Goal: Task Accomplishment & Management: Complete application form

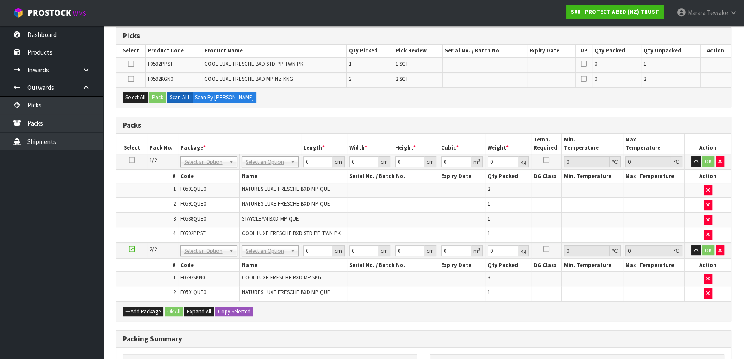
scroll to position [133, 0]
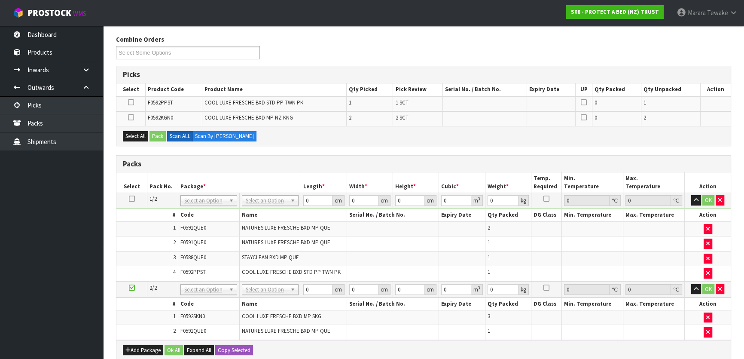
click at [131, 198] on icon at bounding box center [132, 198] width 6 height 0
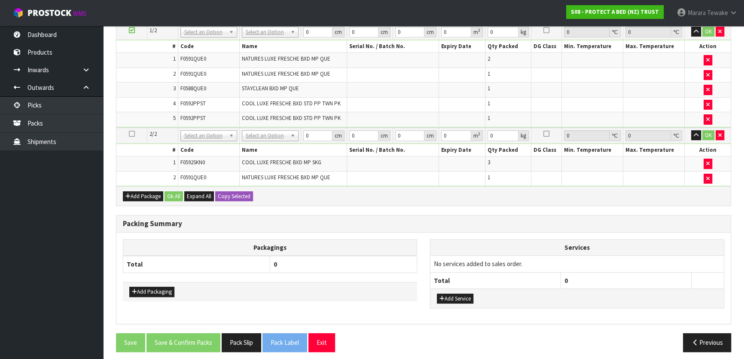
scroll to position [289, 0]
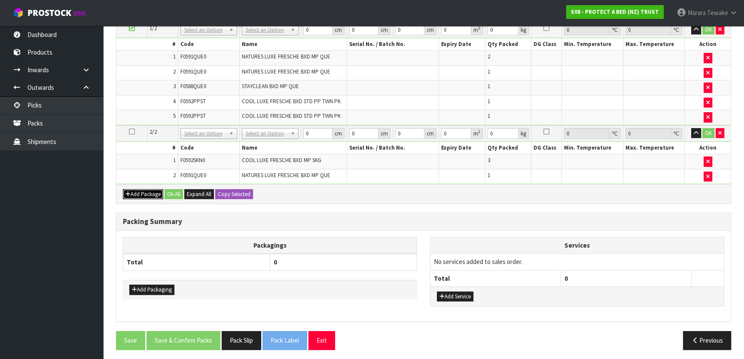
click at [143, 189] on button "Add Package" at bounding box center [143, 194] width 40 height 10
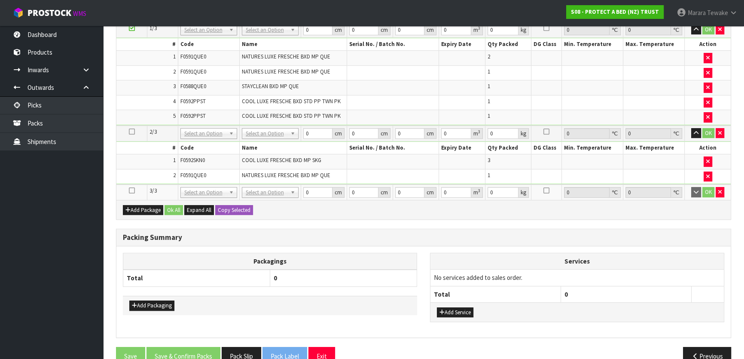
click at [130, 190] on icon at bounding box center [132, 190] width 6 height 0
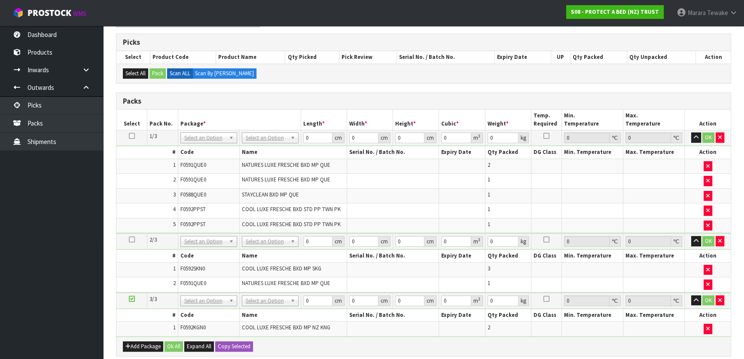
scroll to position [117, 0]
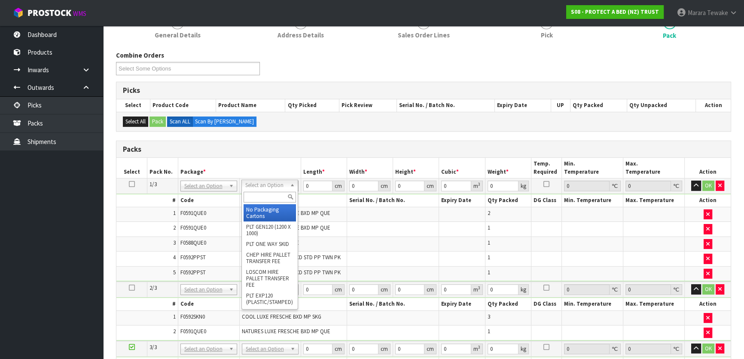
click at [259, 201] on input "text" at bounding box center [270, 197] width 52 height 11
type input "OC"
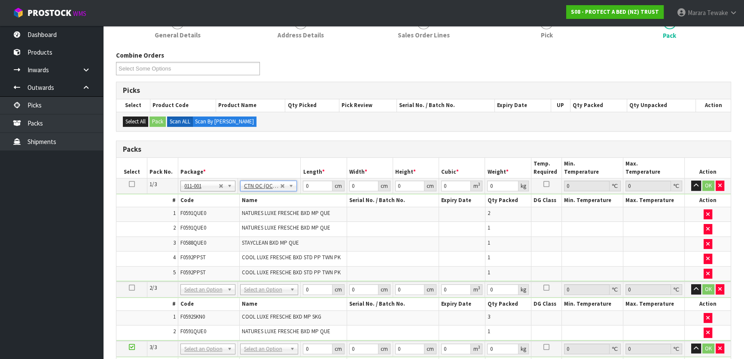
type input "7.5"
click at [268, 302] on input "text" at bounding box center [269, 299] width 54 height 11
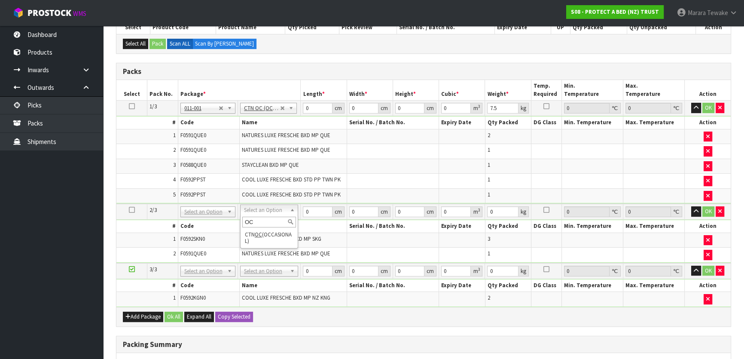
scroll to position [195, 0]
type input "OC"
type input "2"
type input "7.3"
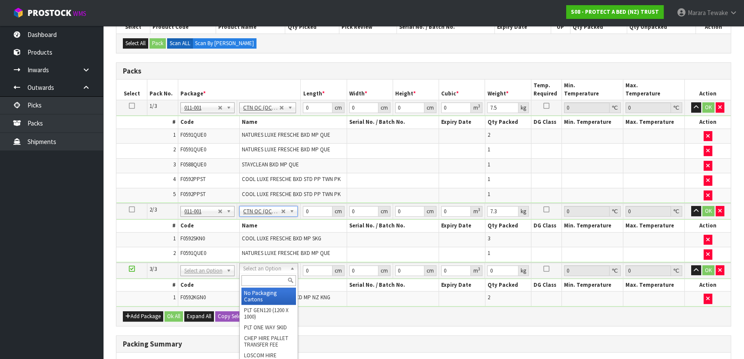
click at [269, 280] on input "text" at bounding box center [268, 280] width 55 height 11
type input "OC"
type input "3"
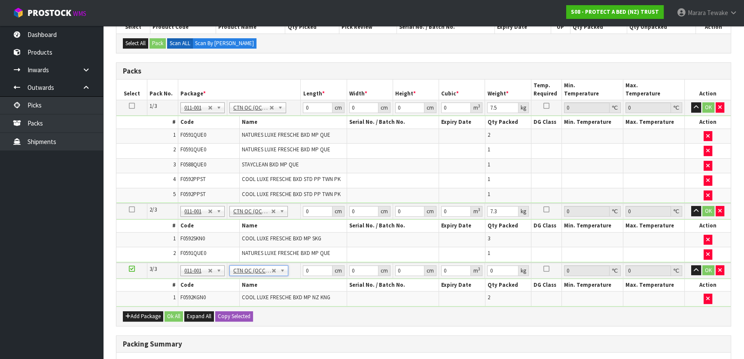
type input "3.6"
drag, startPoint x: 313, startPoint y: 107, endPoint x: 295, endPoint y: 101, distance: 19.6
click at [295, 102] on tr "1/3 NONE 007-001 007-002 007-004 007-009 007-013 007-014 007-015 007-017 007-01…" at bounding box center [423, 107] width 614 height 15
type input "59"
type input "42"
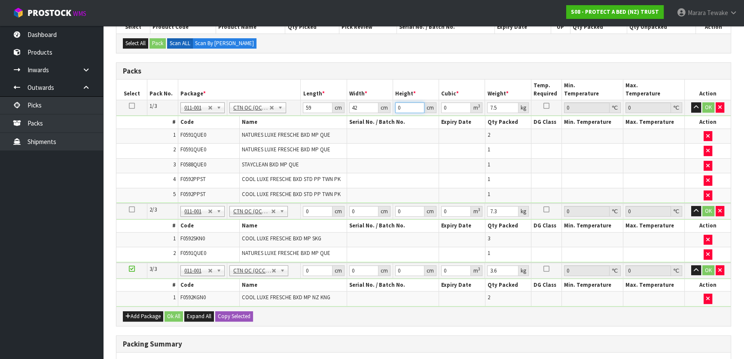
type input "3"
type input "0.007434"
type input "33"
type input "0.081774"
type input "33"
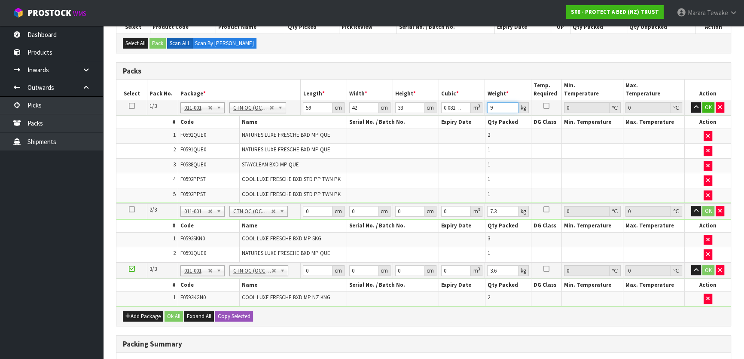
type input "9"
click at [691, 102] on button "button" at bounding box center [696, 107] width 10 height 10
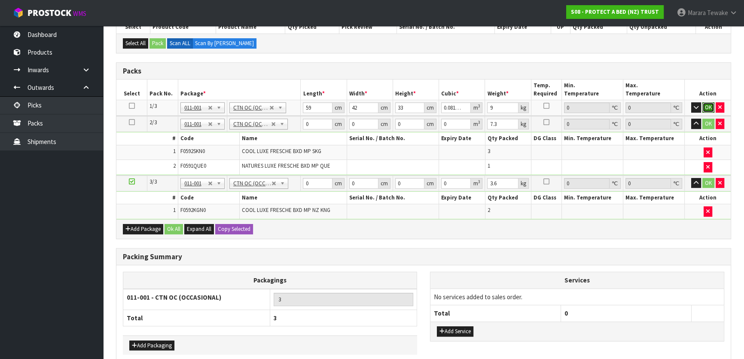
click button "OK" at bounding box center [708, 107] width 12 height 10
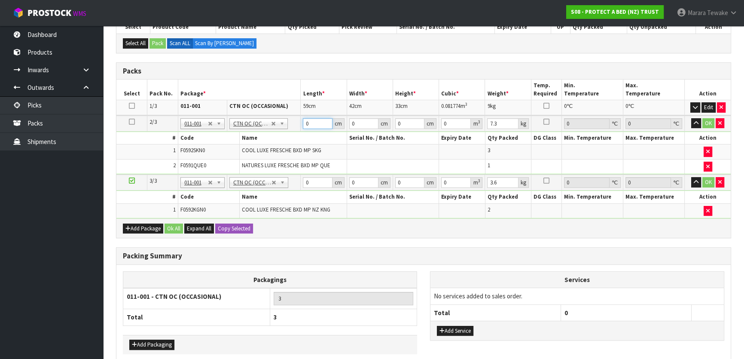
drag, startPoint x: 306, startPoint y: 122, endPoint x: 304, endPoint y: 115, distance: 7.7
click at [302, 116] on td "0 cm" at bounding box center [324, 124] width 46 height 16
type input "61"
type input "41"
type input "3"
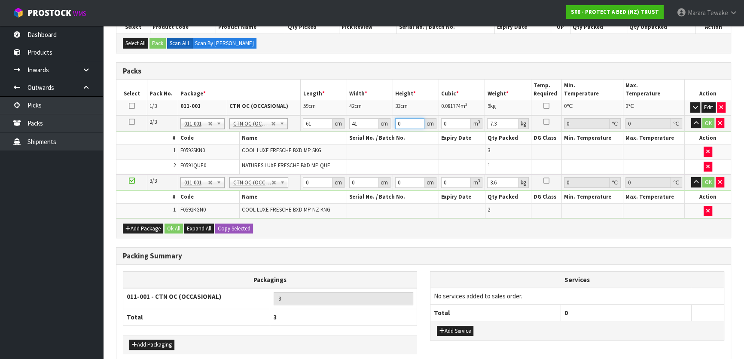
type input "0.007503"
type input "33"
type input "0.082533"
type input "33"
type input "9"
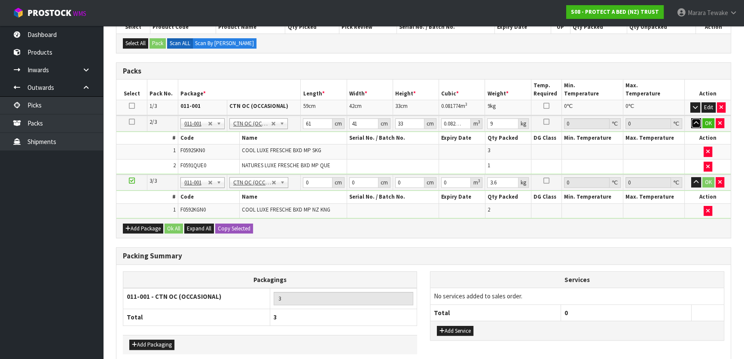
click at [691, 118] on button "button" at bounding box center [696, 123] width 10 height 10
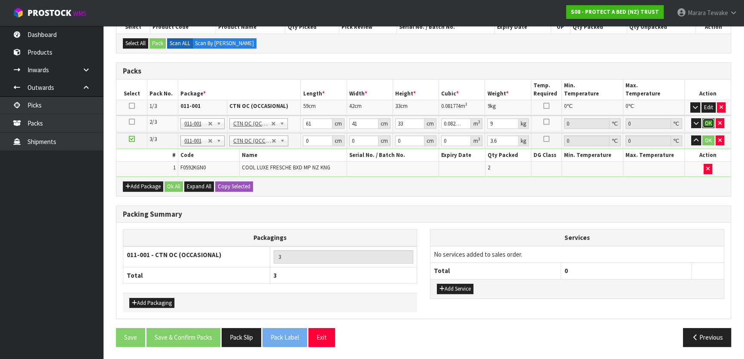
click button "OK" at bounding box center [708, 123] width 12 height 10
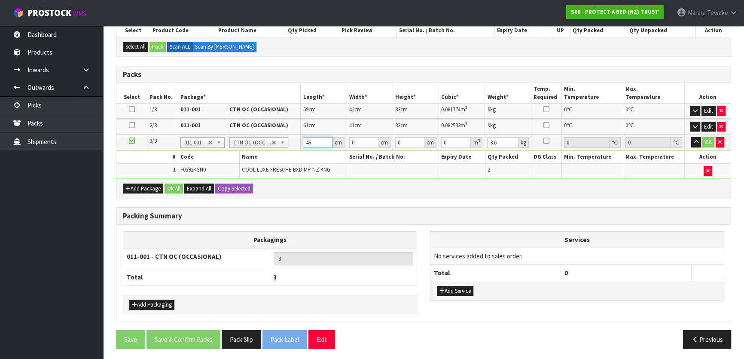
type input "46"
type input "31"
type input "3"
type input "0.004278"
type input "33"
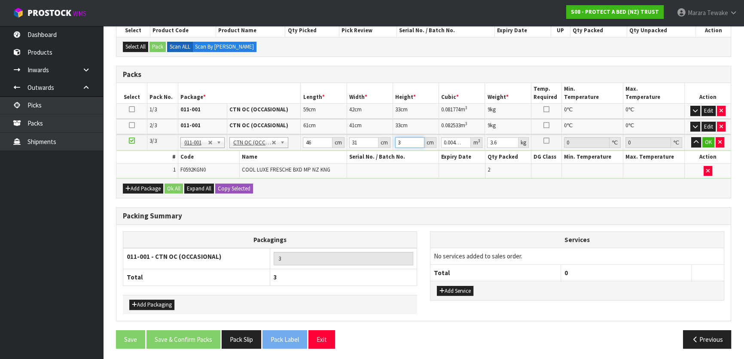
type input "0.047058"
type input "33"
type input "4"
click at [691, 137] on button "button" at bounding box center [696, 142] width 10 height 10
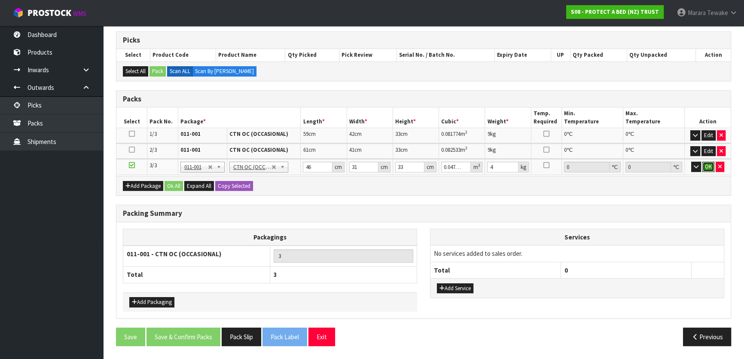
scroll to position [163, 0]
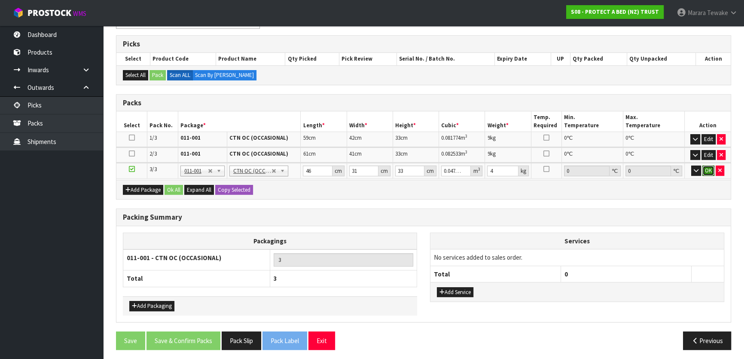
click button "OK" at bounding box center [708, 170] width 12 height 10
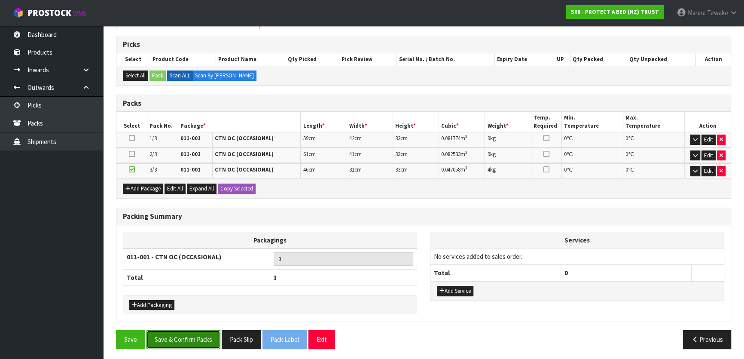
click at [214, 333] on button "Save & Confirm Packs" at bounding box center [183, 339] width 74 height 18
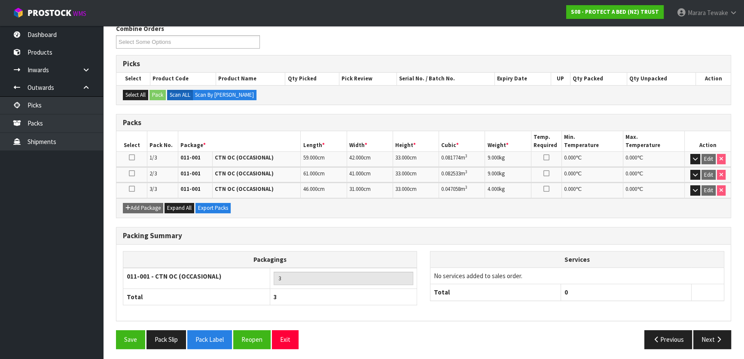
scroll to position [145, 0]
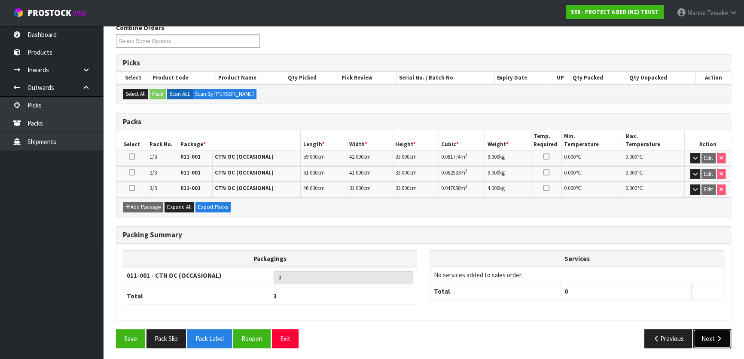
click at [711, 331] on button "Next" at bounding box center [712, 338] width 38 height 18
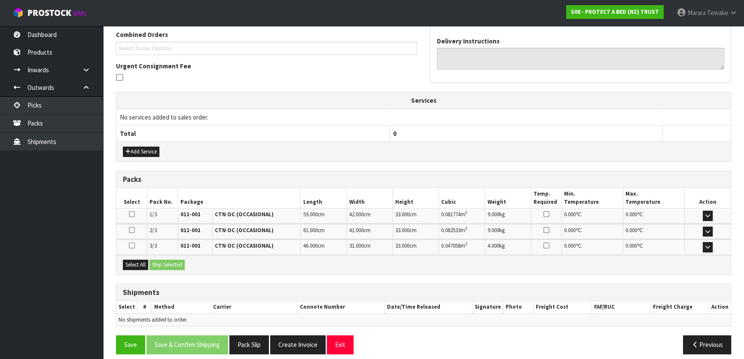
scroll to position [229, 0]
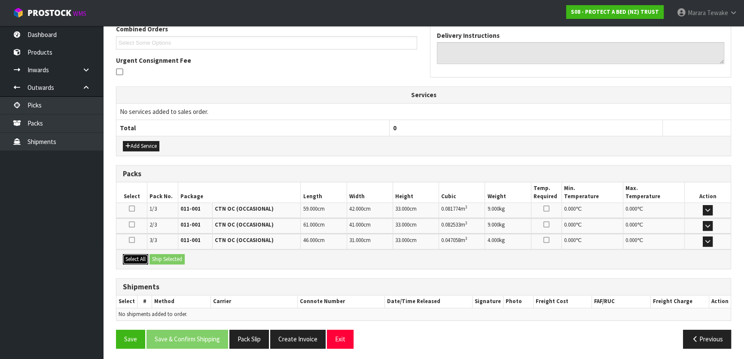
click at [144, 257] on button "Select All" at bounding box center [135, 259] width 25 height 10
drag, startPoint x: 162, startPoint y: 258, endPoint x: 171, endPoint y: 259, distance: 8.2
click at [166, 259] on button "Ship Selected" at bounding box center [166, 259] width 35 height 10
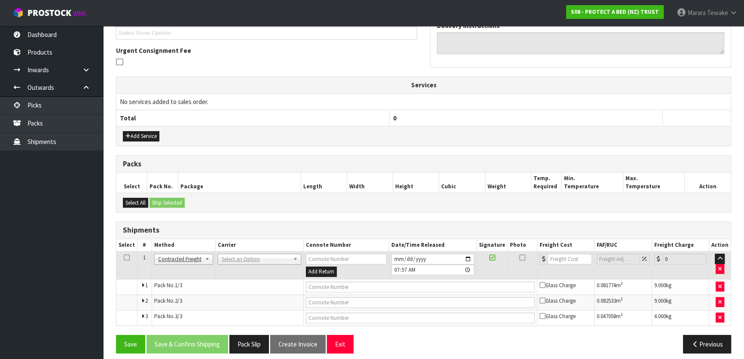
scroll to position [244, 0]
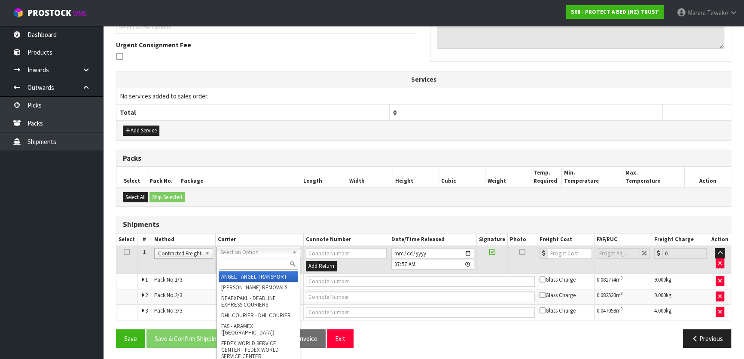
drag, startPoint x: 256, startPoint y: 252, endPoint x: 256, endPoint y: 258, distance: 6.0
click at [257, 262] on input "text" at bounding box center [258, 264] width 79 height 11
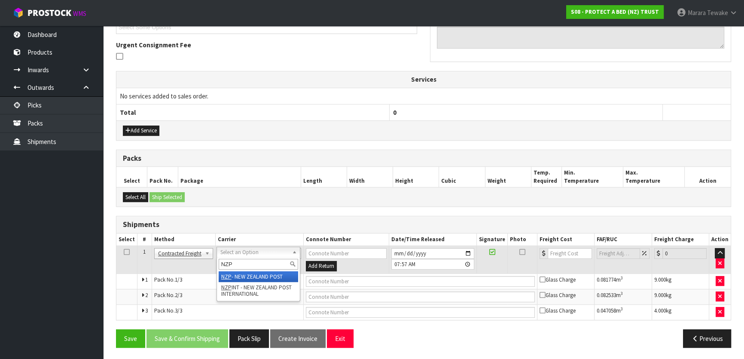
type input "NZP"
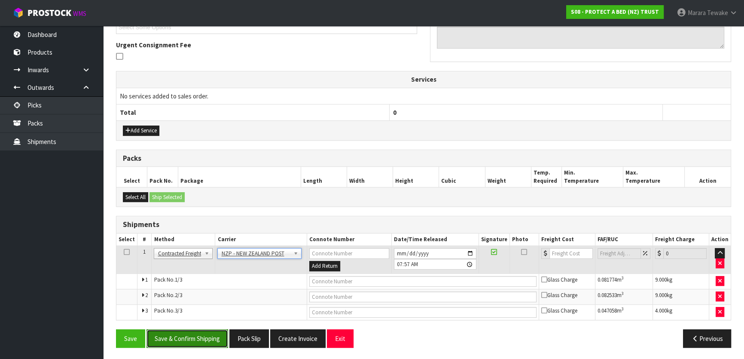
drag, startPoint x: 210, startPoint y: 339, endPoint x: 197, endPoint y: 329, distance: 16.2
click at [210, 339] on button "Save & Confirm Shipping" at bounding box center [187, 338] width 82 height 18
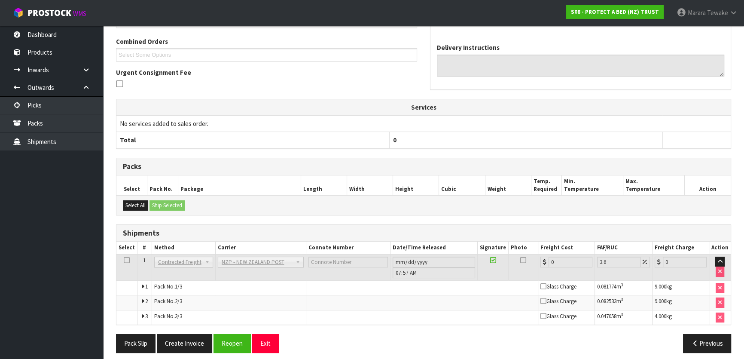
scroll to position [231, 0]
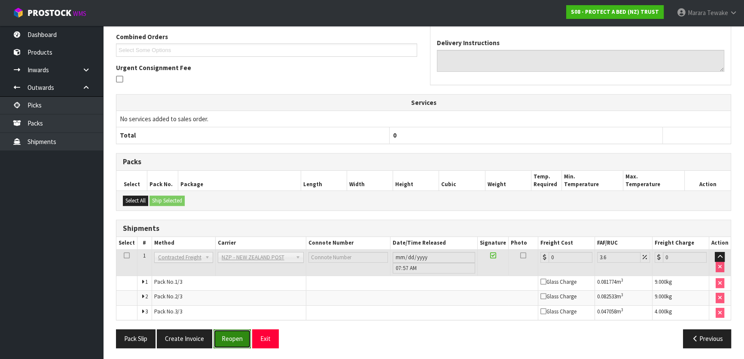
click at [237, 335] on button "Reopen" at bounding box center [232, 338] width 37 height 18
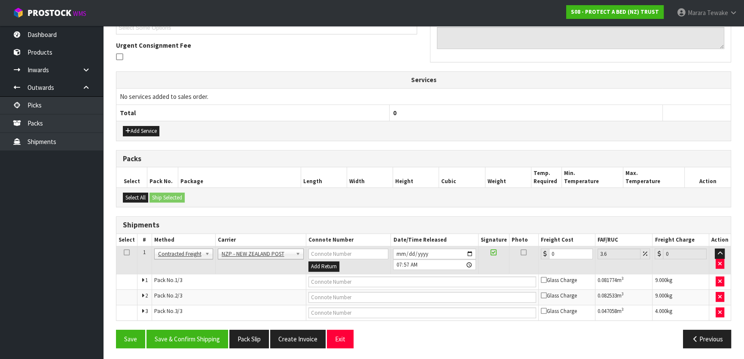
scroll to position [244, 0]
drag, startPoint x: 565, startPoint y: 253, endPoint x: 533, endPoint y: 235, distance: 37.1
click at [541, 242] on table "Select # Method Carrier Connote Number Date/Time Released Signature Photo Freig…" at bounding box center [423, 276] width 614 height 86
type input "3"
type input "3.11"
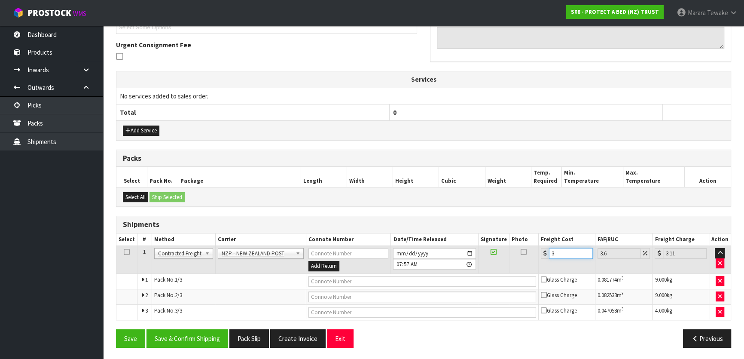
type input "36"
type input "37.3"
type input "36.7"
type input "38.02"
type input "36.73"
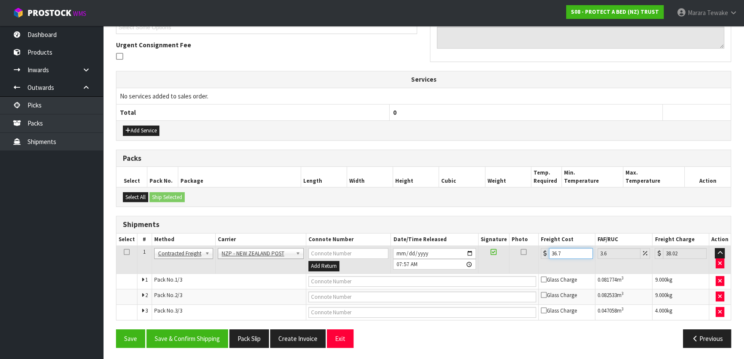
type input "38.05"
type input "36.73"
click at [212, 340] on button "Save & Confirm Shipping" at bounding box center [187, 338] width 82 height 18
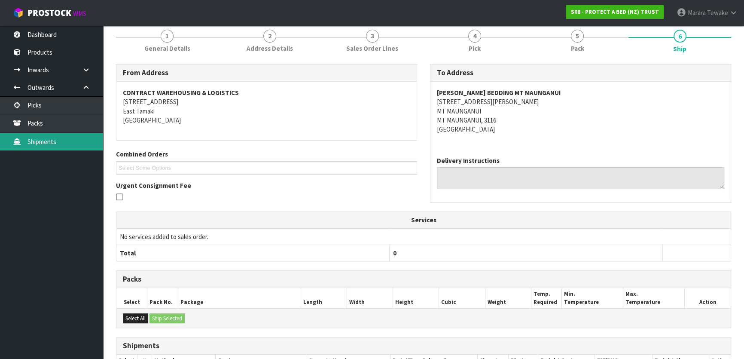
scroll to position [32, 0]
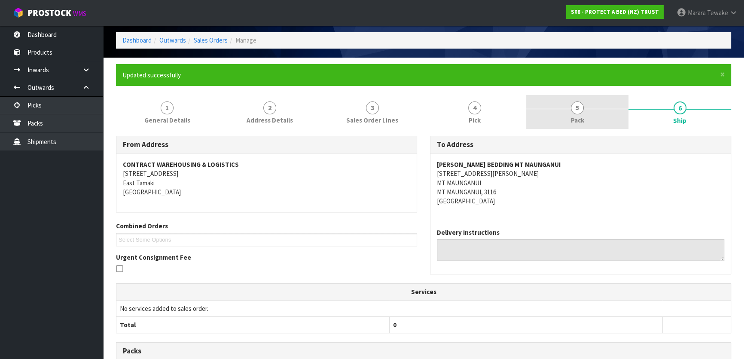
drag, startPoint x: 542, startPoint y: 120, endPoint x: 528, endPoint y: 110, distance: 16.3
click at [531, 112] on link "5 Pack" at bounding box center [577, 112] width 103 height 34
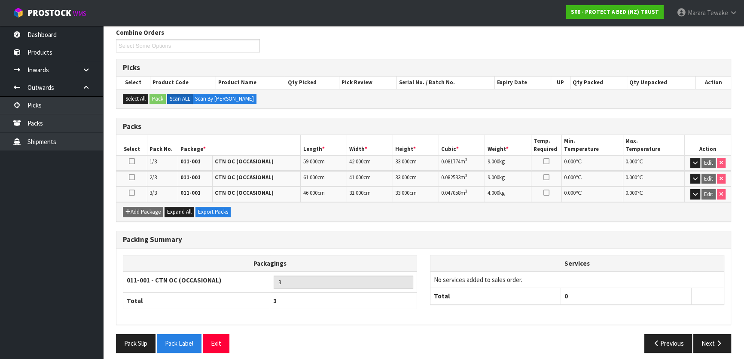
scroll to position [145, 0]
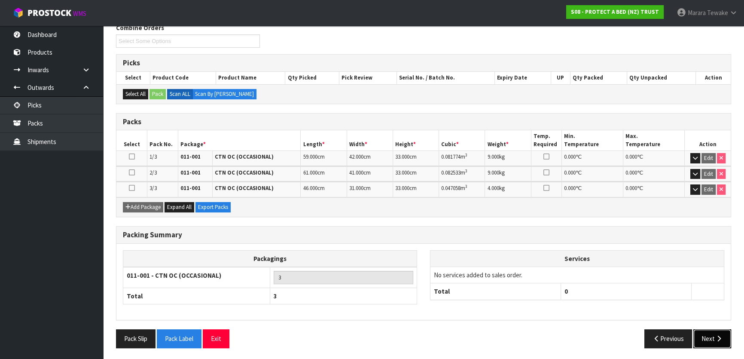
click at [708, 331] on button "Next" at bounding box center [712, 338] width 38 height 18
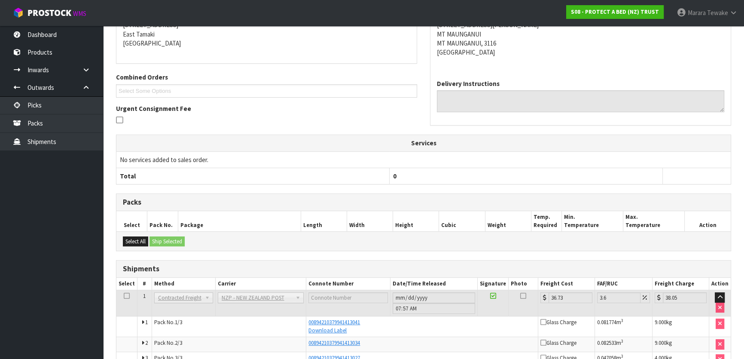
scroll to position [228, 0]
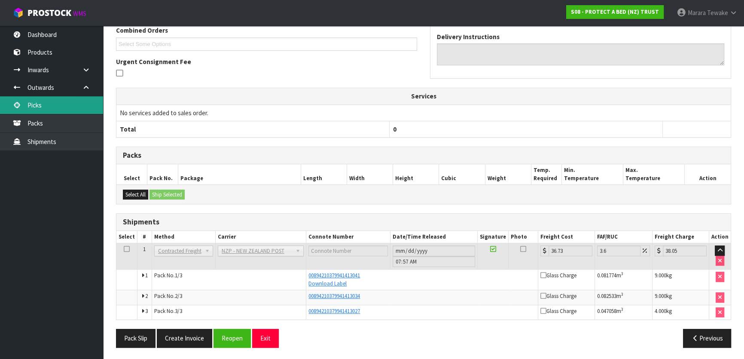
click at [62, 105] on link "Picks" at bounding box center [51, 105] width 103 height 18
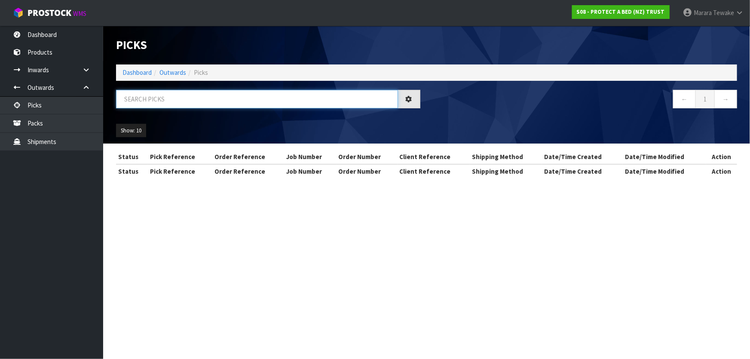
click at [145, 97] on input "text" at bounding box center [257, 99] width 282 height 18
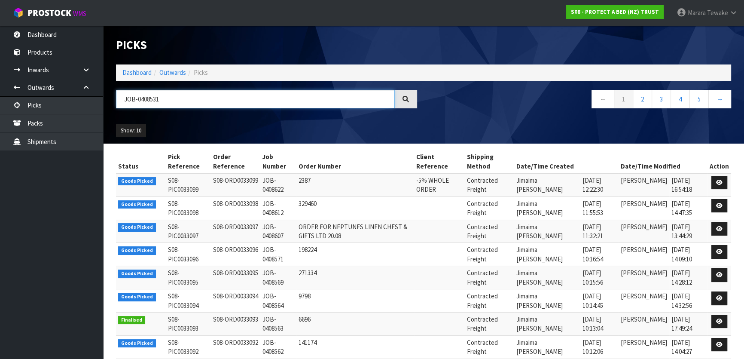
type input "JOB-0408531"
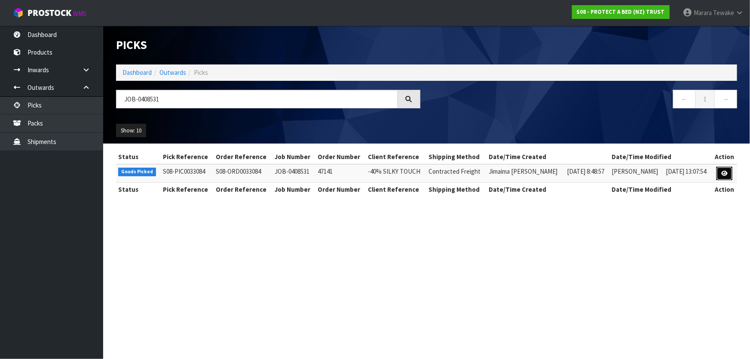
click at [725, 176] on icon at bounding box center [724, 174] width 6 height 6
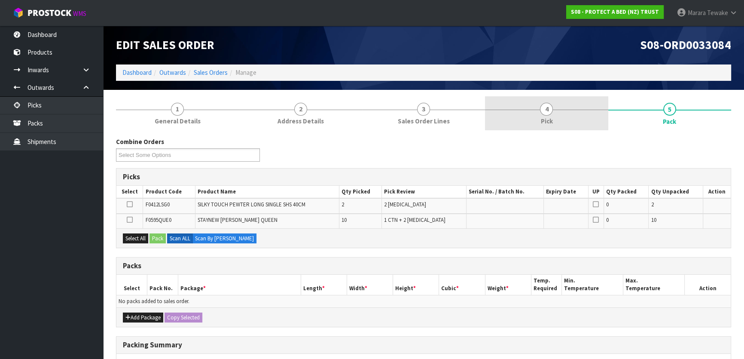
drag, startPoint x: 549, startPoint y: 112, endPoint x: 564, endPoint y: 126, distance: 21.0
click at [550, 112] on span "4" at bounding box center [546, 109] width 13 height 13
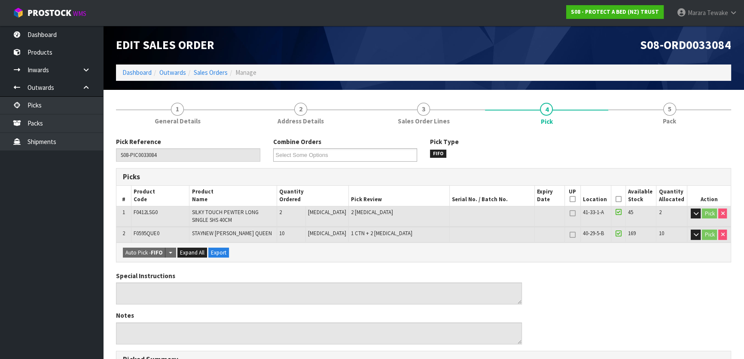
click at [617, 199] on icon at bounding box center [618, 199] width 6 height 0
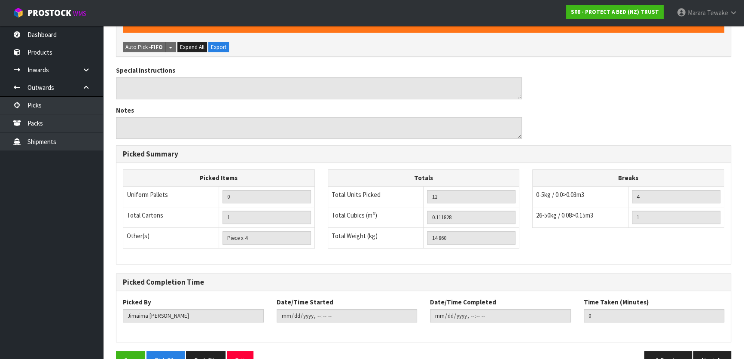
scroll to position [258, 0]
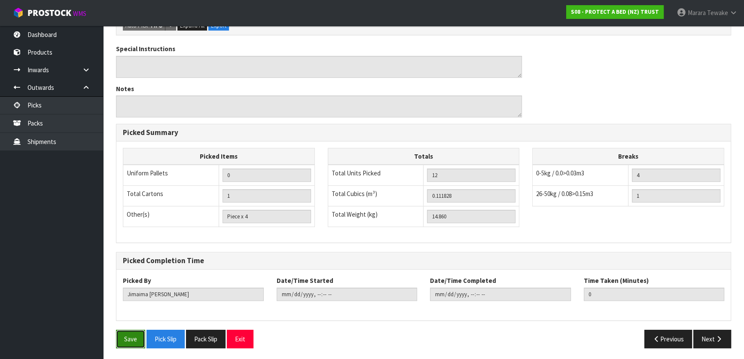
click at [125, 339] on button "Save" at bounding box center [130, 338] width 29 height 18
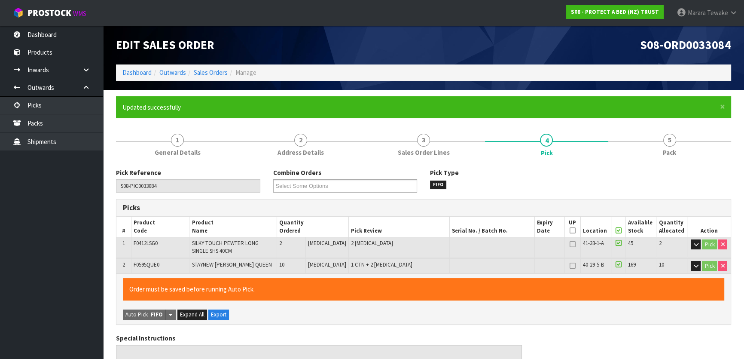
type input "Marara Tewake"
type input "2025-08-21T08:07:39"
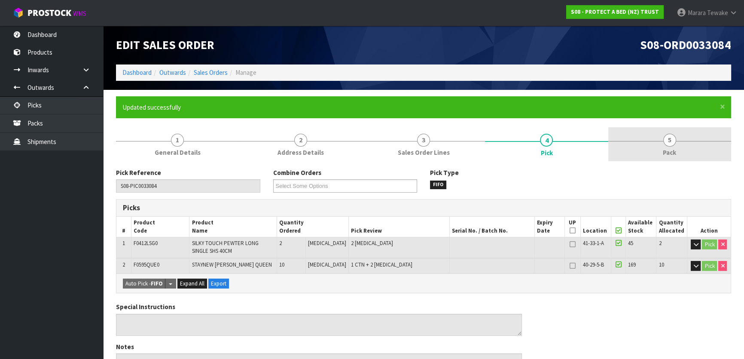
click at [653, 139] on link "5 Pack" at bounding box center [669, 144] width 123 height 34
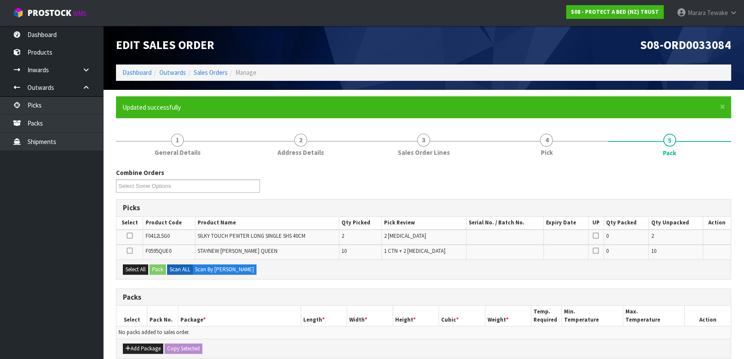
scroll to position [78, 0]
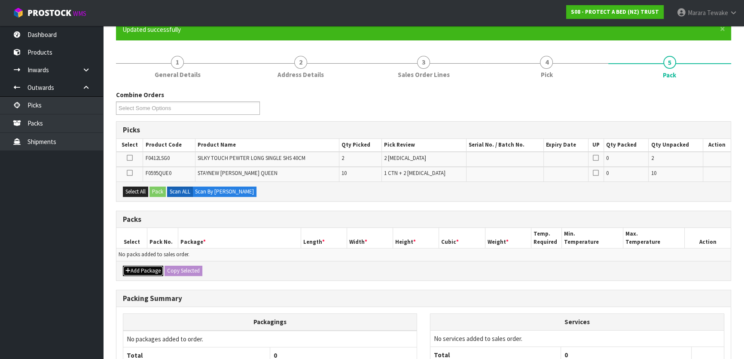
drag, startPoint x: 144, startPoint y: 266, endPoint x: 140, endPoint y: 263, distance: 5.6
click at [144, 266] on button "Add Package" at bounding box center [143, 270] width 40 height 10
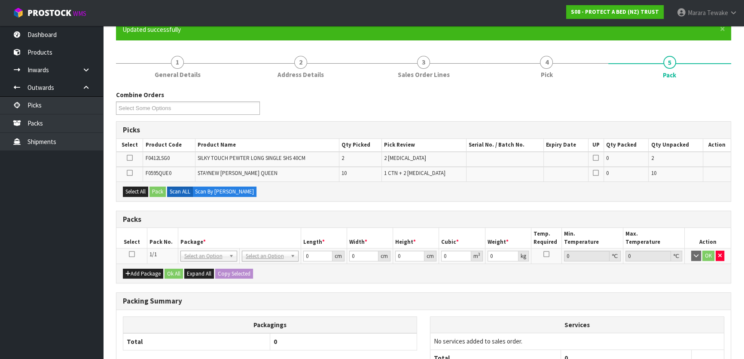
click at [130, 254] on icon at bounding box center [132, 254] width 6 height 0
click at [721, 253] on icon "button" at bounding box center [719, 256] width 3 height 6
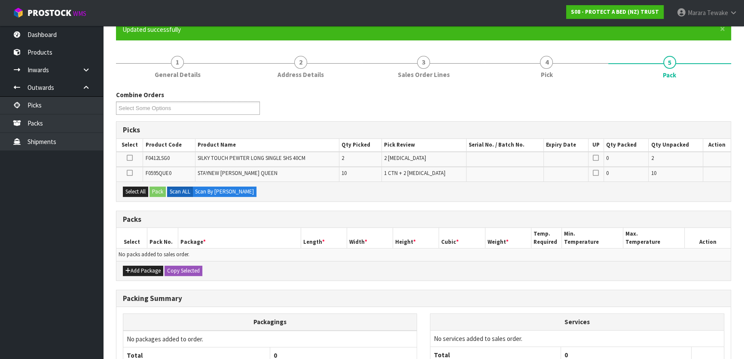
click at [128, 173] on icon at bounding box center [130, 173] width 6 height 0
click at [0, 0] on input "checkbox" at bounding box center [0, 0] width 0 height 0
click at [159, 191] on button "Pack" at bounding box center [157, 191] width 16 height 10
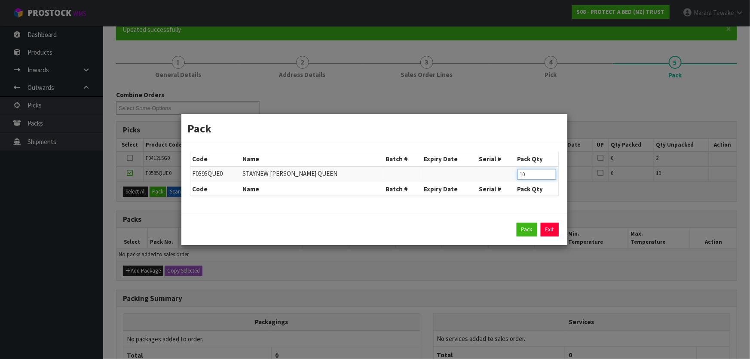
drag, startPoint x: 532, startPoint y: 173, endPoint x: 507, endPoint y: 165, distance: 26.5
click at [508, 165] on table "Code Name Batch # Expiry Date Serial # Pack Qty F0595QUE0 STAYNEW TERRY BXD QUE…" at bounding box center [374, 173] width 368 height 43
type input "8"
click button "Pack" at bounding box center [526, 230] width 21 height 14
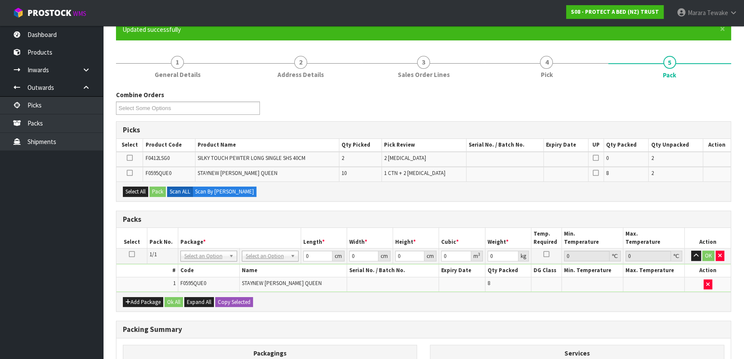
click at [146, 293] on div "Add Package Ok All Expand All Copy Selected" at bounding box center [423, 301] width 614 height 19
click at [144, 299] on button "Add Package" at bounding box center [143, 302] width 40 height 10
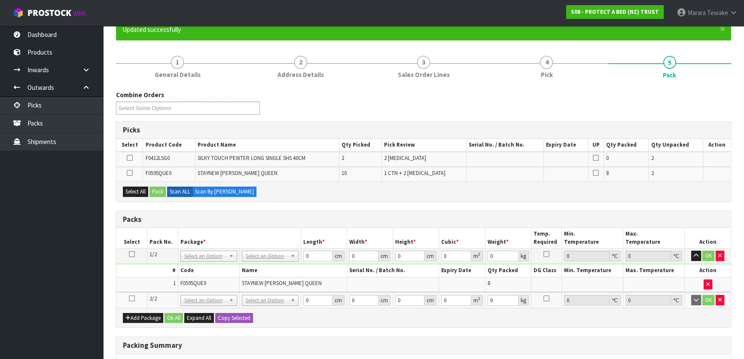
click at [129, 298] on icon at bounding box center [132, 298] width 6 height 0
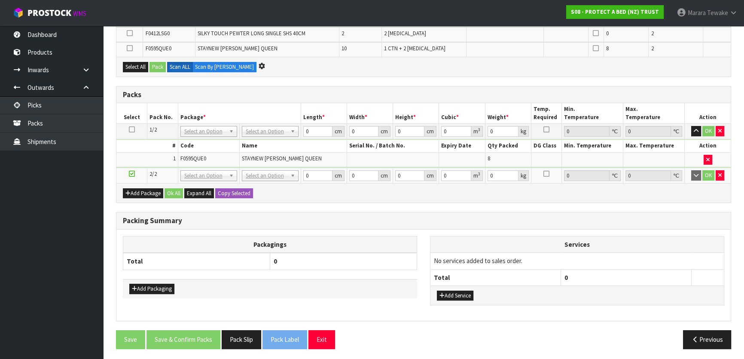
scroll to position [0, 0]
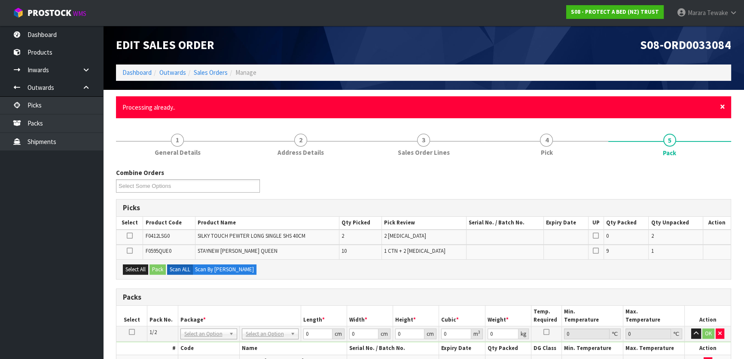
drag, startPoint x: 723, startPoint y: 108, endPoint x: 717, endPoint y: 104, distance: 7.0
click at [719, 106] on div "× Close Processing already.." at bounding box center [423, 107] width 615 height 22
click at [720, 104] on span "×" at bounding box center [722, 107] width 5 height 12
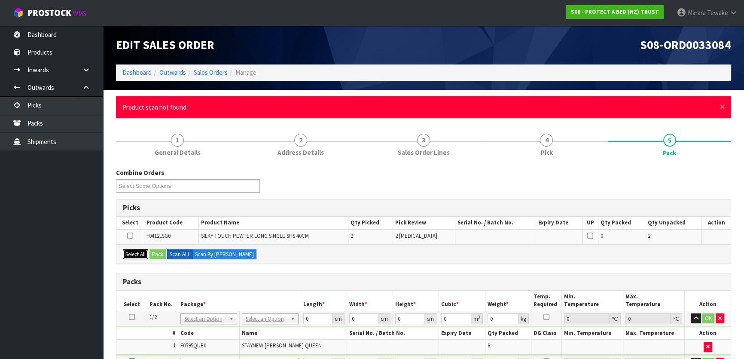
drag, startPoint x: 142, startPoint y: 254, endPoint x: 147, endPoint y: 254, distance: 5.6
click at [142, 254] on button "Select All" at bounding box center [135, 254] width 25 height 10
click at [156, 254] on button "Pack" at bounding box center [157, 254] width 16 height 10
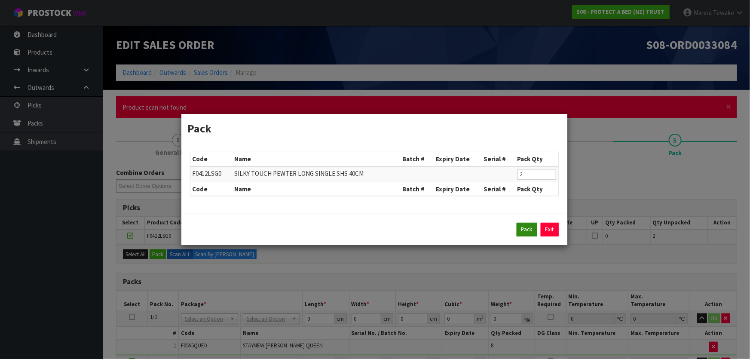
click at [522, 223] on div "Pack Exit" at bounding box center [374, 229] width 386 height 31
click at [522, 232] on button "Pack" at bounding box center [526, 230] width 21 height 14
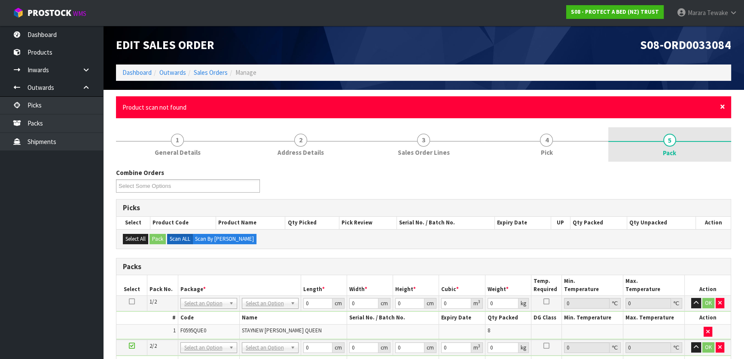
click at [722, 104] on span "×" at bounding box center [722, 107] width 5 height 12
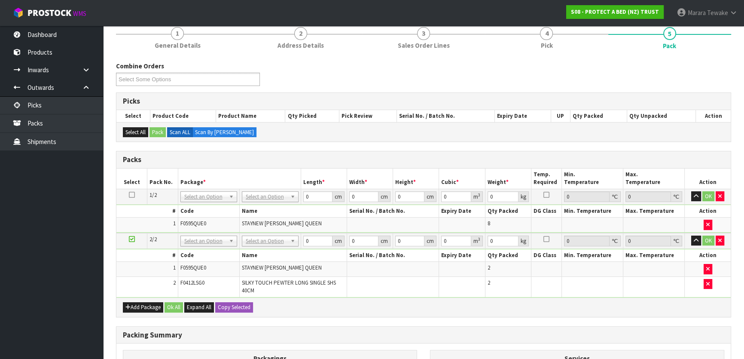
scroll to position [189, 0]
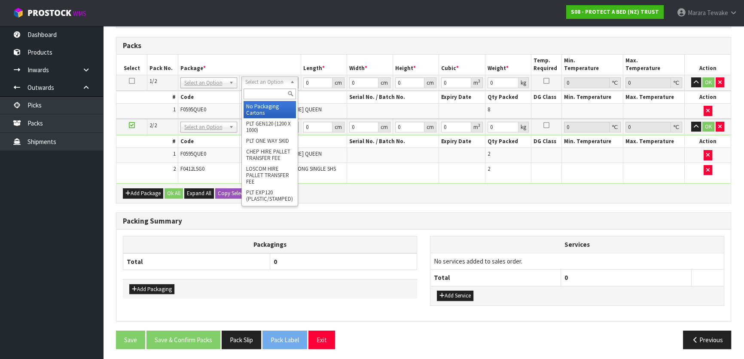
drag, startPoint x: 274, startPoint y: 112, endPoint x: 275, endPoint y: 123, distance: 10.8
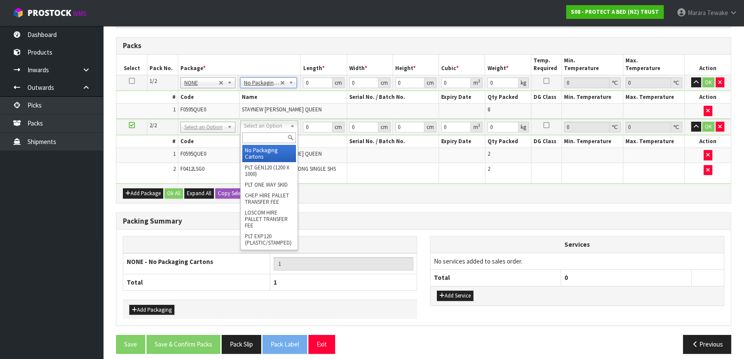
click at [273, 142] on input "text" at bounding box center [269, 137] width 54 height 11
type input "OC"
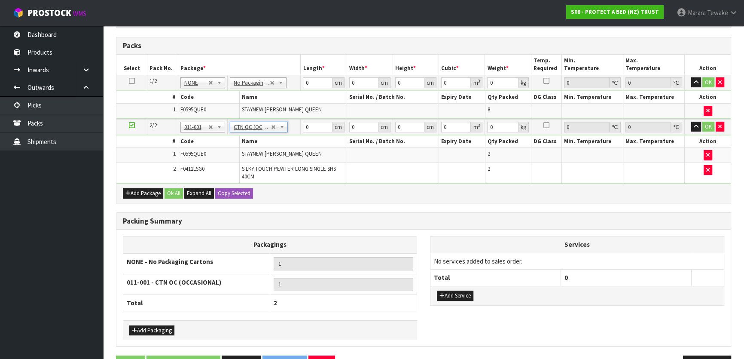
type input "6.8"
drag, startPoint x: 302, startPoint y: 76, endPoint x: 296, endPoint y: 68, distance: 9.8
click at [296, 68] on table "Select Pack No. Package * Length * Width * Height * Cubic * Weight * Temp. Requ…" at bounding box center [423, 119] width 614 height 129
type input "58"
type input "40"
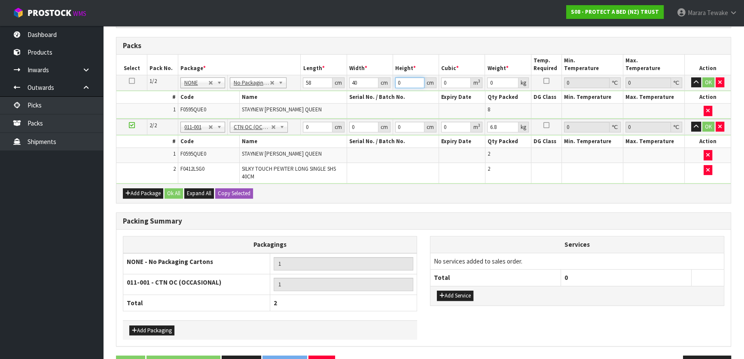
type input "3"
type input "0.00696"
type input "32"
type input "0.07424"
type input "32"
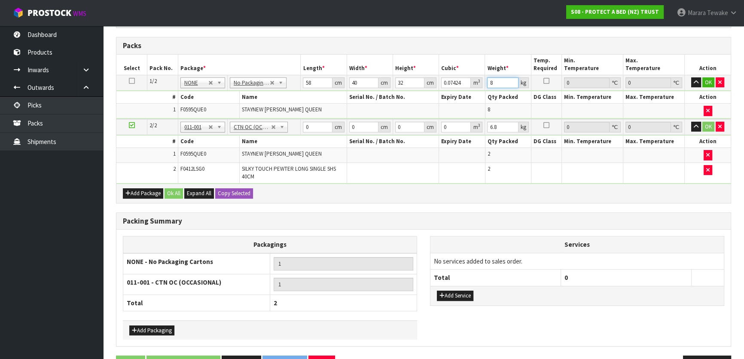
type input "8"
click at [691, 77] on button "button" at bounding box center [696, 82] width 10 height 10
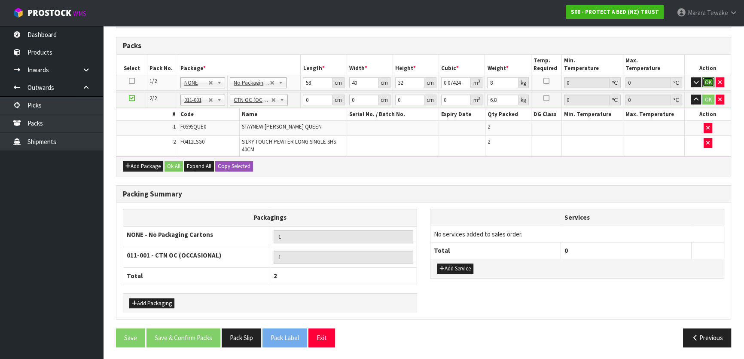
click button "OK" at bounding box center [708, 82] width 12 height 10
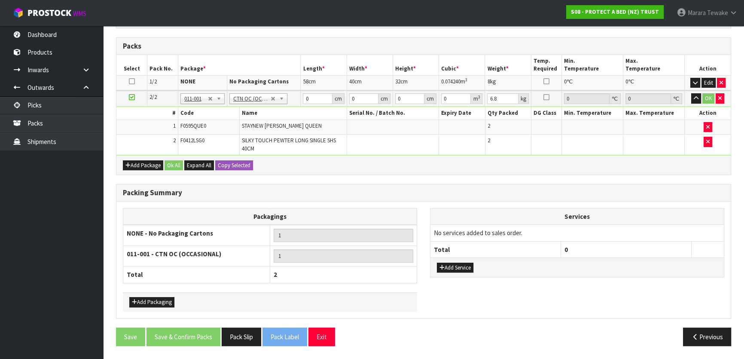
scroll to position [186, 0]
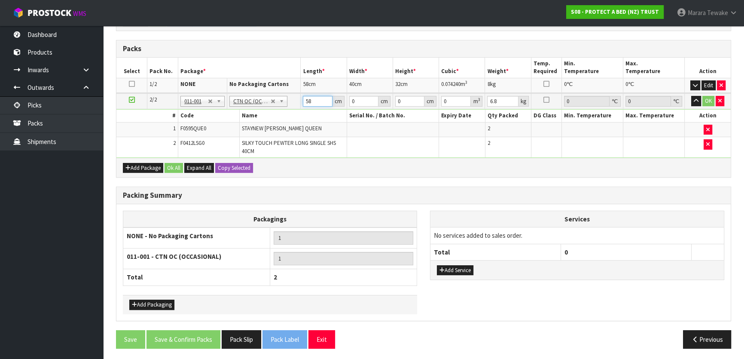
type input "58"
type input "41"
type input "2"
type input "0.004756"
type input "24"
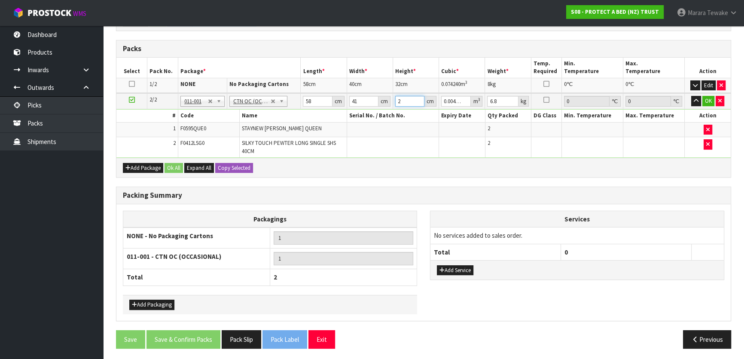
type input "0.057072"
type input "24"
type input "6"
click at [691, 96] on button "button" at bounding box center [696, 101] width 10 height 10
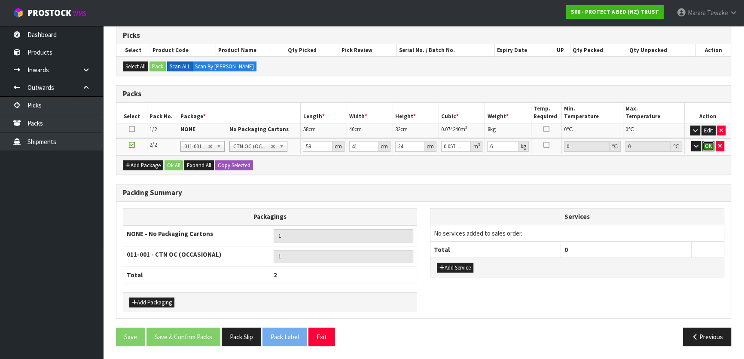
click button "OK" at bounding box center [708, 146] width 12 height 10
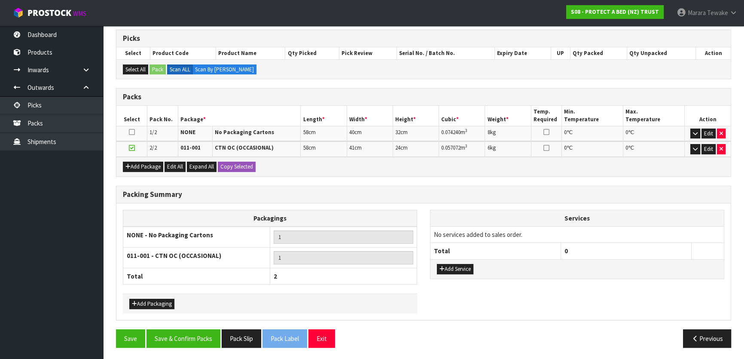
scroll to position [137, 0]
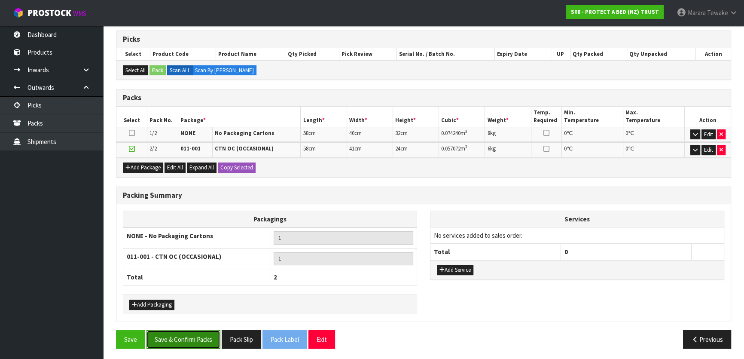
click at [193, 339] on button "Save & Confirm Packs" at bounding box center [183, 339] width 74 height 18
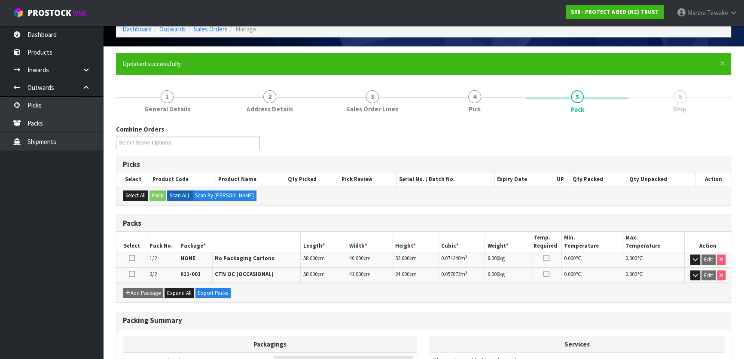
scroll to position [150, 0]
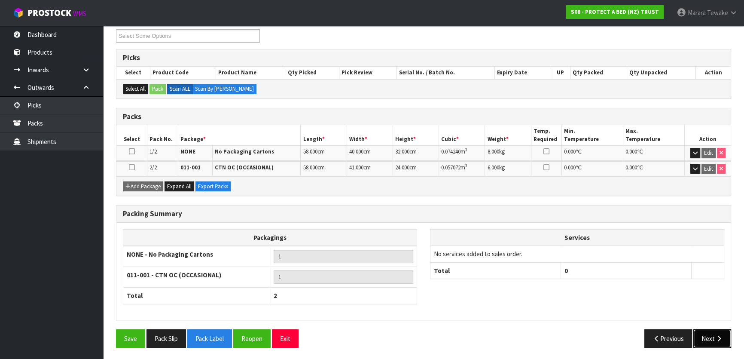
click at [708, 339] on button "Next" at bounding box center [712, 338] width 38 height 18
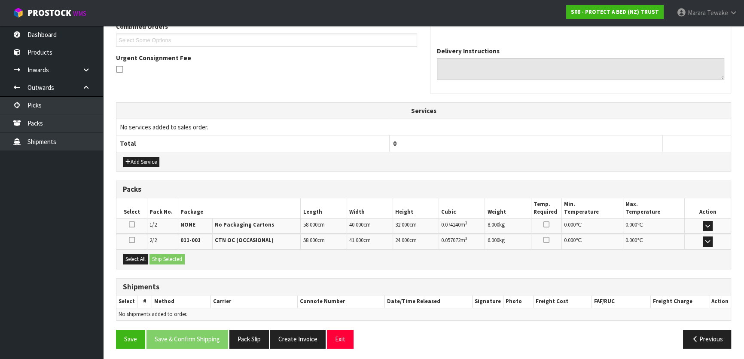
scroll to position [232, 0]
click at [133, 256] on button "Select All" at bounding box center [135, 258] width 25 height 10
click at [173, 261] on button "Ship Selected" at bounding box center [166, 258] width 35 height 10
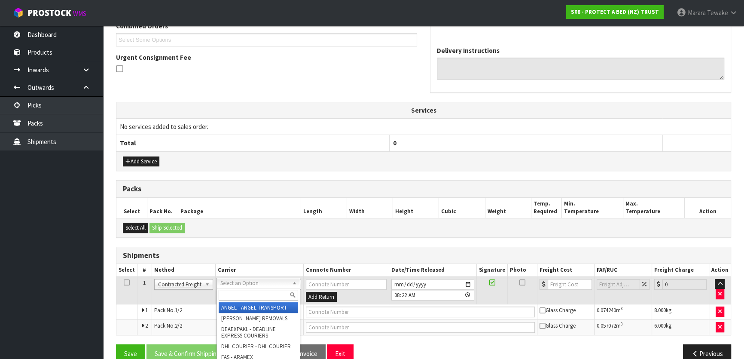
click at [236, 298] on input "text" at bounding box center [258, 295] width 79 height 11
type input "NZP"
drag, startPoint x: 236, startPoint y: 305, endPoint x: 227, endPoint y: 321, distance: 18.1
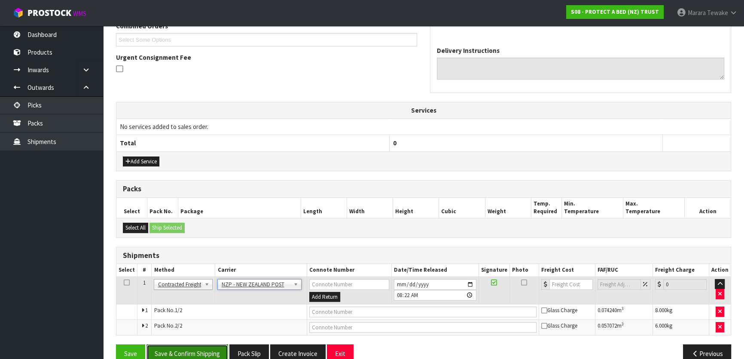
click at [199, 349] on button "Save & Confirm Shipping" at bounding box center [187, 353] width 82 height 18
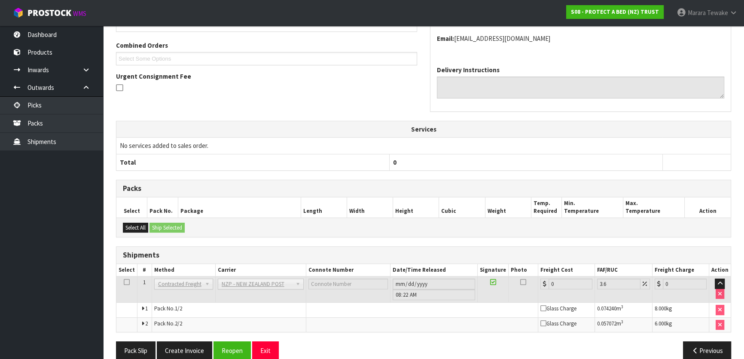
scroll to position [234, 0]
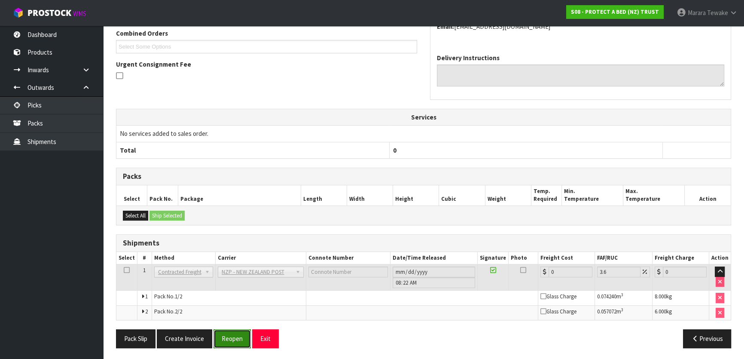
drag, startPoint x: 227, startPoint y: 338, endPoint x: 217, endPoint y: 337, distance: 9.5
click at [227, 338] on button "Reopen" at bounding box center [232, 338] width 37 height 18
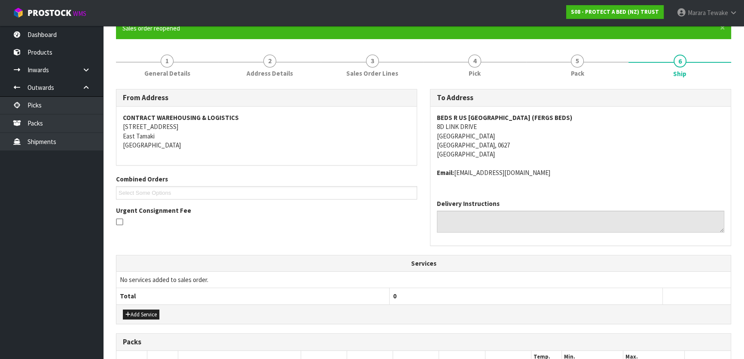
scroll to position [195, 0]
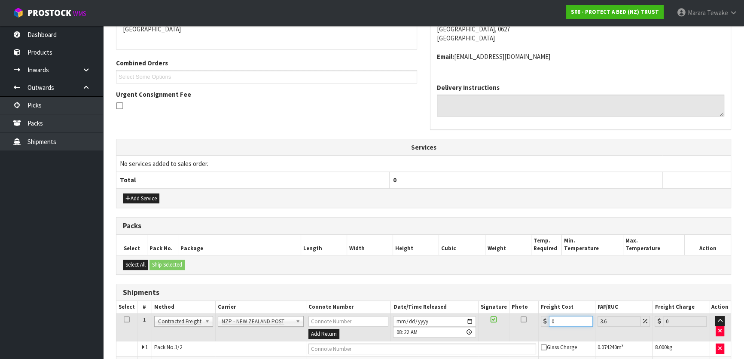
drag, startPoint x: 542, startPoint y: 314, endPoint x: 535, endPoint y: 311, distance: 7.5
click at [536, 313] on tr "1 Client Local Pickup Customer Local Pickup Company Freight Contracted Freight …" at bounding box center [423, 327] width 614 height 28
type input "8"
type input "8.29"
type input "8.6"
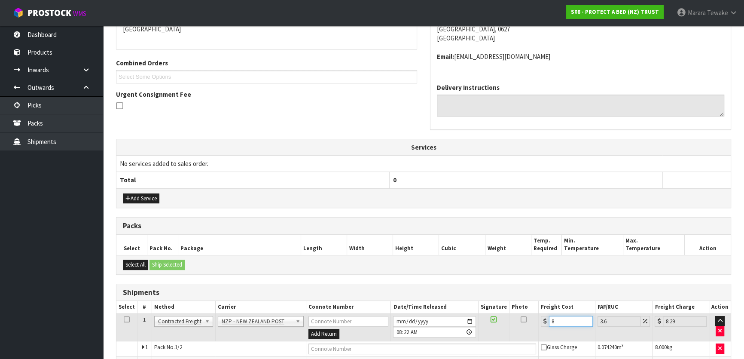
type input "8.91"
type input "8.66"
type input "8.97"
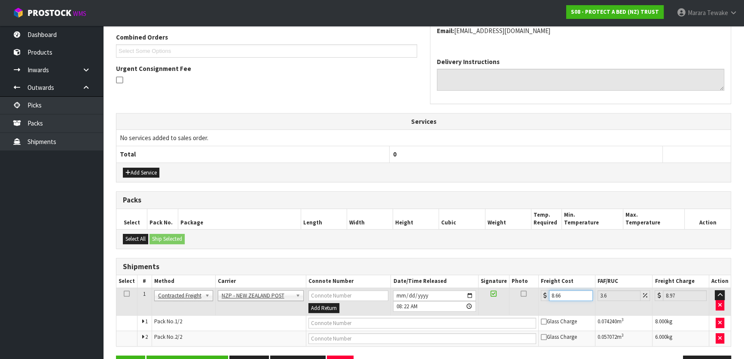
scroll to position [247, 0]
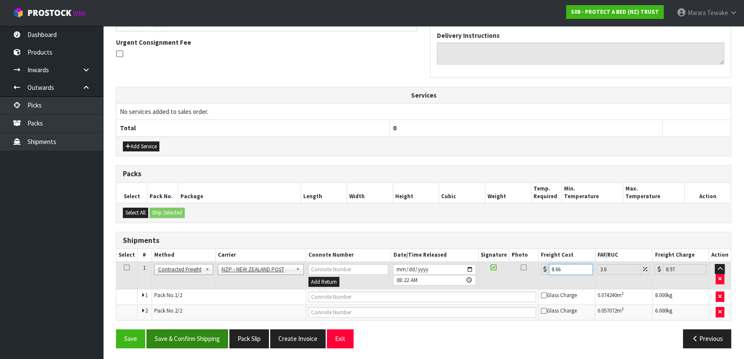
type input "8.66"
click at [202, 340] on button "Save & Confirm Shipping" at bounding box center [187, 338] width 82 height 18
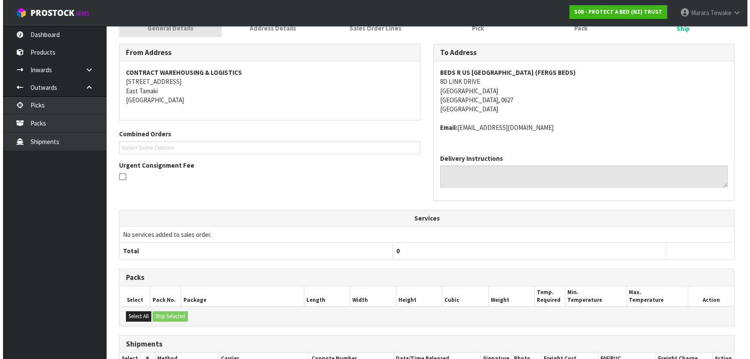
scroll to position [0, 0]
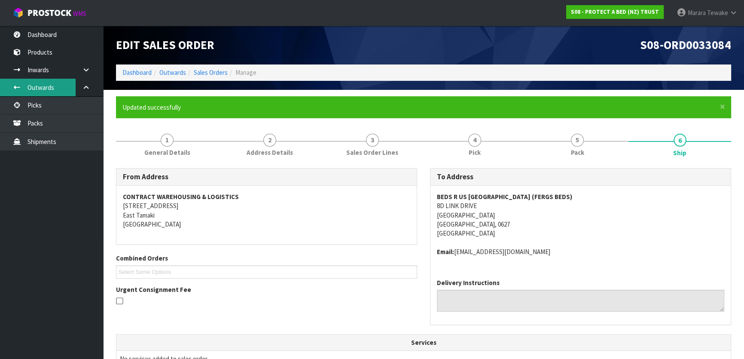
click at [74, 94] on link "Outwards" at bounding box center [51, 88] width 103 height 18
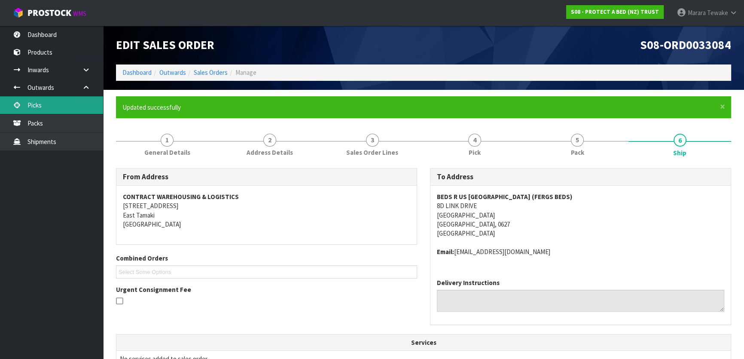
click at [78, 103] on link "Picks" at bounding box center [51, 105] width 103 height 18
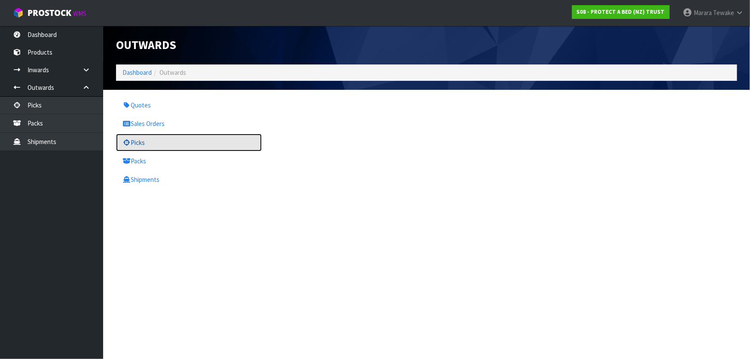
click at [173, 149] on link "Picks" at bounding box center [189, 143] width 146 height 18
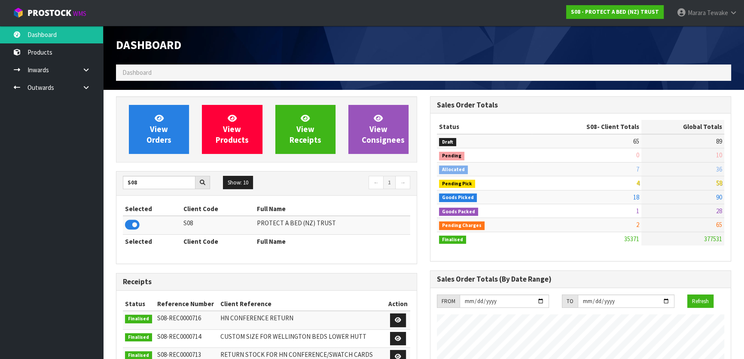
scroll to position [650, 314]
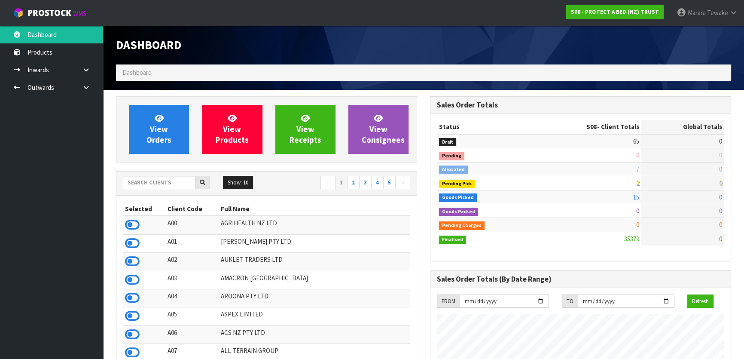
scroll to position [650, 314]
click at [142, 186] on input "text" at bounding box center [159, 182] width 73 height 13
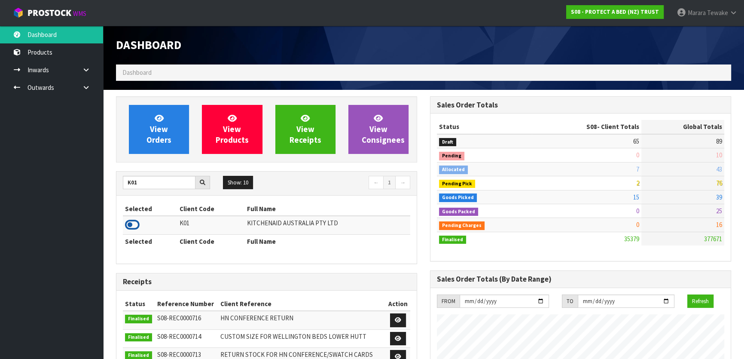
click at [131, 220] on icon at bounding box center [132, 224] width 15 height 13
drag, startPoint x: 143, startPoint y: 184, endPoint x: 124, endPoint y: 184, distance: 18.9
click at [124, 184] on input "K01" at bounding box center [159, 182] width 73 height 13
click at [134, 225] on icon at bounding box center [132, 224] width 15 height 13
drag, startPoint x: 144, startPoint y: 184, endPoint x: 127, endPoint y: 186, distance: 17.3
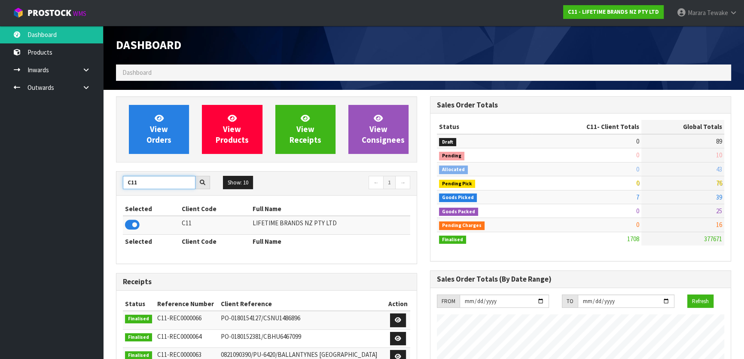
click at [128, 186] on input "C11" at bounding box center [159, 182] width 73 height 13
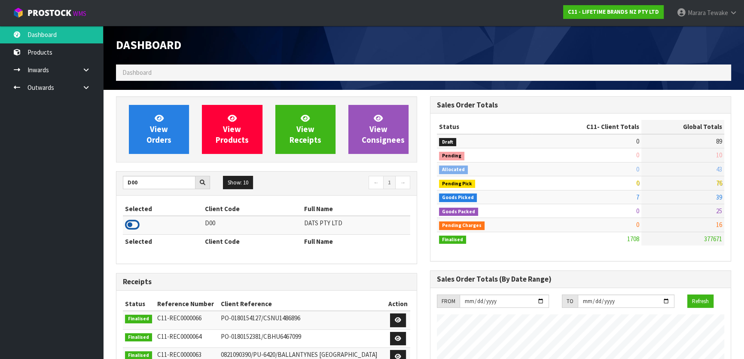
click at [129, 223] on icon at bounding box center [132, 224] width 15 height 13
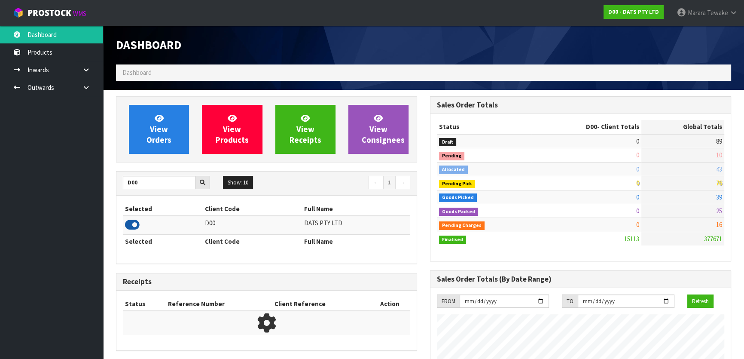
scroll to position [659, 314]
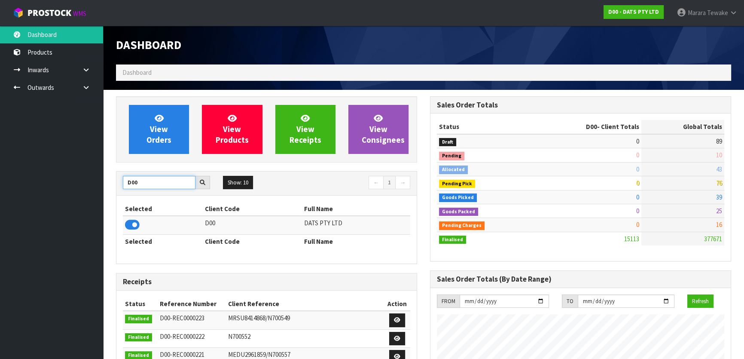
drag, startPoint x: 145, startPoint y: 181, endPoint x: 127, endPoint y: 184, distance: 18.3
click at [127, 184] on input "D00" at bounding box center [159, 182] width 73 height 13
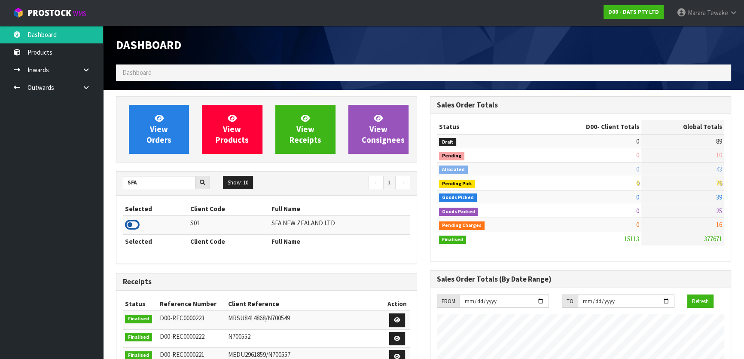
click at [133, 223] on icon at bounding box center [132, 224] width 15 height 13
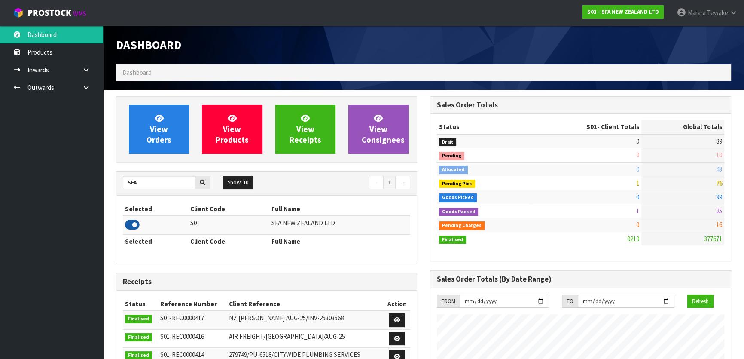
scroll to position [650, 314]
drag, startPoint x: 144, startPoint y: 185, endPoint x: 128, endPoint y: 186, distance: 16.3
click at [128, 186] on input "SFA" at bounding box center [159, 182] width 73 height 13
click at [136, 220] on icon at bounding box center [132, 224] width 15 height 13
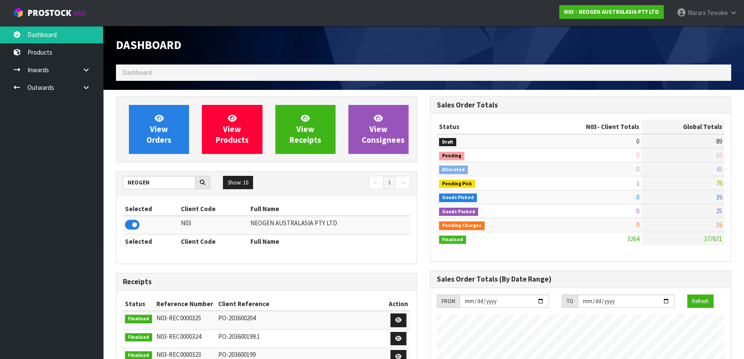
scroll to position [668, 314]
drag, startPoint x: 149, startPoint y: 183, endPoint x: 122, endPoint y: 186, distance: 27.7
click at [122, 186] on div "NEOGEN" at bounding box center [166, 183] width 100 height 14
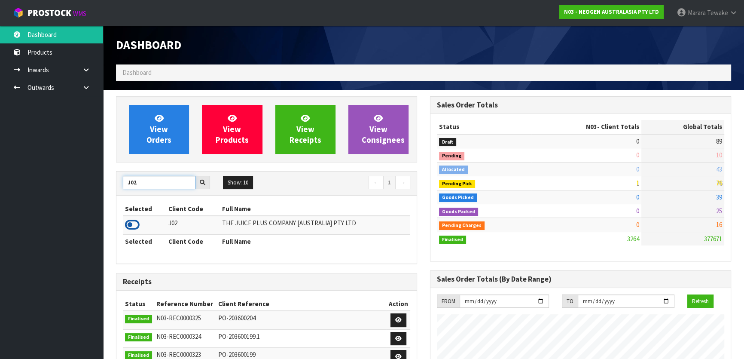
type input "J02"
click at [130, 226] on icon at bounding box center [132, 224] width 15 height 13
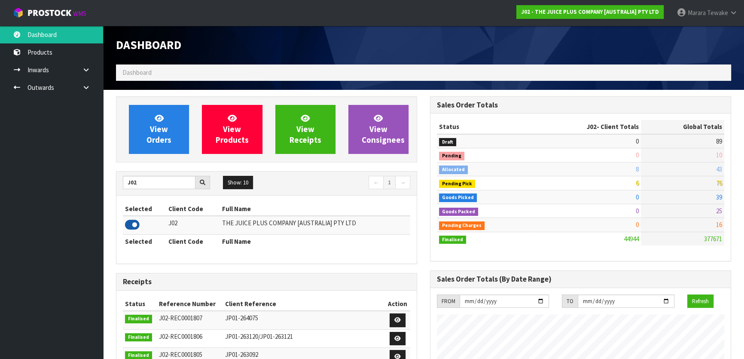
scroll to position [650, 314]
drag, startPoint x: 144, startPoint y: 180, endPoint x: 127, endPoint y: 184, distance: 17.3
click at [128, 184] on input "J02" at bounding box center [159, 182] width 73 height 13
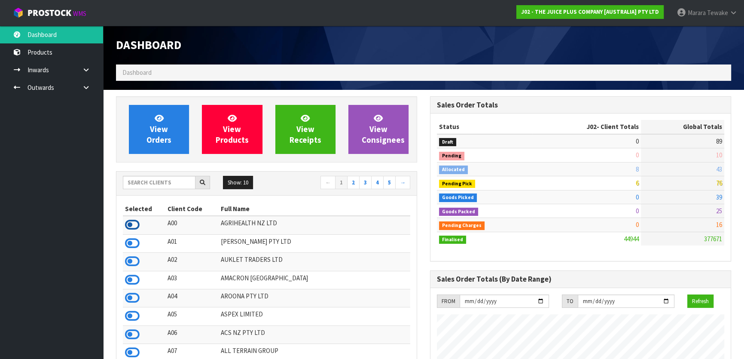
click at [137, 221] on icon at bounding box center [132, 224] width 15 height 13
click at [135, 280] on icon at bounding box center [132, 279] width 15 height 13
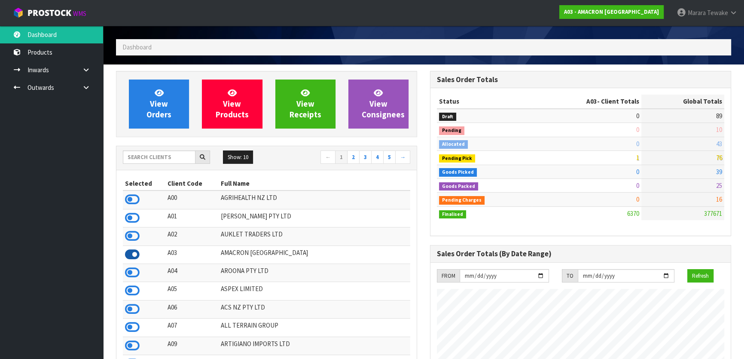
scroll to position [39, 0]
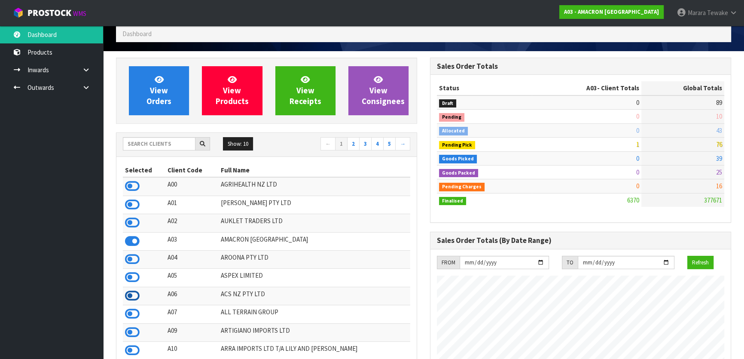
click at [133, 295] on icon at bounding box center [132, 295] width 15 height 13
click at [236, 140] on button "Show: 10" at bounding box center [238, 144] width 30 height 14
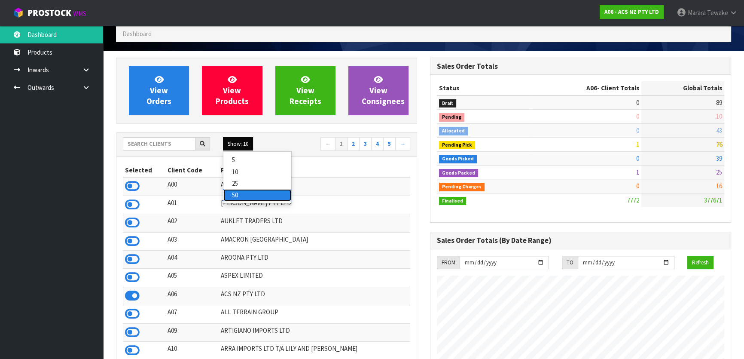
click at [238, 196] on link "50" at bounding box center [257, 195] width 68 height 12
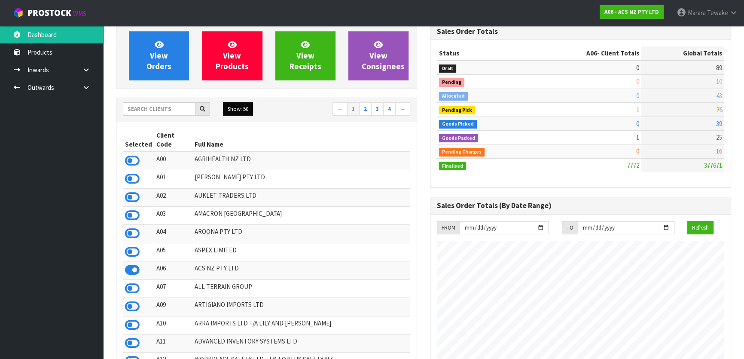
scroll to position [273, 0]
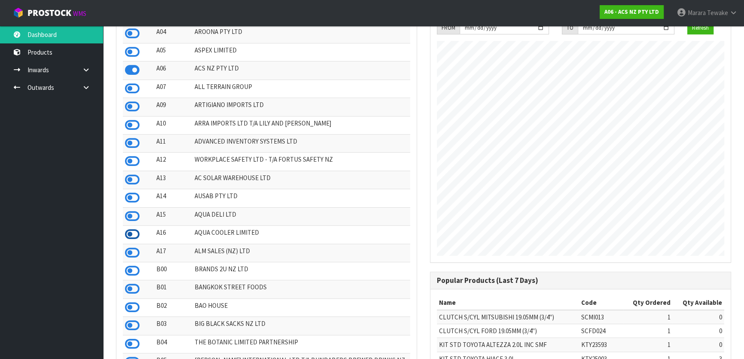
click at [135, 229] on icon at bounding box center [132, 234] width 15 height 13
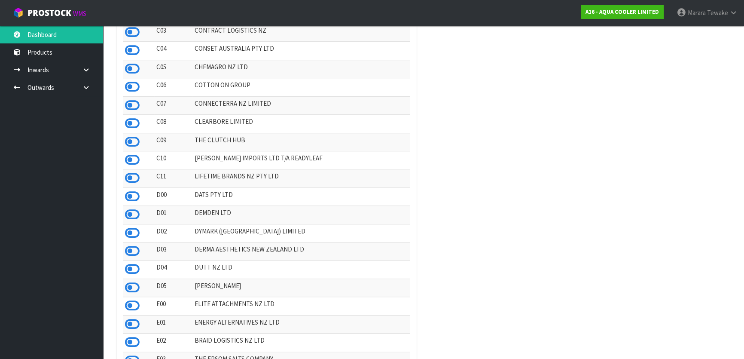
scroll to position [742, 0]
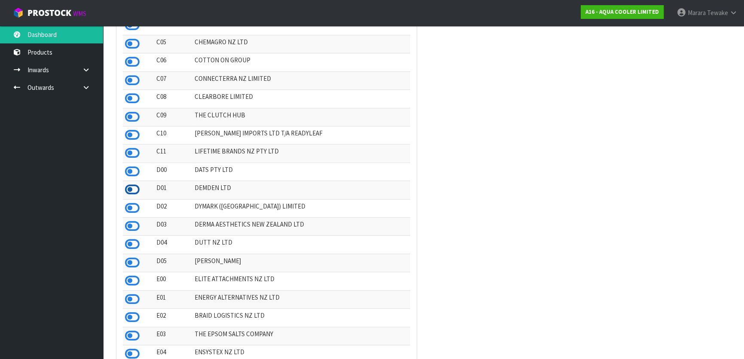
click at [129, 186] on icon at bounding box center [132, 189] width 15 height 13
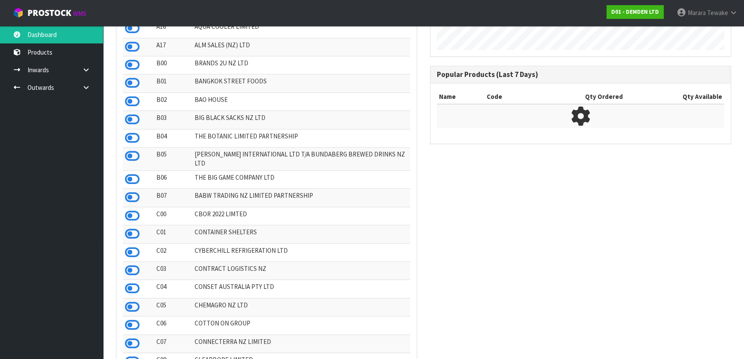
scroll to position [0, 0]
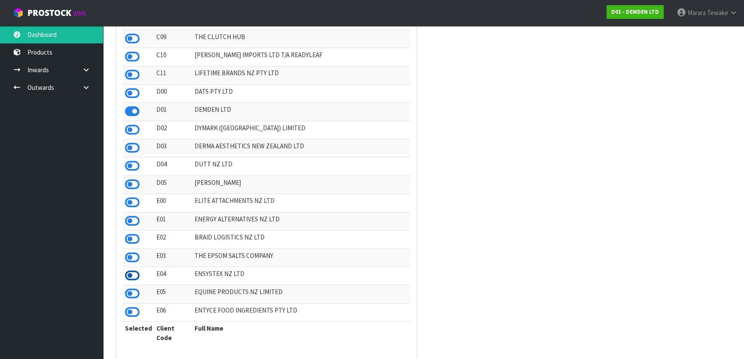
click at [134, 275] on icon at bounding box center [132, 275] width 15 height 13
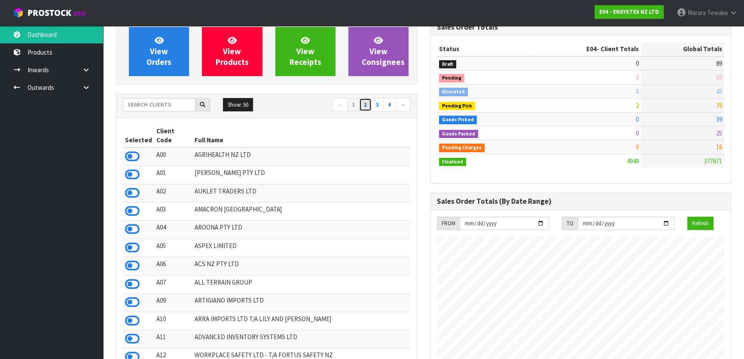
click at [364, 107] on link "2" at bounding box center [365, 105] width 12 height 14
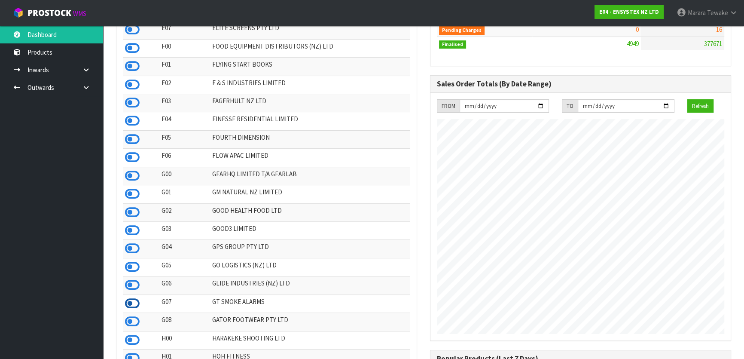
click at [125, 308] on icon at bounding box center [132, 303] width 15 height 13
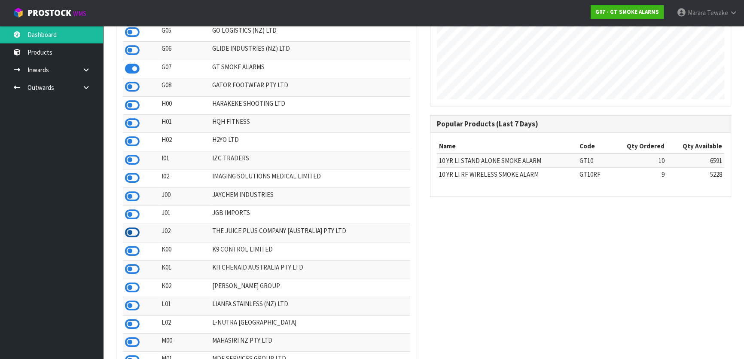
click at [134, 239] on icon at bounding box center [132, 232] width 15 height 13
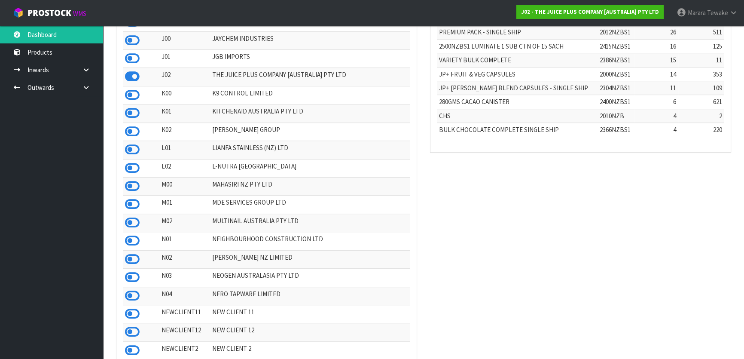
click at [120, 313] on div "Selected Client Code Full Name E07 ELITE SCREENS PTY LTD F00 FOOD EQUIPMENT DIS…" at bounding box center [266, 90] width 300 height 961
click at [131, 302] on icon at bounding box center [132, 295] width 15 height 13
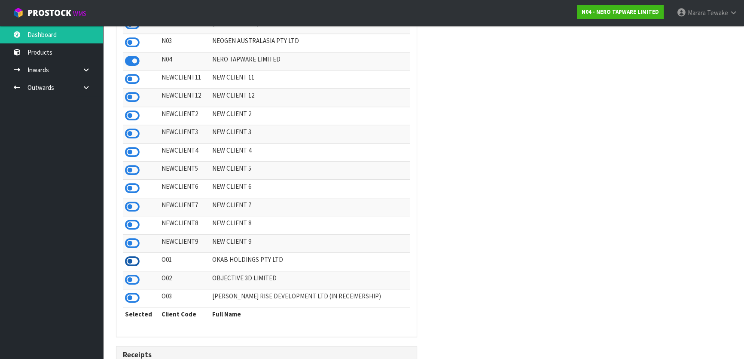
click at [133, 268] on icon at bounding box center [132, 261] width 15 height 13
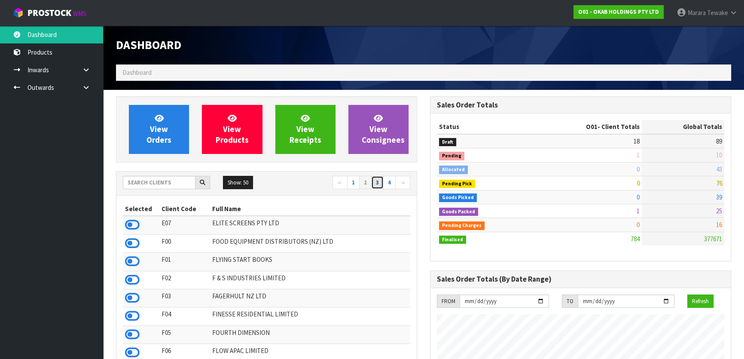
click at [377, 182] on link "3" at bounding box center [377, 183] width 12 height 14
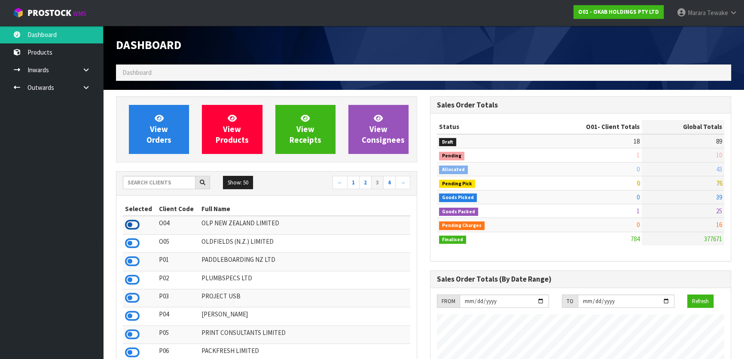
click at [129, 226] on icon at bounding box center [132, 224] width 15 height 13
click at [131, 243] on icon at bounding box center [132, 243] width 15 height 13
click at [133, 225] on icon at bounding box center [132, 224] width 15 height 13
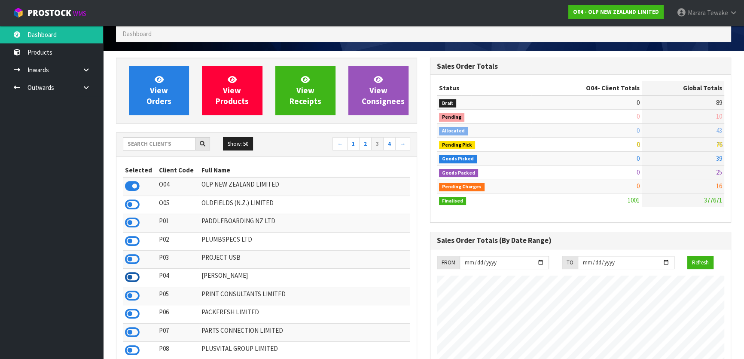
click at [133, 277] on icon at bounding box center [132, 277] width 15 height 13
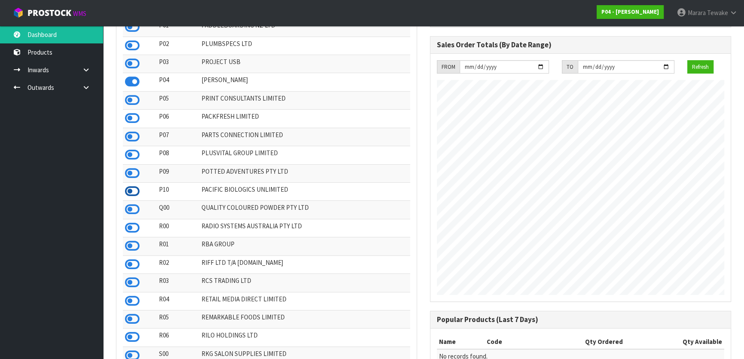
click at [130, 195] on icon at bounding box center [132, 191] width 15 height 13
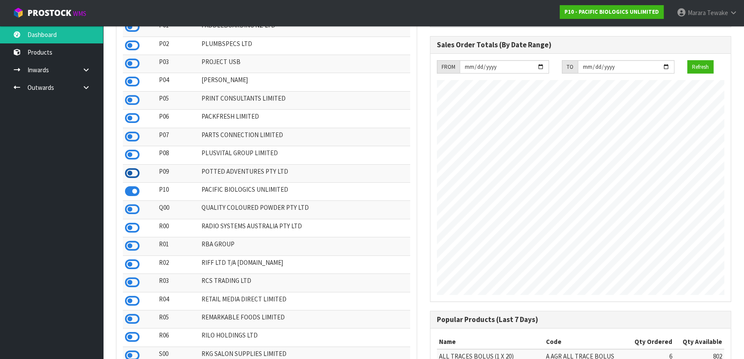
click at [132, 178] on icon at bounding box center [132, 173] width 15 height 13
click at [132, 271] on icon at bounding box center [132, 264] width 15 height 13
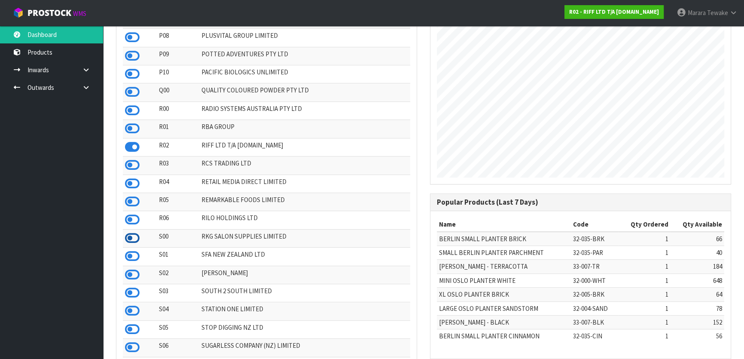
click at [128, 241] on icon at bounding box center [132, 238] width 15 height 13
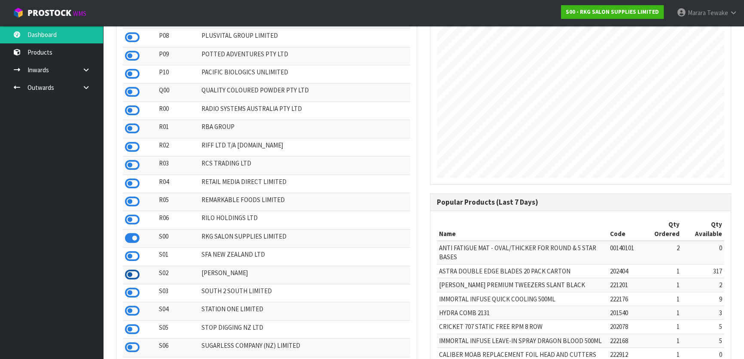
click at [129, 281] on icon at bounding box center [132, 274] width 15 height 13
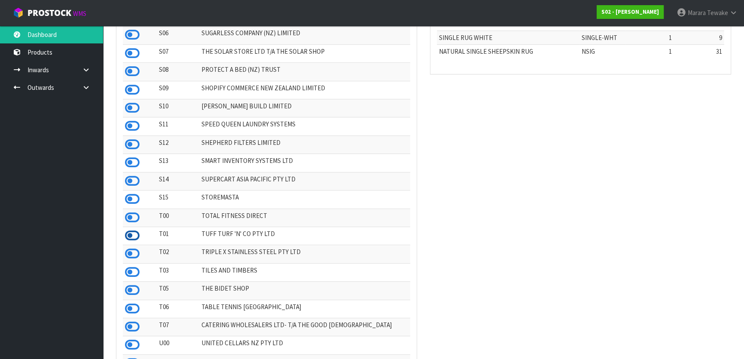
click at [133, 242] on icon at bounding box center [132, 235] width 15 height 13
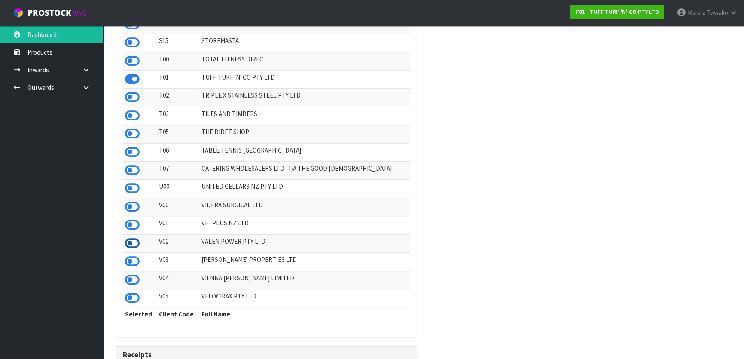
click at [130, 250] on icon at bounding box center [132, 243] width 15 height 13
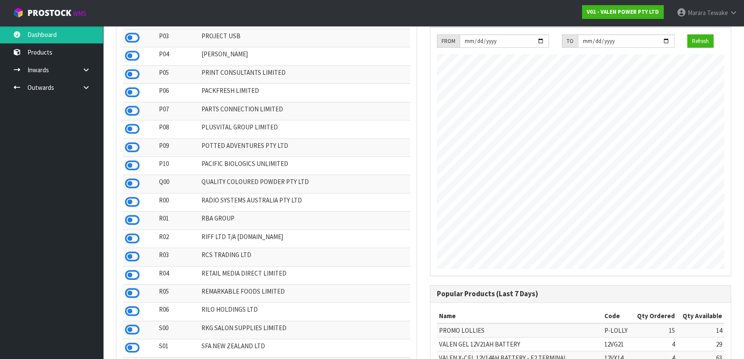
scroll to position [273, 0]
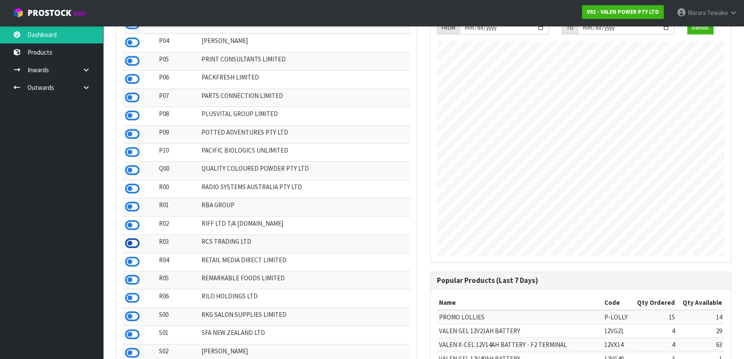
click at [132, 250] on icon at bounding box center [132, 243] width 15 height 13
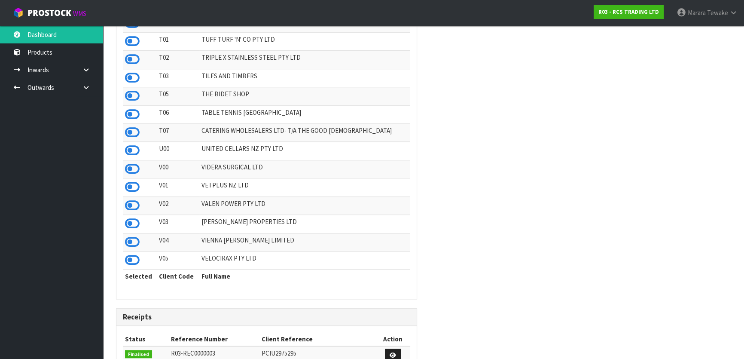
scroll to position [859, 0]
click at [137, 247] on icon at bounding box center [132, 240] width 15 height 13
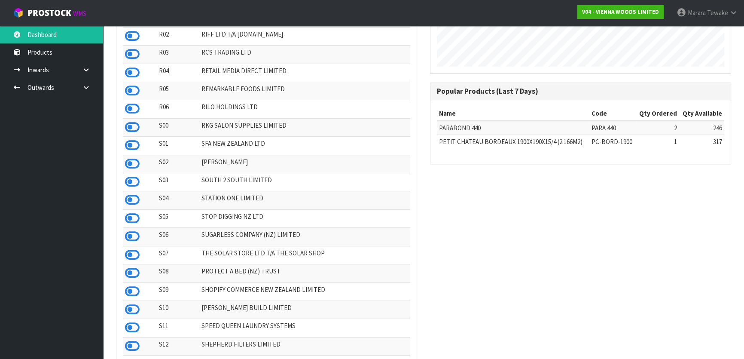
scroll to position [430, 0]
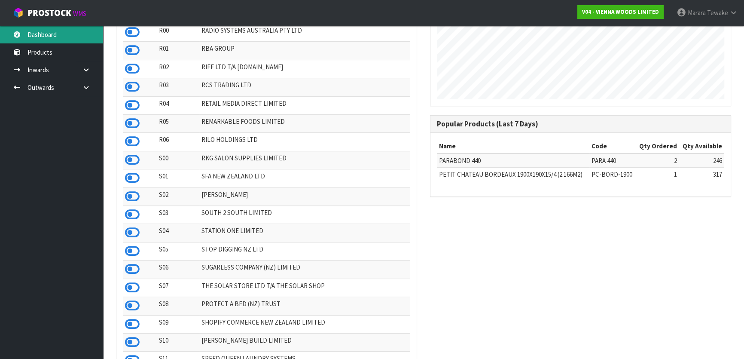
click at [53, 40] on link "Dashboard" at bounding box center [51, 35] width 103 height 18
click at [52, 39] on link "Dashboard" at bounding box center [51, 35] width 103 height 18
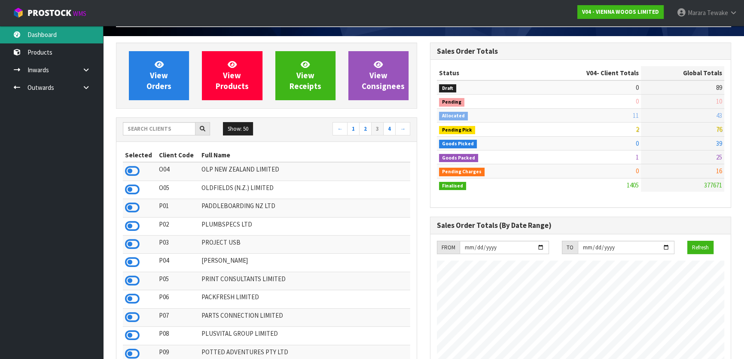
scroll to position [39, 0]
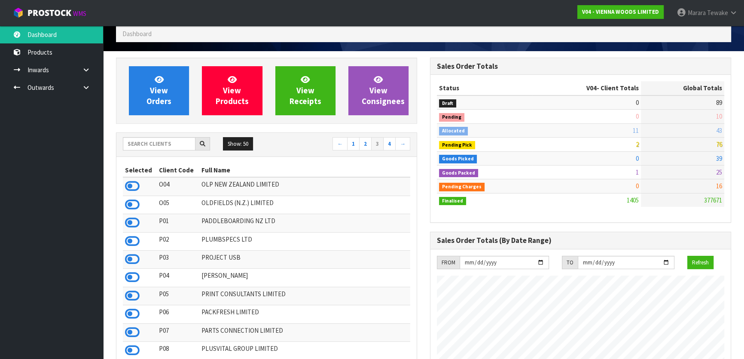
click at [168, 149] on div "Show: 50 5 10 25 50 ← 1 2 3 4 →" at bounding box center [266, 144] width 300 height 15
click at [188, 146] on input "text" at bounding box center [159, 143] width 73 height 13
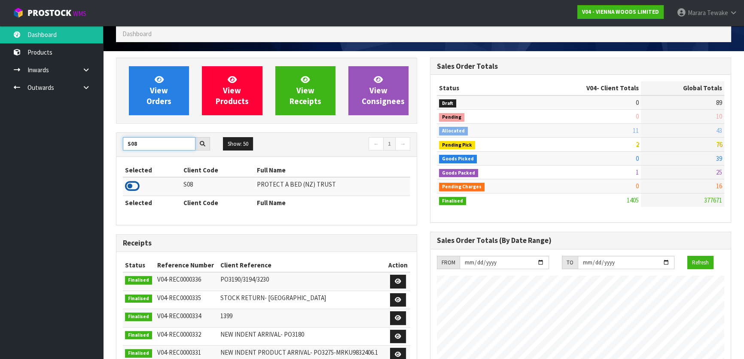
type input "S08"
click at [134, 183] on icon at bounding box center [132, 186] width 15 height 13
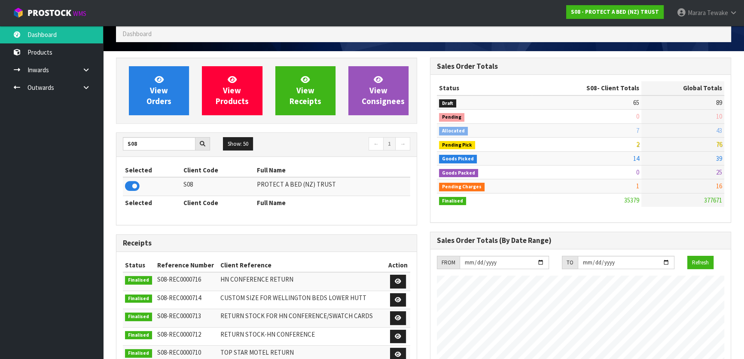
scroll to position [650, 314]
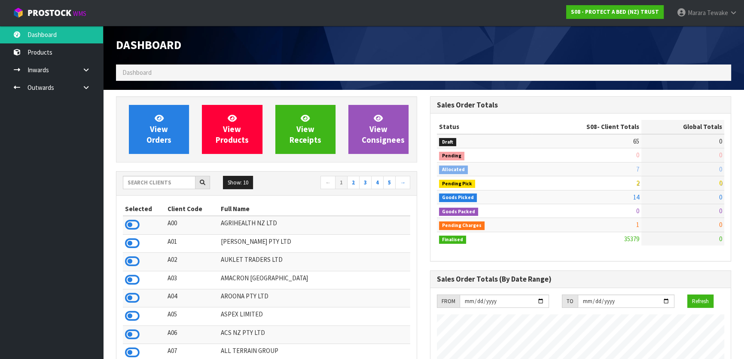
scroll to position [650, 314]
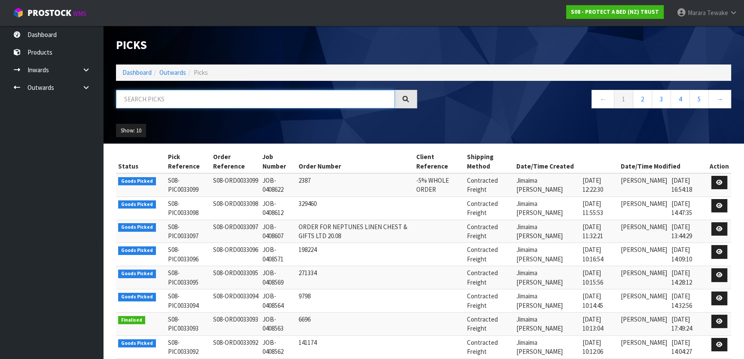
drag, startPoint x: 142, startPoint y: 103, endPoint x: 121, endPoint y: 96, distance: 21.7
click at [141, 103] on input "text" at bounding box center [255, 99] width 279 height 18
click at [181, 101] on input "text" at bounding box center [255, 99] width 279 height 18
type input "JOB-0408445"
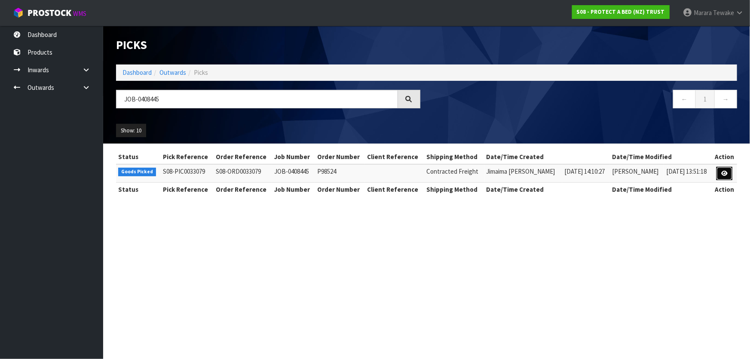
click at [723, 168] on link at bounding box center [724, 174] width 16 height 14
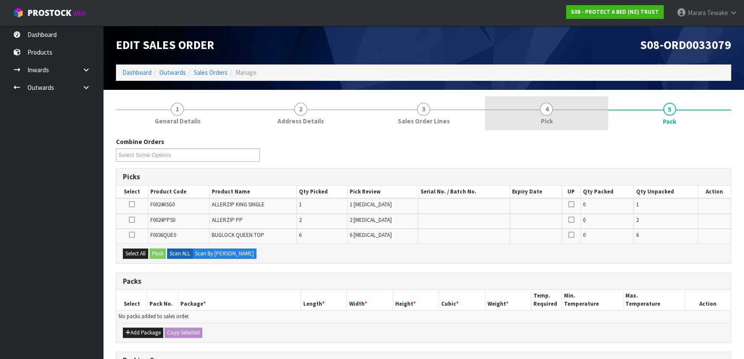
click at [600, 119] on link "4 Pick" at bounding box center [546, 113] width 123 height 34
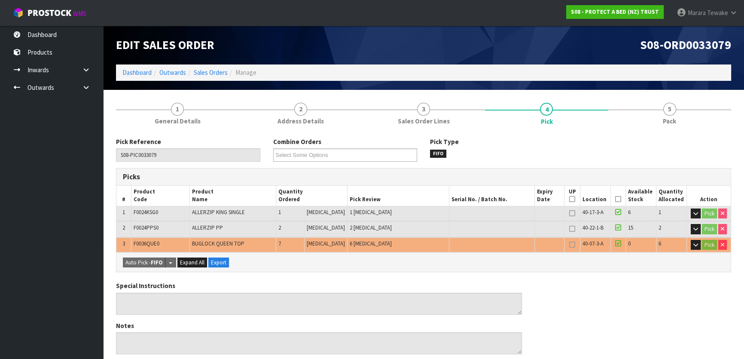
click at [617, 199] on icon at bounding box center [618, 199] width 6 height 0
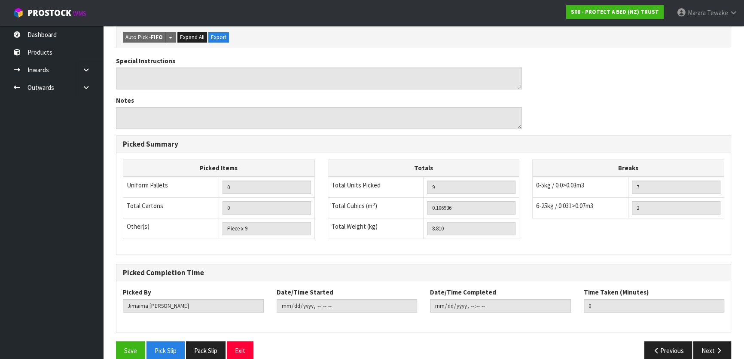
scroll to position [268, 0]
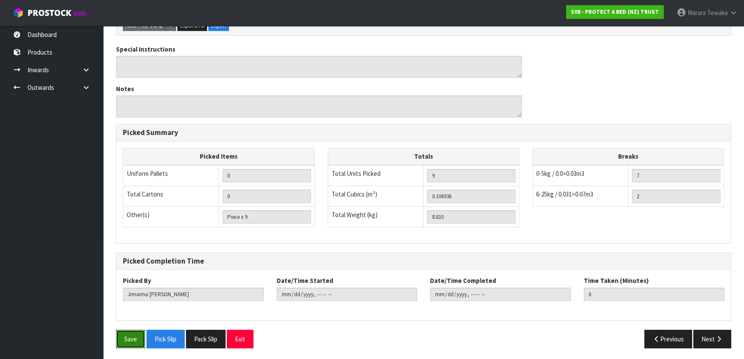
click at [123, 342] on button "Save" at bounding box center [130, 338] width 29 height 18
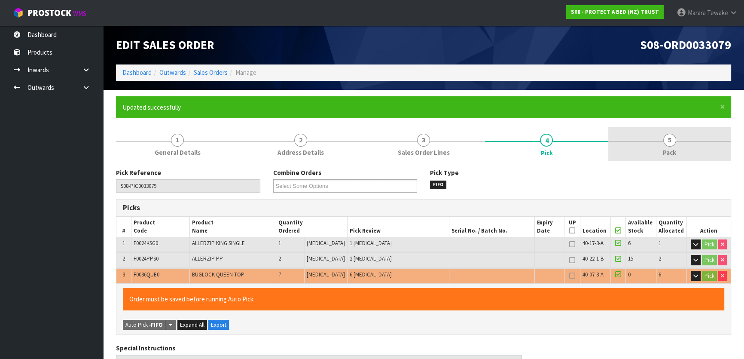
click at [670, 142] on span "5" at bounding box center [669, 140] width 13 height 13
type input "Marara Tewake"
type input "2025-08-21T08:28:59"
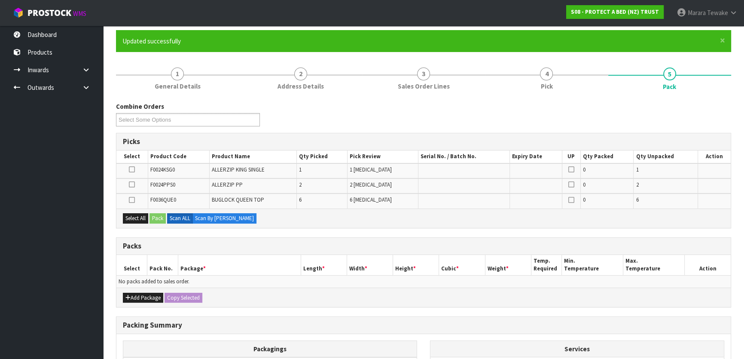
scroll to position [171, 0]
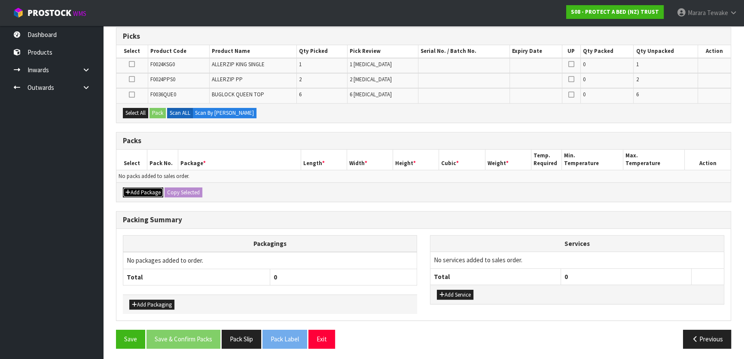
click at [151, 192] on button "Add Package" at bounding box center [143, 192] width 40 height 10
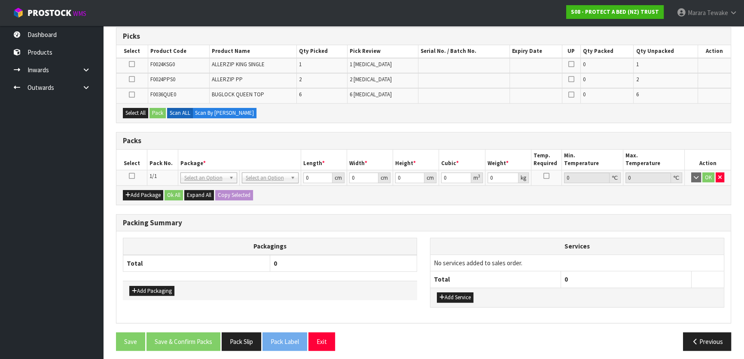
click at [132, 176] on icon at bounding box center [132, 176] width 6 height 0
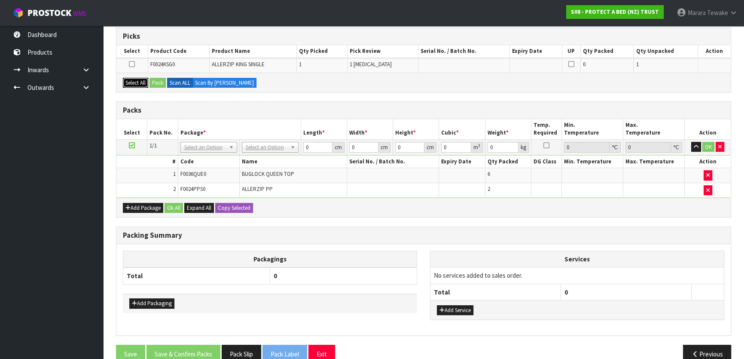
click at [142, 82] on button "Select All" at bounding box center [135, 83] width 25 height 10
click at [155, 82] on button "Pack" at bounding box center [157, 83] width 16 height 10
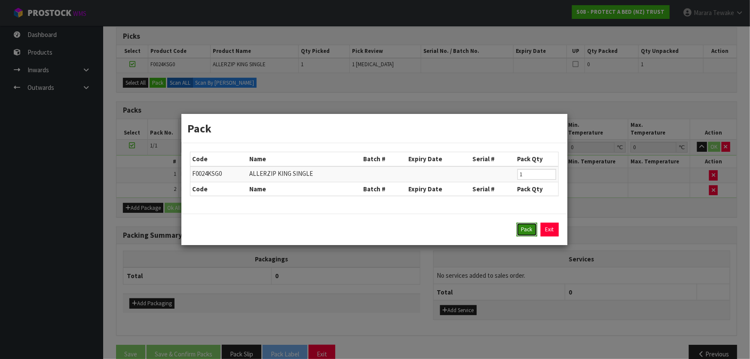
click at [526, 234] on button "Pack" at bounding box center [526, 230] width 21 height 14
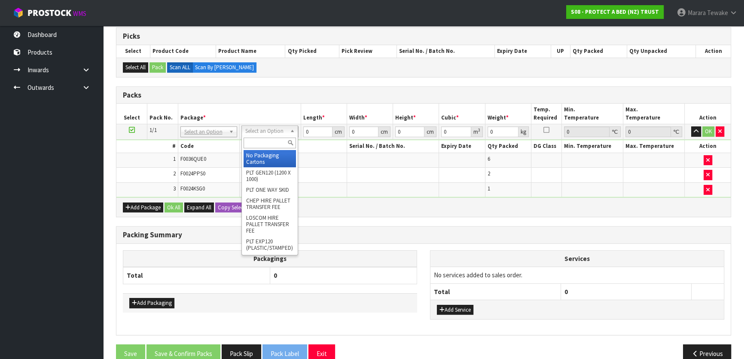
click at [263, 145] on input "text" at bounding box center [270, 142] width 52 height 11
type input "OC"
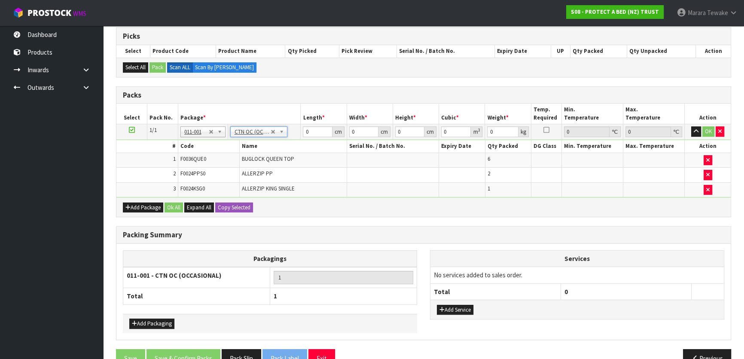
type input "8.81"
drag, startPoint x: 317, startPoint y: 131, endPoint x: 301, endPoint y: 127, distance: 16.5
click at [301, 127] on td "0 cm" at bounding box center [324, 131] width 46 height 15
click at [311, 134] on input "0" at bounding box center [317, 131] width 29 height 11
click at [361, 130] on input "0" at bounding box center [363, 131] width 29 height 11
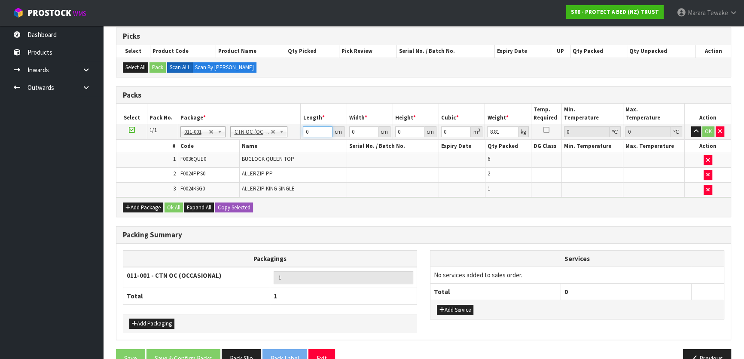
drag, startPoint x: 314, startPoint y: 131, endPoint x: 302, endPoint y: 130, distance: 11.7
click at [303, 131] on input "0" at bounding box center [317, 131] width 29 height 11
type input "57"
type input "40"
type input "3"
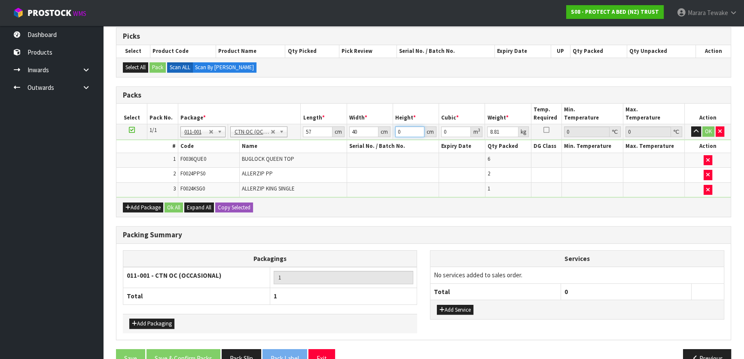
type input "0.00684"
type input "31"
type input "0.07068"
type input "31"
type input "7"
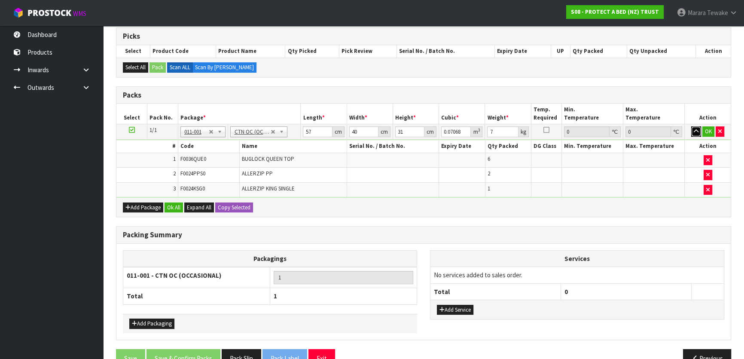
click at [691, 126] on button "button" at bounding box center [696, 131] width 10 height 10
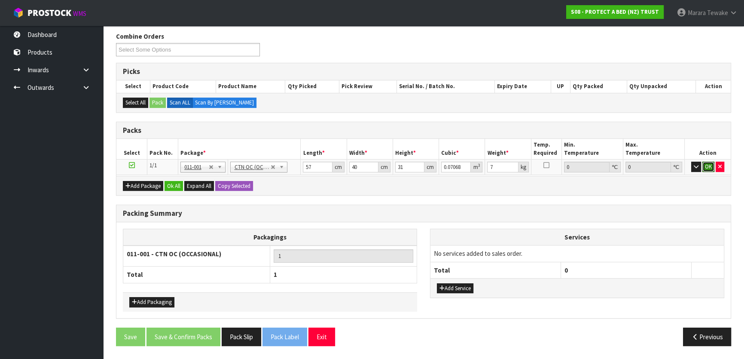
click button "OK" at bounding box center [708, 167] width 12 height 10
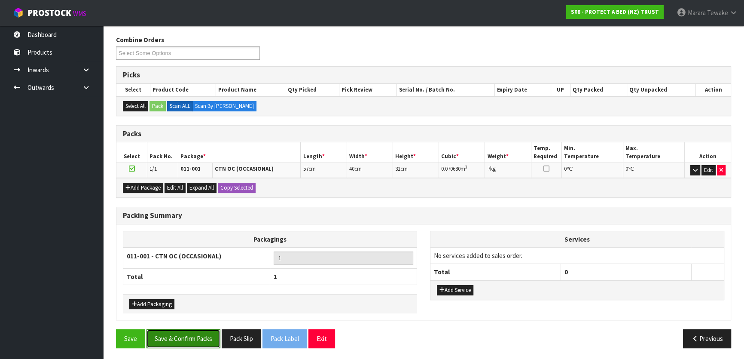
click at [199, 332] on button "Save & Confirm Packs" at bounding box center [183, 338] width 74 height 18
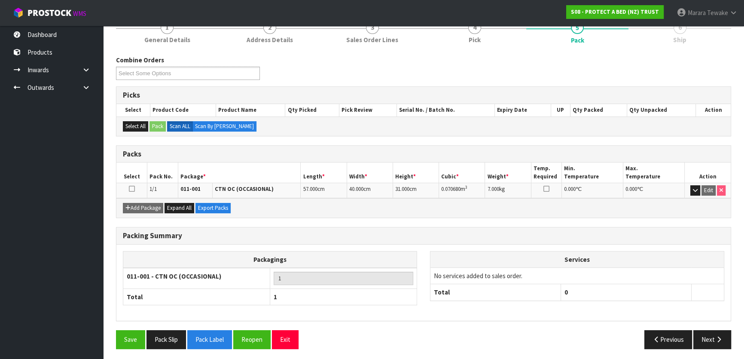
scroll to position [113, 0]
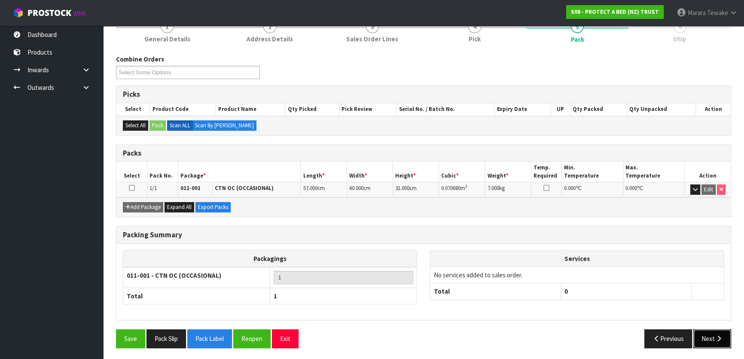
click at [704, 339] on button "Next" at bounding box center [712, 338] width 38 height 18
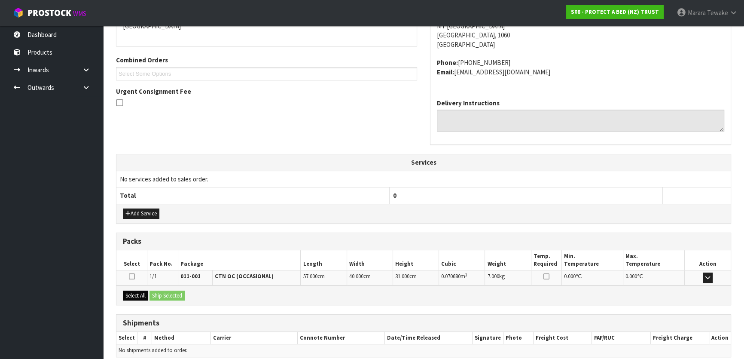
scroll to position [234, 0]
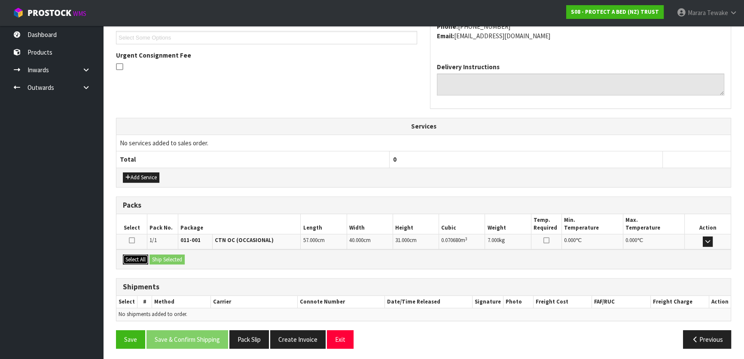
drag, startPoint x: 136, startPoint y: 262, endPoint x: 152, endPoint y: 261, distance: 16.4
click at [137, 262] on button "Select All" at bounding box center [135, 259] width 25 height 10
click at [162, 258] on button "Ship Selected" at bounding box center [166, 259] width 35 height 10
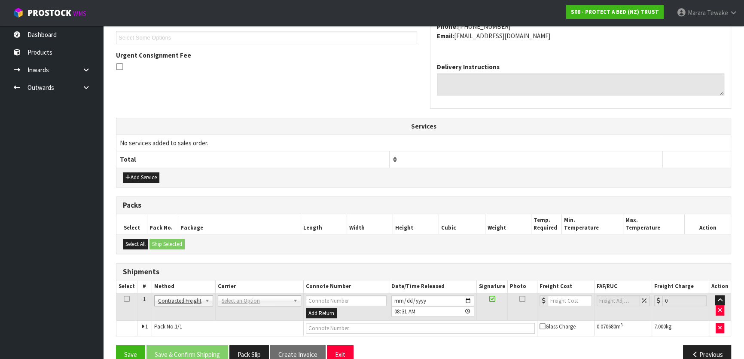
drag, startPoint x: 241, startPoint y: 296, endPoint x: 240, endPoint y: 302, distance: 5.8
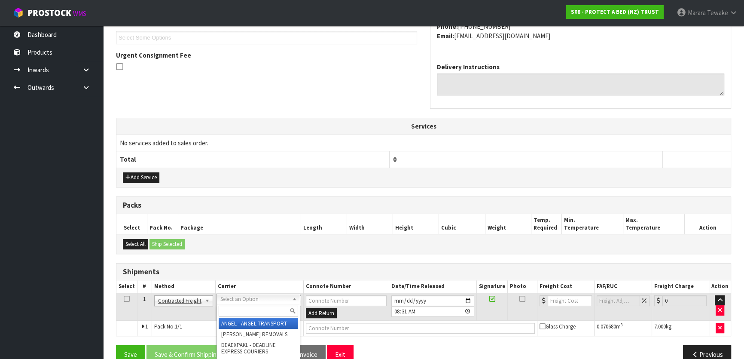
click at [239, 309] on input "text" at bounding box center [258, 310] width 79 height 11
type input "NZP"
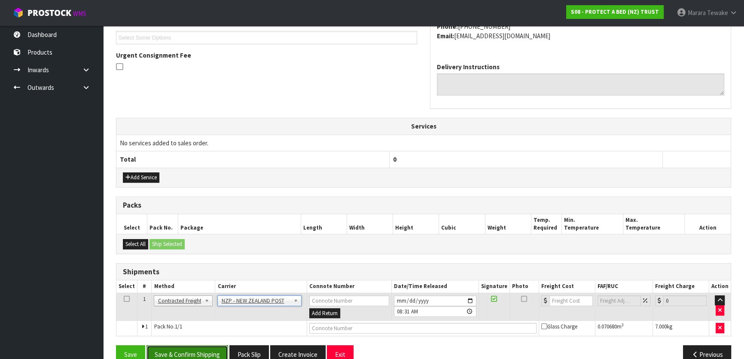
drag, startPoint x: 217, startPoint y: 345, endPoint x: 184, endPoint y: 332, distance: 34.9
click at [216, 345] on button "Save & Confirm Shipping" at bounding box center [187, 354] width 82 height 18
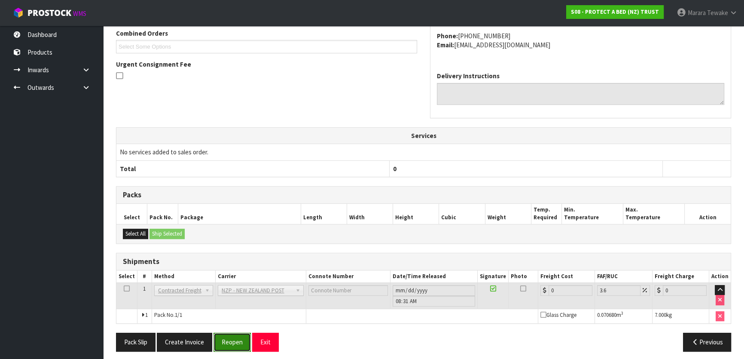
click at [229, 339] on button "Reopen" at bounding box center [232, 342] width 37 height 18
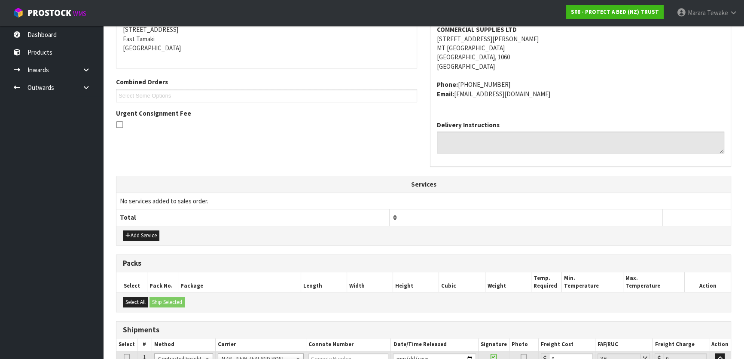
scroll to position [250, 0]
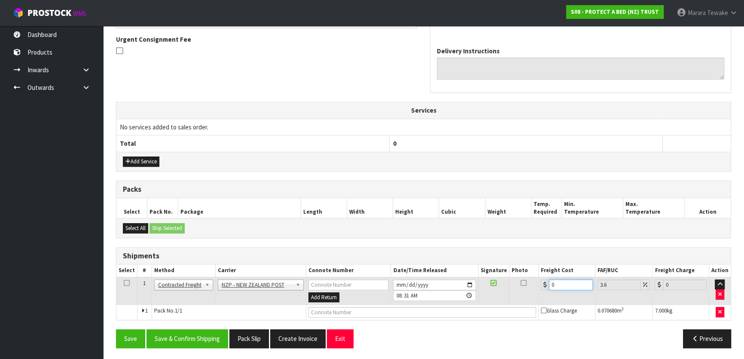
drag, startPoint x: 563, startPoint y: 284, endPoint x: 530, endPoint y: 275, distance: 34.3
click at [535, 279] on tr "1 Client Local Pickup Customer Local Pickup Company Freight Contracted Freight …" at bounding box center [423, 291] width 614 height 28
type input "4"
type input "4.14"
type input "4.3"
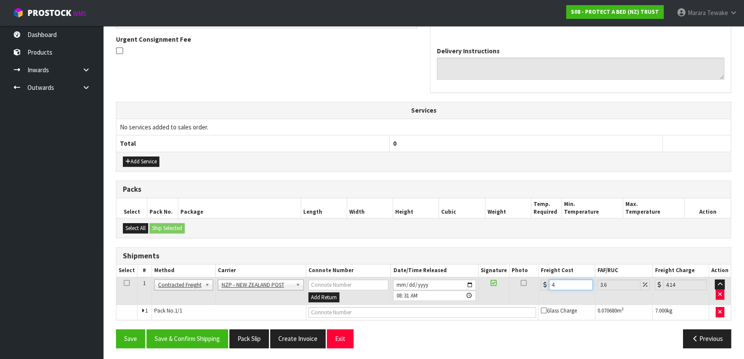
type input "4.45"
type input "4.33"
type input "4.49"
type input "4.33"
click at [208, 330] on button "Save & Confirm Shipping" at bounding box center [187, 338] width 82 height 18
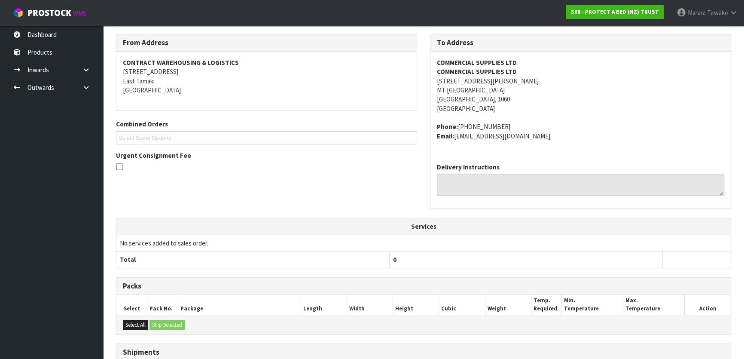
scroll to position [235, 0]
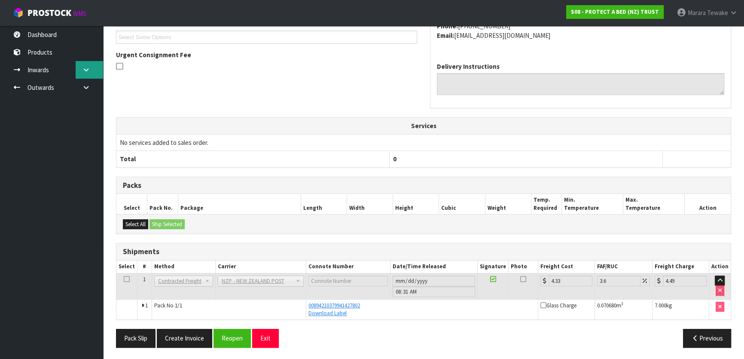
click at [88, 70] on icon at bounding box center [86, 70] width 8 height 6
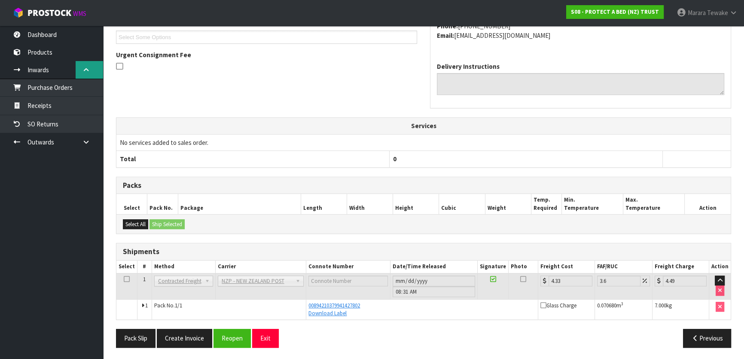
click at [88, 70] on icon at bounding box center [86, 70] width 8 height 6
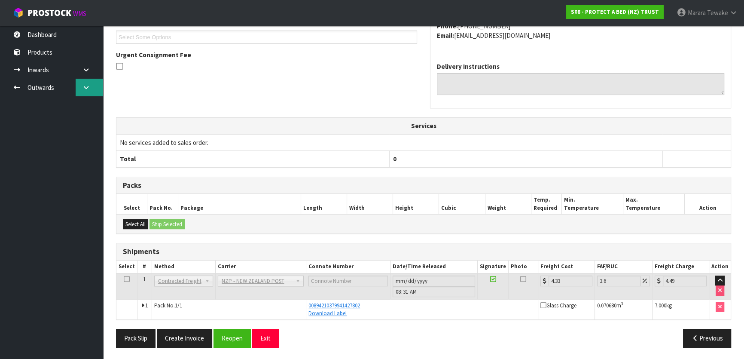
click at [86, 84] on icon at bounding box center [86, 87] width 8 height 6
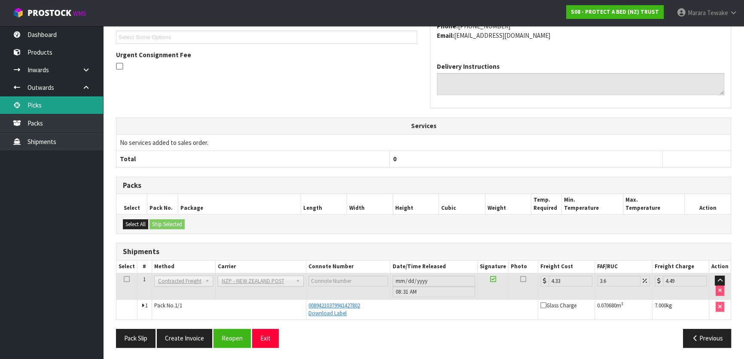
click at [70, 101] on link "Picks" at bounding box center [51, 105] width 103 height 18
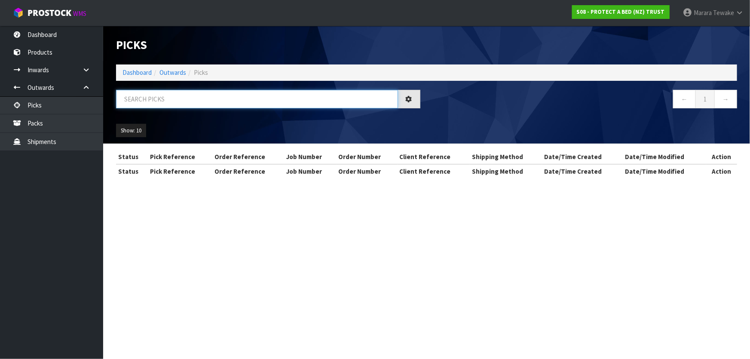
click at [157, 98] on input "text" at bounding box center [257, 99] width 282 height 18
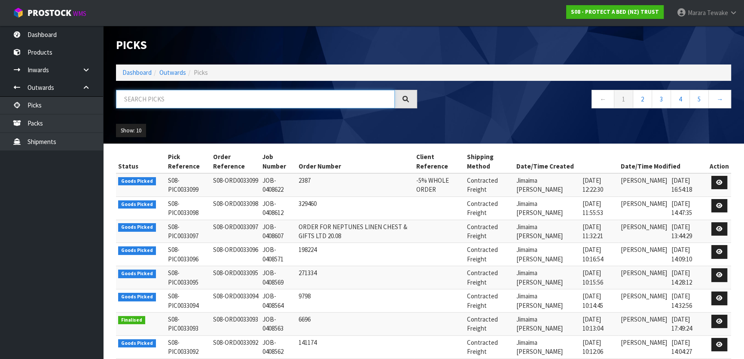
click at [178, 97] on input "text" at bounding box center [255, 99] width 279 height 18
type input "JOB-0408560"
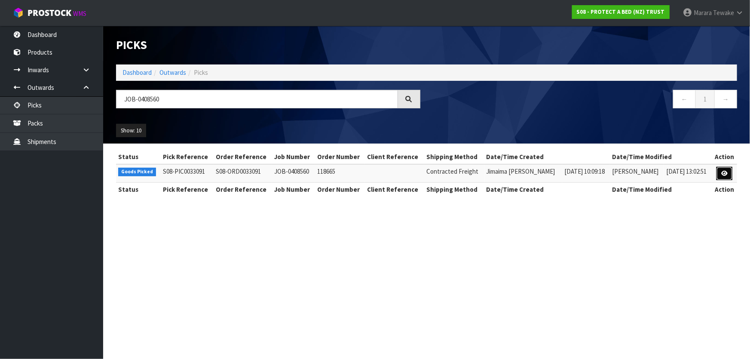
click at [721, 174] on icon at bounding box center [724, 174] width 6 height 6
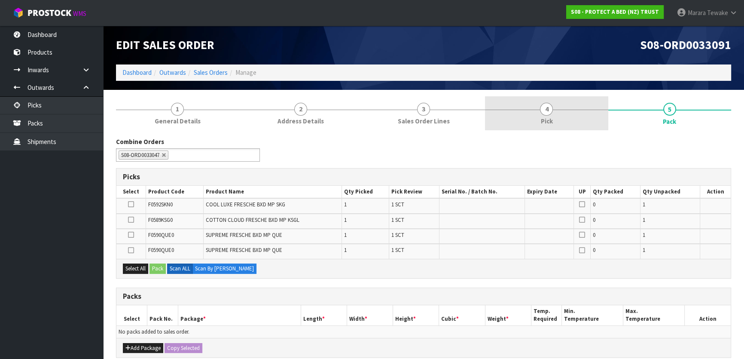
click at [582, 116] on link "4 Pick" at bounding box center [546, 113] width 123 height 34
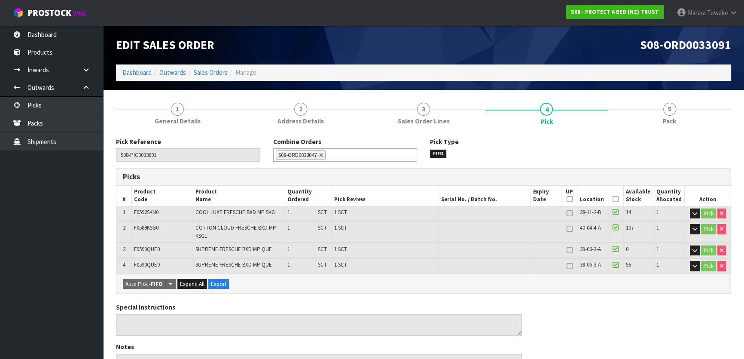
click at [616, 199] on icon at bounding box center [616, 199] width 6 height 0
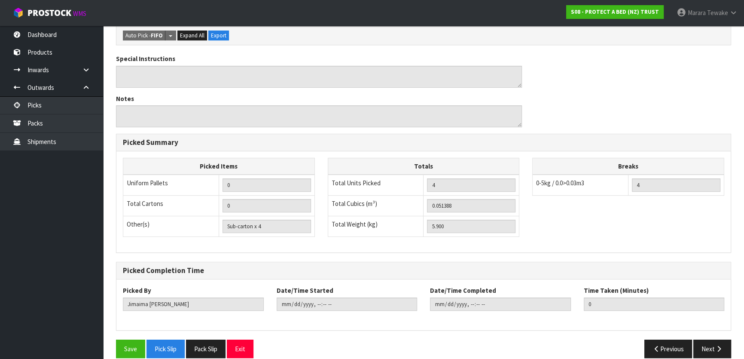
scroll to position [289, 0]
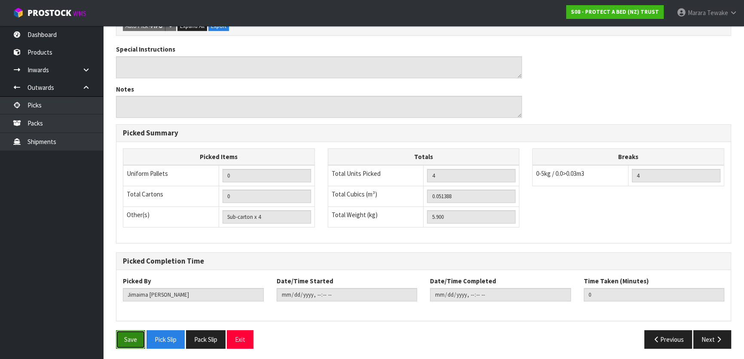
click at [132, 334] on button "Save" at bounding box center [130, 339] width 29 height 18
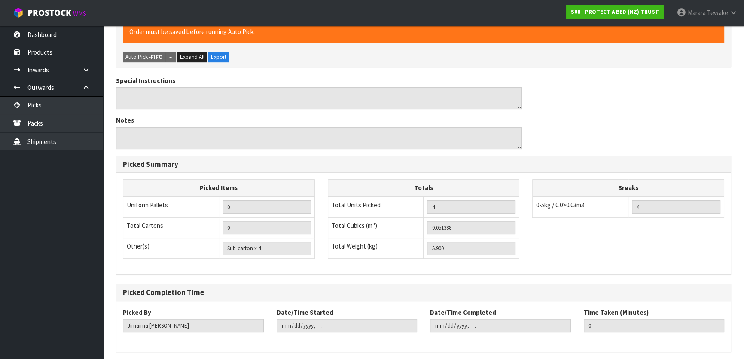
scroll to position [0, 0]
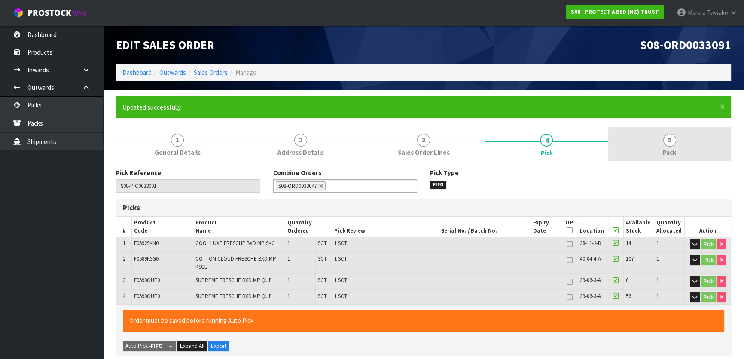
type input "Marara Tewake"
type input "2025-08-21T08:41:44"
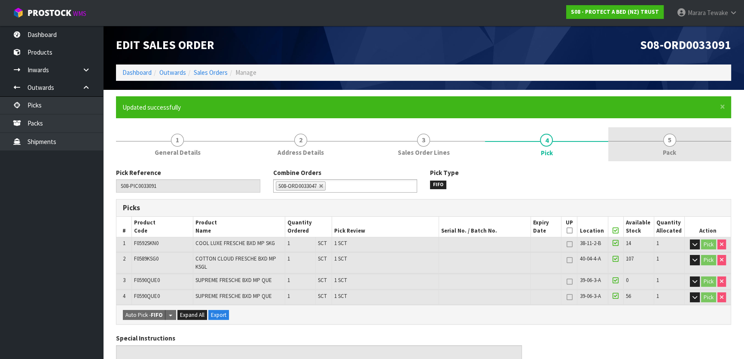
click at [666, 144] on span "5" at bounding box center [669, 140] width 13 height 13
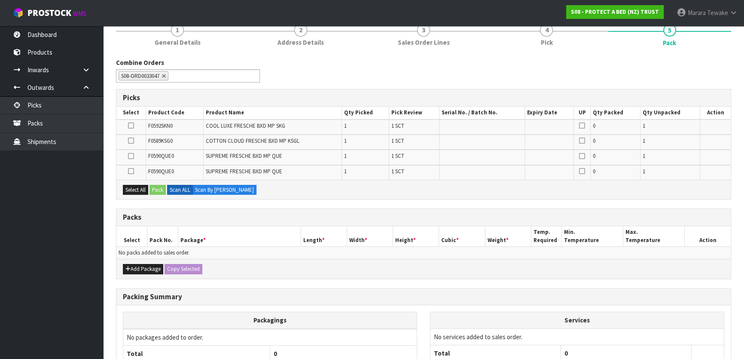
scroll to position [186, 0]
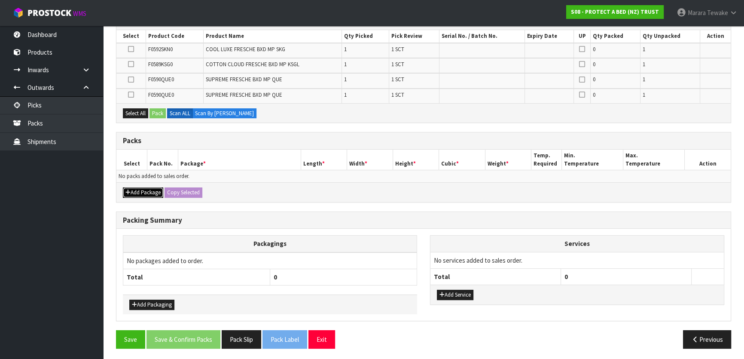
click at [140, 189] on button "Add Package" at bounding box center [143, 192] width 40 height 10
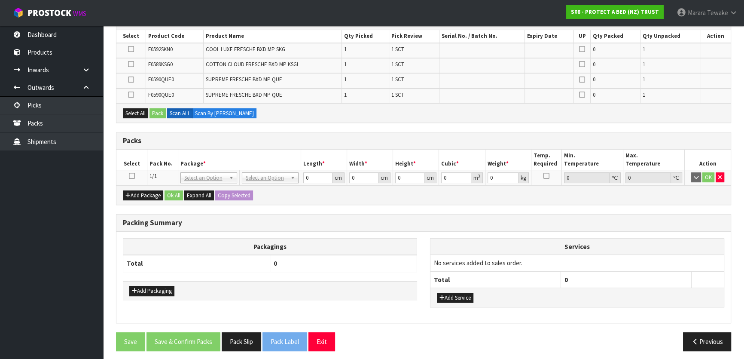
click at [133, 176] on icon at bounding box center [132, 176] width 6 height 0
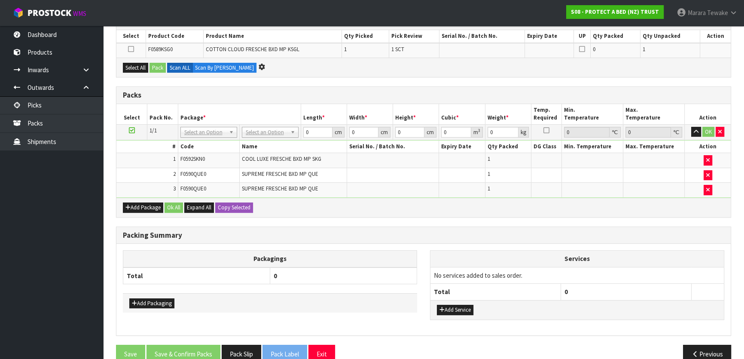
scroll to position [0, 0]
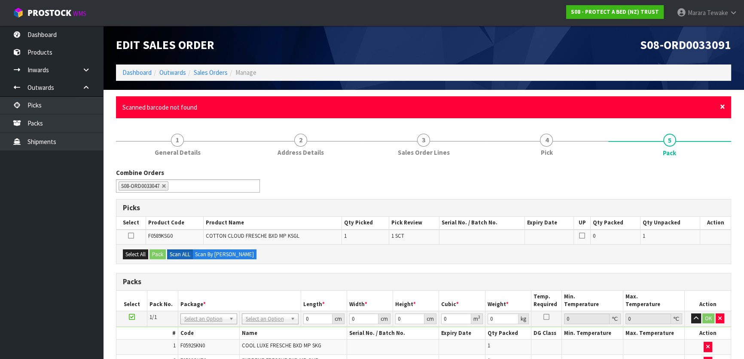
click at [720, 106] on span "×" at bounding box center [722, 107] width 5 height 12
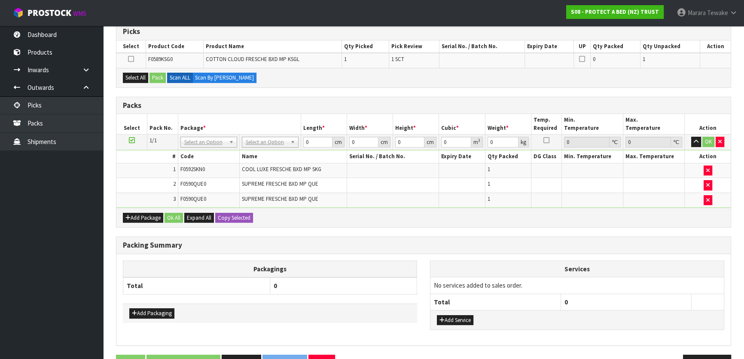
scroll to position [170, 0]
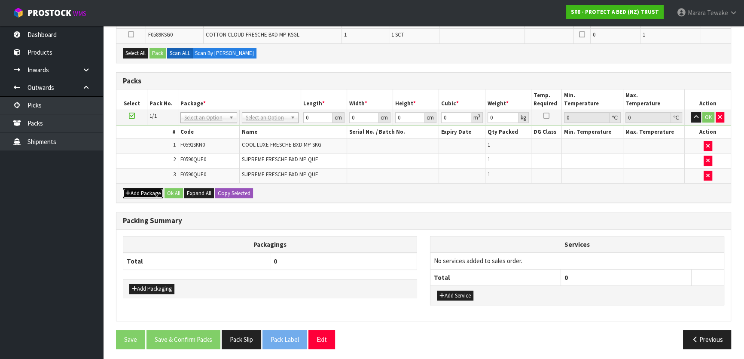
click at [144, 191] on button "Add Package" at bounding box center [143, 193] width 40 height 10
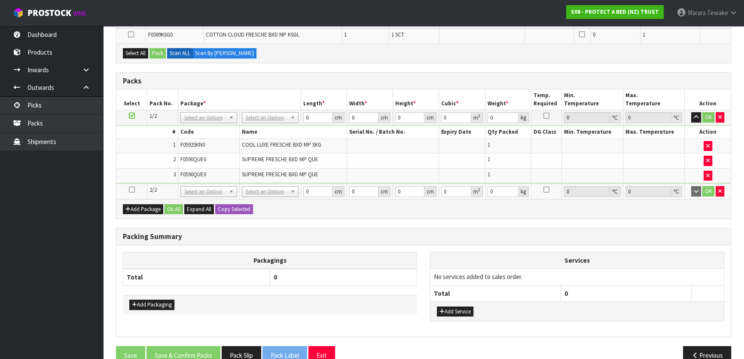
click at [130, 189] on icon at bounding box center [132, 189] width 6 height 0
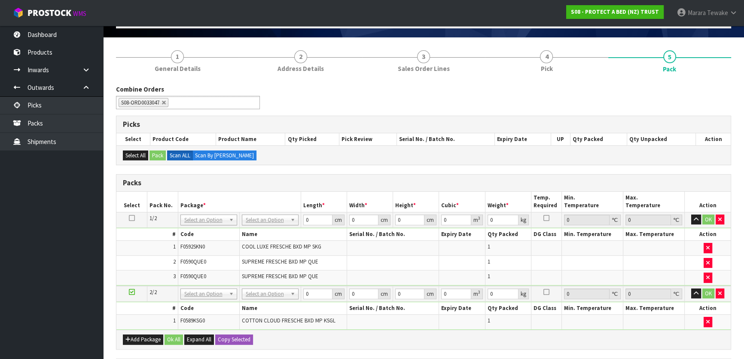
scroll to position [156, 0]
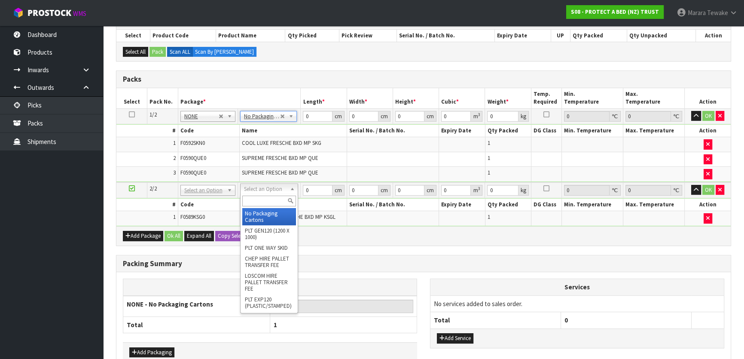
type input "2"
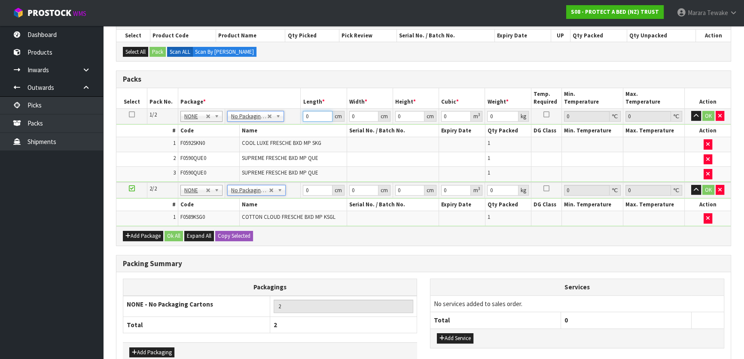
drag, startPoint x: 317, startPoint y: 110, endPoint x: 288, endPoint y: 80, distance: 41.3
click at [292, 88] on table "Select Pack No. Package * Length * Width * Height * Cubic * Weight * Temp. Requ…" at bounding box center [423, 157] width 614 height 138
type input "58"
type input "40"
type input "3"
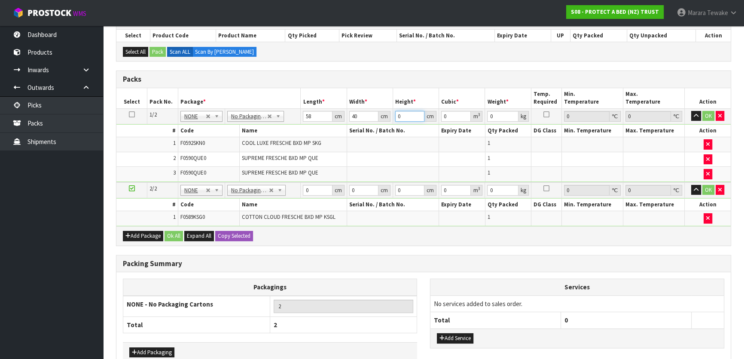
type input "0.00696"
type input "32"
type input "0.07424"
type input "32"
type input "8"
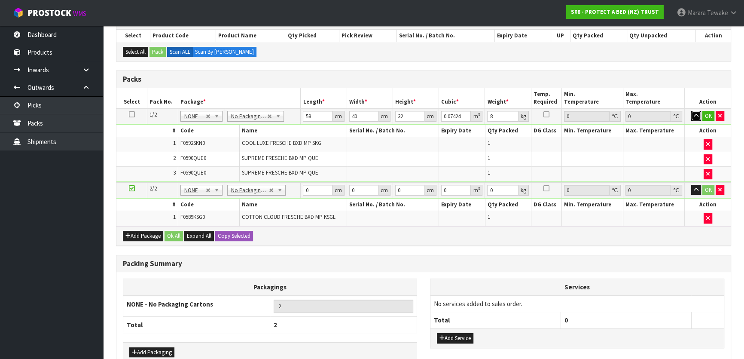
click at [691, 111] on button "button" at bounding box center [696, 116] width 10 height 10
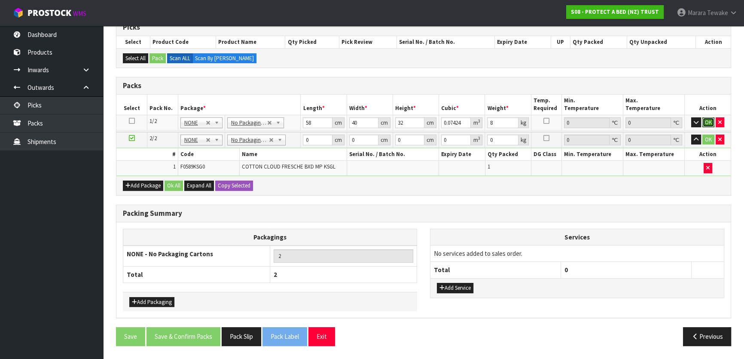
click button "OK" at bounding box center [708, 122] width 12 height 10
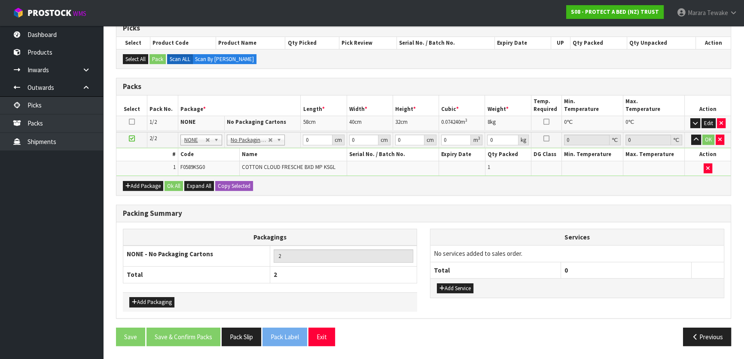
scroll to position [146, 0]
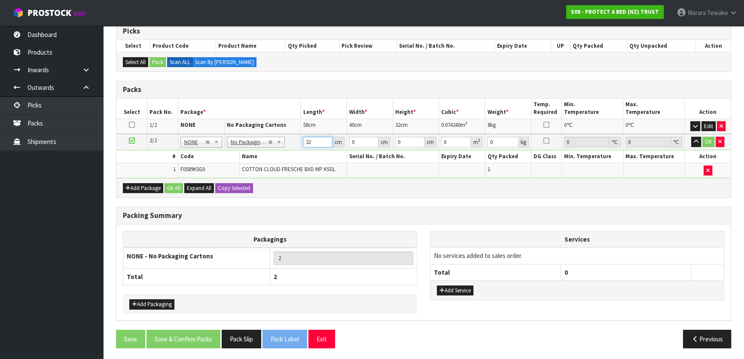
type input "32"
type input "24"
type input "3"
type input "0.002304"
type input "31"
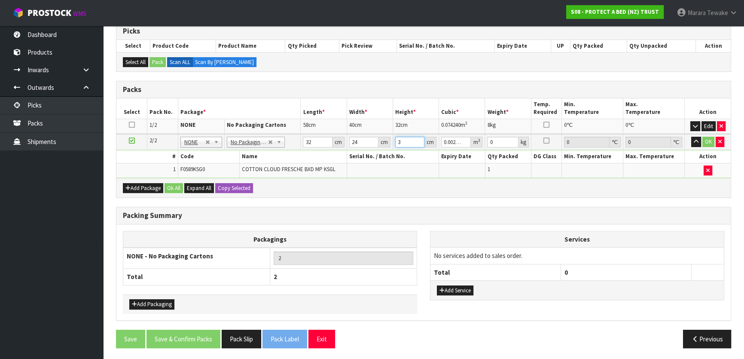
type input "0.023808"
type input "31"
type input "2"
click at [691, 137] on button "button" at bounding box center [696, 142] width 10 height 10
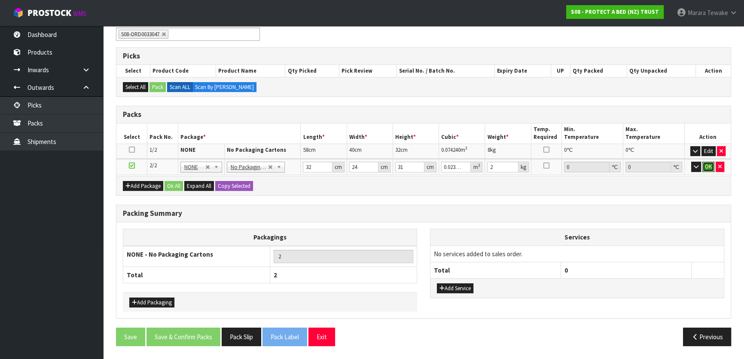
click button "OK" at bounding box center [708, 167] width 12 height 10
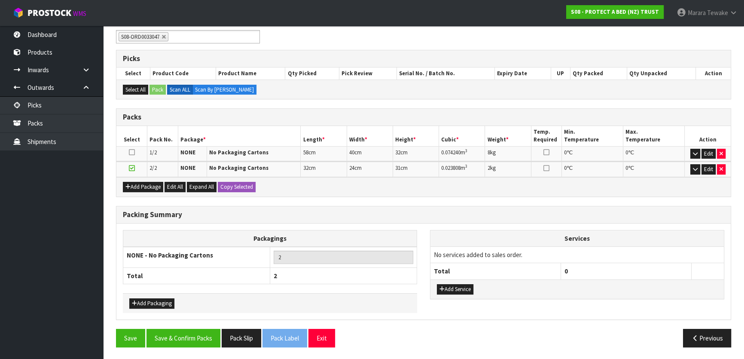
scroll to position [117, 0]
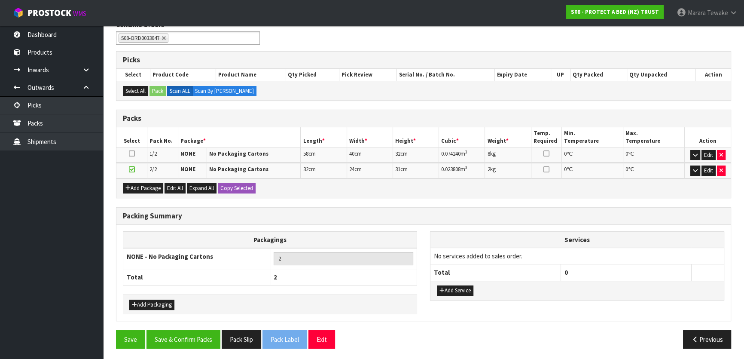
drag, startPoint x: 350, startPoint y: 61, endPoint x: 290, endPoint y: 183, distance: 136.4
drag, startPoint x: 290, startPoint y: 183, endPoint x: 183, endPoint y: 334, distance: 184.3
click at [183, 334] on button "Save & Confirm Packs" at bounding box center [183, 339] width 74 height 18
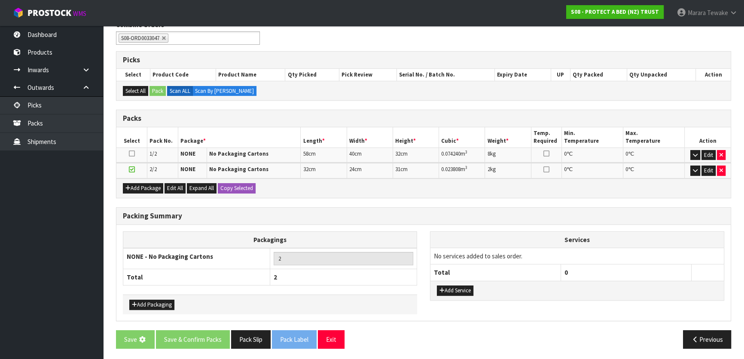
scroll to position [0, 0]
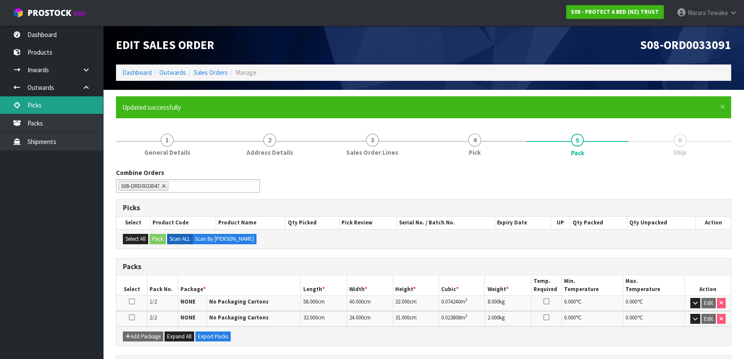
click at [56, 105] on link "Picks" at bounding box center [51, 105] width 103 height 18
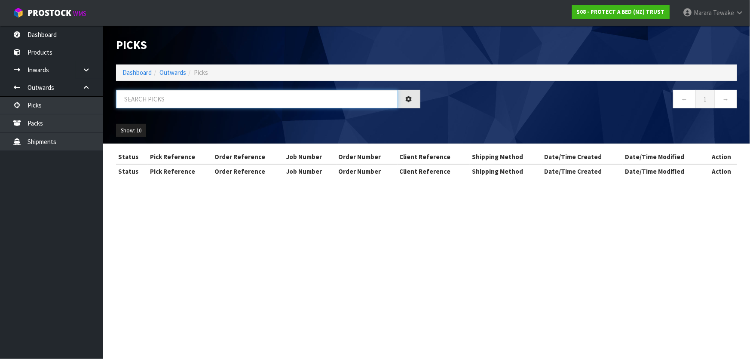
click at [138, 105] on input "text" at bounding box center [257, 99] width 282 height 18
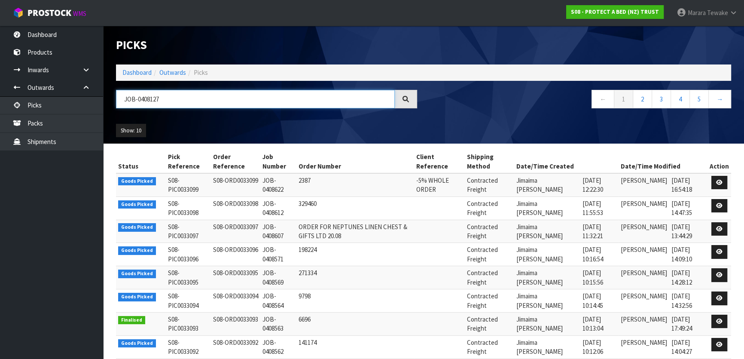
type input "JOB-0408127"
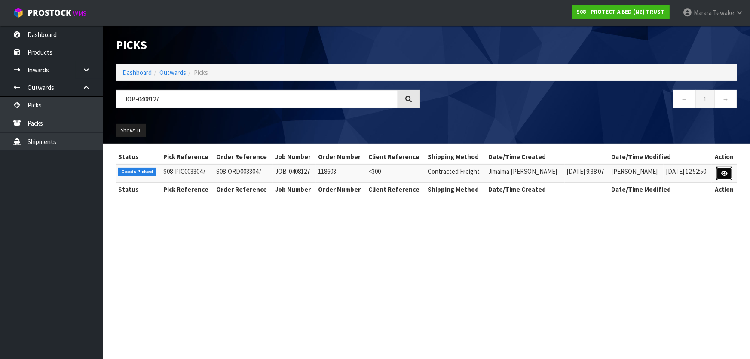
click at [722, 168] on link at bounding box center [724, 174] width 16 height 14
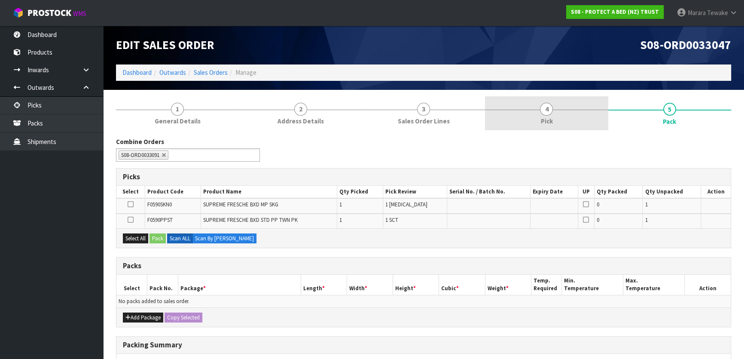
click at [585, 118] on link "4 Pick" at bounding box center [546, 113] width 123 height 34
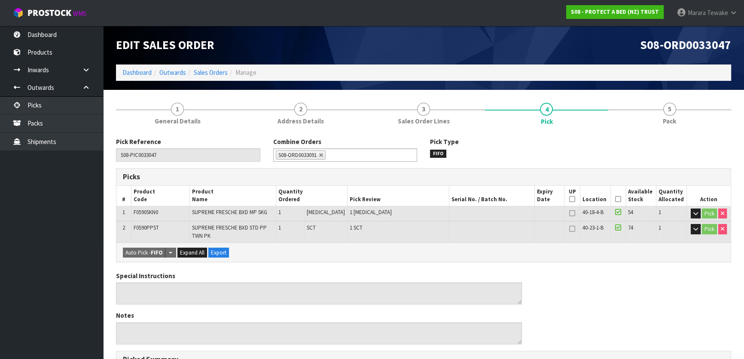
click at [617, 199] on icon at bounding box center [618, 199] width 6 height 0
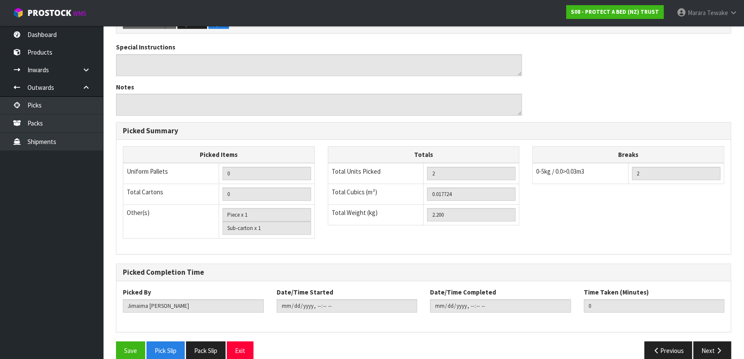
scroll to position [271, 0]
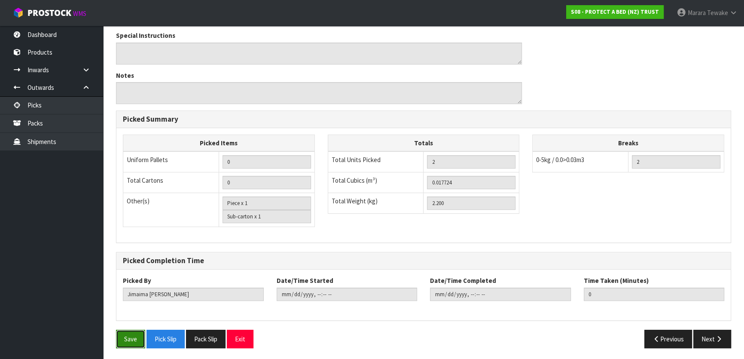
click at [134, 337] on button "Save" at bounding box center [130, 338] width 29 height 18
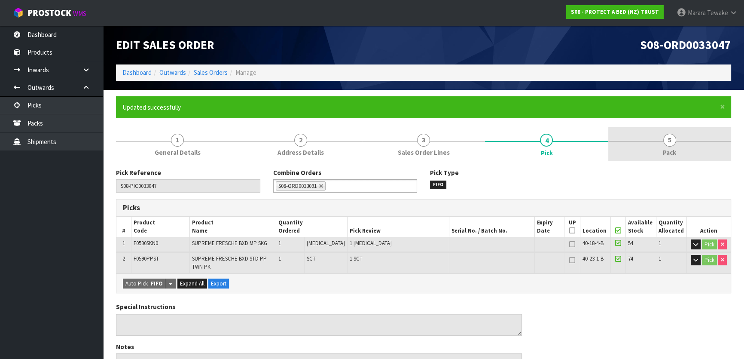
click at [686, 140] on link "5 Pack" at bounding box center [669, 144] width 123 height 34
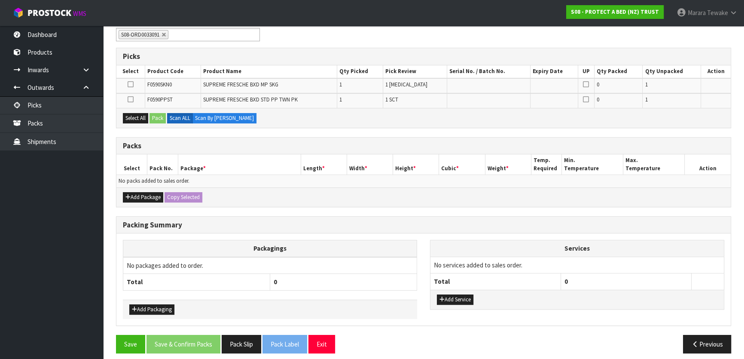
scroll to position [156, 0]
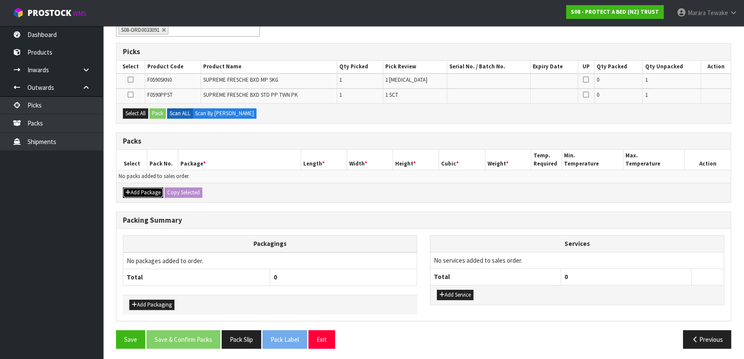
click at [143, 189] on button "Add Package" at bounding box center [143, 192] width 40 height 10
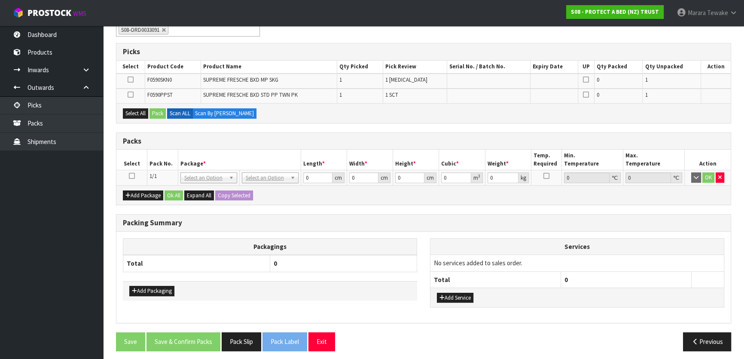
click at [132, 176] on icon at bounding box center [132, 176] width 6 height 0
drag, startPoint x: 137, startPoint y: 113, endPoint x: 161, endPoint y: 102, distance: 26.9
click at [139, 113] on button "Select All" at bounding box center [135, 113] width 25 height 10
click at [142, 197] on button "Add Package" at bounding box center [143, 195] width 40 height 10
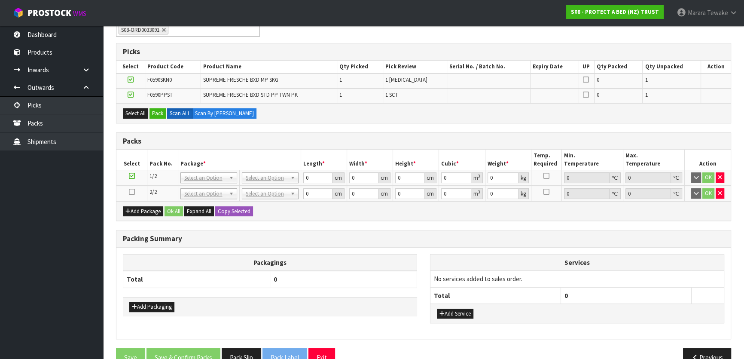
click at [130, 192] on icon at bounding box center [132, 192] width 6 height 0
click at [133, 80] on icon at bounding box center [131, 79] width 6 height 0
click at [0, 0] on input "checkbox" at bounding box center [0, 0] width 0 height 0
click at [157, 113] on button "Pack" at bounding box center [157, 113] width 16 height 10
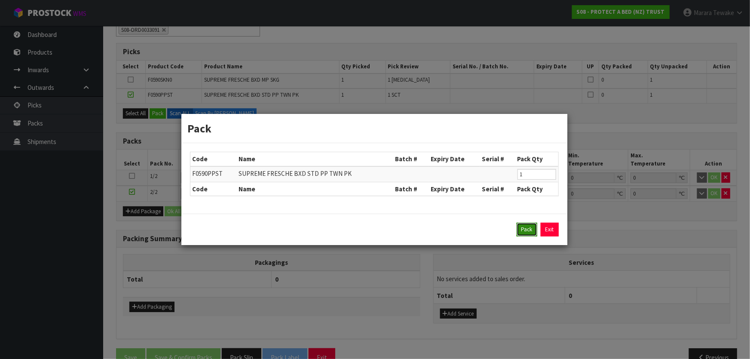
click at [524, 229] on button "Pack" at bounding box center [526, 230] width 21 height 14
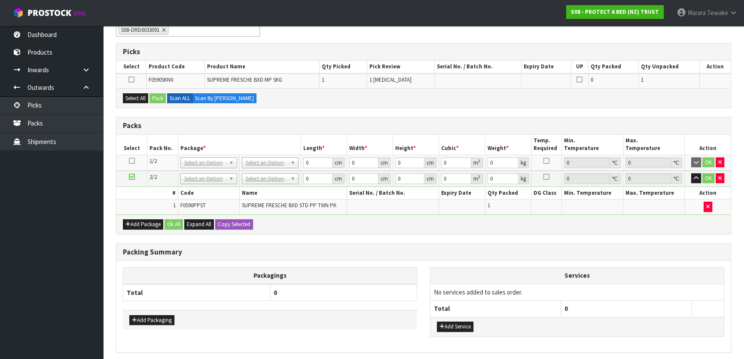
drag, startPoint x: 135, startPoint y: 160, endPoint x: 131, endPoint y: 158, distance: 5.0
click at [134, 159] on td at bounding box center [131, 163] width 31 height 16
click at [130, 161] on icon at bounding box center [132, 161] width 6 height 0
click at [142, 93] on button "Select All" at bounding box center [135, 98] width 25 height 10
click at [154, 98] on button "Pack" at bounding box center [157, 98] width 16 height 10
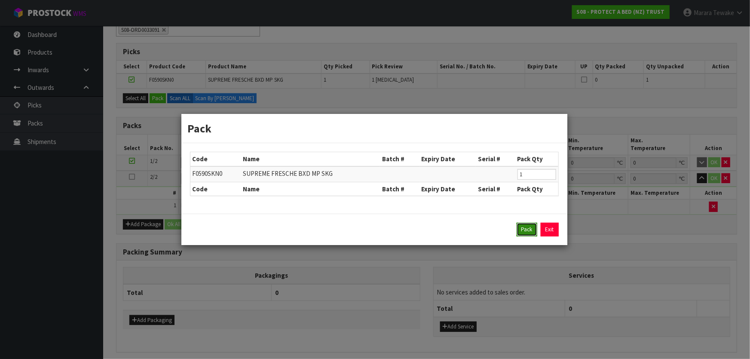
drag, startPoint x: 527, startPoint y: 231, endPoint x: 455, endPoint y: 206, distance: 75.9
click at [525, 230] on button "Pack" at bounding box center [526, 230] width 21 height 14
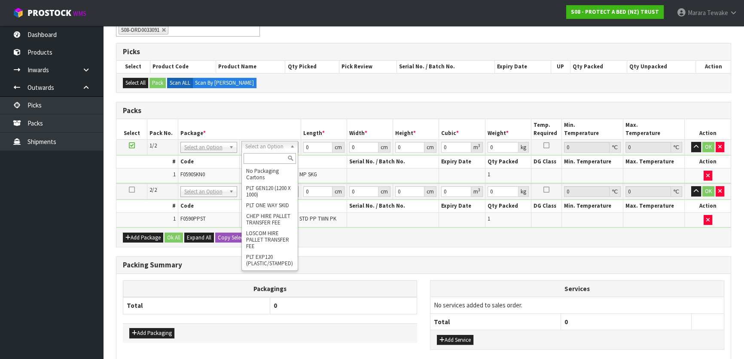
click at [263, 156] on input "text" at bounding box center [270, 158] width 52 height 11
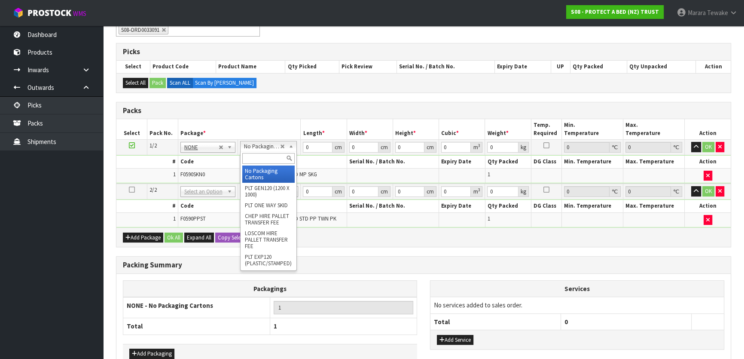
click at [253, 159] on input "text" at bounding box center [268, 158] width 52 height 11
type input "OC"
type input "1.6"
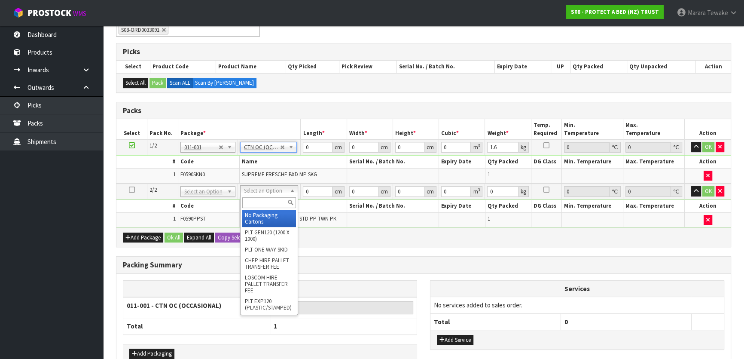
click at [254, 203] on input "text" at bounding box center [269, 202] width 54 height 11
type input "OC"
type input "2"
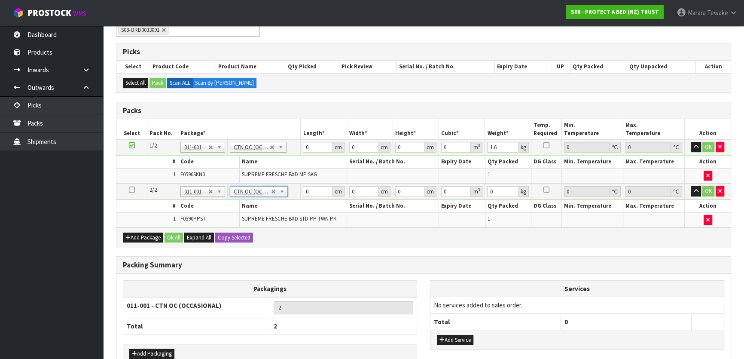
type input "0.6"
drag, startPoint x: 301, startPoint y: 141, endPoint x: 299, endPoint y: 137, distance: 5.0
click at [301, 140] on td "0 cm" at bounding box center [324, 147] width 46 height 15
type input "58"
type input "40"
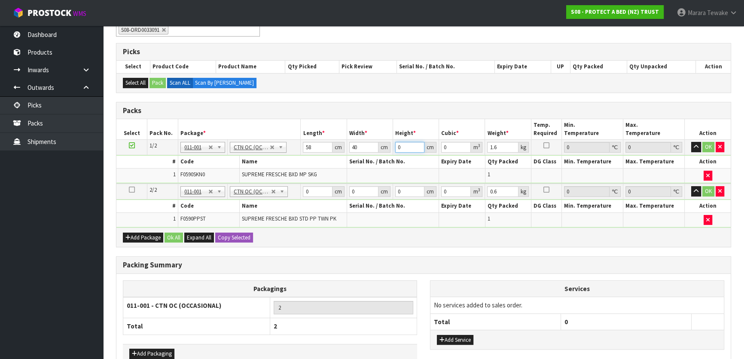
type input "3"
type input "0.00696"
type input "32"
type input "0.07424"
type input "32"
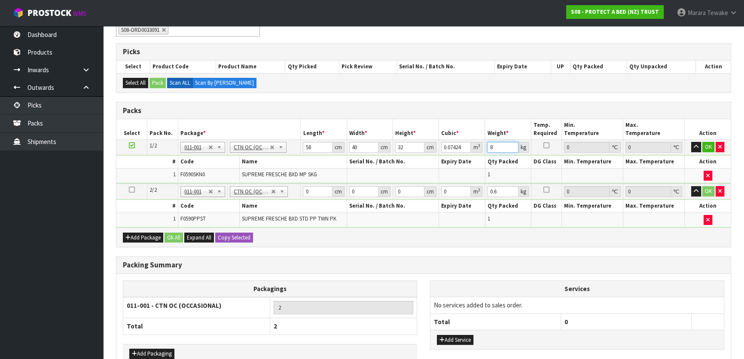
type input "8"
click at [691, 142] on button "button" at bounding box center [696, 147] width 10 height 10
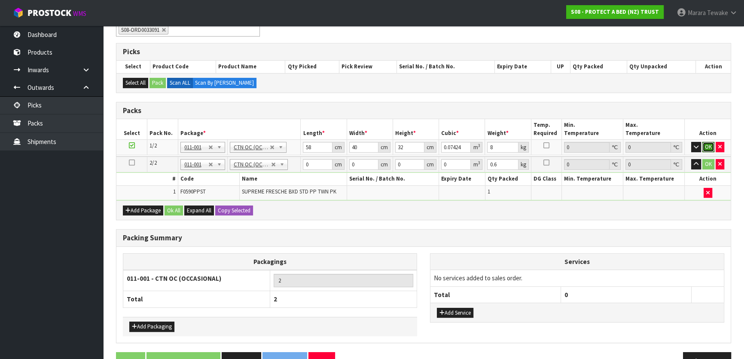
click button "OK" at bounding box center [708, 147] width 12 height 10
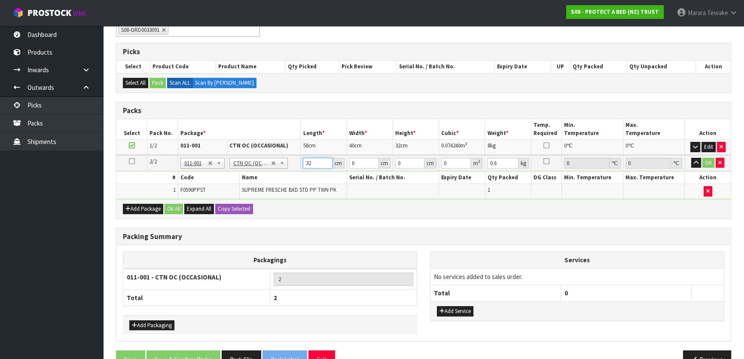
type input "32"
type input "24"
type input "3"
type input "0.002304"
type input "31"
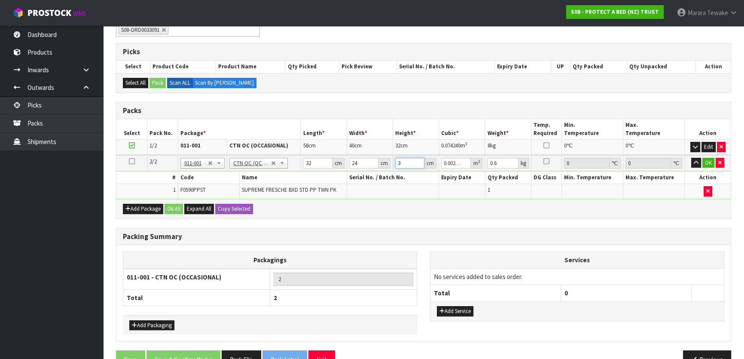
type input "0.023808"
type input "31"
type input "2"
click at [691, 158] on button "button" at bounding box center [696, 163] width 10 height 10
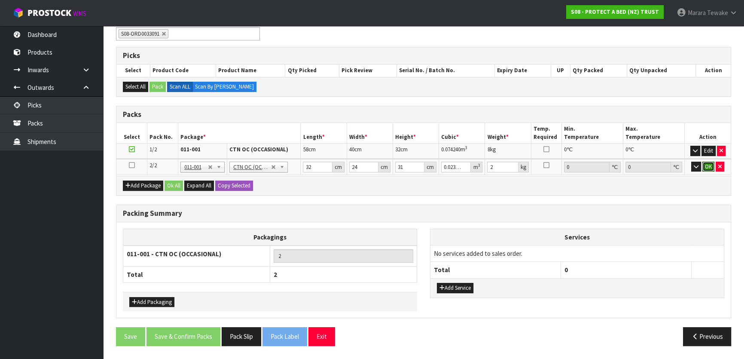
click button "OK" at bounding box center [708, 167] width 12 height 10
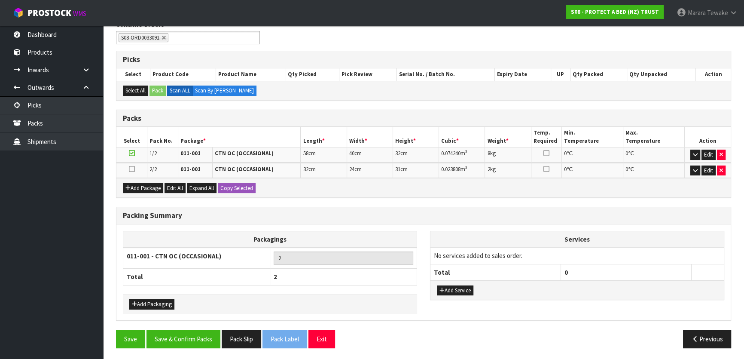
click at [189, 347] on div "Save Save & Confirm Packs Pack Slip Pack Label Exit Previous" at bounding box center [424, 341] width 628 height 25
click at [189, 336] on button "Save & Confirm Packs" at bounding box center [183, 338] width 74 height 18
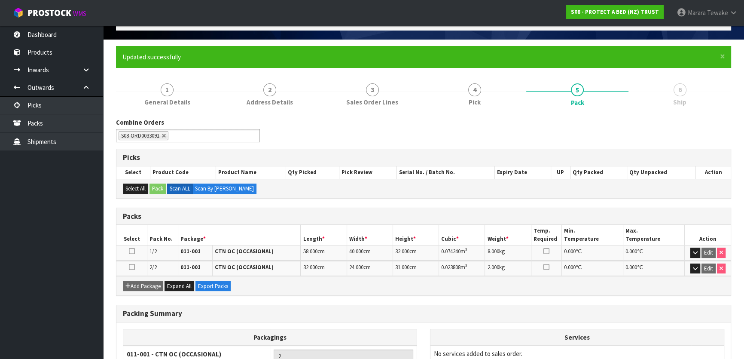
scroll to position [129, 0]
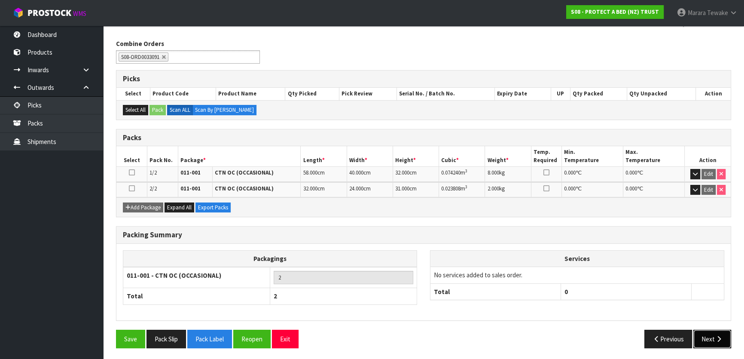
click at [711, 336] on button "Next" at bounding box center [712, 338] width 38 height 18
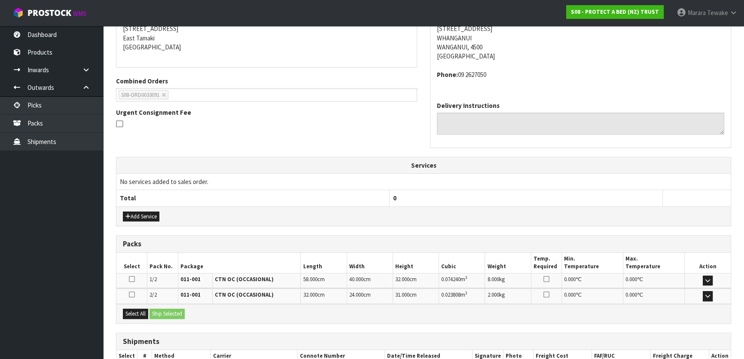
scroll to position [232, 0]
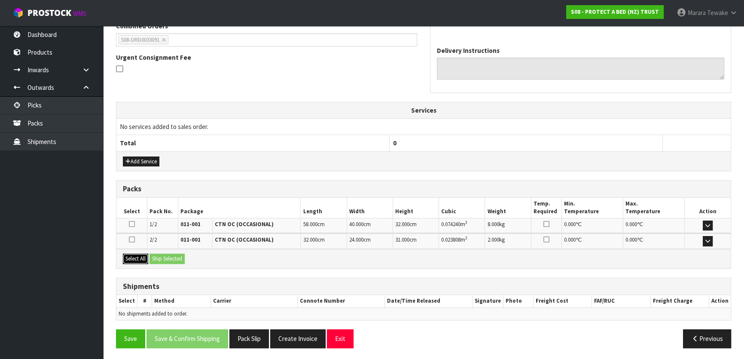
drag, startPoint x: 137, startPoint y: 256, endPoint x: 158, endPoint y: 256, distance: 21.5
click at [137, 256] on button "Select All" at bounding box center [135, 258] width 25 height 10
click at [160, 256] on button "Ship Selected" at bounding box center [166, 258] width 35 height 10
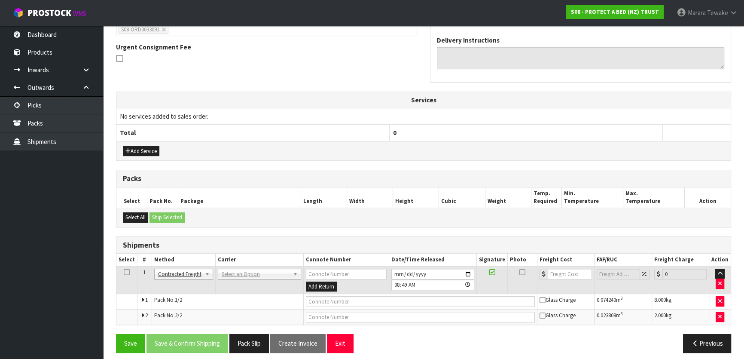
scroll to position [247, 0]
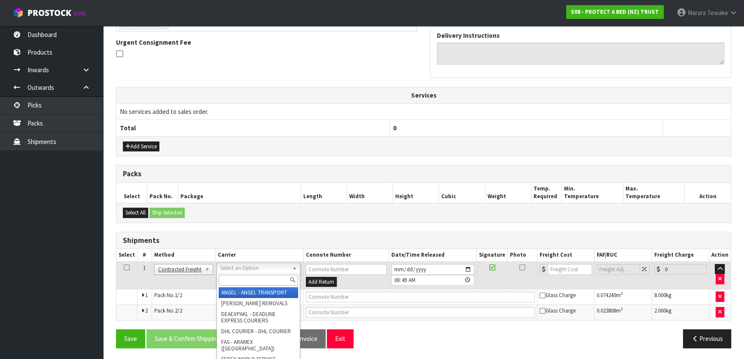
click at [242, 278] on input "text" at bounding box center [258, 280] width 79 height 11
type input "NZP"
drag, startPoint x: 239, startPoint y: 289, endPoint x: 231, endPoint y: 301, distance: 14.2
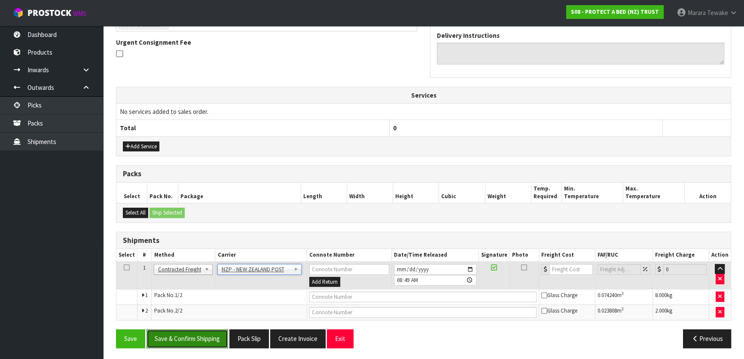
click at [215, 336] on button "Save & Confirm Shipping" at bounding box center [187, 338] width 82 height 18
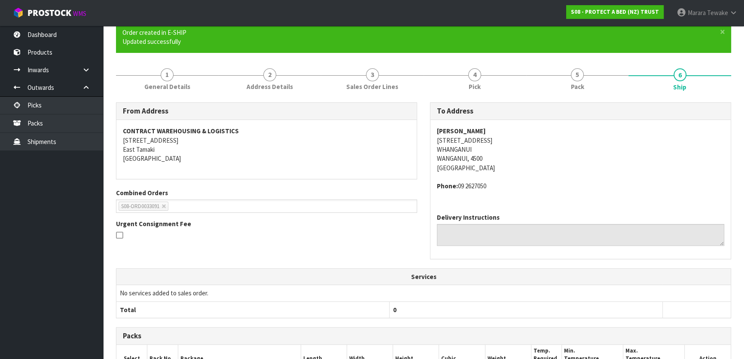
scroll to position [234, 0]
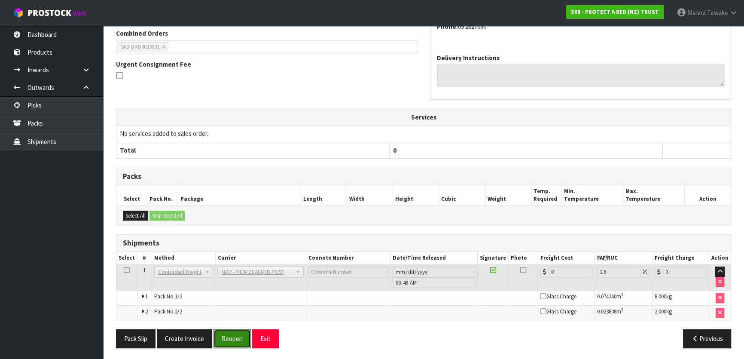
click at [225, 341] on button "Reopen" at bounding box center [232, 338] width 37 height 18
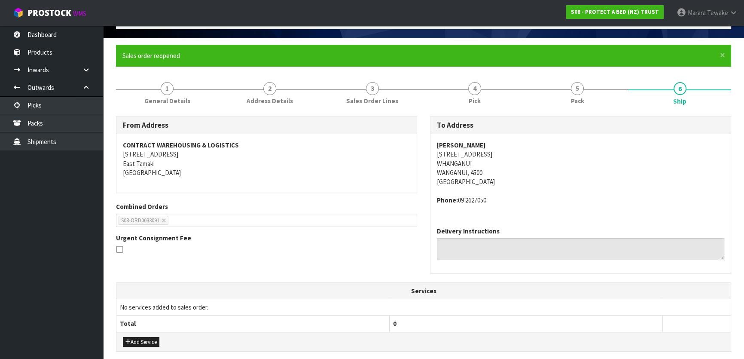
scroll to position [247, 0]
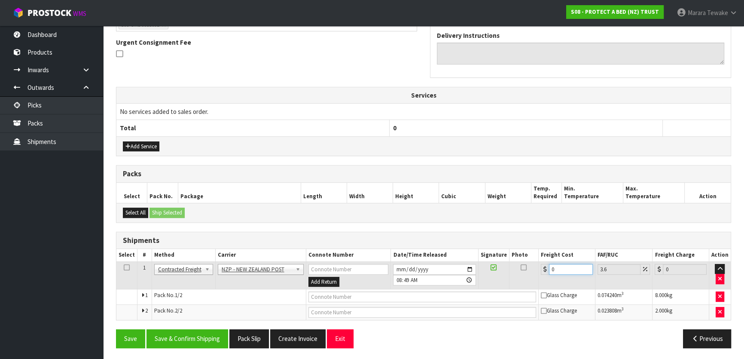
drag, startPoint x: 567, startPoint y: 268, endPoint x: 511, endPoint y: 245, distance: 61.0
click at [516, 249] on table "Select # Method Carrier Connote Number Date/Time Released Signature Photo Freig…" at bounding box center [423, 284] width 614 height 71
type input "2"
type input "2.07"
type input "20"
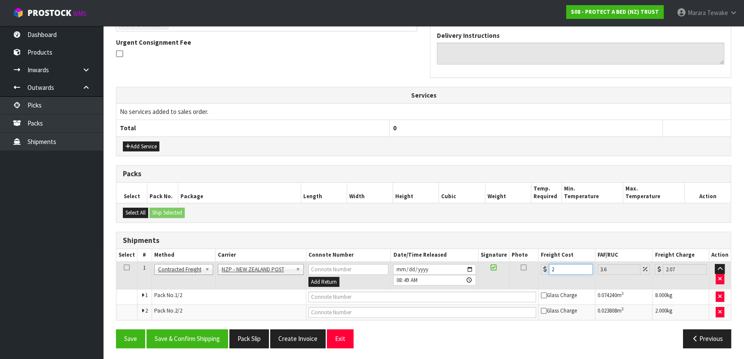
type input "20.72"
type input "20.9"
type input "21.65"
type input "20.96"
type input "21.71"
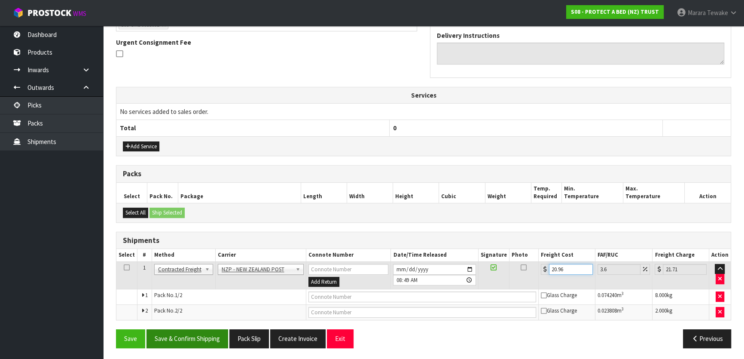
type input "20.96"
drag, startPoint x: 167, startPoint y: 333, endPoint x: 153, endPoint y: 320, distance: 18.3
click at [167, 333] on button "Save & Confirm Shipping" at bounding box center [187, 338] width 82 height 18
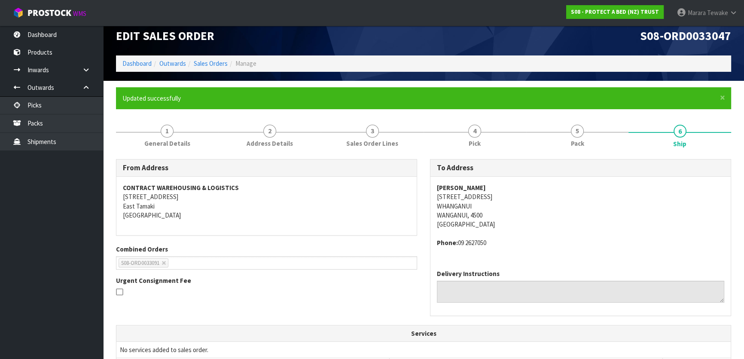
scroll to position [0, 0]
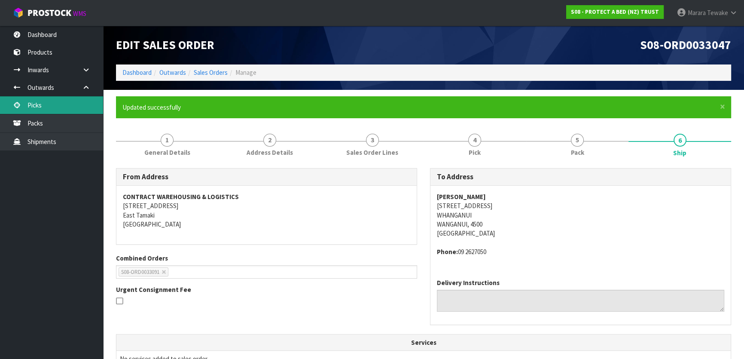
click at [73, 107] on link "Picks" at bounding box center [51, 105] width 103 height 18
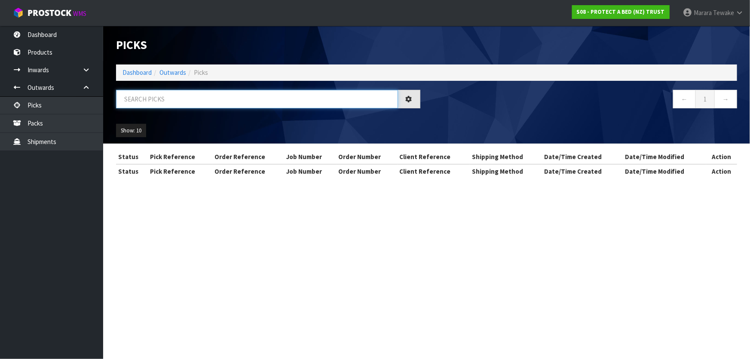
click at [143, 100] on input "text" at bounding box center [257, 99] width 282 height 18
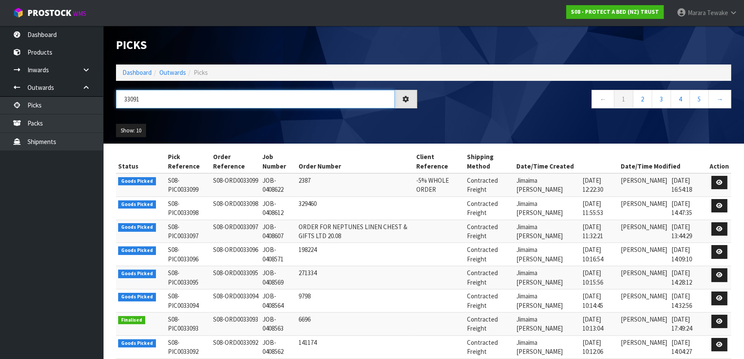
type input "33091"
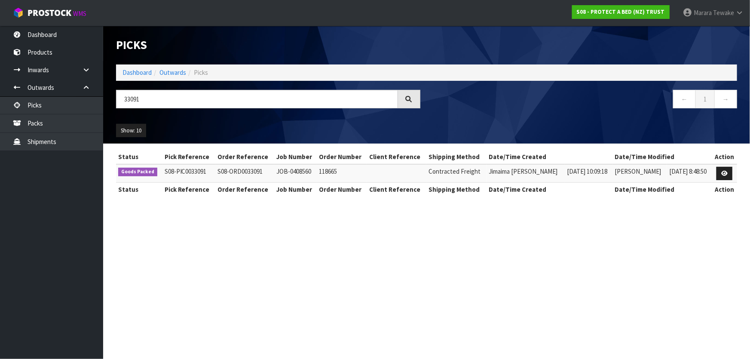
click at [733, 168] on td at bounding box center [723, 173] width 25 height 18
click at [728, 170] on link at bounding box center [724, 174] width 16 height 14
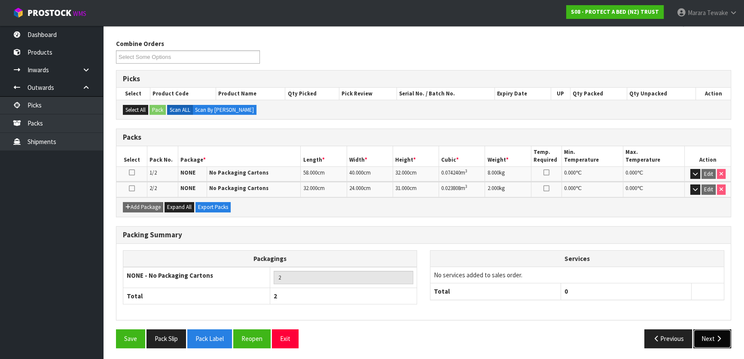
click at [722, 337] on icon "button" at bounding box center [719, 338] width 8 height 6
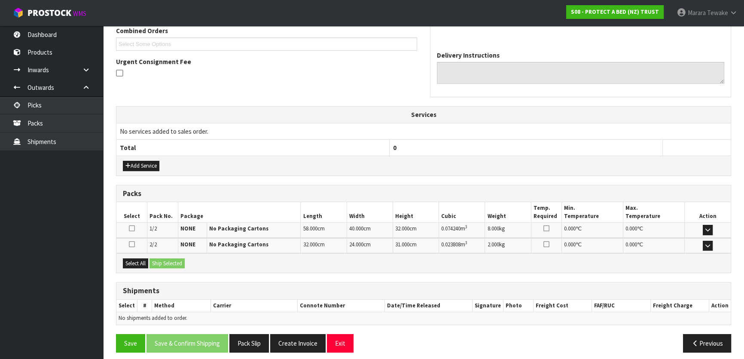
scroll to position [201, 0]
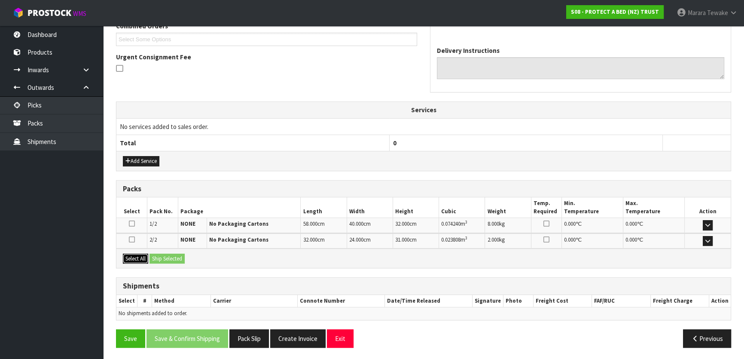
click at [129, 257] on button "Select All" at bounding box center [135, 258] width 25 height 10
drag, startPoint x: 164, startPoint y: 258, endPoint x: 202, endPoint y: 258, distance: 38.7
click at [165, 258] on button "Ship Selected" at bounding box center [166, 258] width 35 height 10
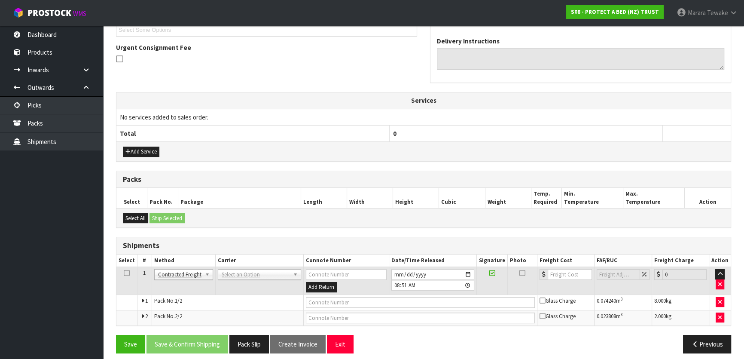
scroll to position [216, 0]
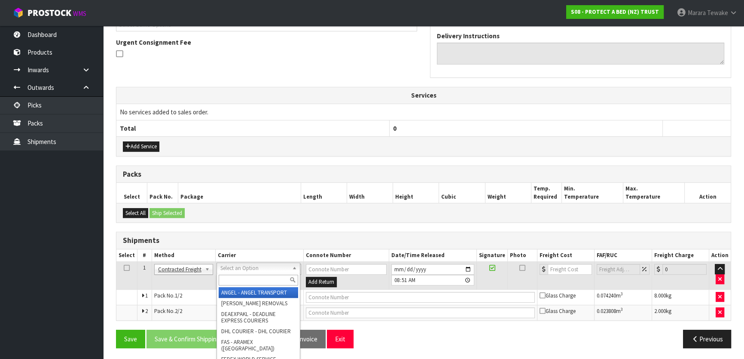
click at [253, 282] on input "text" at bounding box center [258, 280] width 79 height 11
type input "NZP"
drag, startPoint x: 257, startPoint y: 289, endPoint x: 256, endPoint y: 293, distance: 4.4
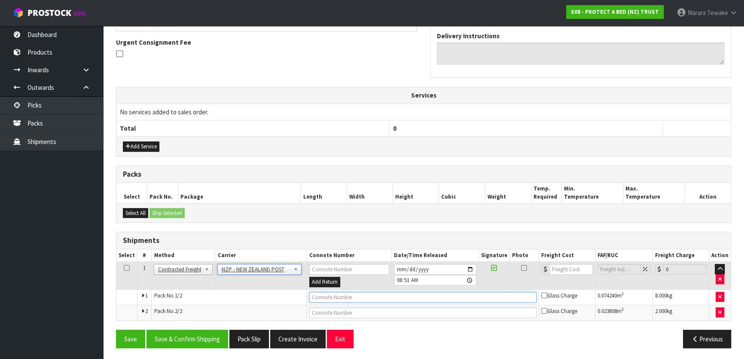
click at [391, 294] on input "text" at bounding box center [422, 297] width 227 height 11
type input "00894210379941437412"
click at [116, 329] on button "Save" at bounding box center [130, 338] width 29 height 18
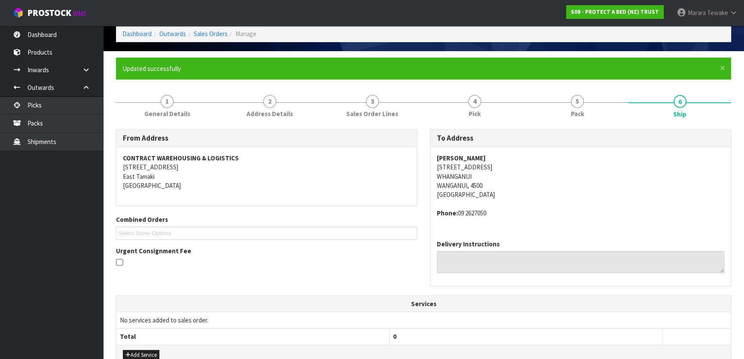
scroll to position [247, 0]
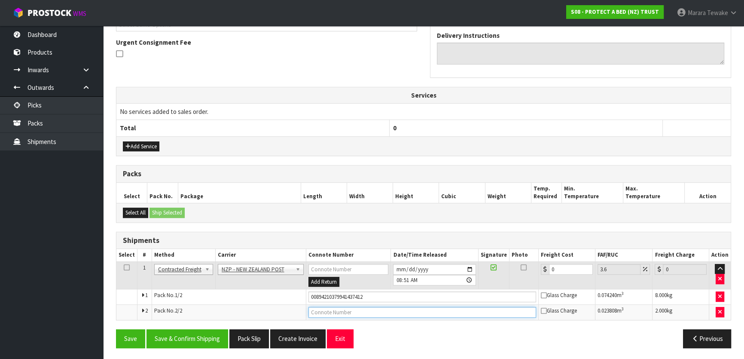
click at [341, 310] on input "text" at bounding box center [422, 312] width 228 height 11
type input "00894210379941437429"
click at [116, 329] on button "Save" at bounding box center [130, 338] width 29 height 18
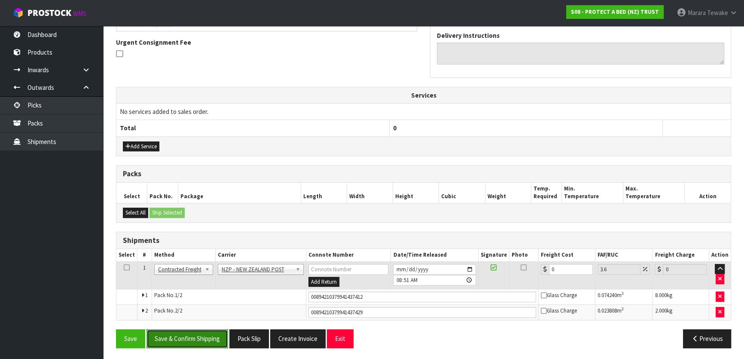
click at [185, 330] on button "Save & Confirm Shipping" at bounding box center [187, 338] width 82 height 18
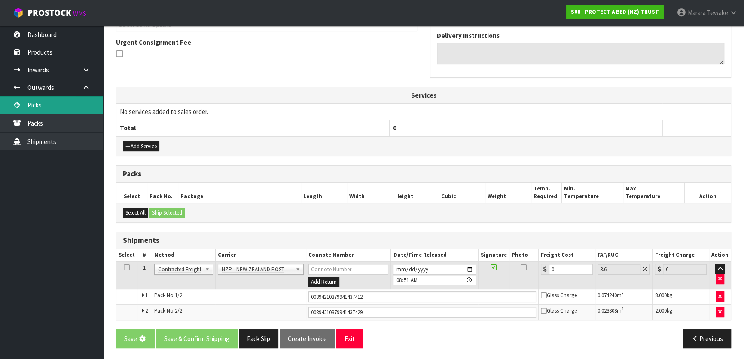
scroll to position [0, 0]
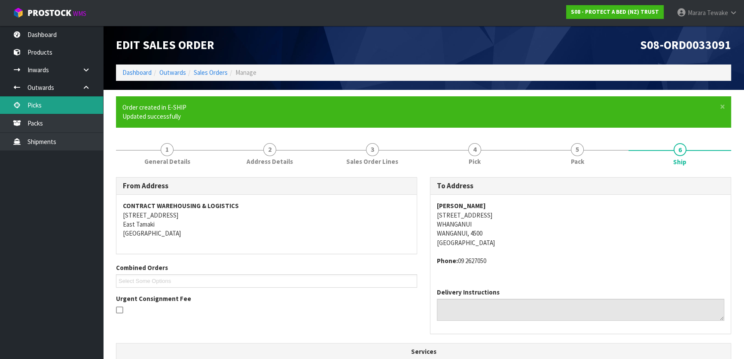
click at [32, 102] on link "Picks" at bounding box center [51, 105] width 103 height 18
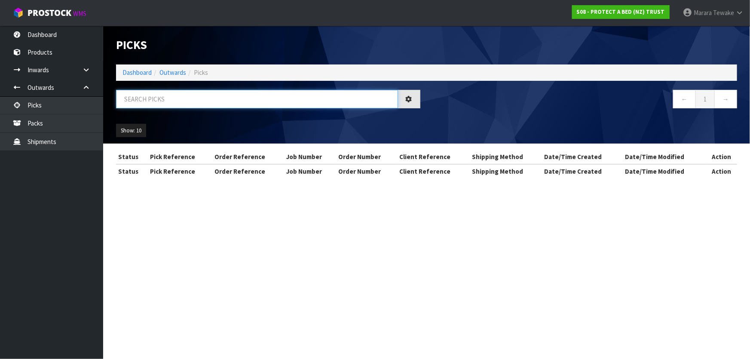
click at [128, 97] on input "text" at bounding box center [257, 99] width 282 height 18
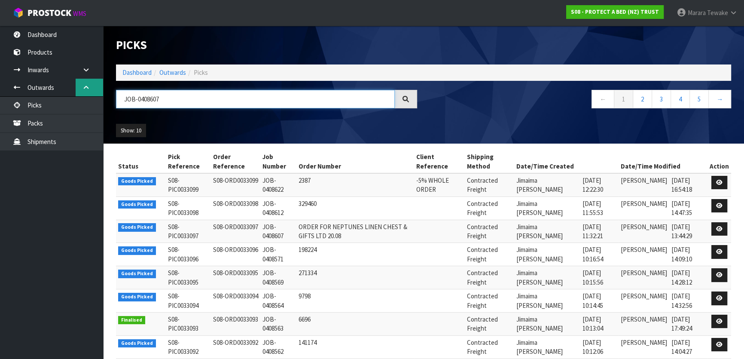
type input "JOB-0408607"
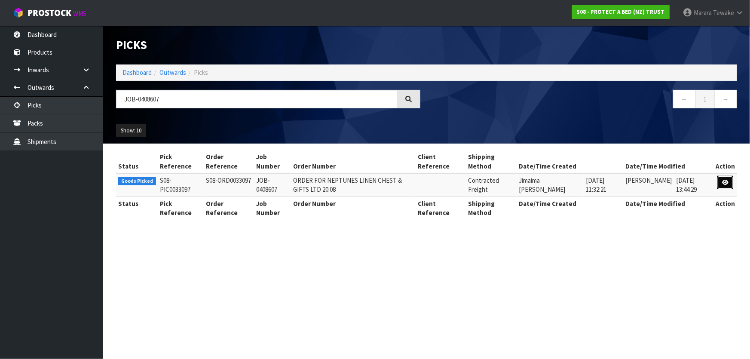
click at [726, 183] on icon at bounding box center [725, 183] width 6 height 6
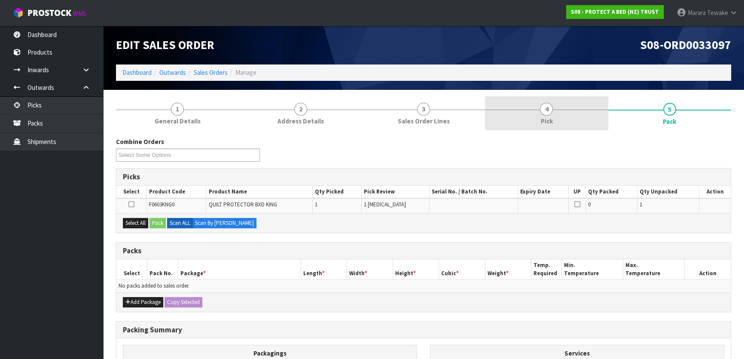
click at [546, 111] on span "4" at bounding box center [546, 109] width 13 height 13
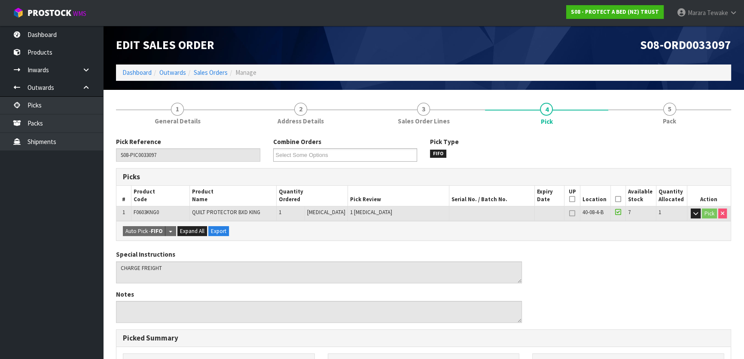
click at [616, 199] on icon at bounding box center [618, 199] width 6 height 0
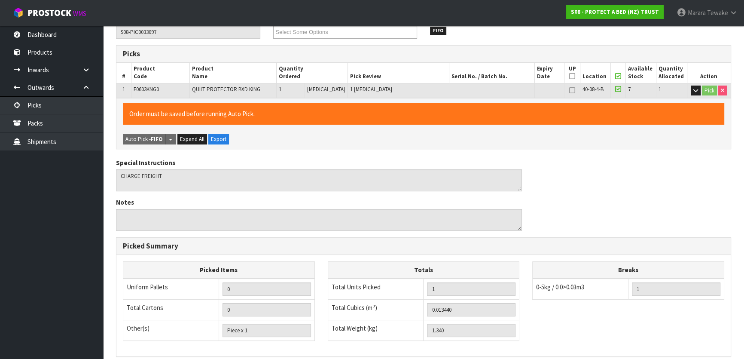
scroll to position [234, 0]
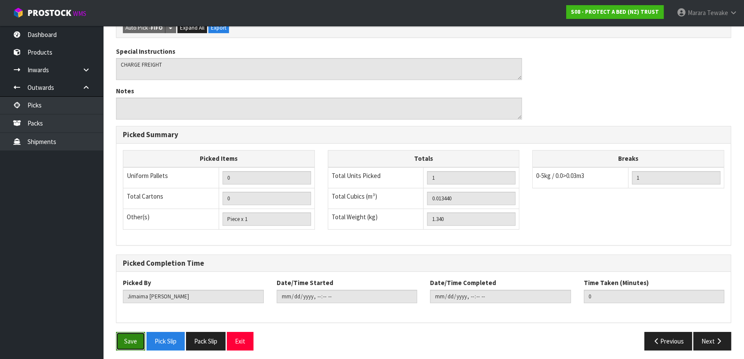
click at [134, 339] on button "Save" at bounding box center [130, 341] width 29 height 18
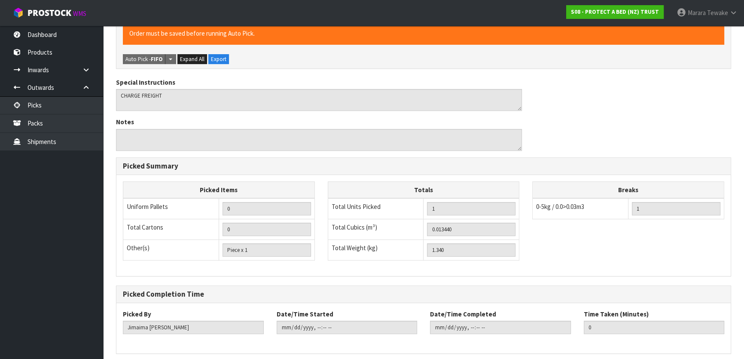
scroll to position [0, 0]
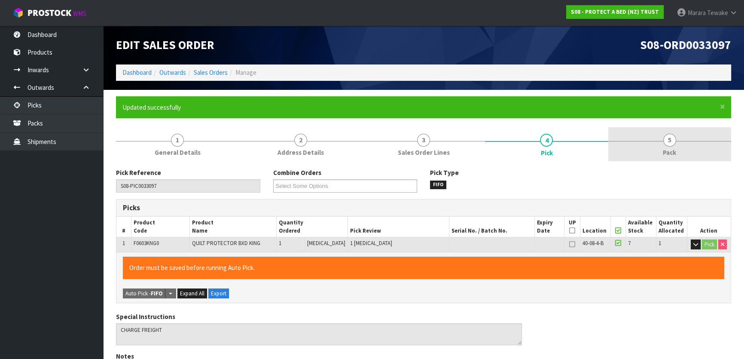
type input "[PERSON_NAME]"
type input "2025-08-21T08:54:53"
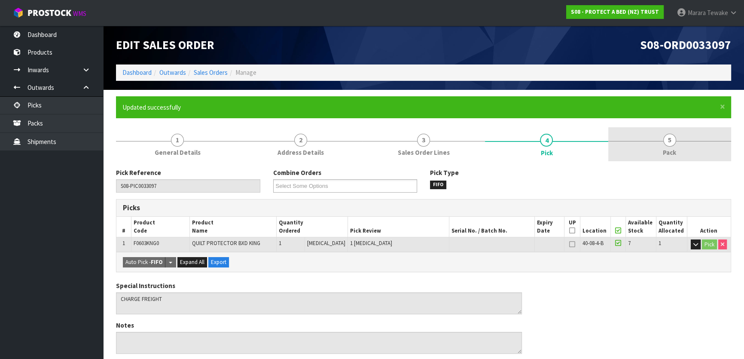
click at [657, 140] on link "5 Pack" at bounding box center [669, 144] width 123 height 34
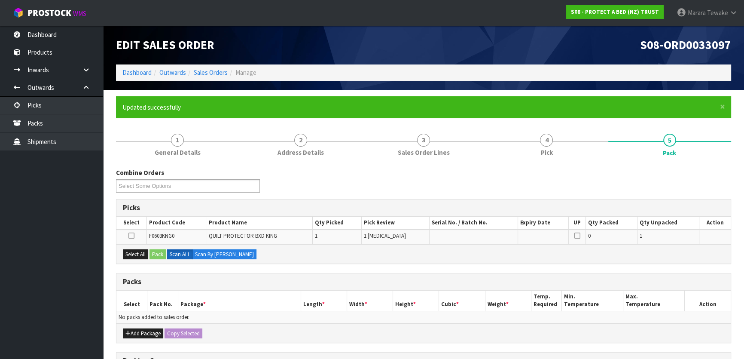
scroll to position [141, 0]
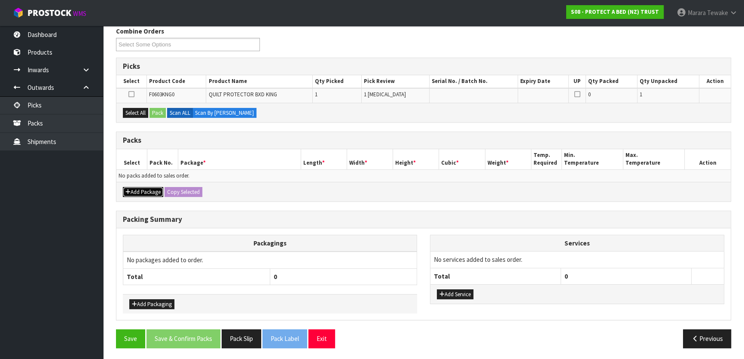
click at [141, 189] on button "Add Package" at bounding box center [143, 192] width 40 height 10
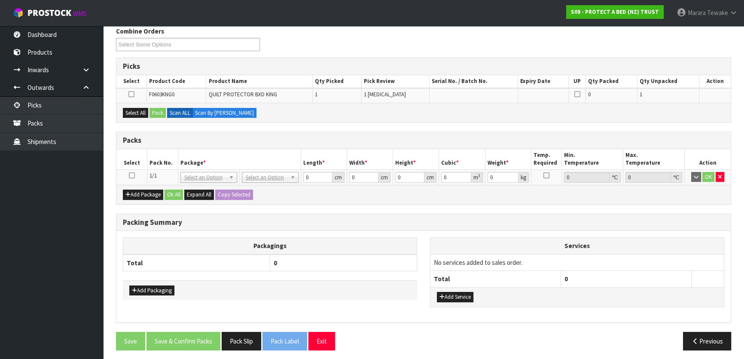
click at [131, 175] on icon at bounding box center [132, 175] width 6 height 0
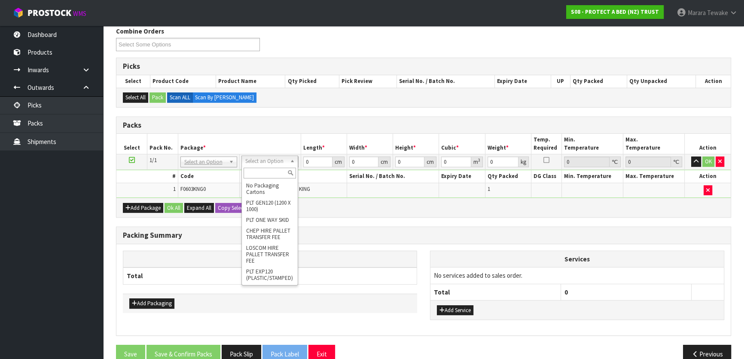
click at [266, 172] on input "text" at bounding box center [270, 173] width 52 height 11
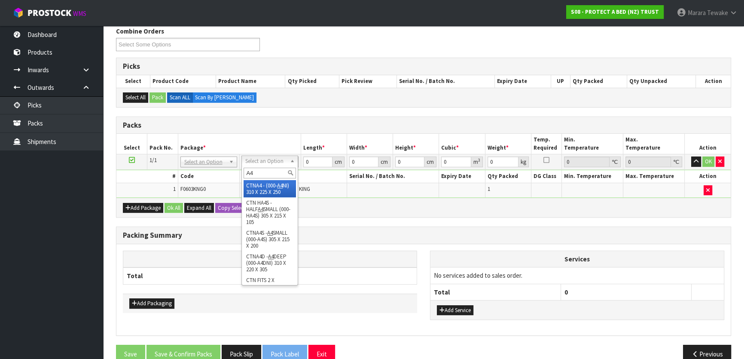
type input "A4"
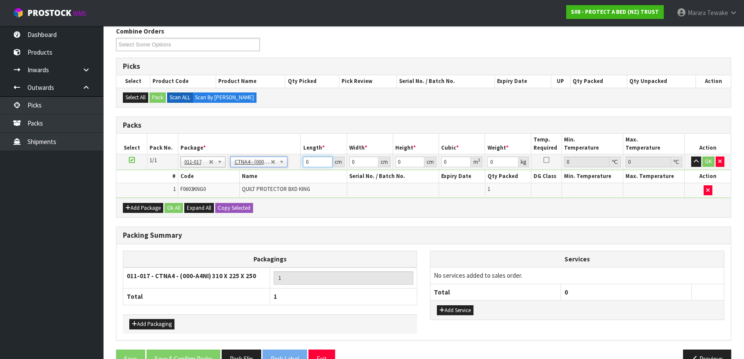
type input "31"
type input "22.5"
type input "25"
type input "0.017438"
type input "1.54"
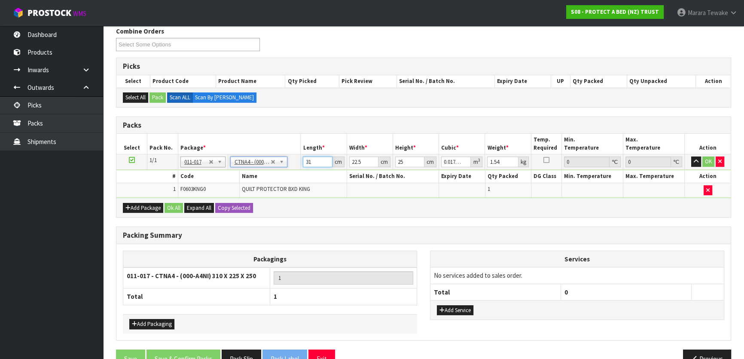
drag, startPoint x: 309, startPoint y: 158, endPoint x: 305, endPoint y: 155, distance: 5.6
click at [305, 156] on input "31" at bounding box center [317, 161] width 29 height 11
type input "3"
type input "0.001687"
type input "32"
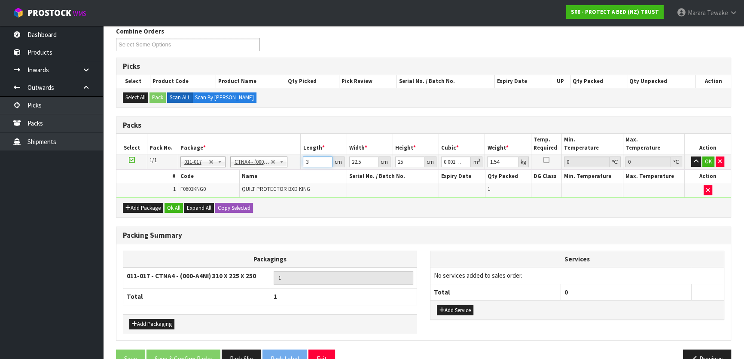
type input "0.018"
type input "32"
type input "2"
type input "0.0016"
type input "24"
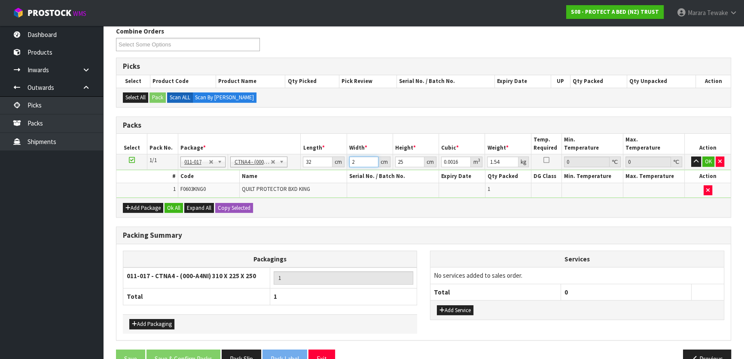
type input "0.0192"
type input "24"
type input "3"
type input "0.002304"
type input "31"
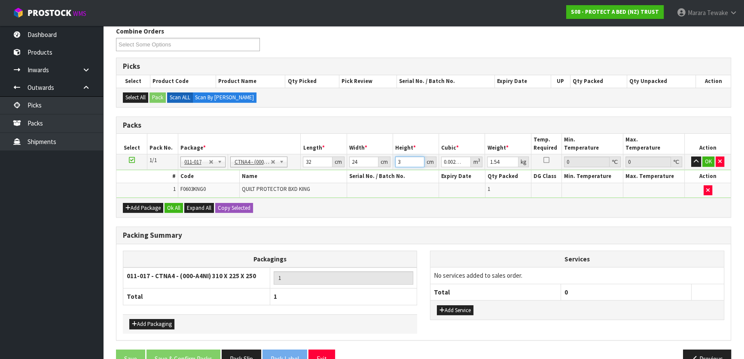
type input "0.023808"
type input "31"
type input "2"
click at [691, 156] on button "button" at bounding box center [696, 161] width 10 height 10
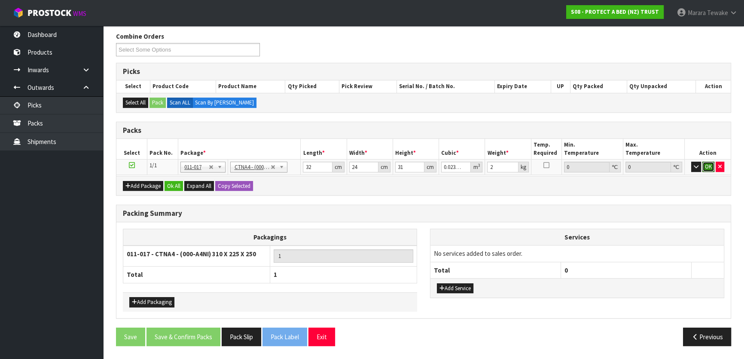
scroll to position [133, 0]
click button "OK" at bounding box center [708, 167] width 12 height 10
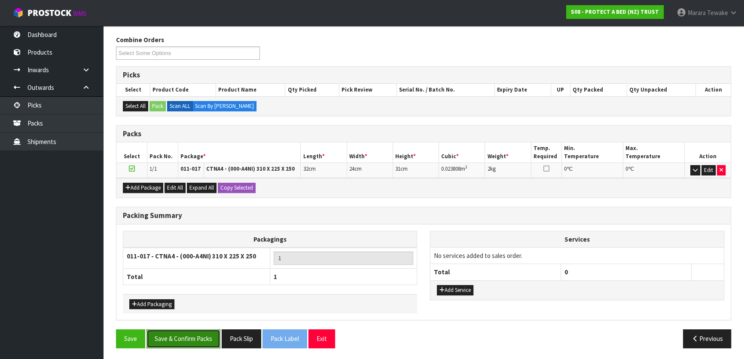
drag, startPoint x: 205, startPoint y: 338, endPoint x: 200, endPoint y: 333, distance: 7.0
click at [201, 334] on button "Save & Confirm Packs" at bounding box center [183, 338] width 74 height 18
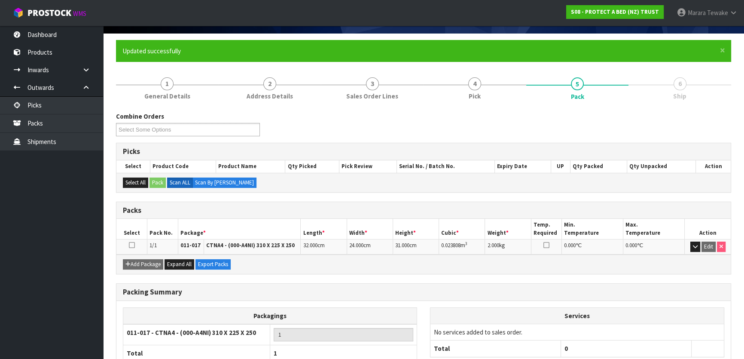
scroll to position [113, 0]
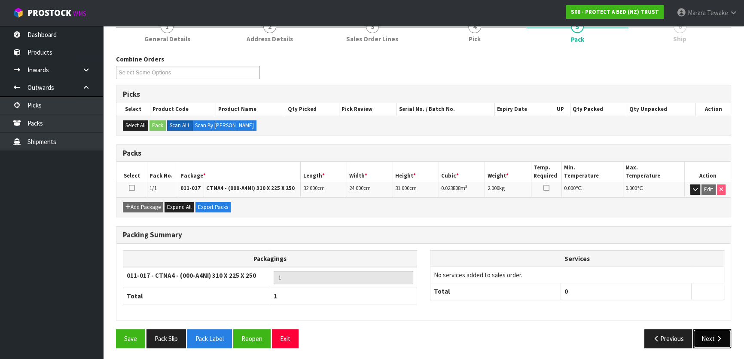
click at [710, 336] on button "Next" at bounding box center [712, 338] width 38 height 18
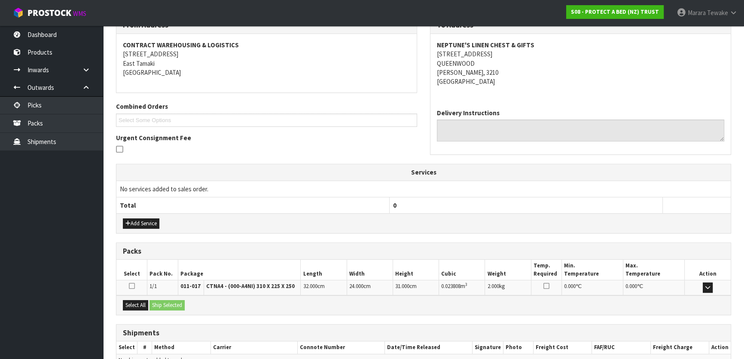
scroll to position [198, 0]
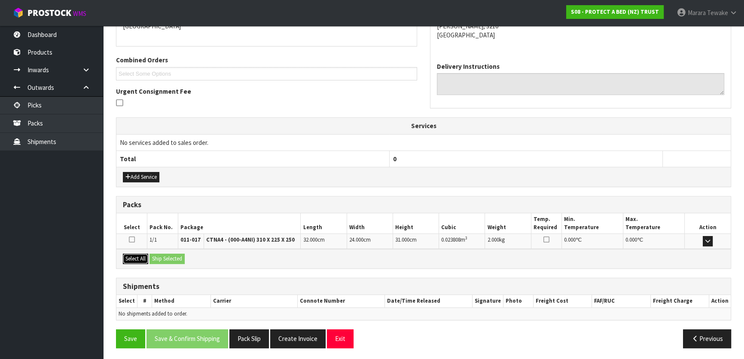
click at [140, 255] on button "Select All" at bounding box center [135, 258] width 25 height 10
click at [166, 257] on button "Ship Selected" at bounding box center [166, 258] width 35 height 10
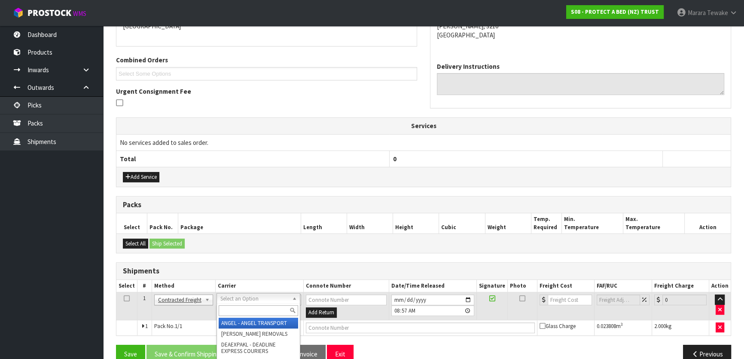
click at [244, 306] on input "text" at bounding box center [258, 310] width 79 height 11
type input "NZP"
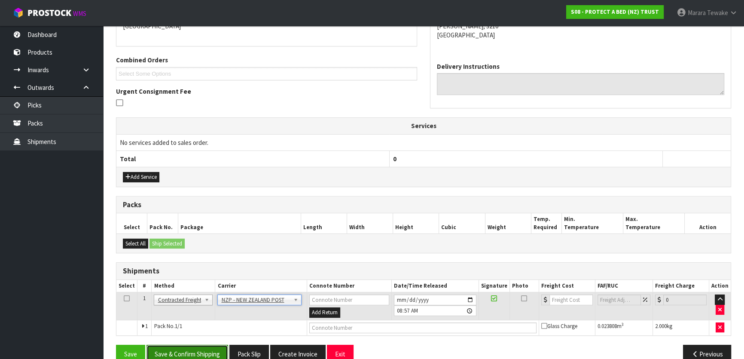
click at [191, 350] on button "Save & Confirm Shipping" at bounding box center [187, 354] width 82 height 18
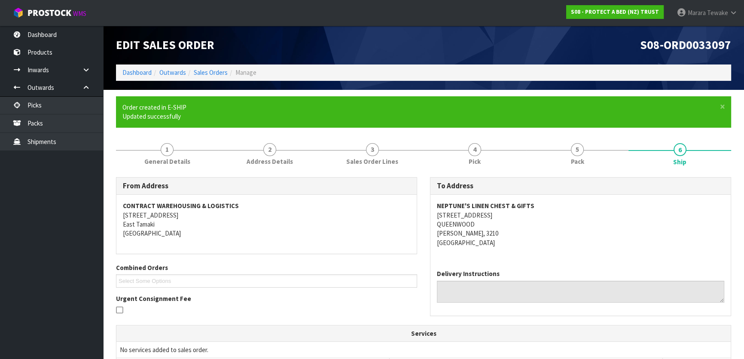
scroll to position [201, 0]
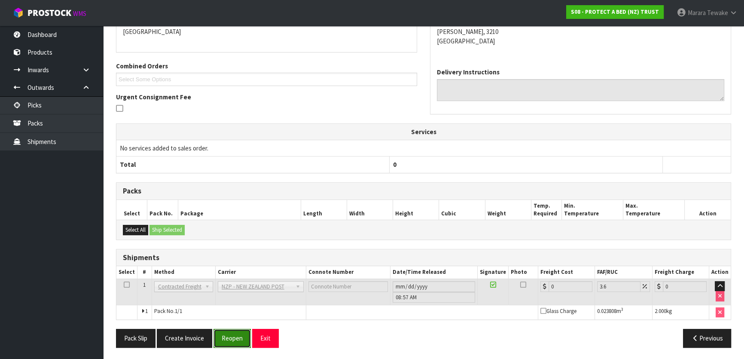
click at [229, 336] on button "Reopen" at bounding box center [232, 338] width 37 height 18
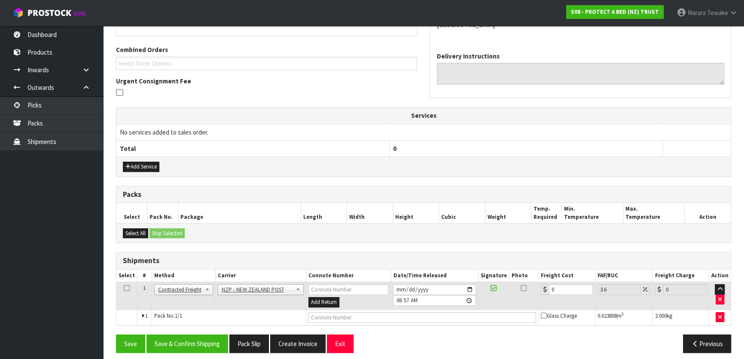
scroll to position [214, 0]
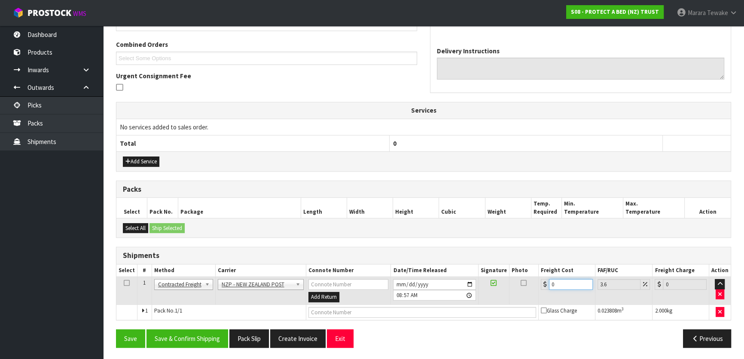
drag, startPoint x: 558, startPoint y: 281, endPoint x: 521, endPoint y: 264, distance: 41.0
click at [524, 268] on table "Select # Method Carrier Connote Number Date/Time Released Signature Photo Freig…" at bounding box center [423, 291] width 614 height 55
type input "7"
type input "7.25"
type input "7.3"
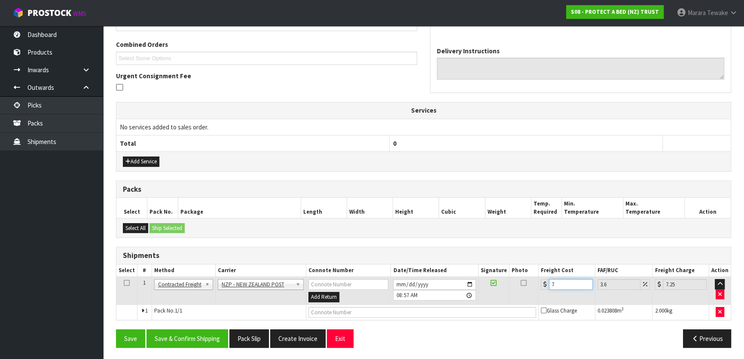
type input "7.56"
type input "7.31"
type input "7.57"
type input "7.31"
click at [188, 335] on button "Save & Confirm Shipping" at bounding box center [187, 338] width 82 height 18
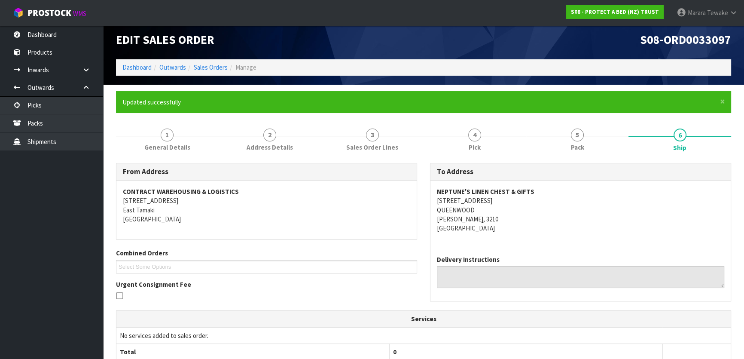
scroll to position [0, 0]
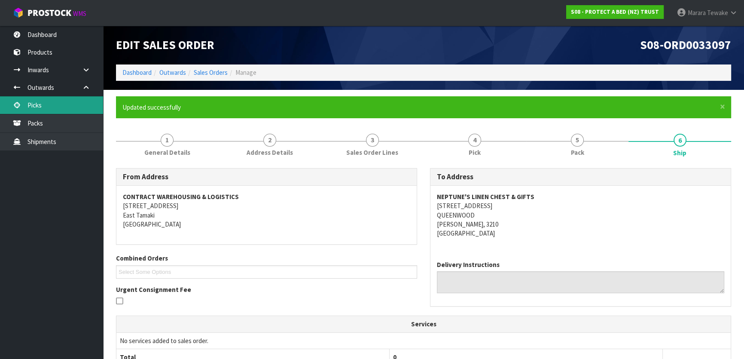
click at [75, 110] on link "Picks" at bounding box center [51, 105] width 103 height 18
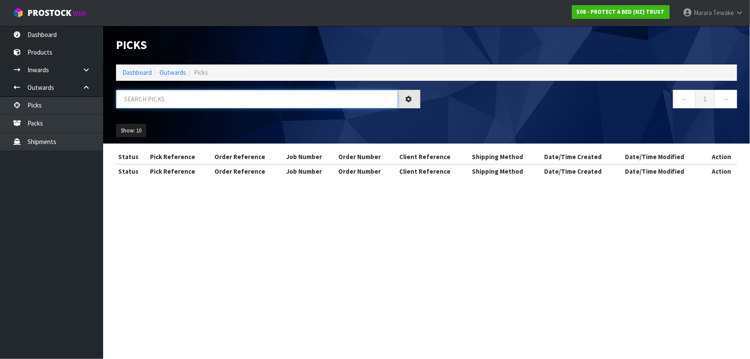
click at [151, 100] on input "text" at bounding box center [257, 99] width 282 height 18
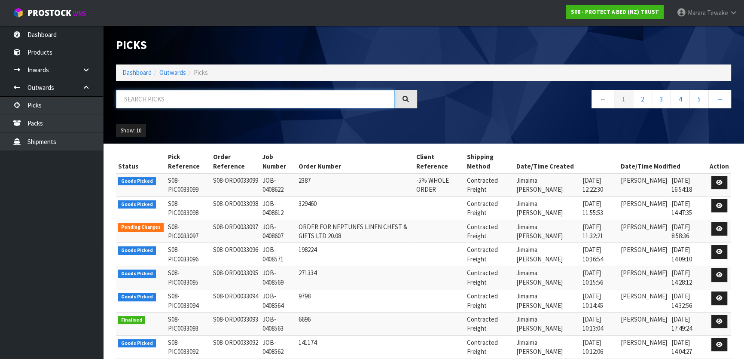
click at [146, 97] on input "text" at bounding box center [255, 99] width 279 height 18
click at [279, 98] on input "text" at bounding box center [255, 99] width 279 height 18
type input "JOB-0408527"
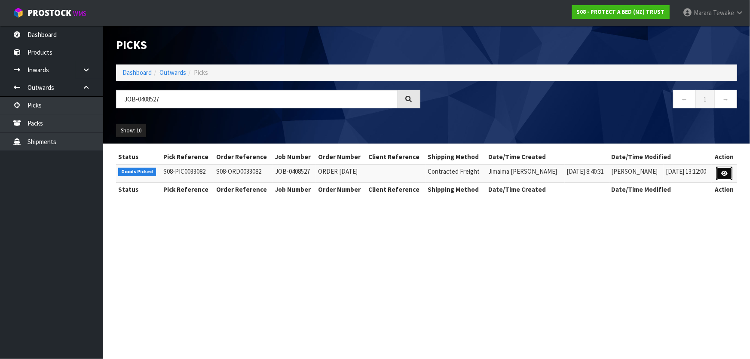
click at [726, 171] on icon at bounding box center [724, 174] width 6 height 6
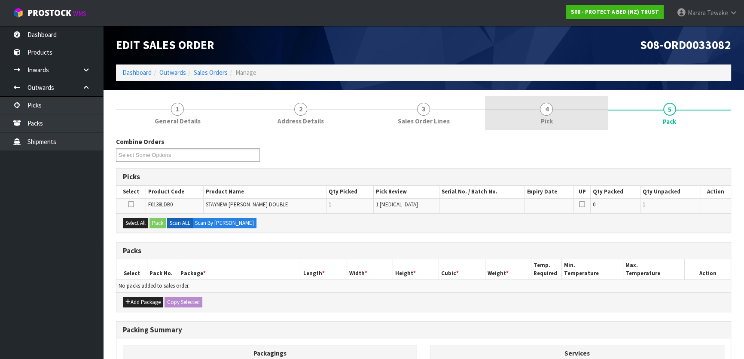
click at [555, 120] on link "4 Pick" at bounding box center [546, 113] width 123 height 34
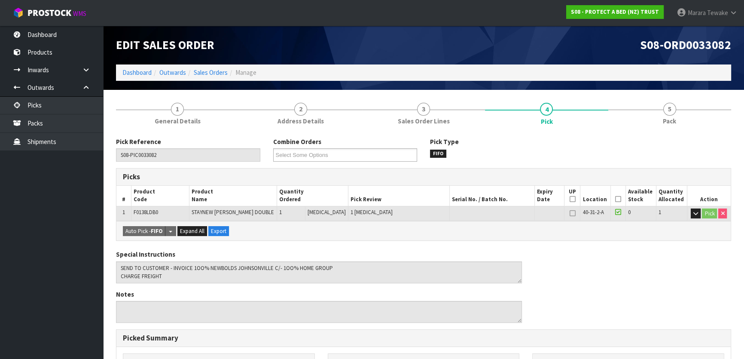
click at [618, 199] on icon at bounding box center [618, 199] width 6 height 0
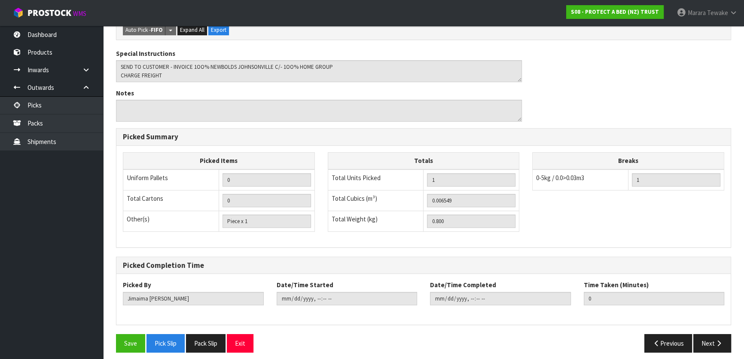
scroll to position [236, 0]
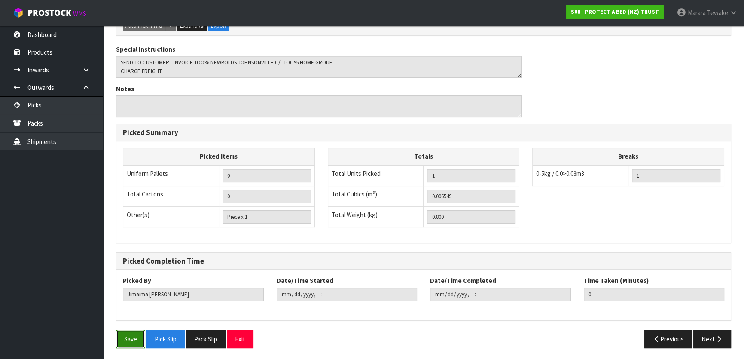
click at [134, 334] on button "Save" at bounding box center [130, 338] width 29 height 18
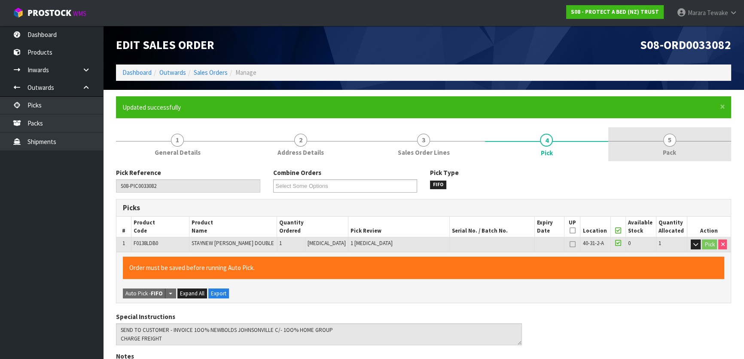
type input "[PERSON_NAME]"
type input "2025-08-21T09:11:13"
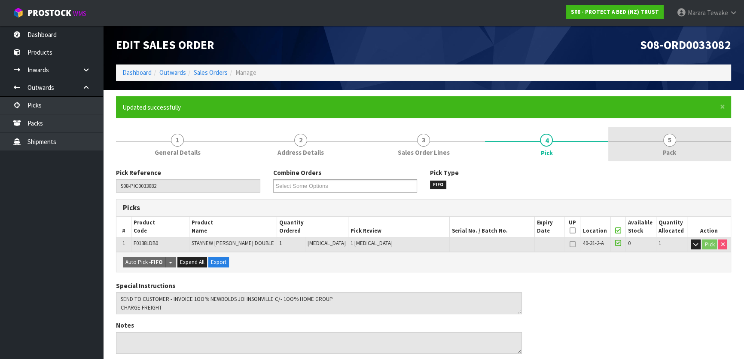
drag, startPoint x: 662, startPoint y: 143, endPoint x: 656, endPoint y: 146, distance: 7.5
click at [663, 143] on link "5 Pack" at bounding box center [669, 144] width 123 height 34
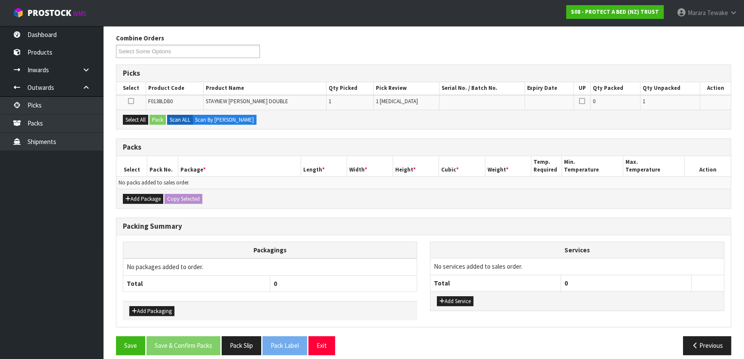
scroll to position [141, 0]
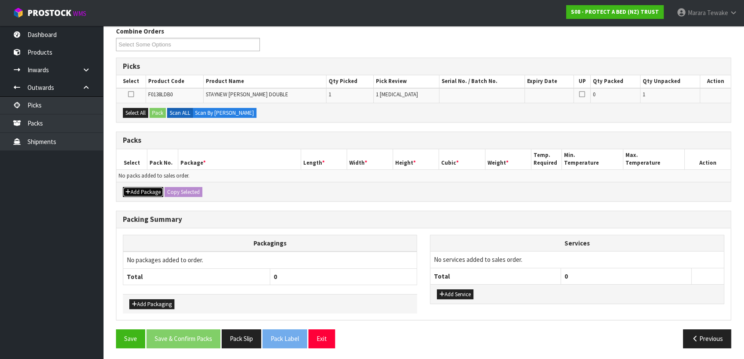
click at [130, 189] on button "Add Package" at bounding box center [143, 192] width 40 height 10
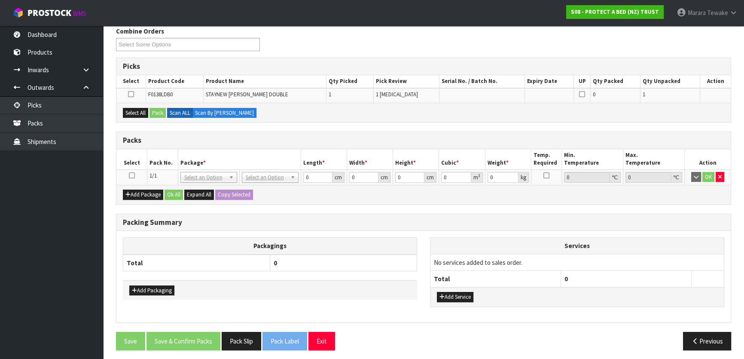
click at [131, 176] on icon at bounding box center [132, 175] width 6 height 0
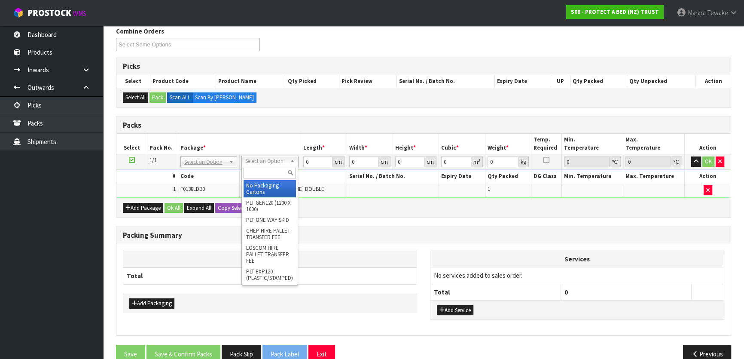
click at [265, 173] on input "text" at bounding box center [270, 173] width 52 height 11
type input "OC"
drag, startPoint x: 262, startPoint y: 187, endPoint x: 264, endPoint y: 181, distance: 5.7
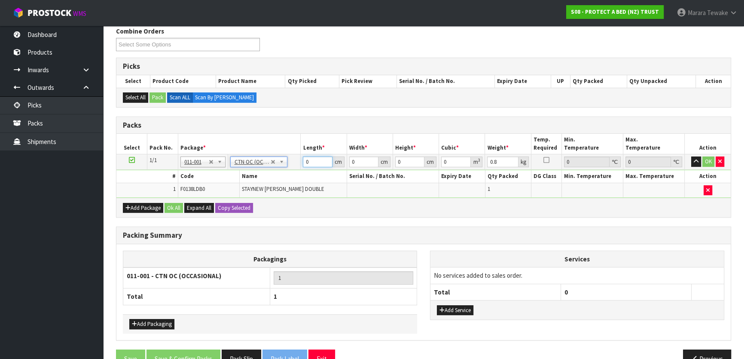
drag, startPoint x: 289, startPoint y: 142, endPoint x: 285, endPoint y: 140, distance: 4.4
click at [287, 140] on table "Select Pack No. Package * Length * Width * Height * Cubic * Weight * Temp. Requ…" at bounding box center [423, 166] width 614 height 64
click at [709, 185] on button "button" at bounding box center [708, 190] width 9 height 10
type input "0"
type input "32"
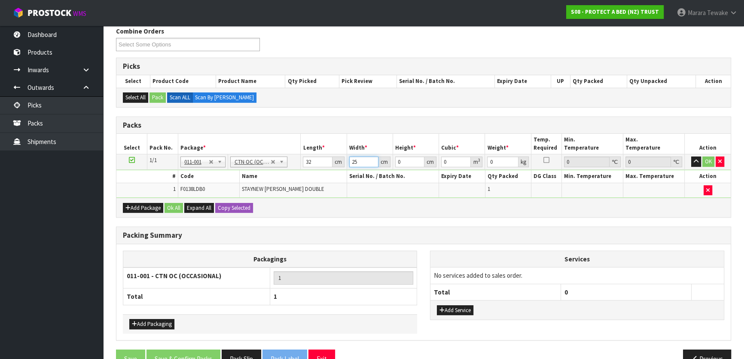
type input "25"
type input "2"
type input "0.0016"
type input "27"
type input "0.0216"
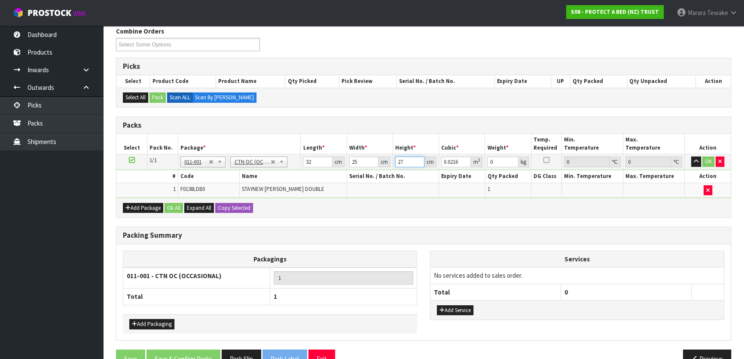
type input "27"
type input "1"
click at [691, 156] on button "button" at bounding box center [696, 161] width 10 height 10
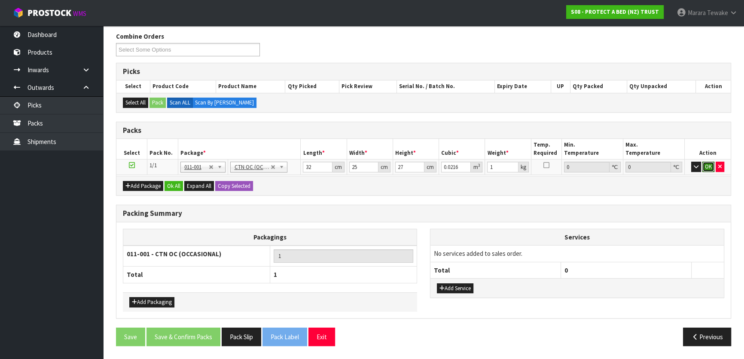
click button "OK" at bounding box center [708, 167] width 12 height 10
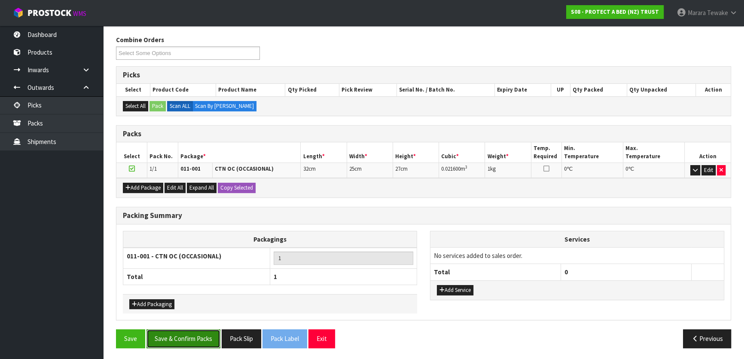
click at [200, 339] on button "Save & Confirm Packs" at bounding box center [183, 338] width 74 height 18
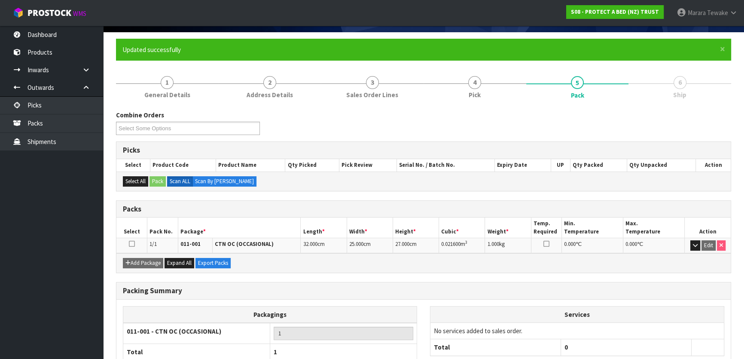
scroll to position [113, 0]
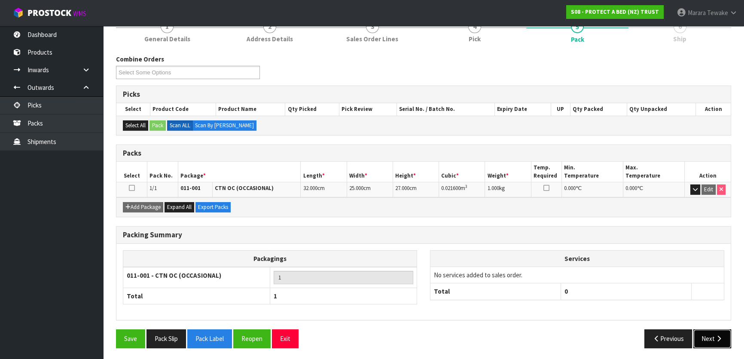
click at [709, 338] on button "Next" at bounding box center [712, 338] width 38 height 18
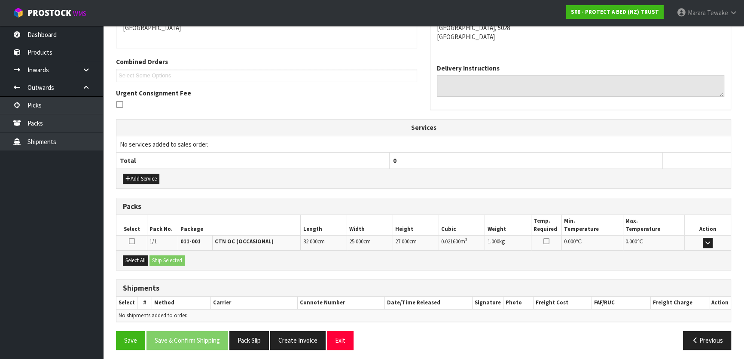
scroll to position [198, 0]
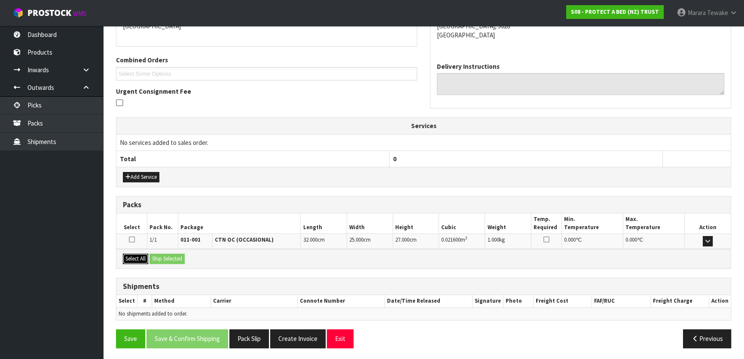
click at [144, 255] on button "Select All" at bounding box center [135, 258] width 25 height 10
click at [156, 253] on button "Ship Selected" at bounding box center [166, 258] width 35 height 10
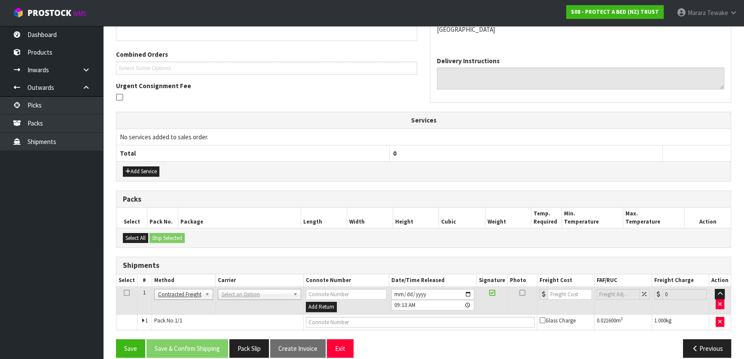
scroll to position [214, 0]
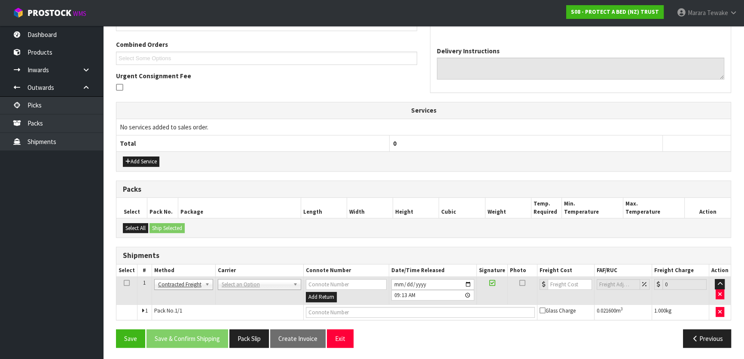
drag, startPoint x: 250, startPoint y: 292, endPoint x: 252, endPoint y: 288, distance: 4.4
click at [250, 291] on td "ANGEL - ANGEL TRANSPORT CONROY - CONROY REMOVALS DEAEXPAKL - DEADLINE EXPRESS C…" at bounding box center [259, 291] width 88 height 28
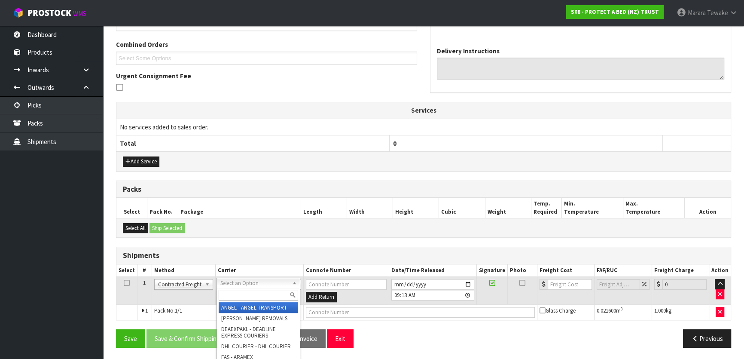
click at [253, 296] on input "text" at bounding box center [258, 295] width 79 height 11
type input "NZP"
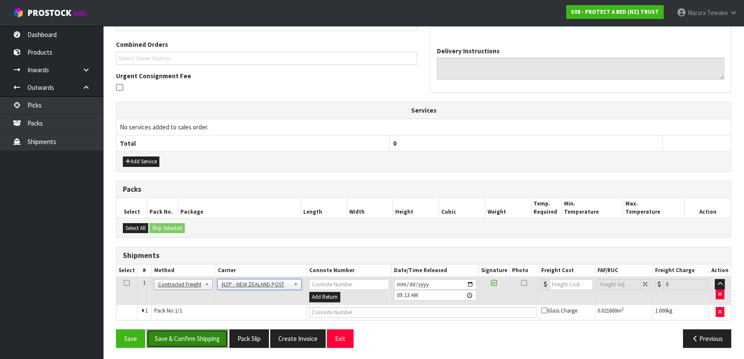
click at [190, 337] on button "Save & Confirm Shipping" at bounding box center [187, 338] width 82 height 18
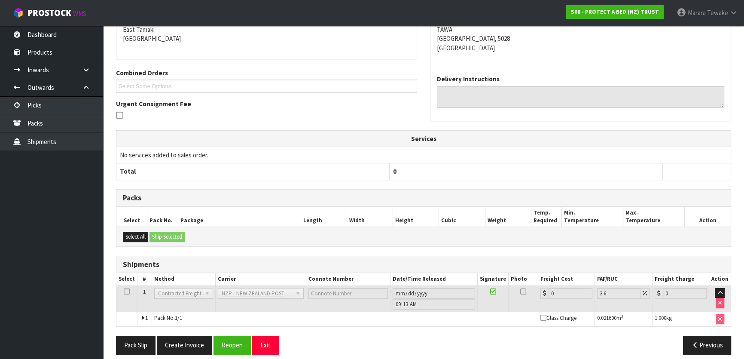
scroll to position [201, 0]
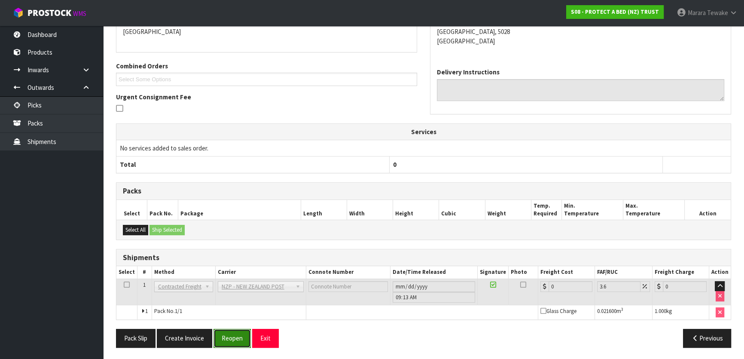
click at [238, 335] on button "Reopen" at bounding box center [232, 338] width 37 height 18
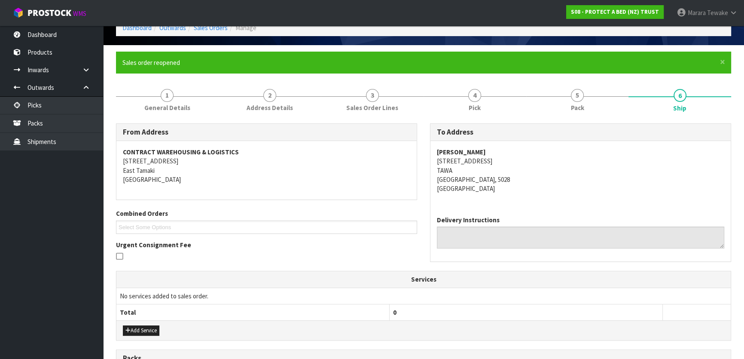
scroll to position [214, 0]
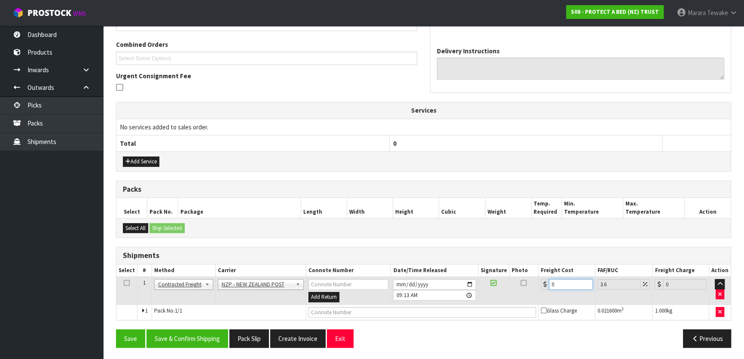
drag, startPoint x: 563, startPoint y: 282, endPoint x: 531, endPoint y: 272, distance: 33.8
click at [540, 279] on td "0" at bounding box center [567, 291] width 57 height 28
type input "8"
type input "8.29"
type input "8.4"
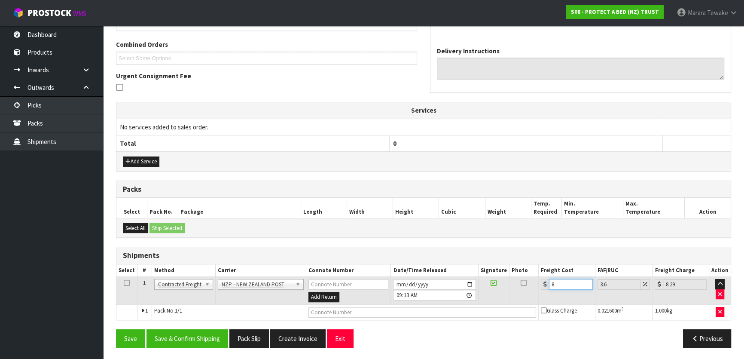
type input "8.7"
type input "8.45"
type input "8.75"
type input "8.45"
click at [197, 331] on button "Save & Confirm Shipping" at bounding box center [187, 338] width 82 height 18
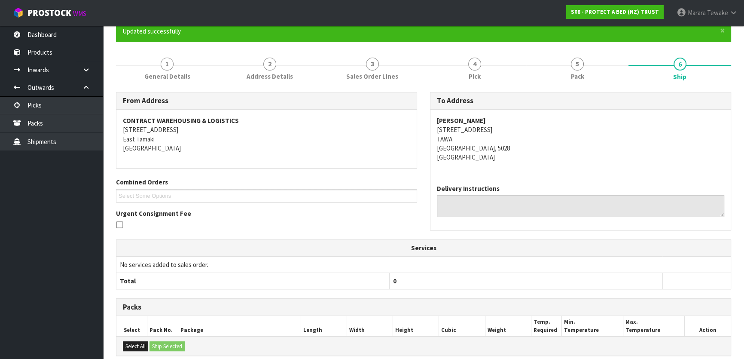
scroll to position [198, 0]
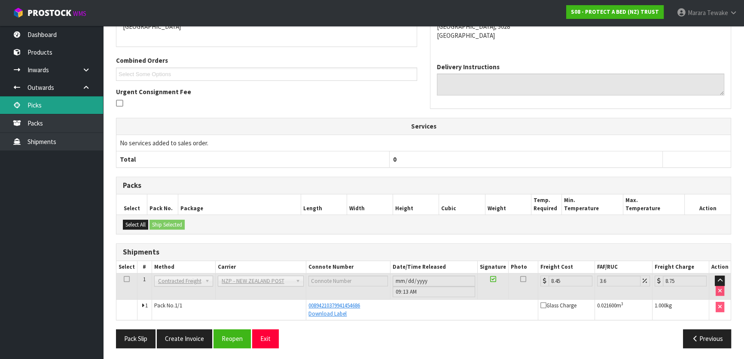
click at [34, 101] on link "Picks" at bounding box center [51, 105] width 103 height 18
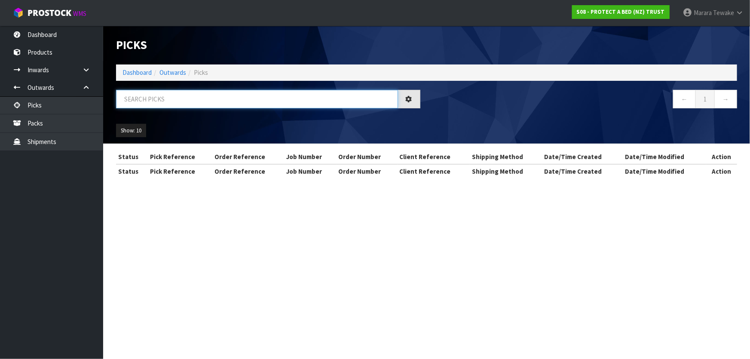
click at [191, 101] on input "text" at bounding box center [257, 99] width 282 height 18
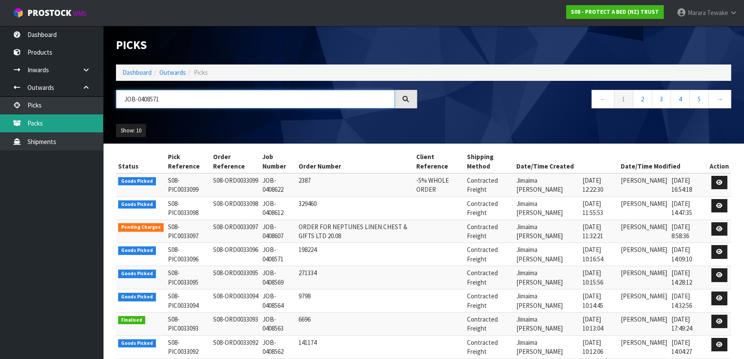
type input "JOB-0408571"
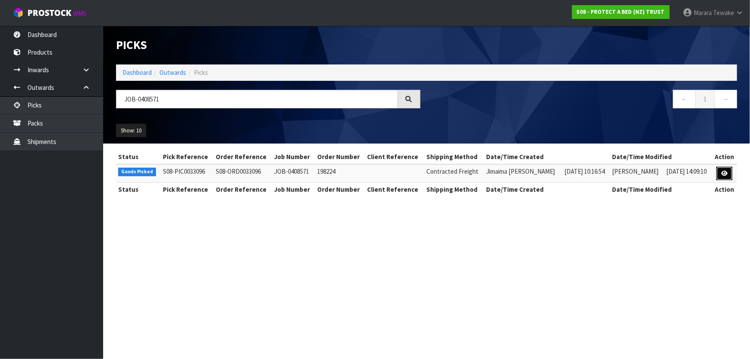
click at [727, 172] on icon at bounding box center [724, 174] width 6 height 6
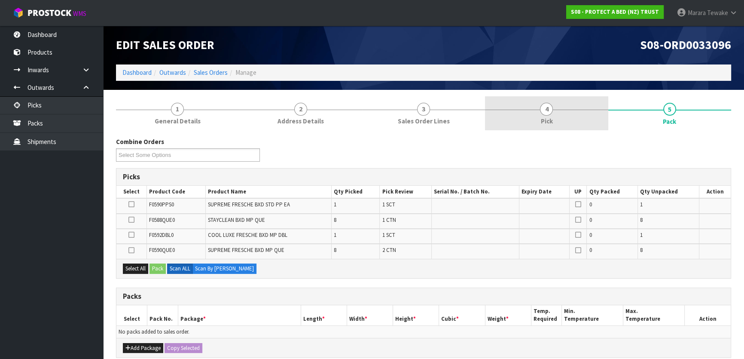
click at [567, 112] on link "4 Pick" at bounding box center [546, 113] width 123 height 34
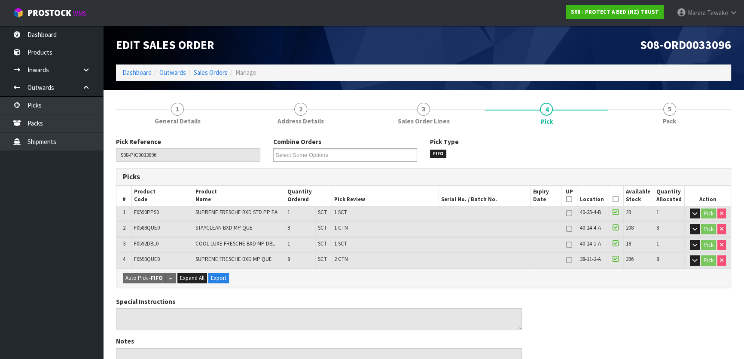
click at [614, 199] on icon at bounding box center [616, 199] width 6 height 0
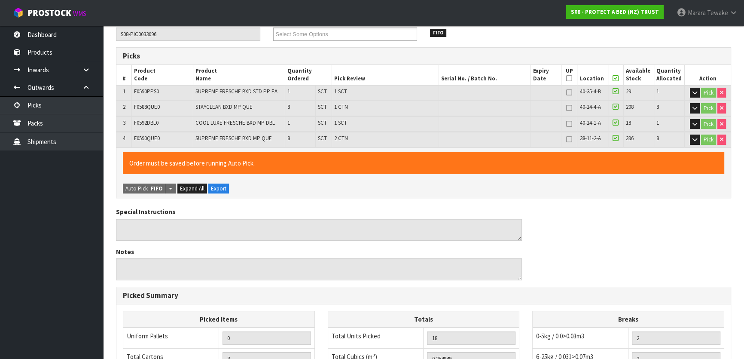
scroll to position [273, 0]
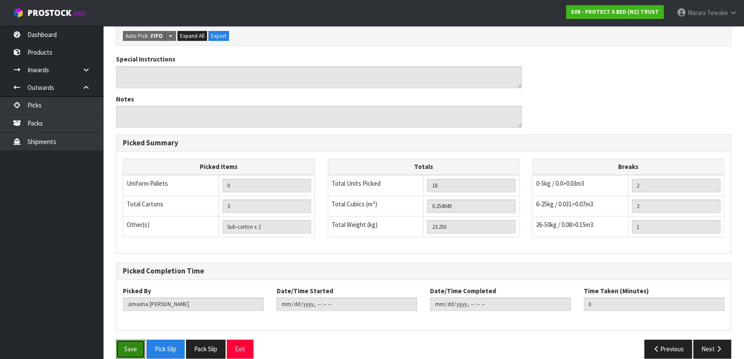
click at [134, 347] on button "Save" at bounding box center [130, 348] width 29 height 18
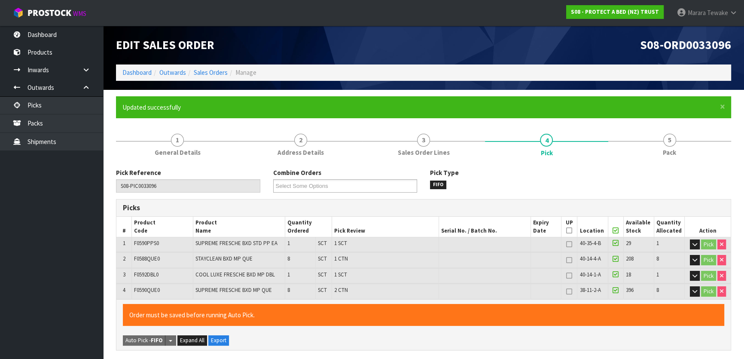
type input "[PERSON_NAME]"
type input "2025-08-21T09:19:13"
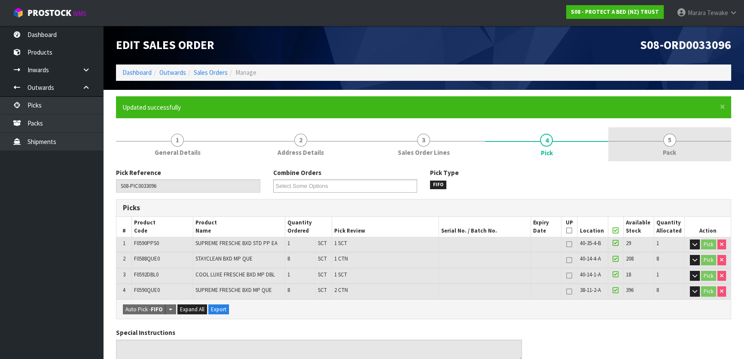
click at [676, 144] on link "5 Pack" at bounding box center [669, 144] width 123 height 34
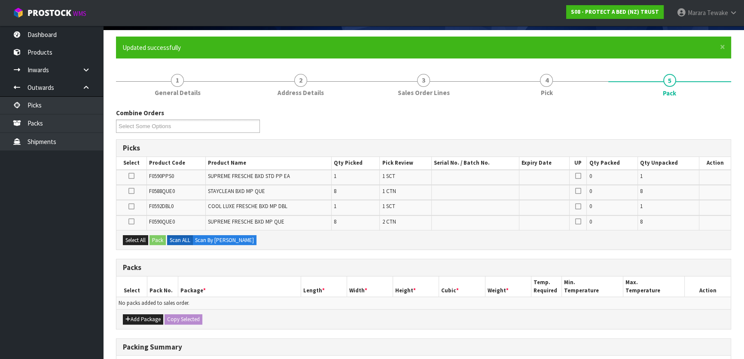
scroll to position [186, 0]
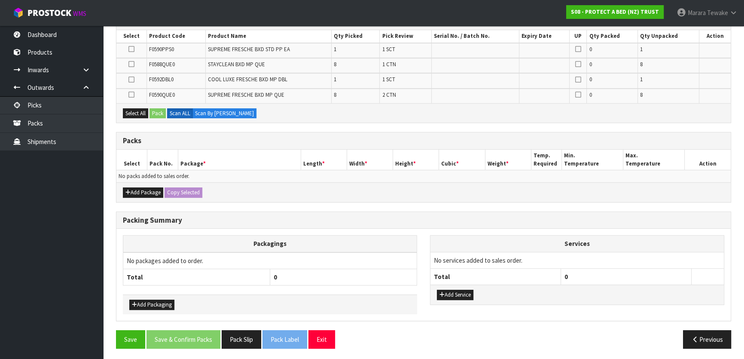
click at [131, 95] on icon at bounding box center [131, 95] width 6 height 0
click at [0, 0] on input "checkbox" at bounding box center [0, 0] width 0 height 0
click at [162, 112] on button "Pack" at bounding box center [157, 113] width 16 height 10
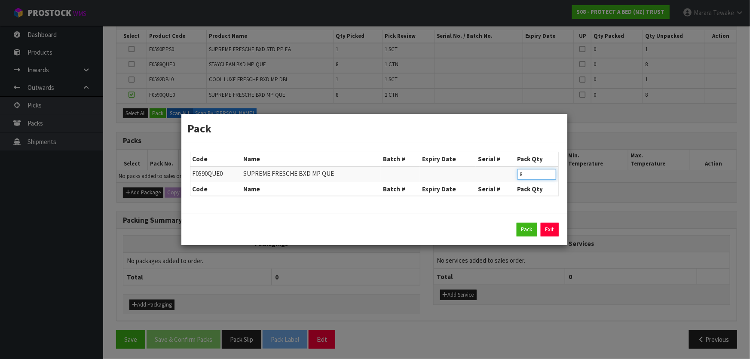
drag, startPoint x: 528, startPoint y: 174, endPoint x: 511, endPoint y: 169, distance: 18.2
click at [513, 171] on tr "F0590QUE0 SUPREME FRESCHE BXD MP QUE 8" at bounding box center [374, 174] width 368 height 16
type input "4"
click button "Pack" at bounding box center [526, 230] width 21 height 14
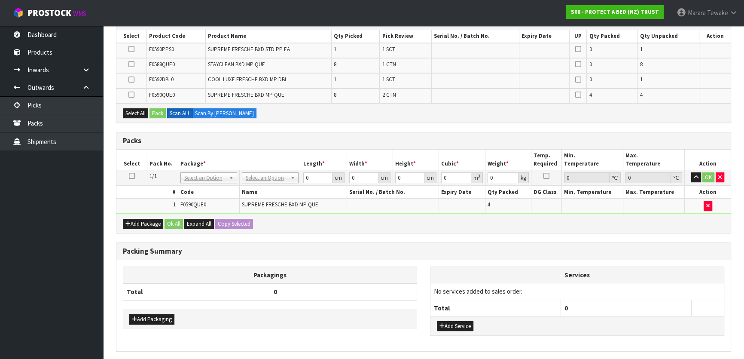
click at [129, 85] on td at bounding box center [131, 80] width 30 height 15
click at [128, 93] on td at bounding box center [131, 95] width 30 height 15
drag, startPoint x: 129, startPoint y: 92, endPoint x: 151, endPoint y: 111, distance: 28.7
click at [129, 95] on icon at bounding box center [131, 95] width 6 height 0
click at [0, 0] on input "checkbox" at bounding box center [0, 0] width 0 height 0
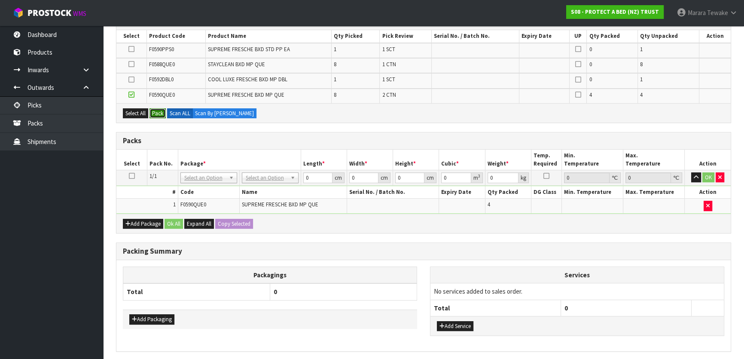
click at [155, 113] on button "Pack" at bounding box center [157, 113] width 16 height 10
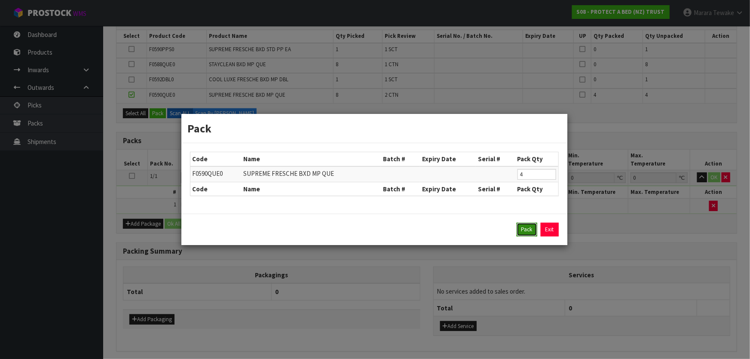
drag, startPoint x: 519, startPoint y: 232, endPoint x: 509, endPoint y: 231, distance: 10.3
click at [518, 231] on button "Pack" at bounding box center [526, 230] width 21 height 14
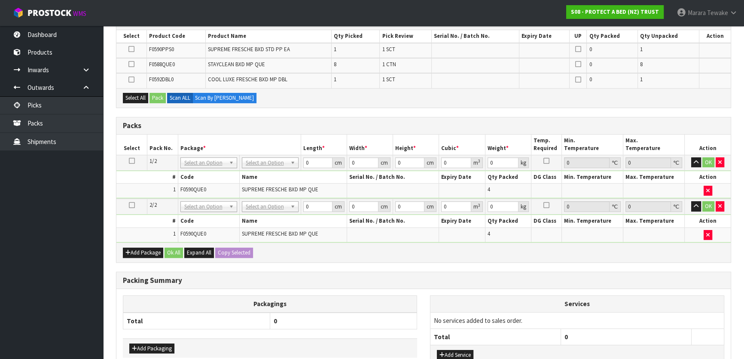
click at [129, 64] on icon at bounding box center [131, 64] width 6 height 0
click at [0, 0] on input "checkbox" at bounding box center [0, 0] width 0 height 0
click at [158, 101] on button "Pack" at bounding box center [157, 98] width 16 height 10
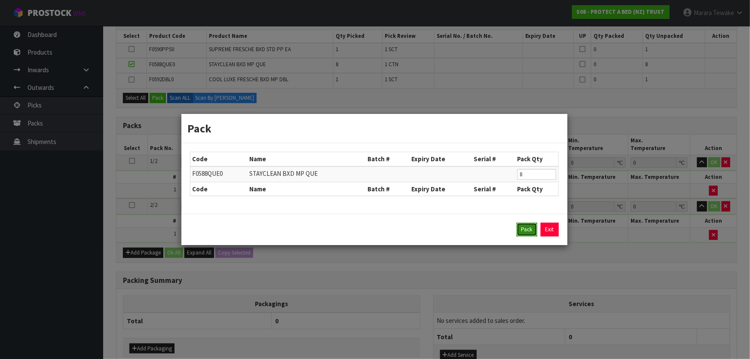
click at [521, 226] on button "Pack" at bounding box center [526, 230] width 21 height 14
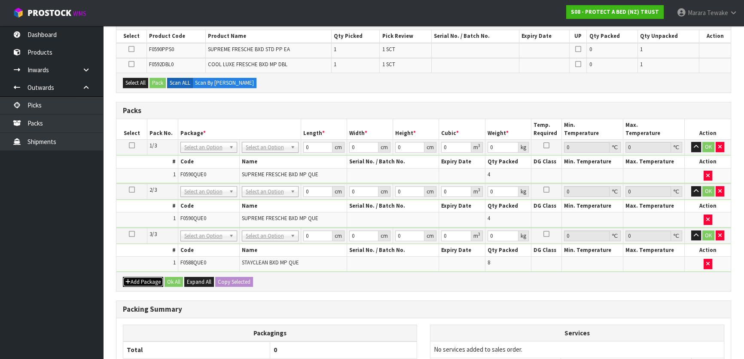
click at [148, 277] on button "Add Package" at bounding box center [143, 282] width 40 height 10
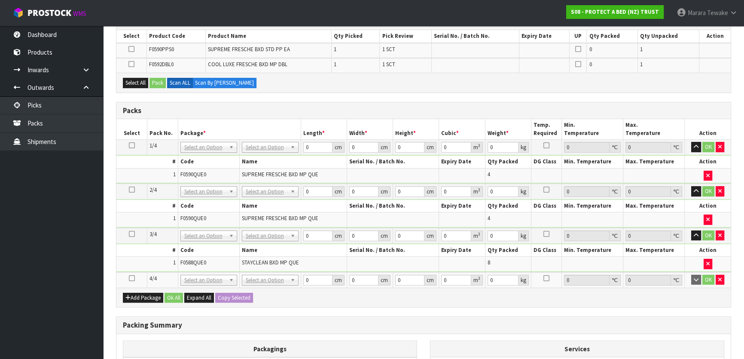
drag, startPoint x: 129, startPoint y: 275, endPoint x: 137, endPoint y: 274, distance: 8.6
click at [129, 278] on icon at bounding box center [132, 278] width 6 height 0
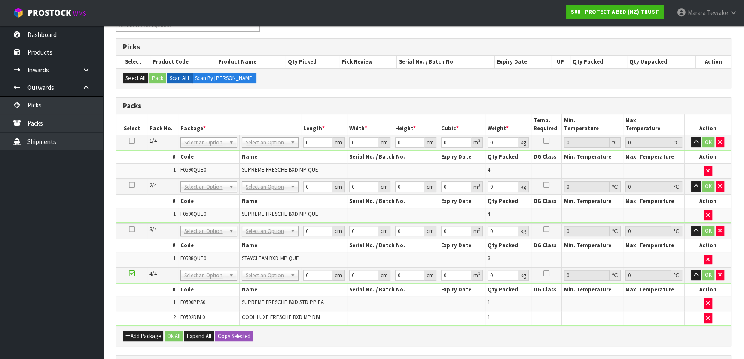
scroll to position [147, 0]
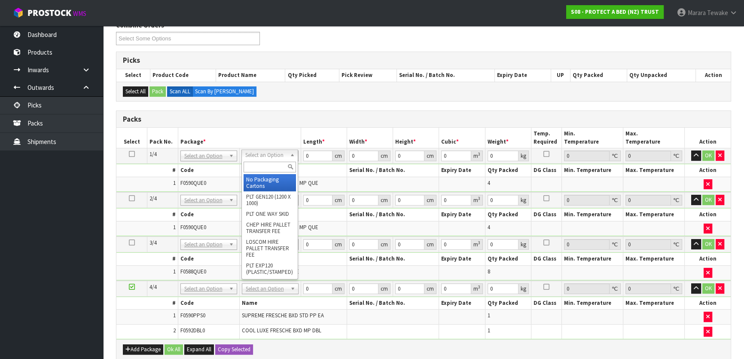
drag, startPoint x: 262, startPoint y: 180, endPoint x: 259, endPoint y: 189, distance: 9.7
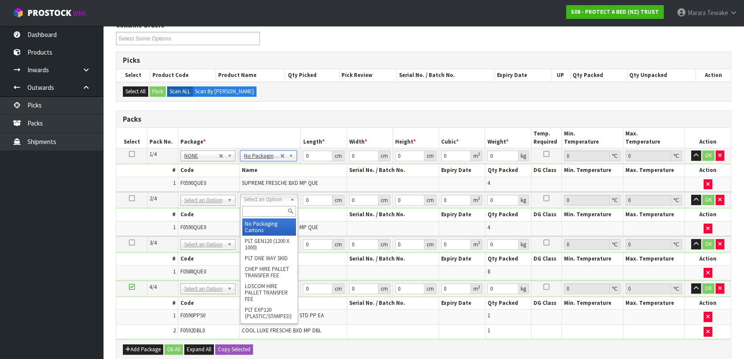
drag, startPoint x: 259, startPoint y: 228, endPoint x: 259, endPoint y: 239, distance: 11.6
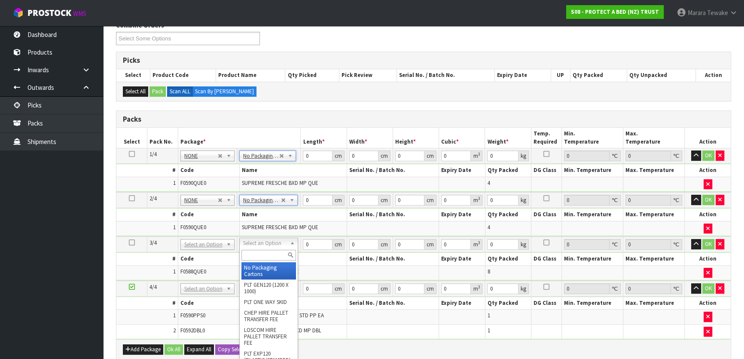
type input "3"
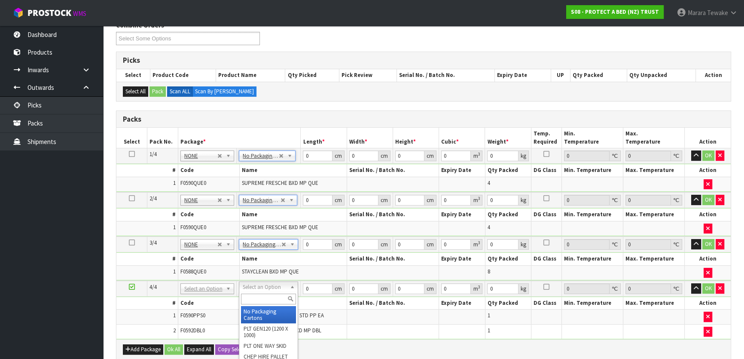
click at [253, 297] on input "text" at bounding box center [268, 298] width 55 height 11
type input "A4"
type input "31"
type input "22.5"
type input "25"
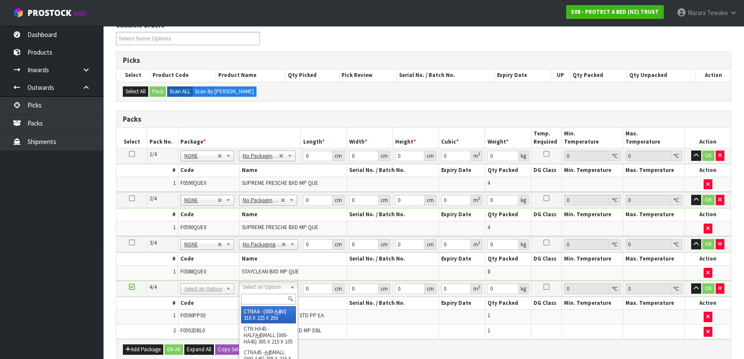
type input "0.017438"
type input "1.9"
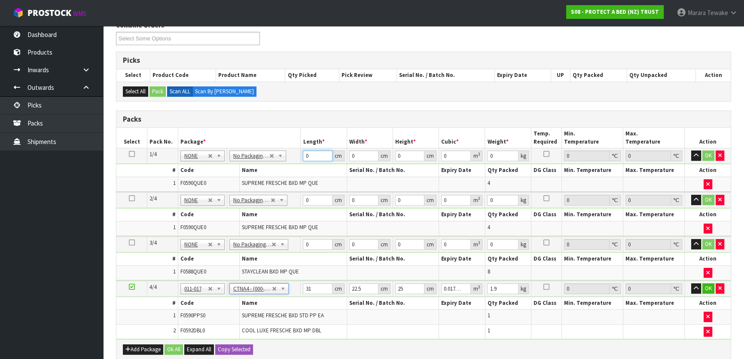
drag, startPoint x: 314, startPoint y: 151, endPoint x: 284, endPoint y: 137, distance: 33.4
click at [291, 143] on table "Select Pack No. Package * Length * Width * Height * Cubic * Weight * Temp. Requ…" at bounding box center [423, 233] width 614 height 211
type input "58"
type input "41"
type input "3"
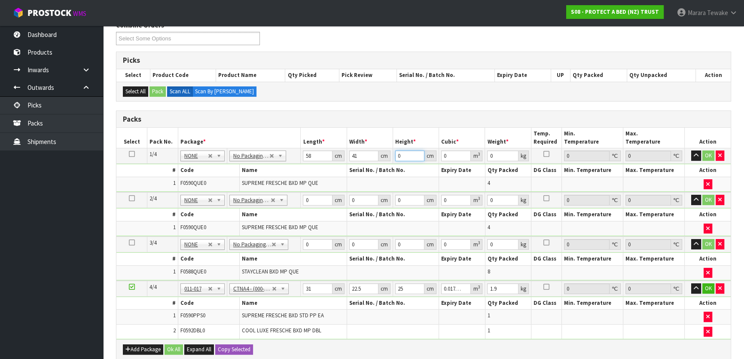
type input "0.007134"
type input "32"
type input "0.076096"
type input "32"
type input "7"
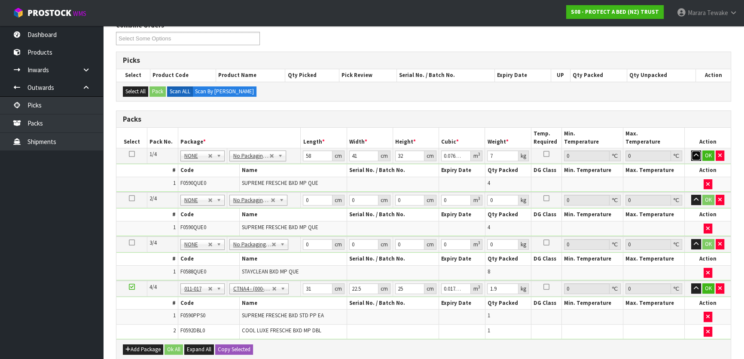
click at [691, 150] on button "button" at bounding box center [696, 155] width 10 height 10
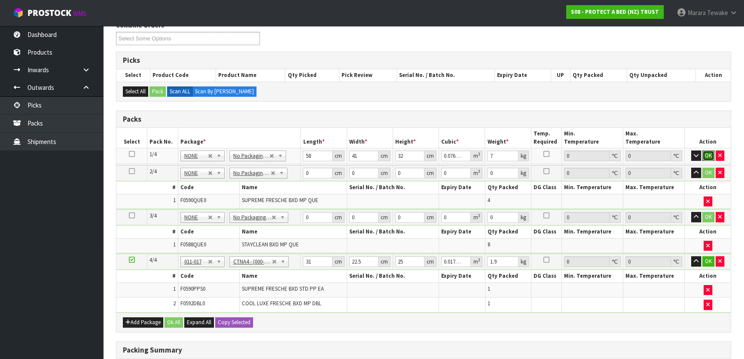
click button "OK" at bounding box center [708, 155] width 12 height 10
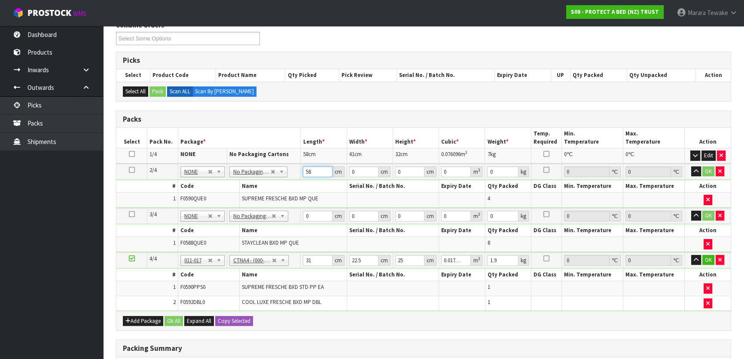
type input "58"
type input "41"
type input "3"
type input "0.007134"
type input "32"
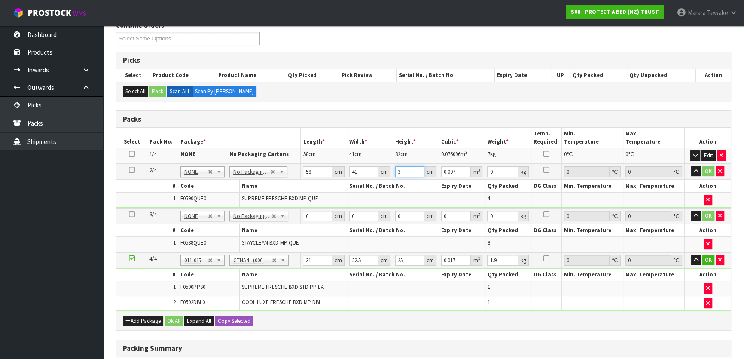
type input "0.076096"
type input "32"
type input "7"
click at [691, 166] on button "button" at bounding box center [696, 171] width 10 height 10
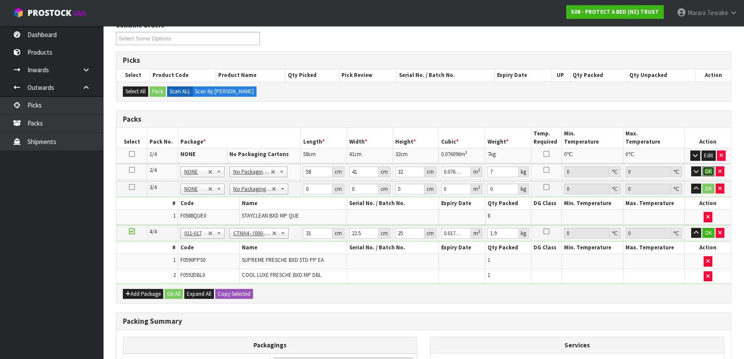
click button "OK" at bounding box center [708, 171] width 12 height 10
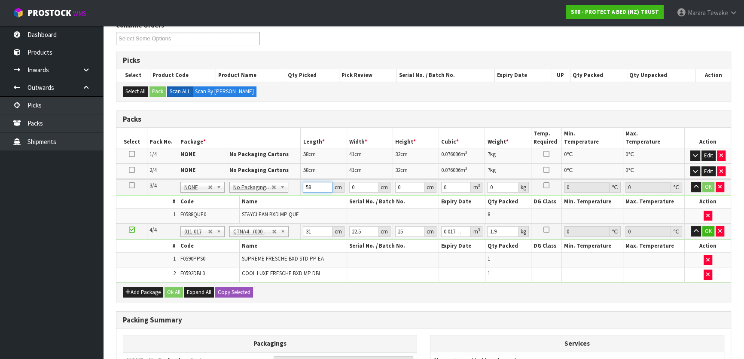
type input "58"
type input "40"
type input "3"
type input "0.00696"
type input "32"
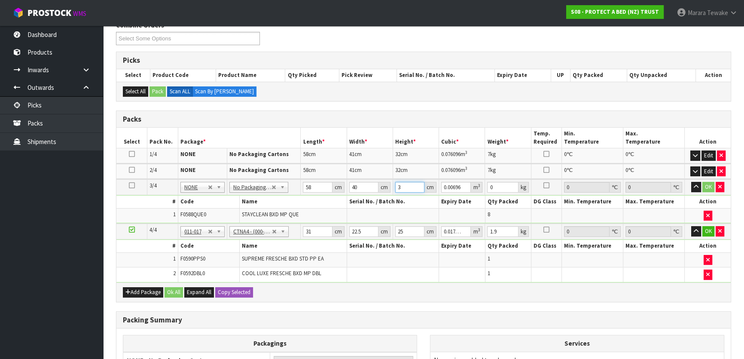
type input "0.07424"
type input "32"
type input "9"
click at [691, 182] on button "button" at bounding box center [696, 187] width 10 height 10
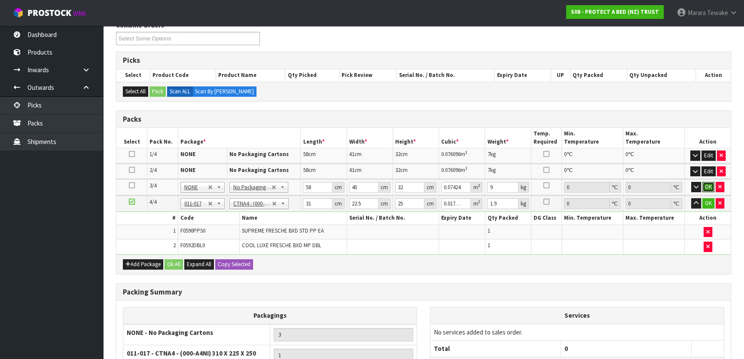
click button "OK" at bounding box center [708, 187] width 12 height 10
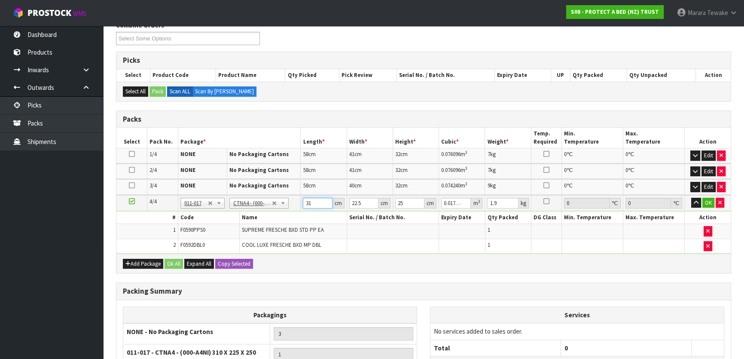
type input "3"
type input "0.001687"
type input "32"
type input "0.018"
type input "32"
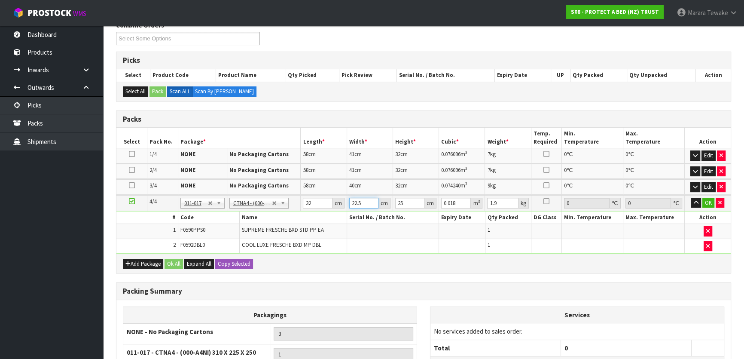
type input "2"
type input "0.0016"
type input "24"
type input "0.0192"
type input "24"
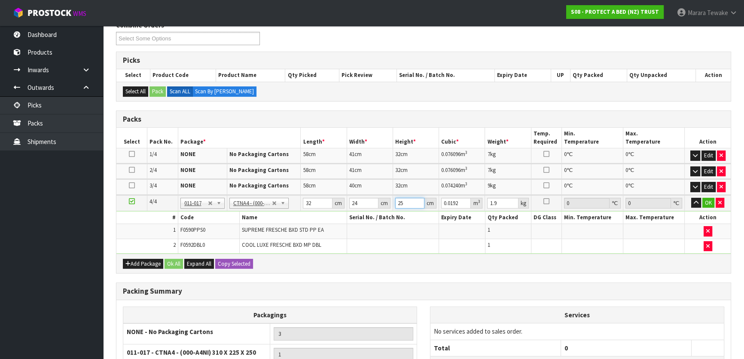
type input "2"
type input "0.001536"
type input "0"
type input "3"
type input "0.002304"
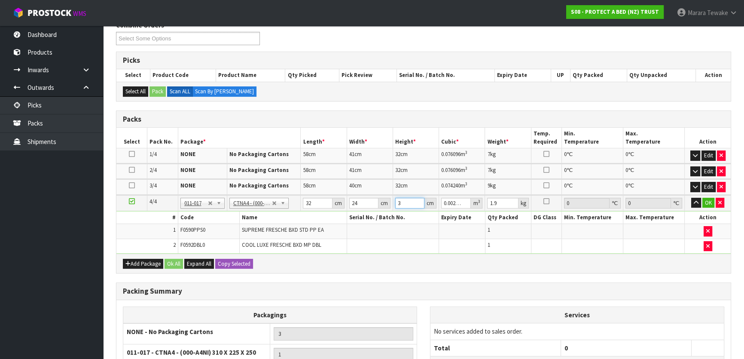
type input "31"
click at [691, 198] on button "button" at bounding box center [696, 203] width 10 height 10
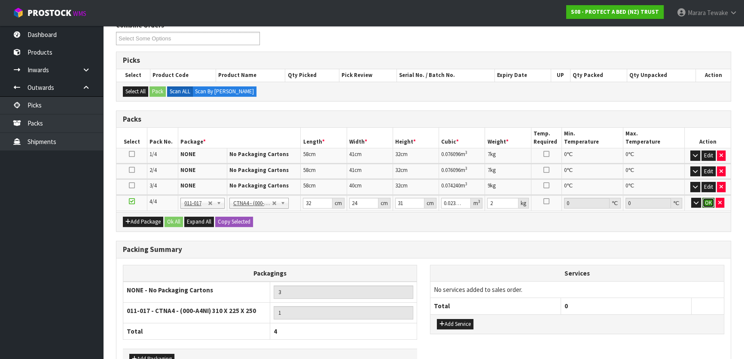
click button "OK" at bounding box center [708, 203] width 12 height 10
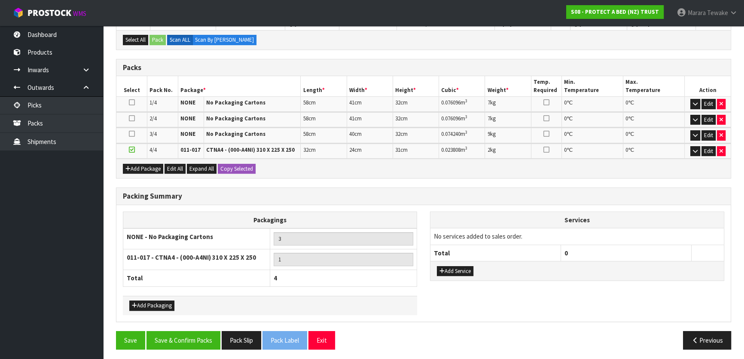
scroll to position [200, 0]
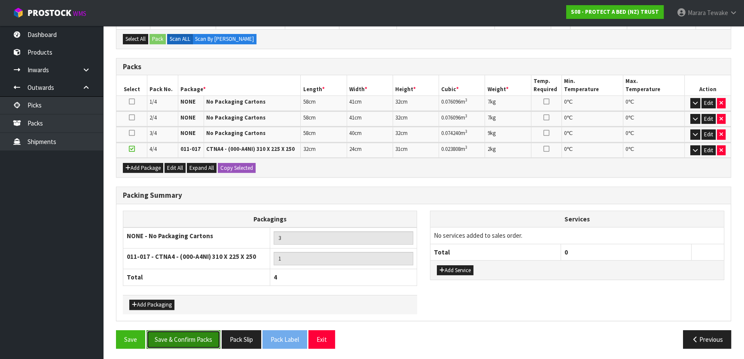
click at [187, 341] on button "Save & Confirm Packs" at bounding box center [183, 339] width 74 height 18
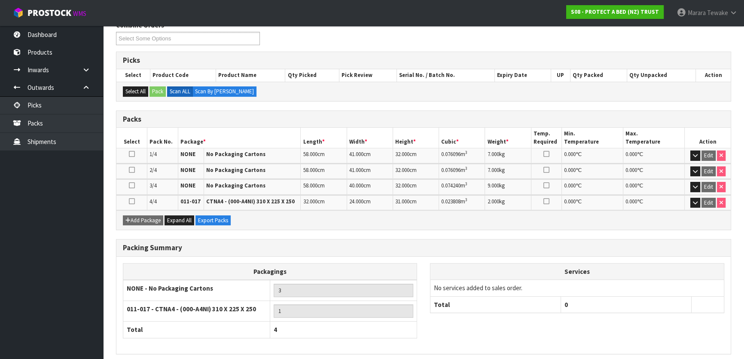
scroll to position [180, 0]
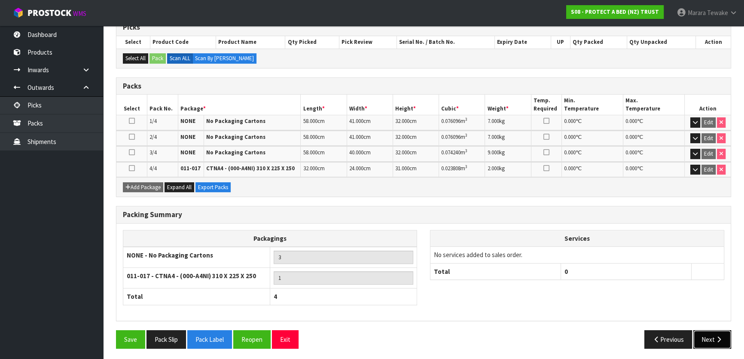
click at [716, 339] on button "Next" at bounding box center [712, 339] width 38 height 18
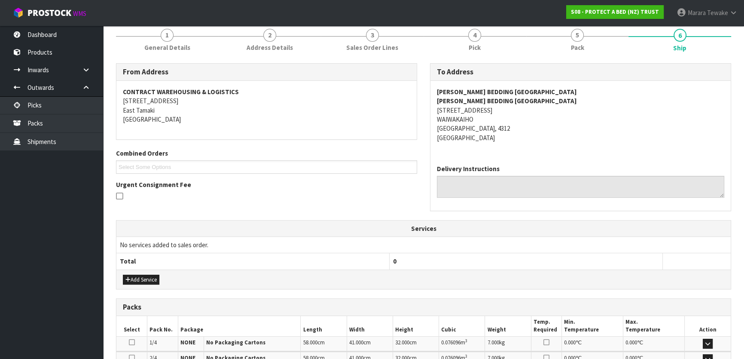
scroll to position [254, 0]
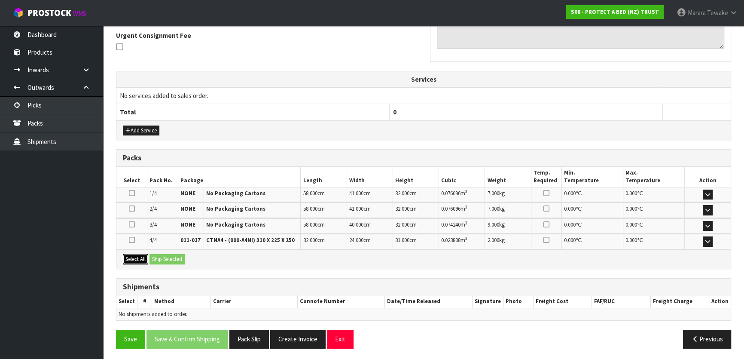
click at [133, 254] on button "Select All" at bounding box center [135, 259] width 25 height 10
click at [163, 259] on button "Ship Selected" at bounding box center [166, 259] width 35 height 10
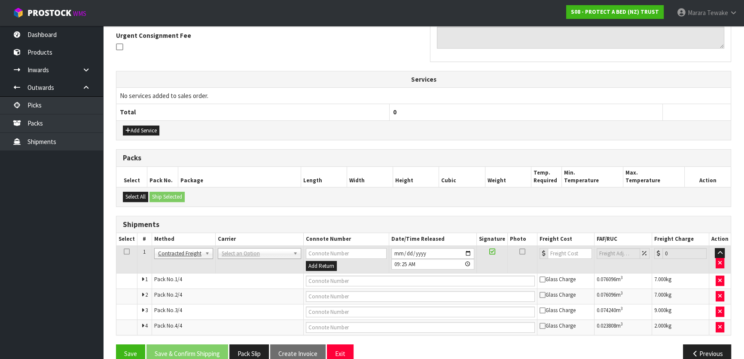
click at [226, 257] on td "ANGEL - ANGEL TRANSPORT CONROY - CONROY REMOVALS DEAEXPAKL - DEADLINE EXPRESS C…" at bounding box center [259, 259] width 88 height 28
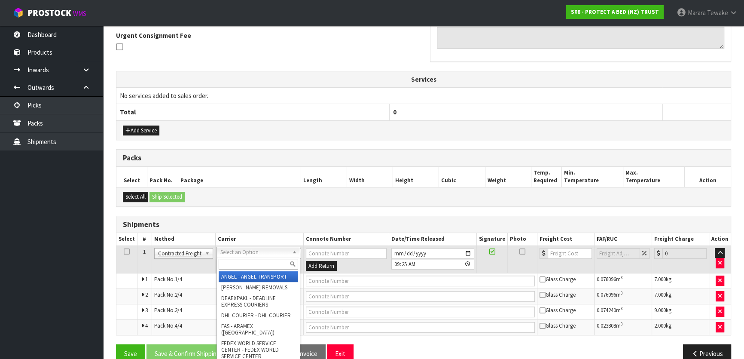
click at [232, 266] on input "text" at bounding box center [258, 264] width 79 height 11
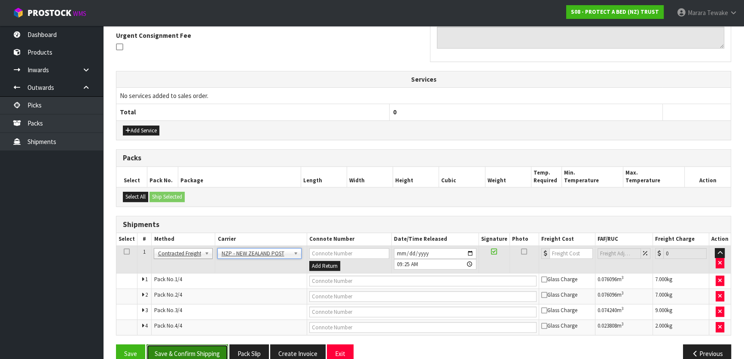
click at [200, 351] on button "Save & Confirm Shipping" at bounding box center [187, 353] width 82 height 18
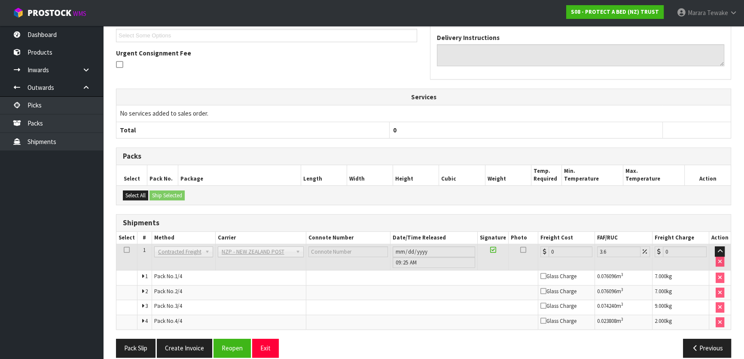
scroll to position [255, 0]
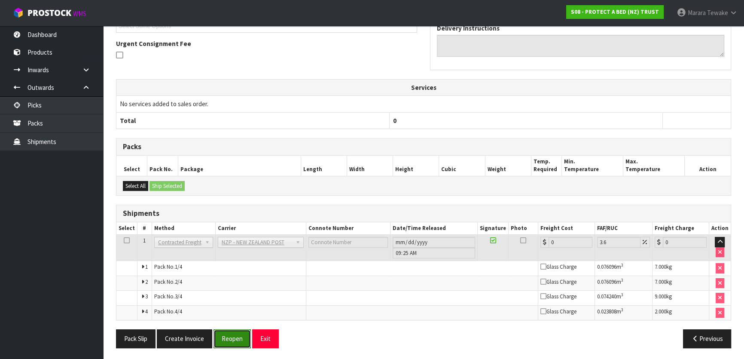
click at [231, 338] on button "Reopen" at bounding box center [232, 338] width 37 height 18
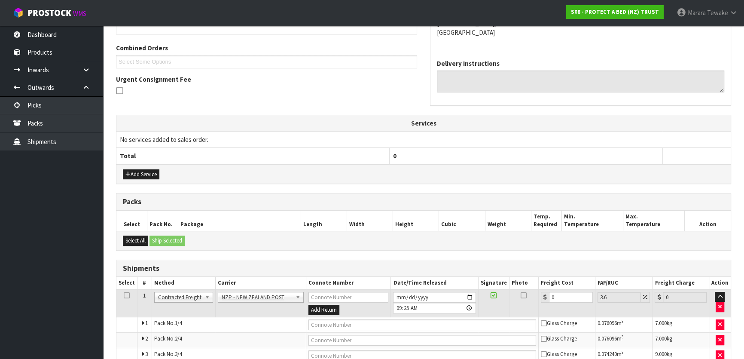
scroll to position [269, 0]
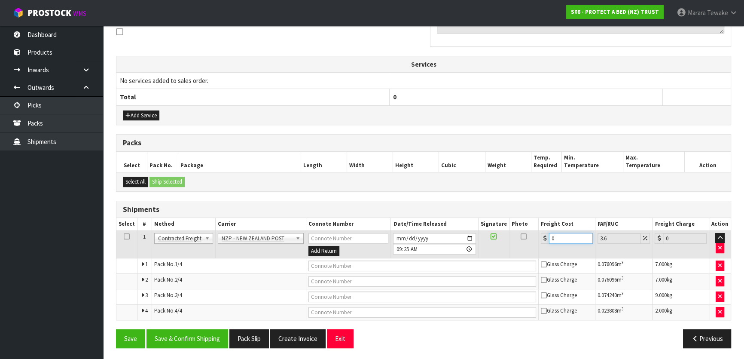
drag, startPoint x: 563, startPoint y: 233, endPoint x: 529, endPoint y: 215, distance: 37.9
click at [537, 219] on table "Select # Method Carrier Connote Number Date/Time Released Signature Photo Freig…" at bounding box center [423, 269] width 614 height 102
click at [193, 336] on button "Save & Confirm Shipping" at bounding box center [187, 338] width 82 height 18
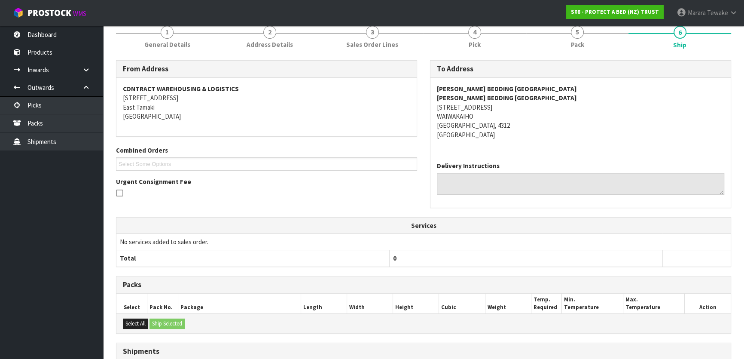
scroll to position [0, 0]
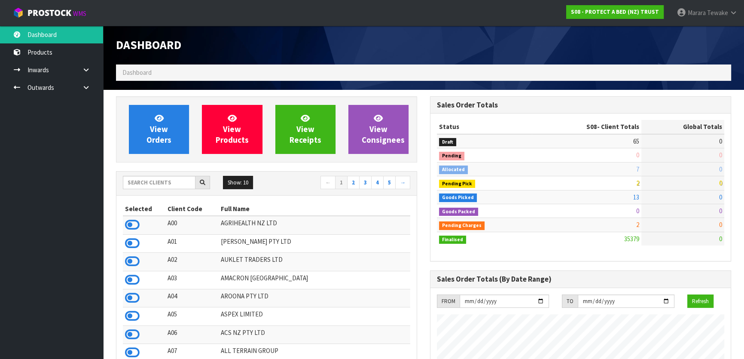
scroll to position [650, 314]
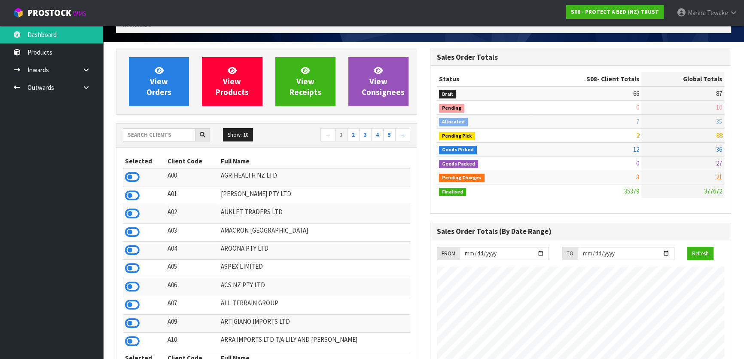
scroll to position [234, 0]
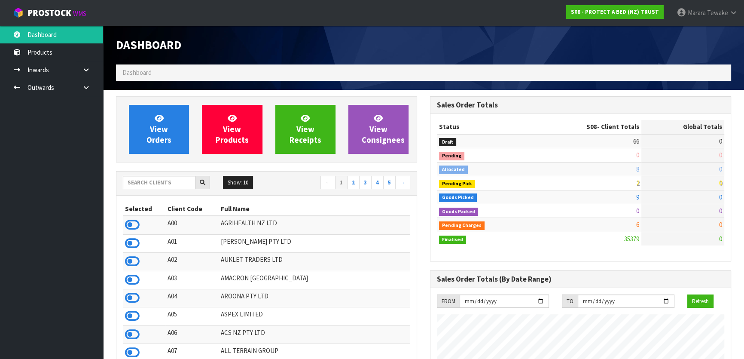
scroll to position [668, 314]
drag, startPoint x: 183, startPoint y: 185, endPoint x: 177, endPoint y: 184, distance: 6.9
click at [183, 185] on input "text" at bounding box center [159, 182] width 73 height 13
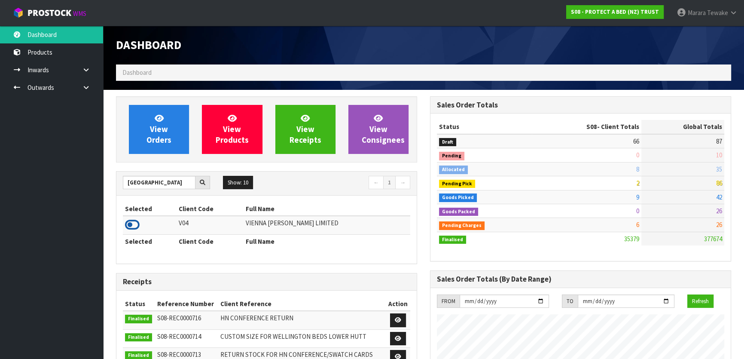
click at [130, 226] on icon at bounding box center [132, 224] width 15 height 13
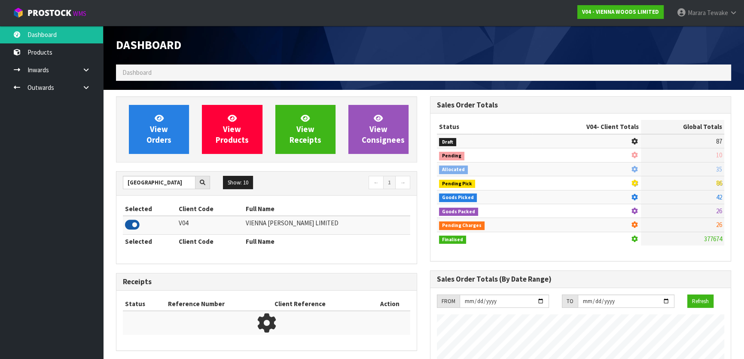
scroll to position [538, 314]
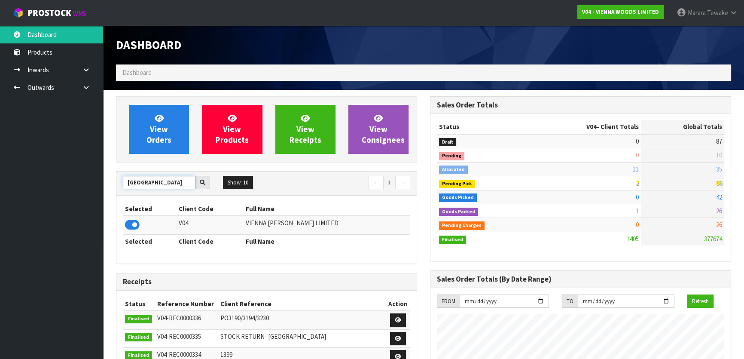
drag, startPoint x: 153, startPoint y: 178, endPoint x: 119, endPoint y: 178, distance: 33.1
click at [124, 179] on input "[GEOGRAPHIC_DATA]" at bounding box center [159, 182] width 73 height 13
type input "S08"
click at [134, 227] on icon at bounding box center [132, 224] width 15 height 13
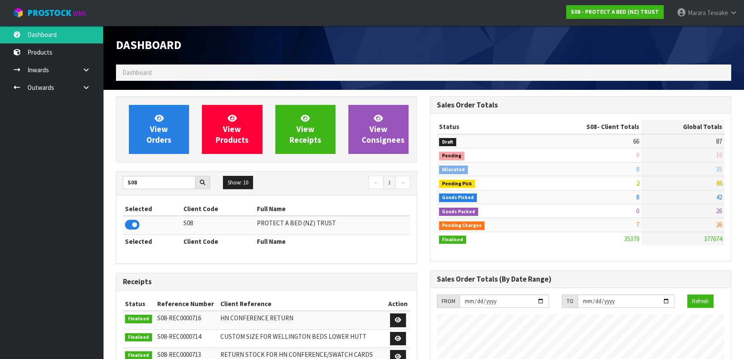
scroll to position [668, 314]
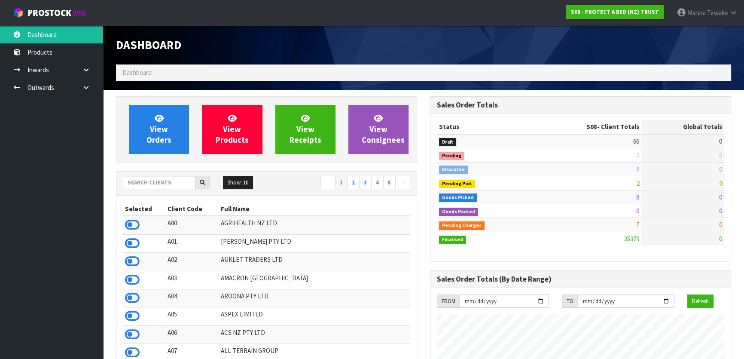
scroll to position [650, 314]
click at [162, 183] on input "text" at bounding box center [159, 182] width 73 height 13
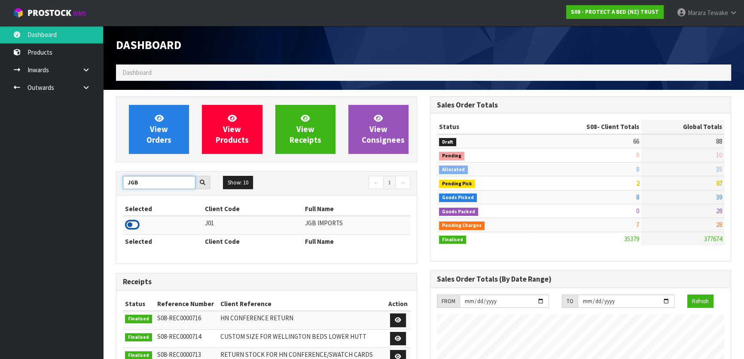
type input "JGB"
click at [129, 225] on icon at bounding box center [132, 224] width 15 height 13
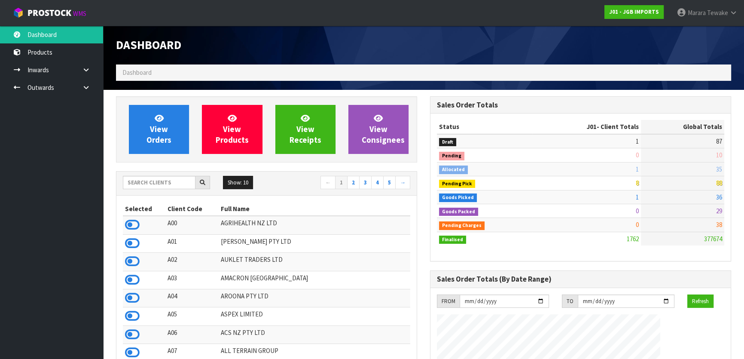
scroll to position [650, 314]
click at [152, 178] on input "text" at bounding box center [159, 182] width 73 height 13
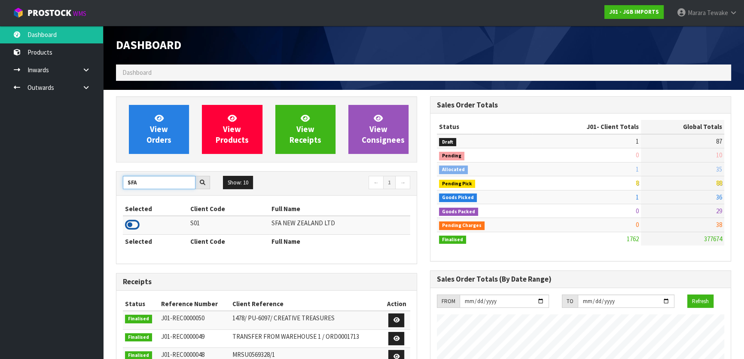
type input "SFA"
click at [129, 221] on icon at bounding box center [132, 224] width 15 height 13
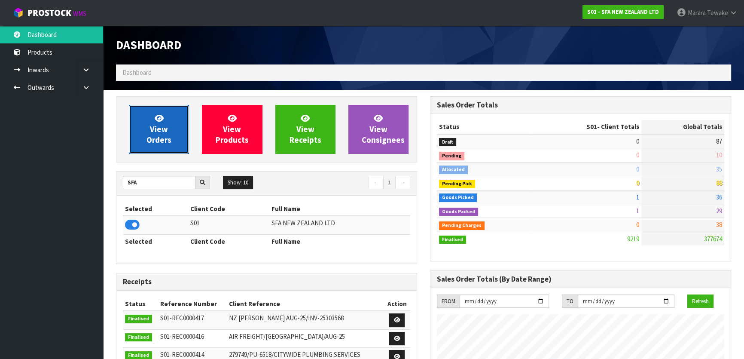
click at [137, 134] on link "View Orders" at bounding box center [159, 129] width 60 height 49
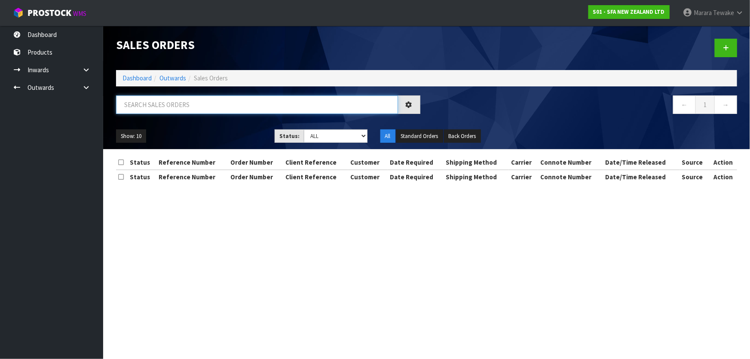
drag, startPoint x: 149, startPoint y: 110, endPoint x: 145, endPoint y: 109, distance: 4.5
click at [149, 110] on input "text" at bounding box center [257, 104] width 282 height 18
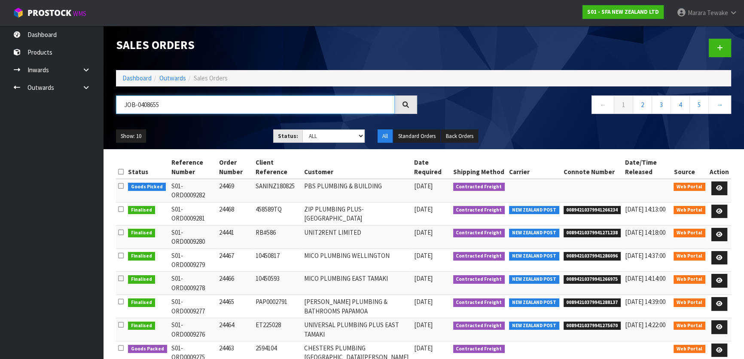
type input "JOB-0408655"
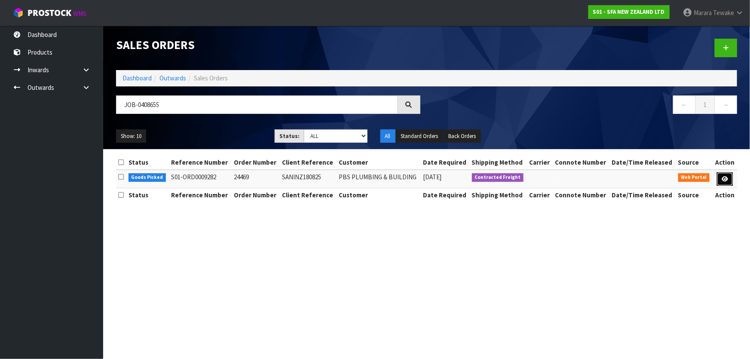
click at [722, 176] on icon at bounding box center [724, 179] width 6 height 6
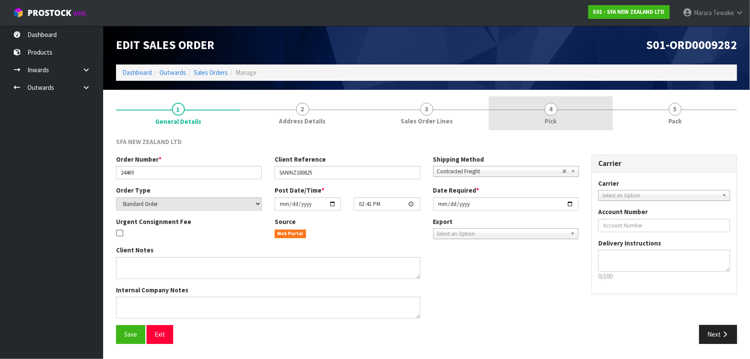
click at [583, 119] on link "4 Pick" at bounding box center [550, 113] width 124 height 34
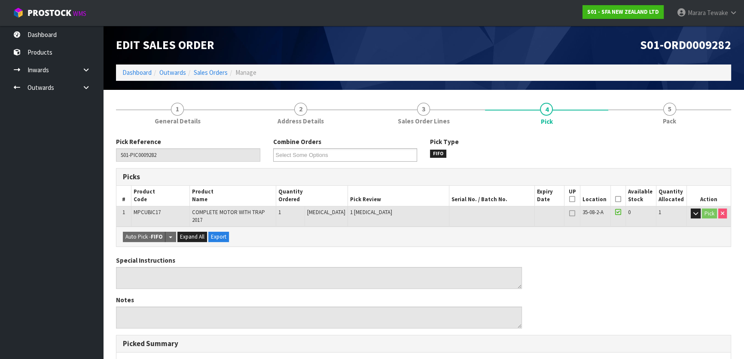
click at [615, 199] on icon at bounding box center [618, 199] width 6 height 0
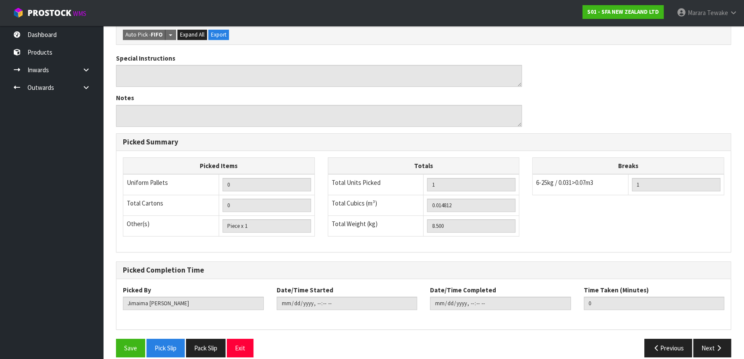
scroll to position [236, 0]
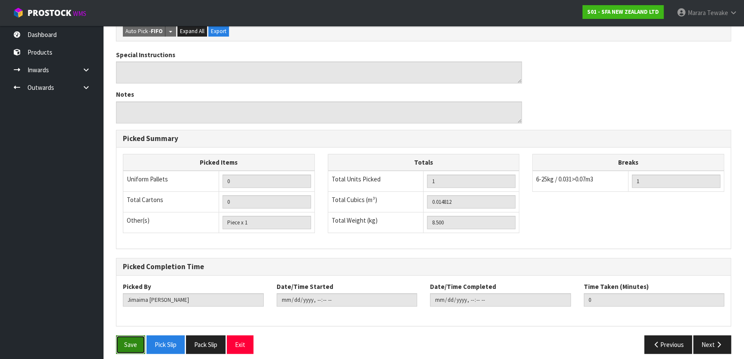
click at [131, 335] on button "Save" at bounding box center [130, 344] width 29 height 18
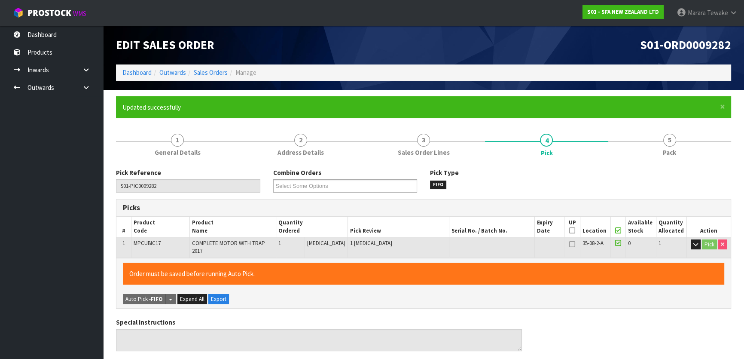
type input "[PERSON_NAME]"
type input "[DATE]T09:58:13"
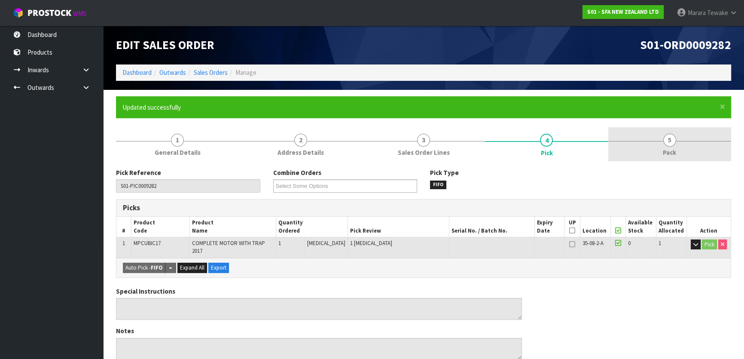
click at [666, 137] on span "5" at bounding box center [669, 140] width 13 height 13
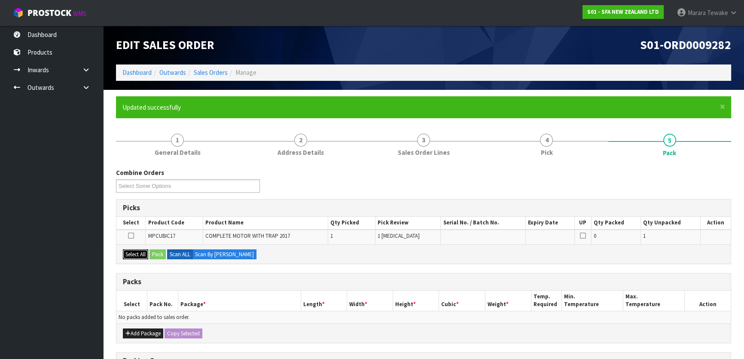
click at [133, 253] on button "Select All" at bounding box center [135, 254] width 25 height 10
click at [160, 255] on button "Pack" at bounding box center [157, 254] width 16 height 10
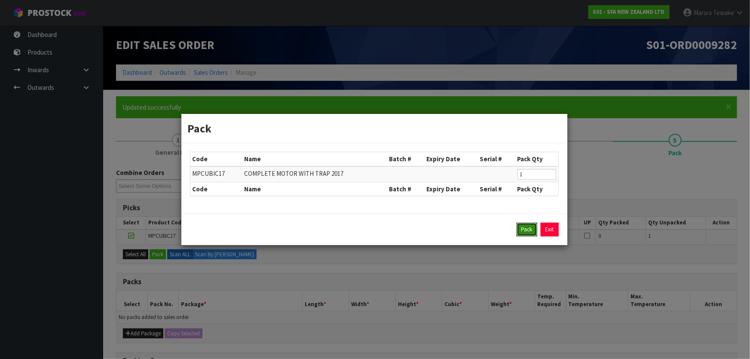
drag, startPoint x: 528, startPoint y: 231, endPoint x: 503, endPoint y: 246, distance: 29.1
click at [526, 232] on button "Pack" at bounding box center [526, 230] width 21 height 14
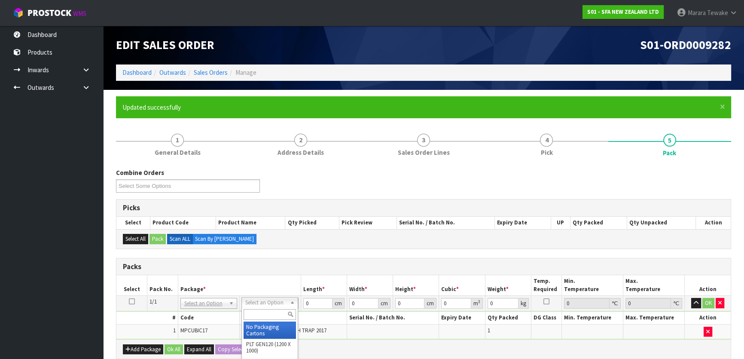
click at [270, 314] on input "text" at bounding box center [270, 314] width 52 height 11
type input "A4"
type input "31"
type input "22.5"
type input "25"
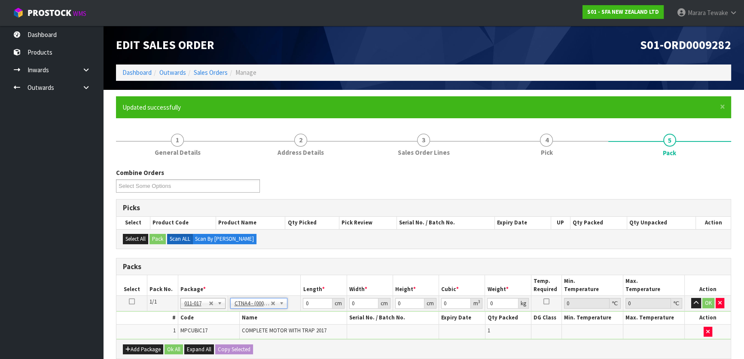
type input "0.017438"
type input "8.7"
drag, startPoint x: 316, startPoint y: 299, endPoint x: 292, endPoint y: 278, distance: 32.3
click at [295, 284] on table "Select Pack No. Package * Length * Width * Height * Cubic * Weight * Temp. Requ…" at bounding box center [423, 307] width 614 height 64
type input "3"
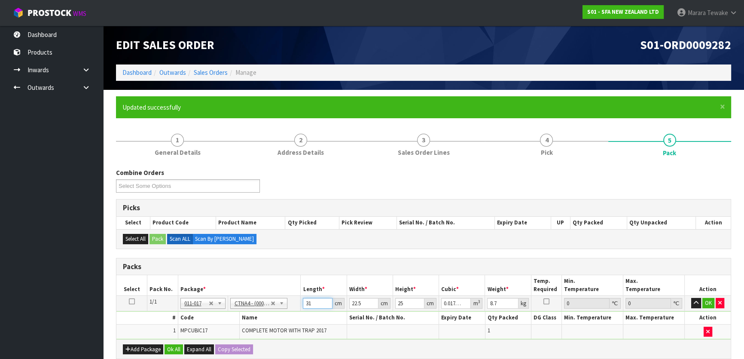
type input "0.001687"
type input "32"
type input "0.018"
type input "32"
type input "2"
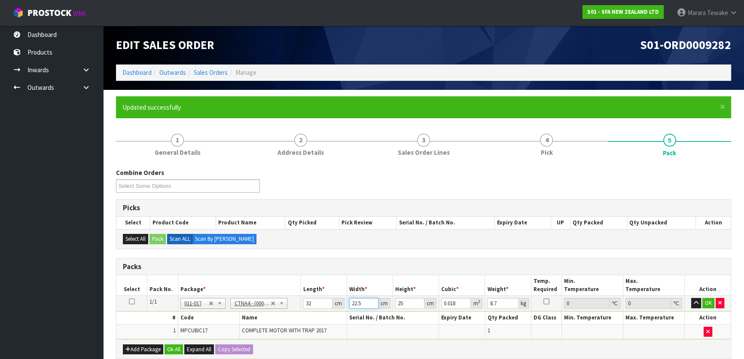
type input "0.0016"
type input "24"
type input "0.0192"
type input "24"
type input "3"
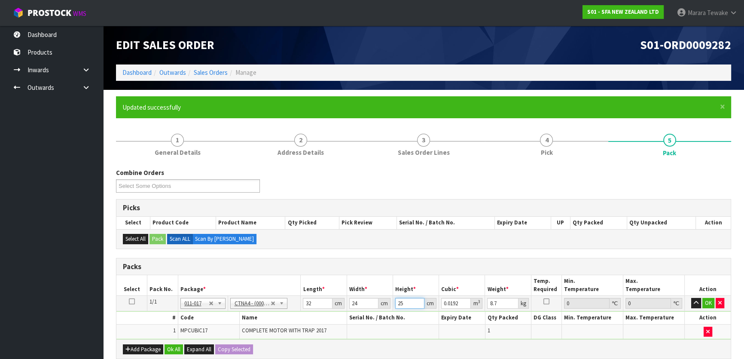
type input "0.002304"
type input "31"
type input "0.023808"
type input "31"
type input "9"
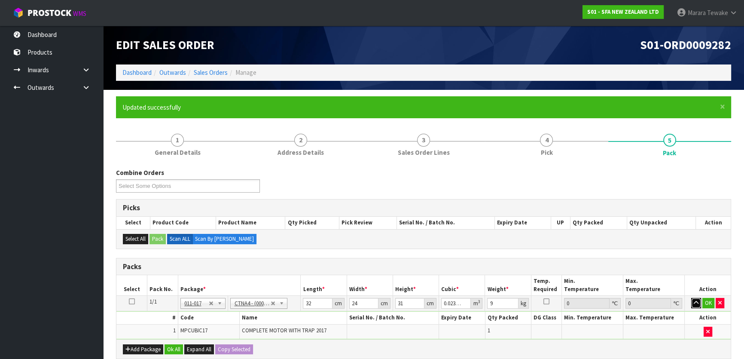
click at [691, 298] on button "button" at bounding box center [696, 303] width 10 height 10
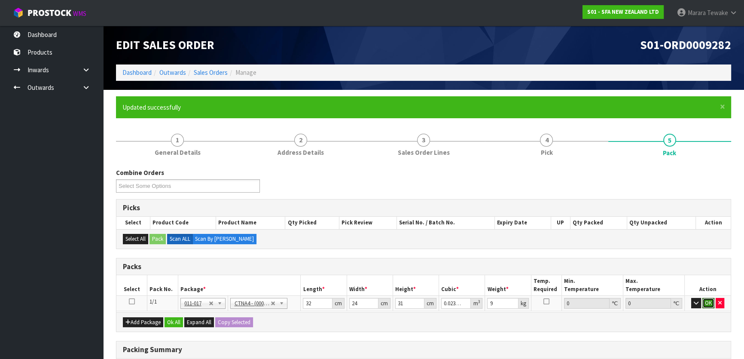
click button "OK" at bounding box center [708, 303] width 12 height 10
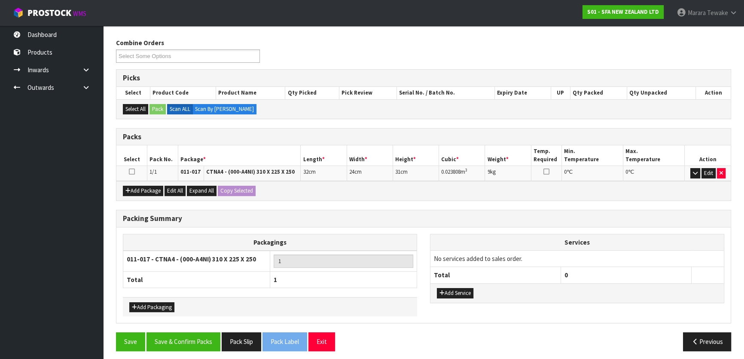
scroll to position [133, 0]
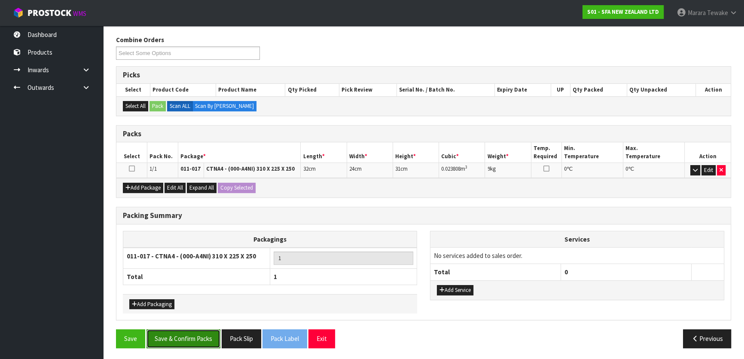
click at [201, 332] on button "Save & Confirm Packs" at bounding box center [183, 338] width 74 height 18
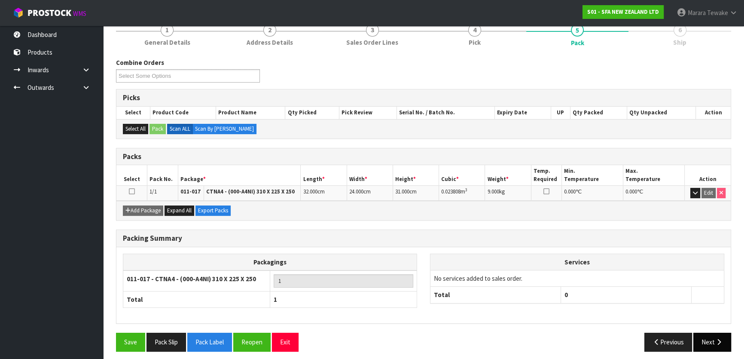
scroll to position [113, 0]
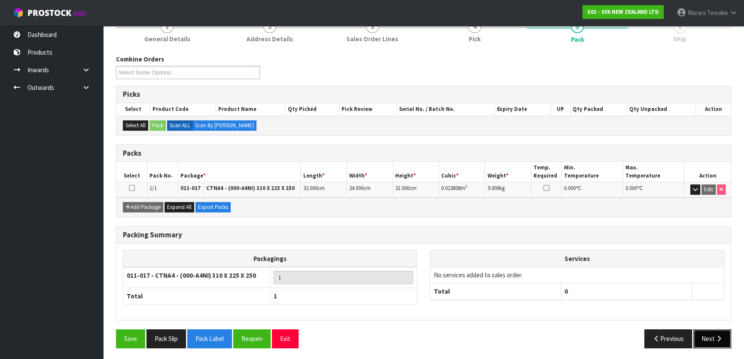
click at [711, 343] on button "Next" at bounding box center [712, 338] width 38 height 18
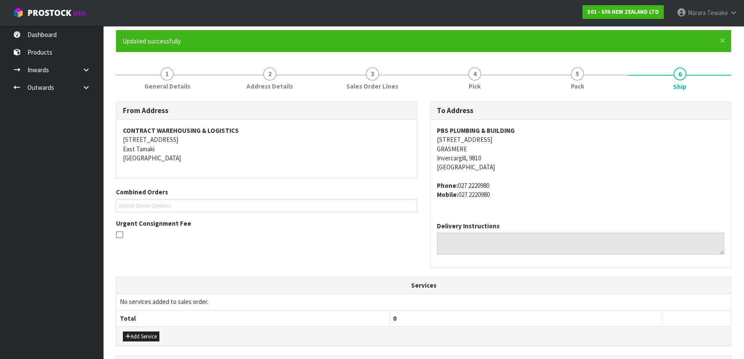
scroll to position [226, 0]
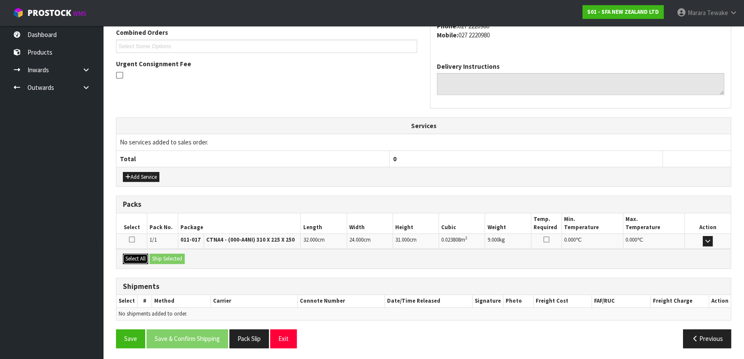
drag, startPoint x: 132, startPoint y: 257, endPoint x: 143, endPoint y: 256, distance: 11.2
click at [133, 257] on button "Select All" at bounding box center [135, 258] width 25 height 10
click at [167, 258] on div "Select All Ship Selected" at bounding box center [423, 258] width 614 height 19
click at [167, 259] on button "Ship Selected" at bounding box center [166, 258] width 35 height 10
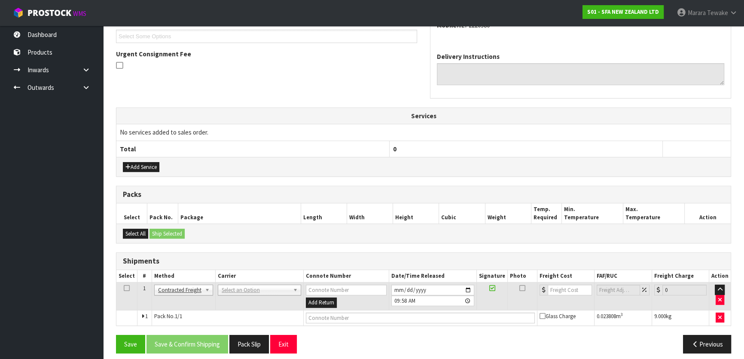
scroll to position [241, 0]
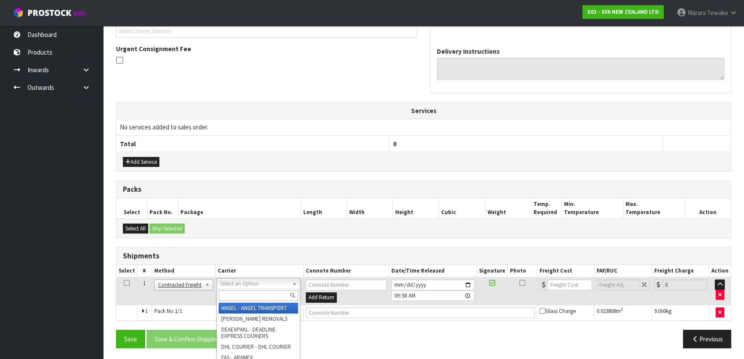
click at [237, 290] on input "text" at bounding box center [258, 295] width 79 height 11
type input "NZP"
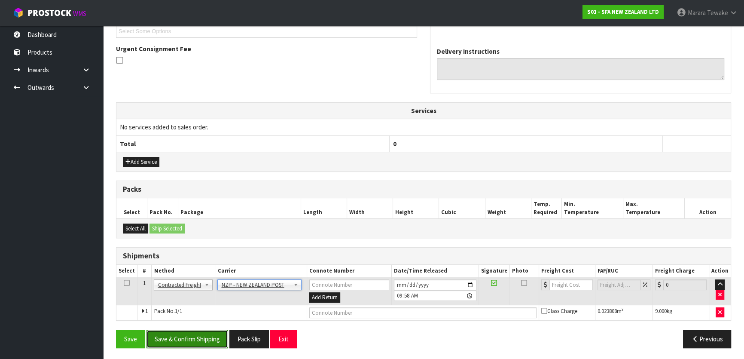
click at [190, 339] on button "Save & Confirm Shipping" at bounding box center [187, 338] width 82 height 18
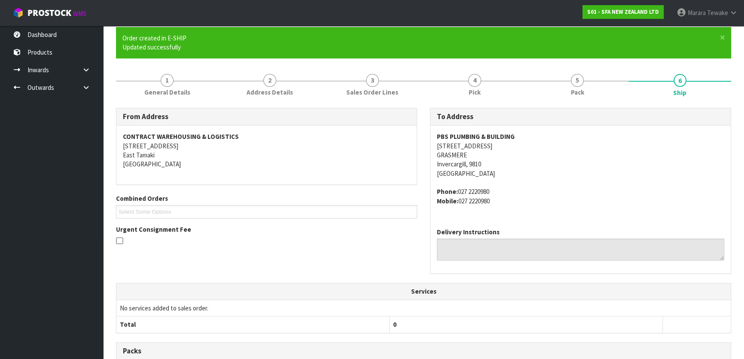
scroll to position [229, 0]
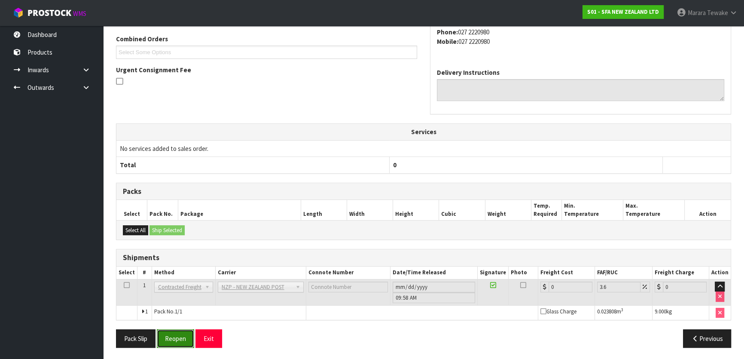
click at [176, 338] on button "Reopen" at bounding box center [175, 338] width 37 height 18
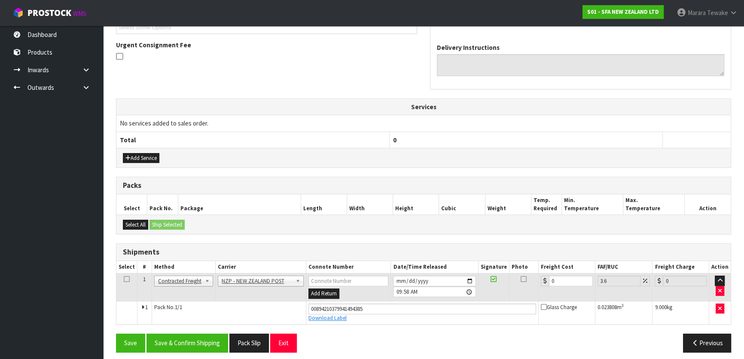
scroll to position [249, 0]
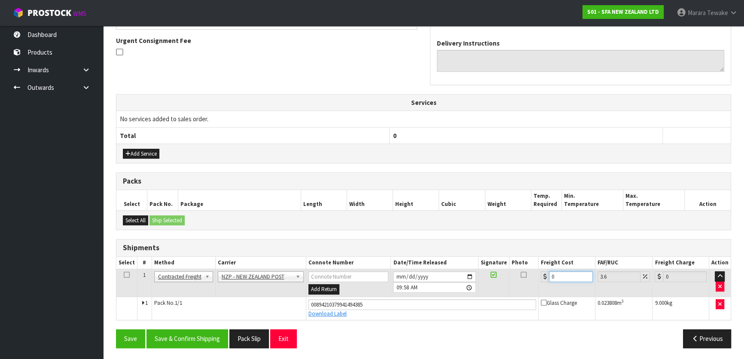
drag, startPoint x: 556, startPoint y: 280, endPoint x: 536, endPoint y: 265, distance: 25.1
click at [551, 271] on input "0" at bounding box center [571, 276] width 44 height 11
type input "2"
type input "2.07"
type input "27"
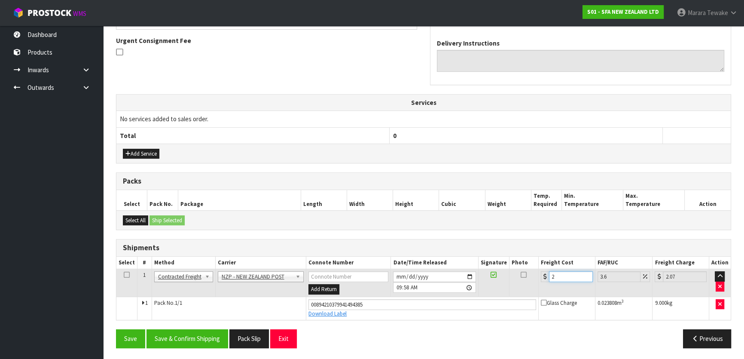
type input "27.97"
type input "27.3"
type input "28.28"
type input "27.36"
type input "28.34"
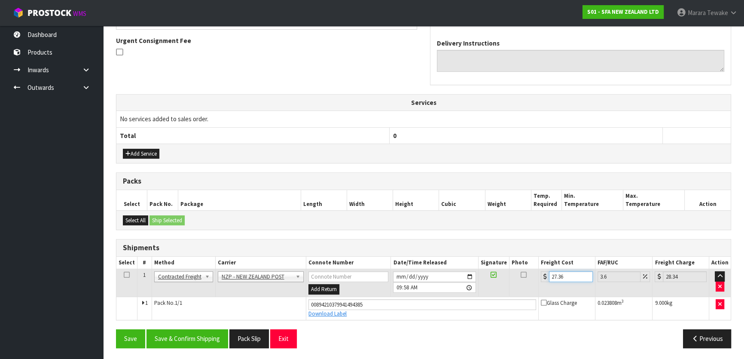
type input "27.36"
drag, startPoint x: 372, startPoint y: 303, endPoint x: 326, endPoint y: 305, distance: 45.6
click at [326, 305] on input "00894210379941494385" at bounding box center [422, 304] width 228 height 11
type input "0"
click at [319, 303] on input "text" at bounding box center [422, 304] width 228 height 11
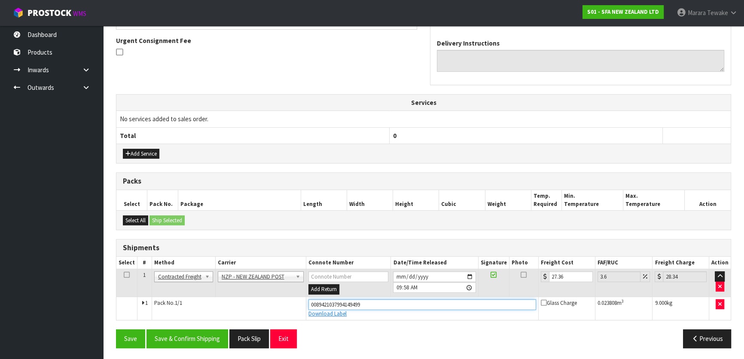
type input "00894210379941494996"
click at [116, 329] on button "Save" at bounding box center [130, 338] width 29 height 18
click at [198, 339] on button "Save & Confirm Shipping" at bounding box center [187, 338] width 82 height 18
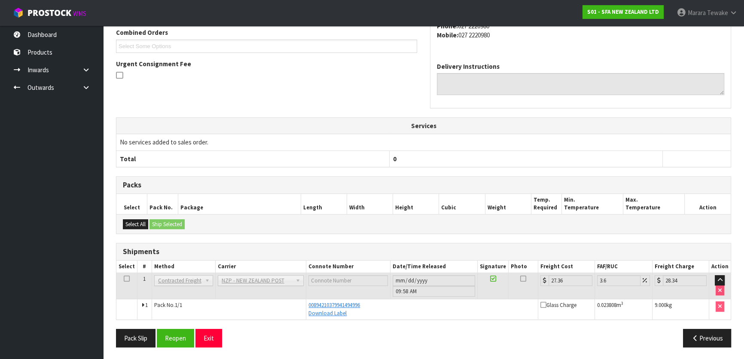
scroll to position [0, 0]
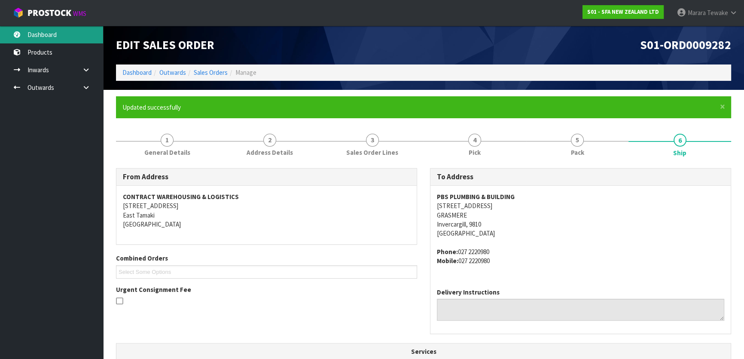
click at [56, 34] on link "Dashboard" at bounding box center [51, 35] width 103 height 18
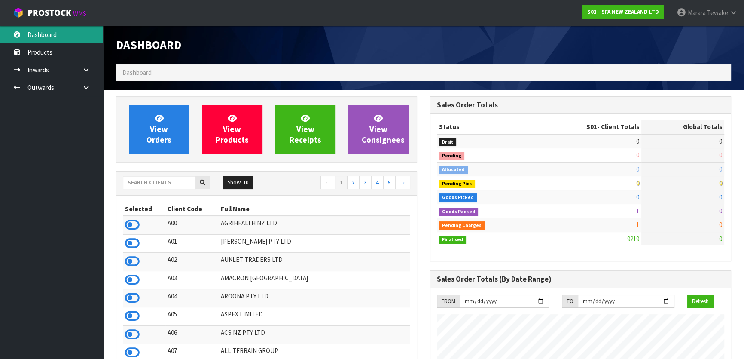
scroll to position [650, 314]
drag, startPoint x: 177, startPoint y: 183, endPoint x: 176, endPoint y: 175, distance: 8.7
click at [177, 183] on input "text" at bounding box center [159, 182] width 73 height 13
type input "O02"
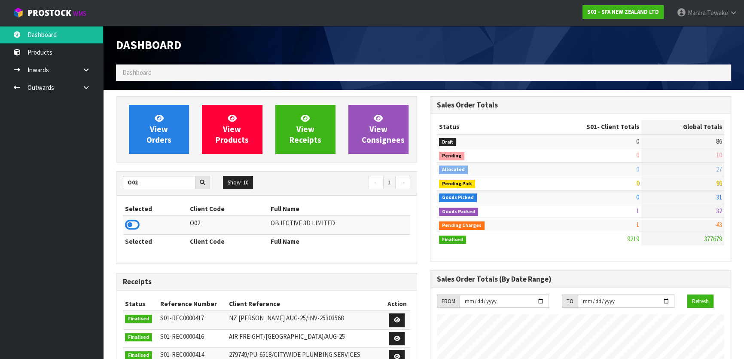
drag, startPoint x: 136, startPoint y: 219, endPoint x: 134, endPoint y: 201, distance: 17.2
click at [136, 219] on icon at bounding box center [132, 224] width 15 height 13
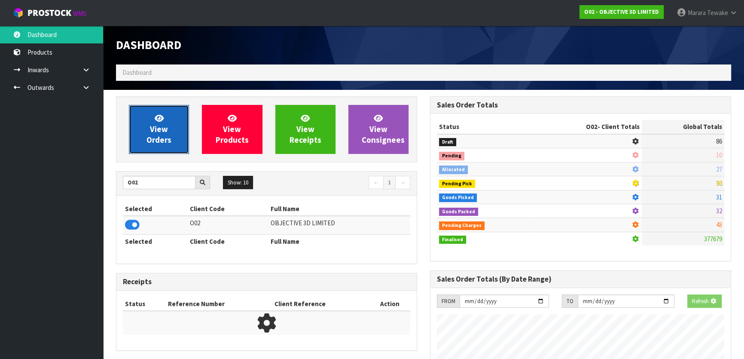
scroll to position [589, 314]
click at [157, 115] on icon at bounding box center [159, 118] width 9 height 8
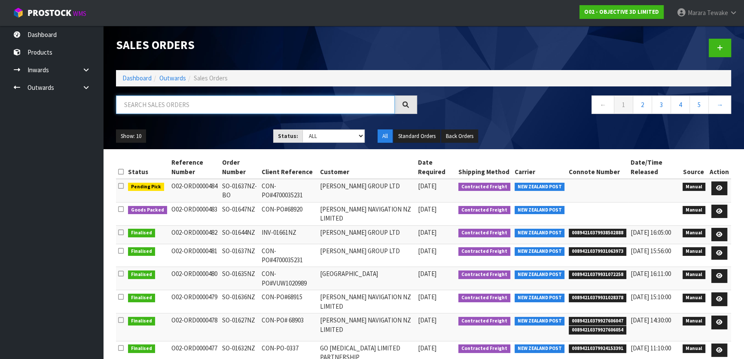
click at [152, 104] on input "text" at bounding box center [255, 104] width 279 height 18
type input "JOB-0408642"
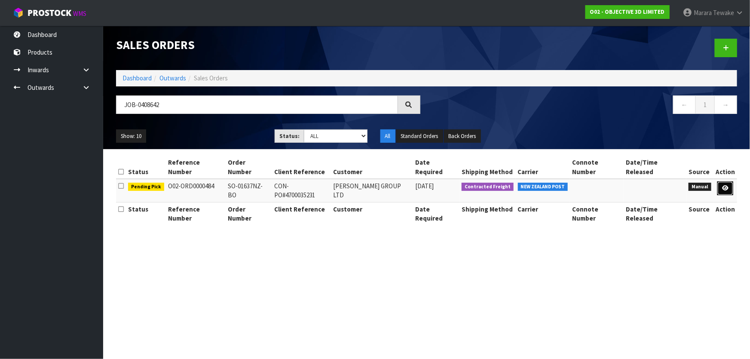
click at [724, 185] on icon at bounding box center [725, 188] width 6 height 6
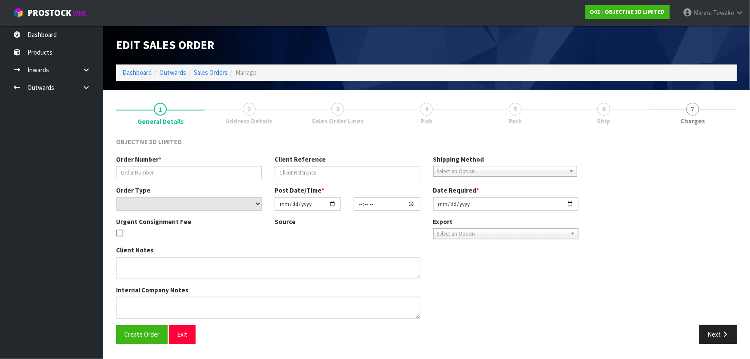
type input "SO-01637NZ-BO"
type input "CON-PO#4700035231"
select select "number:0"
type input "[DATE]"
type input "13:47:00.000"
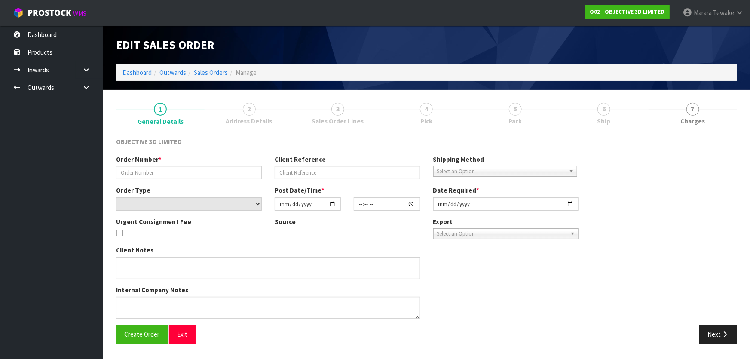
type input "[DATE]"
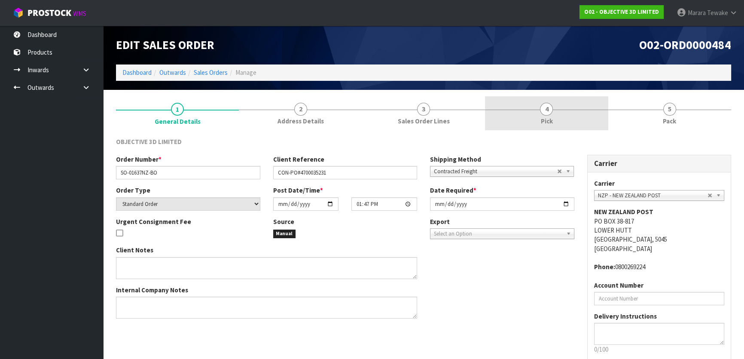
click at [568, 111] on link "4 Pick" at bounding box center [546, 113] width 123 height 34
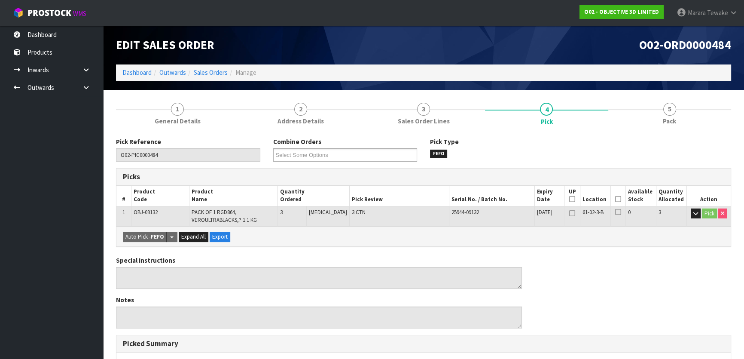
click at [615, 199] on icon at bounding box center [618, 199] width 6 height 0
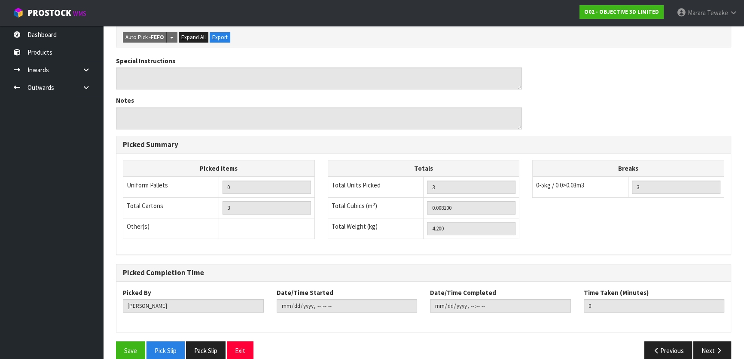
scroll to position [242, 0]
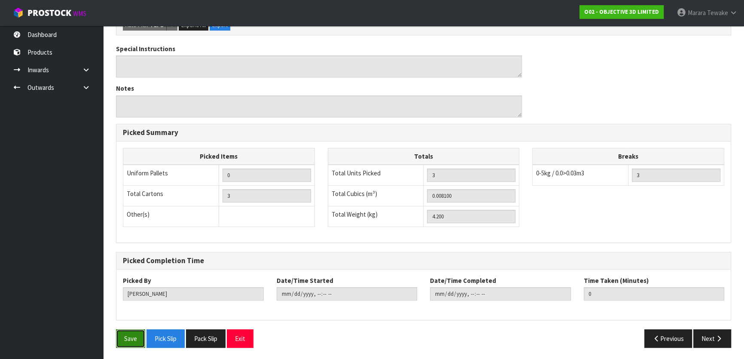
click at [133, 340] on button "Save" at bounding box center [130, 338] width 29 height 18
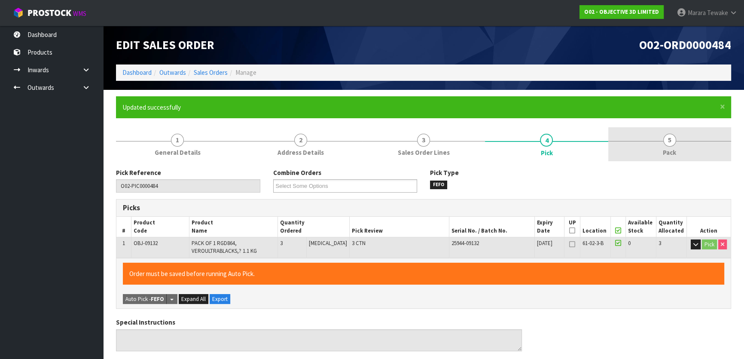
click at [674, 146] on link "5 Pack" at bounding box center [669, 144] width 123 height 34
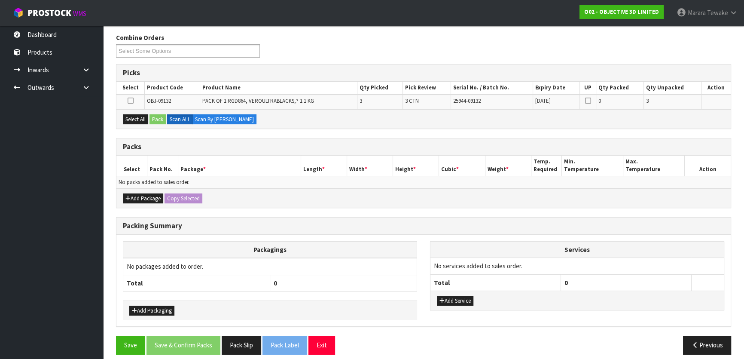
scroll to position [141, 0]
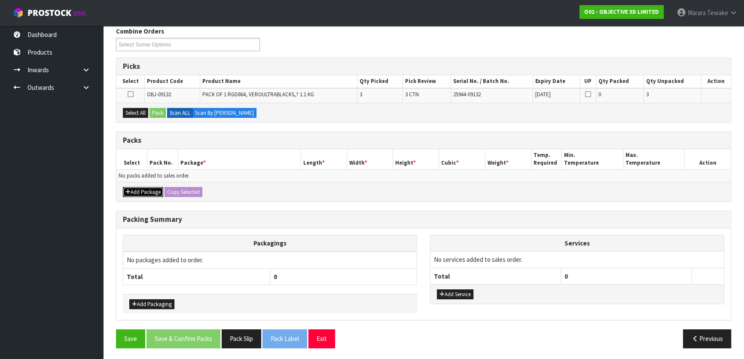
click at [136, 194] on button "Add Package" at bounding box center [143, 192] width 40 height 10
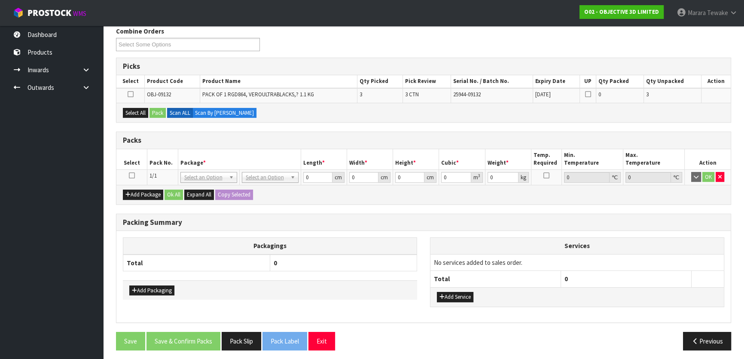
click at [129, 176] on icon at bounding box center [132, 175] width 6 height 0
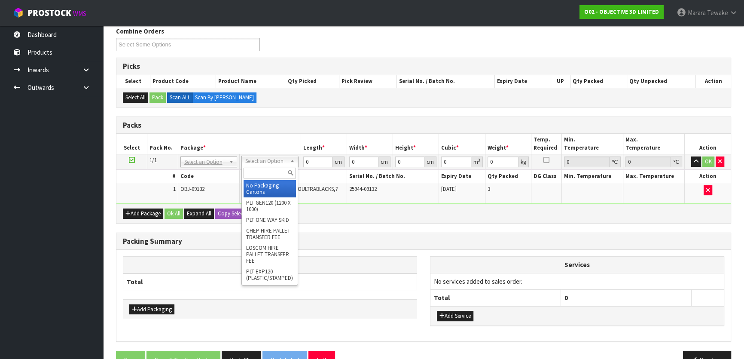
click at [258, 168] on input "text" at bounding box center [270, 173] width 52 height 11
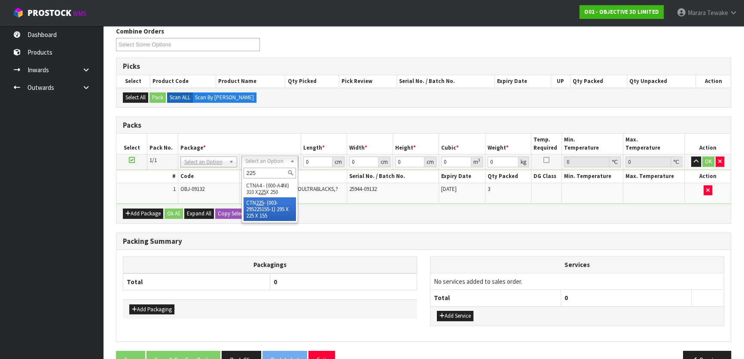
type input "225"
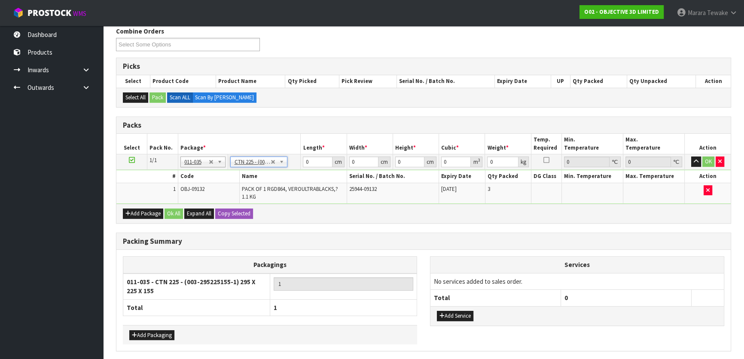
type input "29.5"
type input "22.5"
type input "15.5"
type input "0.010288"
type input "4.4"
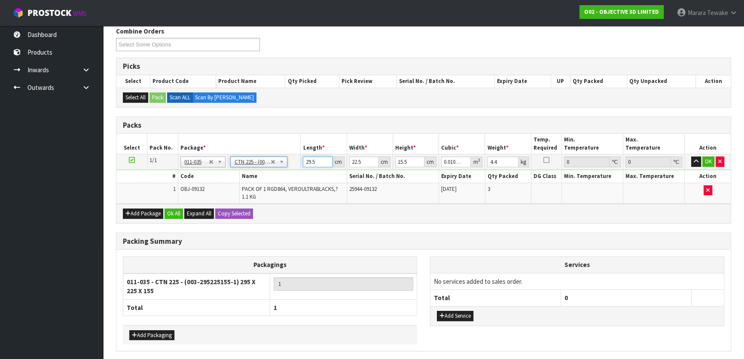
drag, startPoint x: 312, startPoint y: 162, endPoint x: 301, endPoint y: 143, distance: 22.0
click at [301, 144] on table "Select Pack No. Package * Length * Width * Height * Cubic * Weight * Temp. Requ…" at bounding box center [423, 169] width 614 height 70
type input "5"
type input "0.001744"
type input "0"
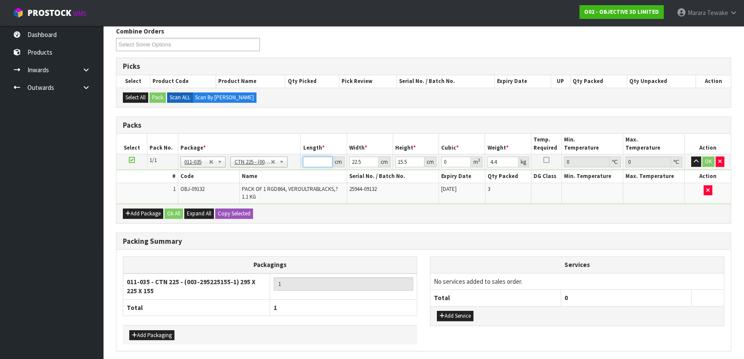
type input "3"
type input "0.001046"
type input "31"
type input "0.010811"
type input "31"
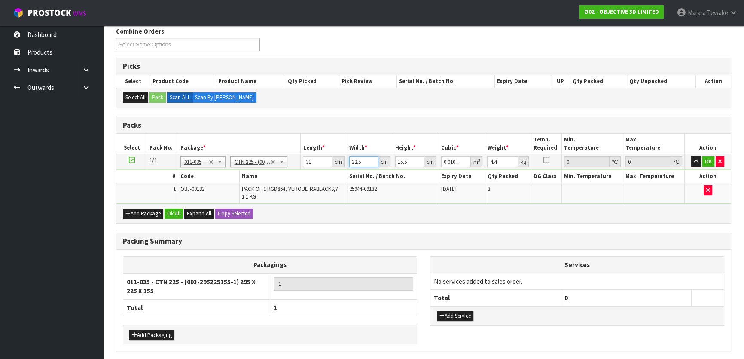
type input "2"
type input "0.000961"
type input "24"
type input "0.011532"
type input "24"
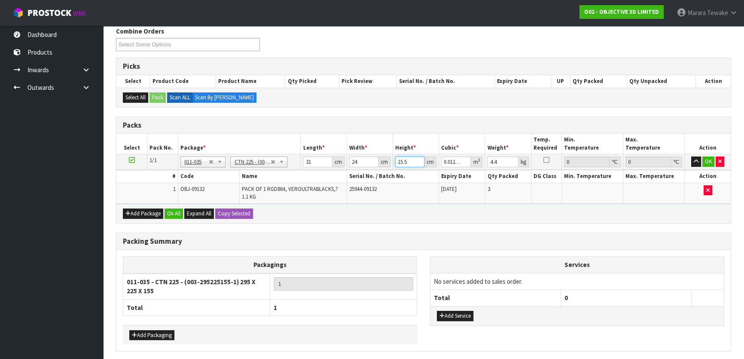
type input "1"
type input "0.000744"
type input "18"
type input "0.013392"
type input "18"
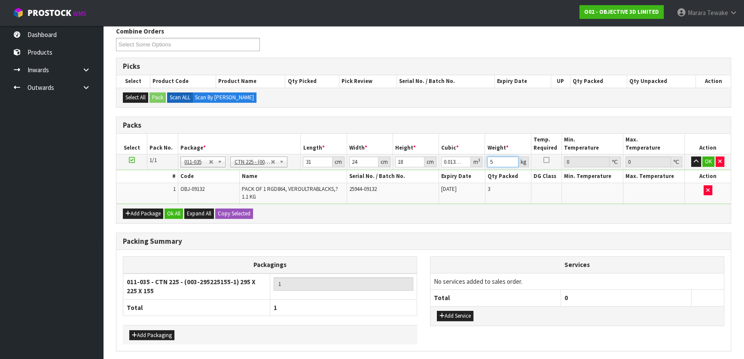
type input "5"
click at [691, 156] on button "button" at bounding box center [696, 161] width 10 height 10
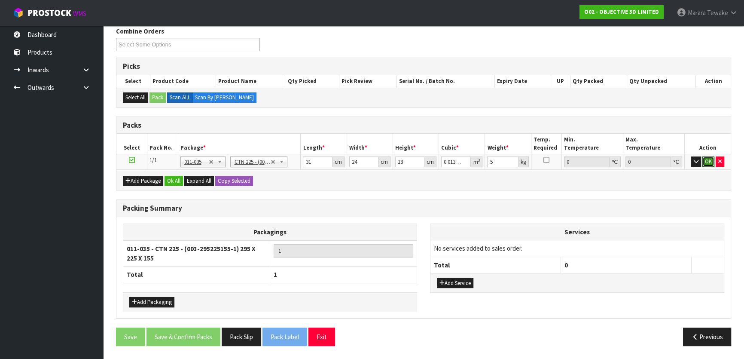
click button "OK" at bounding box center [708, 161] width 12 height 10
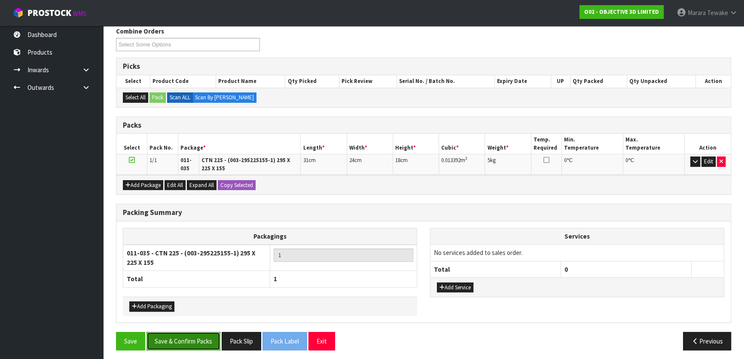
click at [184, 335] on button "Save & Confirm Packs" at bounding box center [183, 341] width 74 height 18
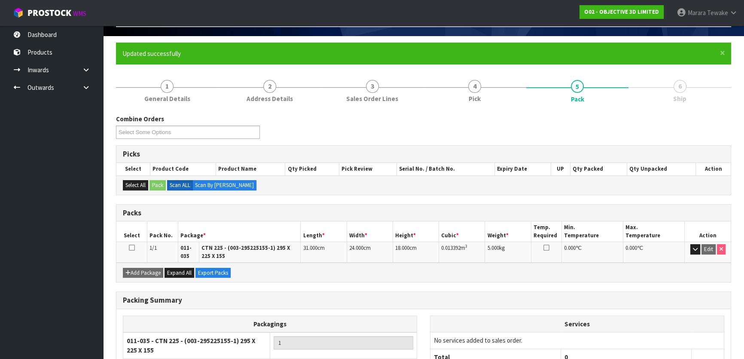
scroll to position [125, 0]
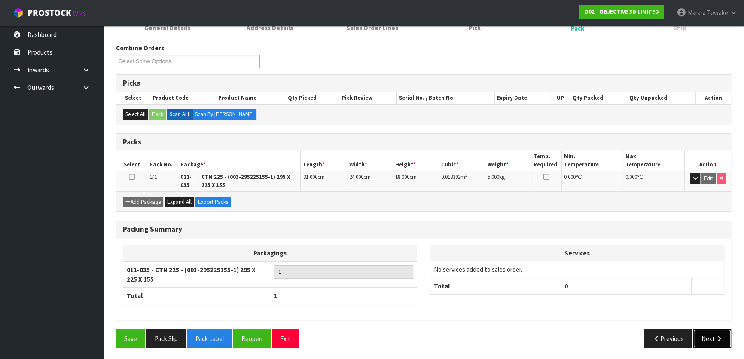
click at [710, 333] on button "Next" at bounding box center [712, 338] width 38 height 18
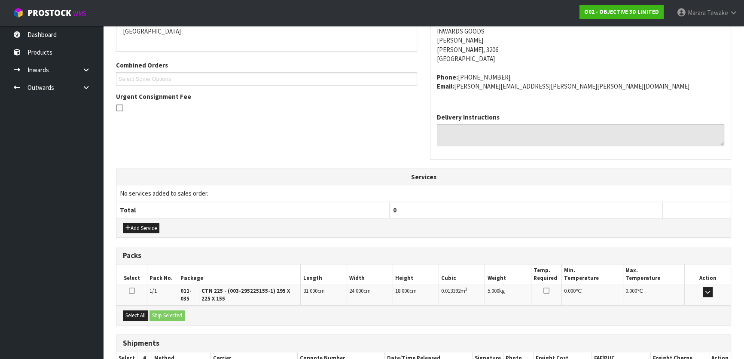
scroll to position [250, 0]
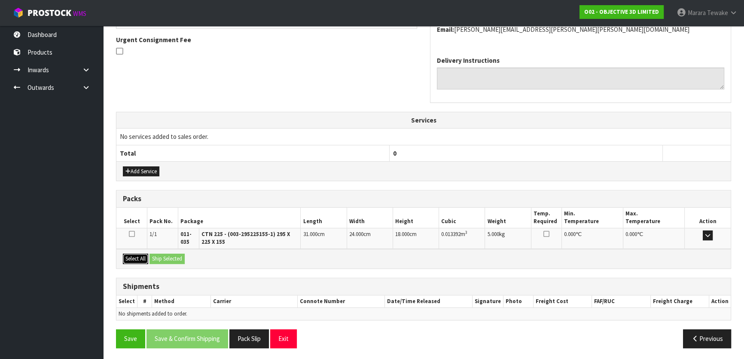
click at [138, 256] on button "Select All" at bounding box center [135, 258] width 25 height 10
click at [159, 255] on button "Ship Selected" at bounding box center [166, 258] width 35 height 10
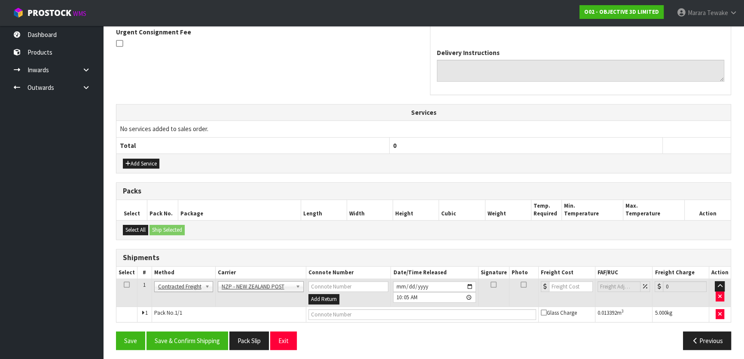
scroll to position [259, 0]
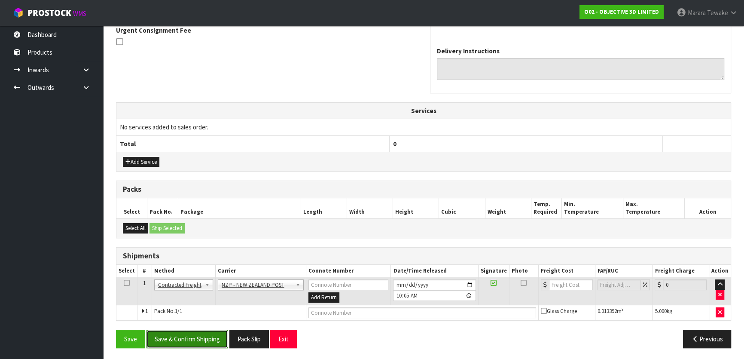
click at [203, 339] on button "Save & Confirm Shipping" at bounding box center [187, 338] width 82 height 18
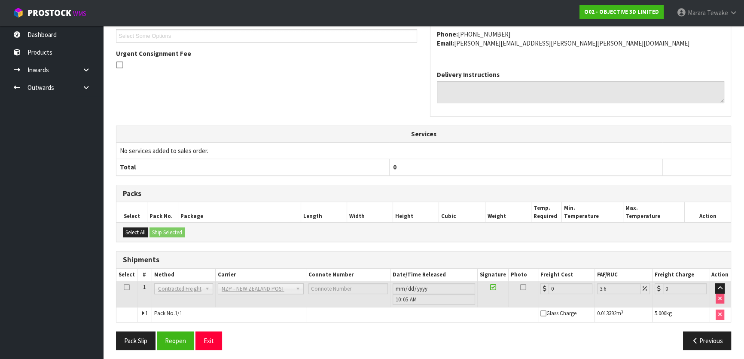
scroll to position [247, 0]
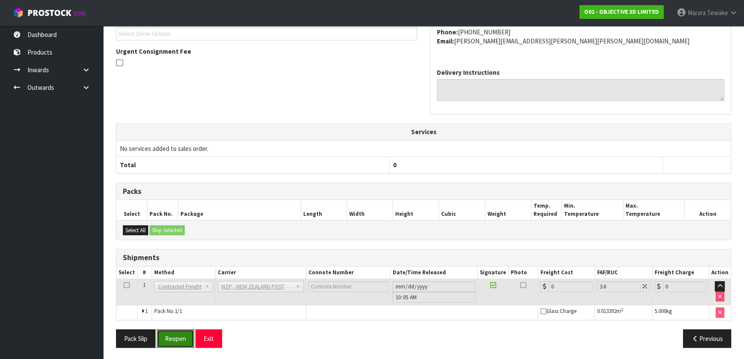
drag, startPoint x: 183, startPoint y: 339, endPoint x: 110, endPoint y: 337, distance: 73.5
click at [181, 339] on button "Reopen" at bounding box center [175, 338] width 37 height 18
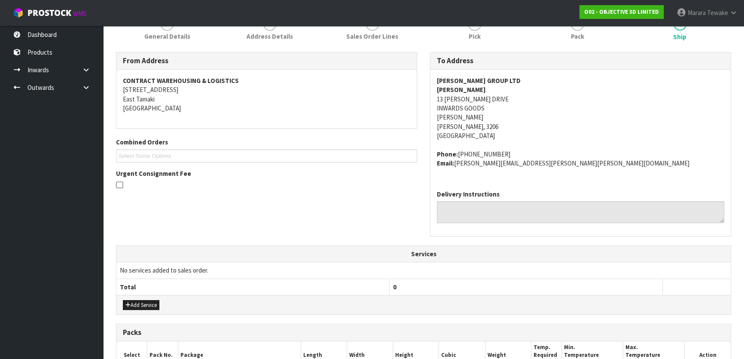
scroll to position [259, 0]
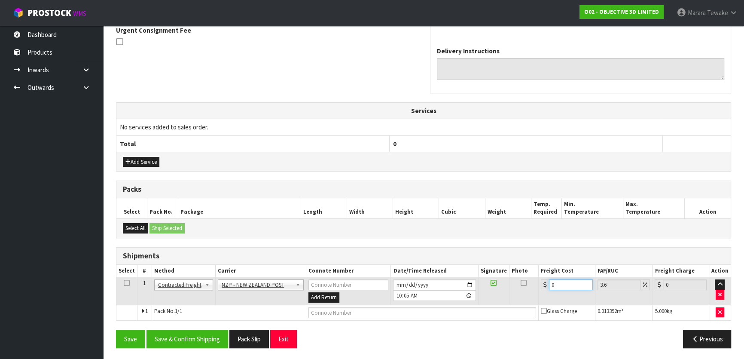
drag, startPoint x: 566, startPoint y: 283, endPoint x: 485, endPoint y: 276, distance: 81.4
click at [501, 282] on tr "1 Client Local Pickup Customer Local Pickup Company Freight Contracted Freight …" at bounding box center [423, 291] width 614 height 28
type input "7"
type input "7.25"
type input "7.3"
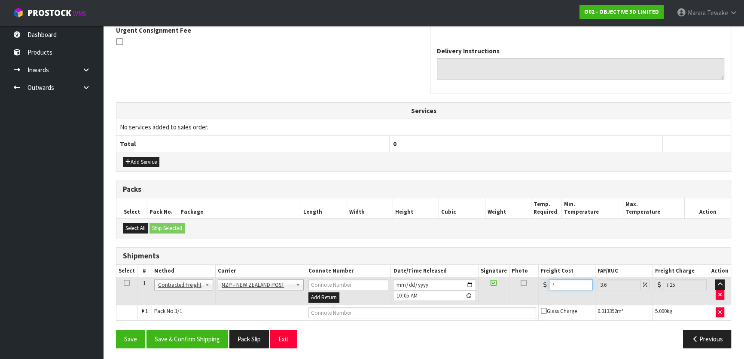
type input "7.56"
type input "7.31"
type input "7.57"
type input "7.31"
drag, startPoint x: 204, startPoint y: 333, endPoint x: 197, endPoint y: 327, distance: 9.1
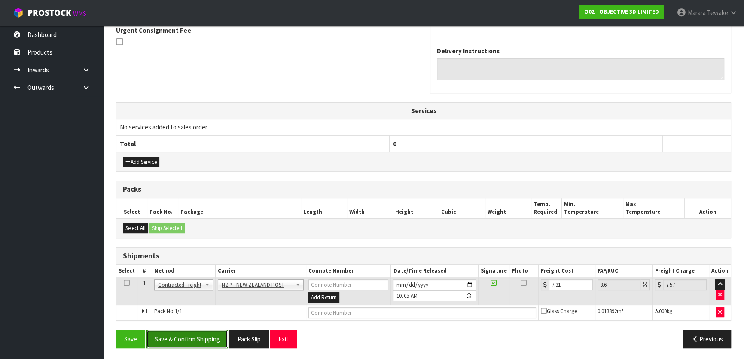
click at [203, 333] on button "Save & Confirm Shipping" at bounding box center [187, 338] width 82 height 18
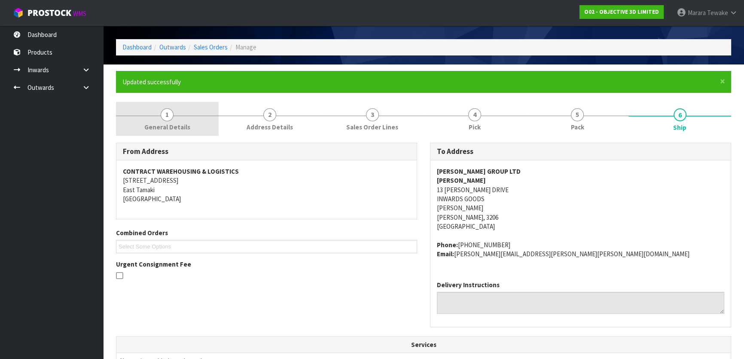
scroll to position [39, 0]
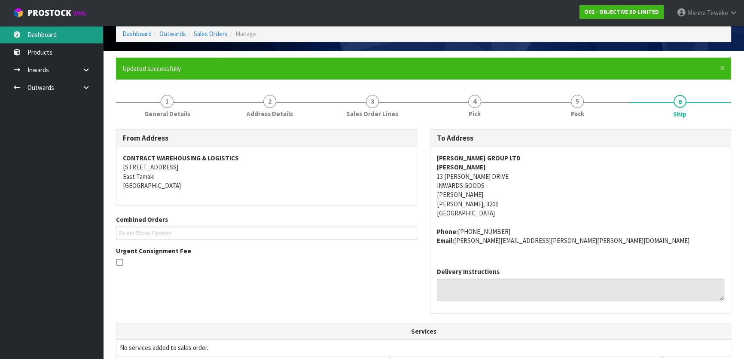
click at [59, 37] on link "Dashboard" at bounding box center [51, 35] width 103 height 18
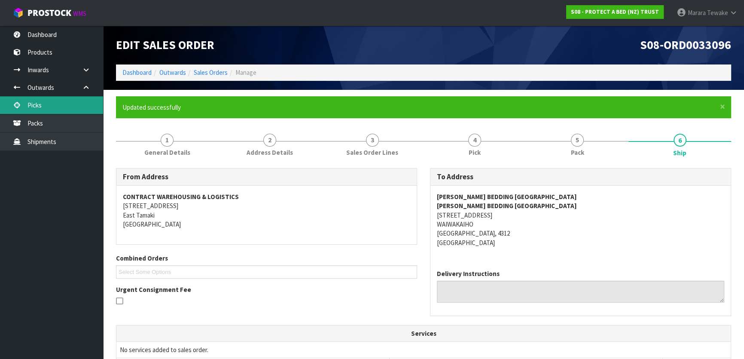
click at [73, 106] on link "Picks" at bounding box center [51, 105] width 103 height 18
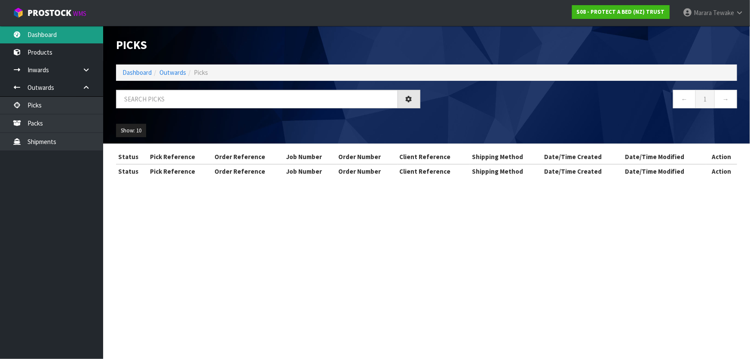
click at [56, 35] on link "Dashboard" at bounding box center [51, 35] width 103 height 18
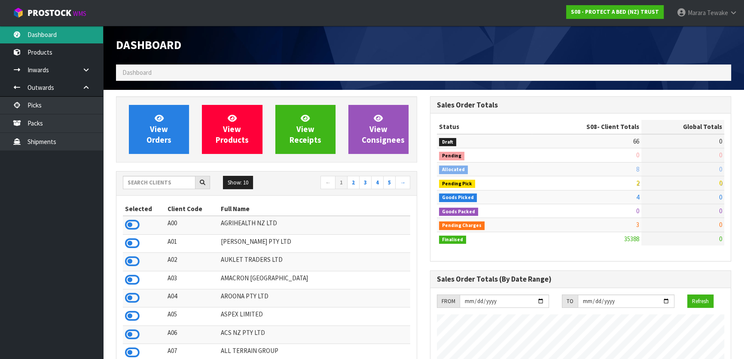
scroll to position [650, 314]
click at [163, 183] on input "text" at bounding box center [159, 182] width 73 height 13
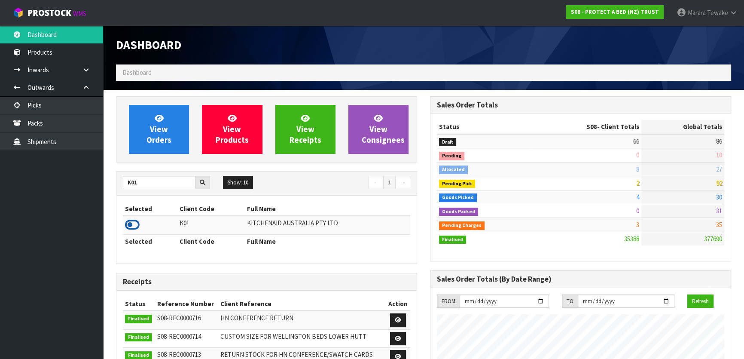
click at [133, 225] on icon at bounding box center [132, 224] width 15 height 13
drag, startPoint x: 150, startPoint y: 186, endPoint x: 116, endPoint y: 182, distance: 34.2
click at [122, 184] on div "K01" at bounding box center [166, 183] width 100 height 14
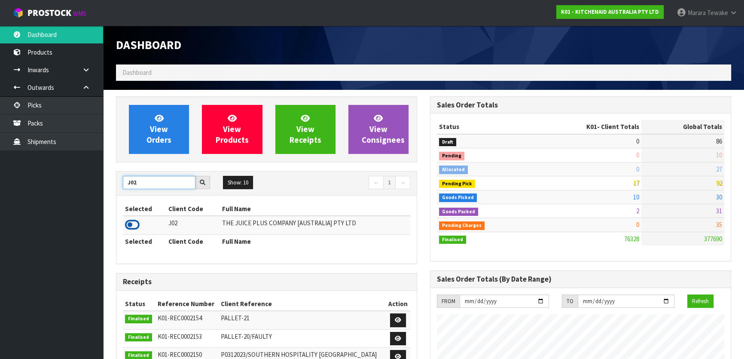
type input "J02"
click at [134, 223] on icon at bounding box center [132, 224] width 15 height 13
drag, startPoint x: 153, startPoint y: 182, endPoint x: 142, endPoint y: 177, distance: 12.5
click at [147, 180] on input "J02" at bounding box center [159, 182] width 73 height 13
drag, startPoint x: 135, startPoint y: 185, endPoint x: 126, endPoint y: 179, distance: 10.5
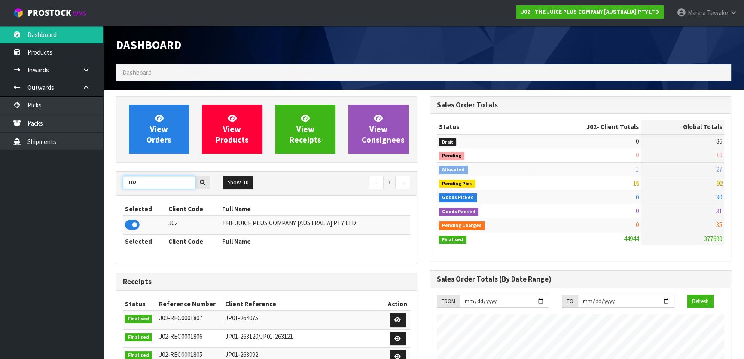
click at [126, 179] on input "J02" at bounding box center [159, 182] width 73 height 13
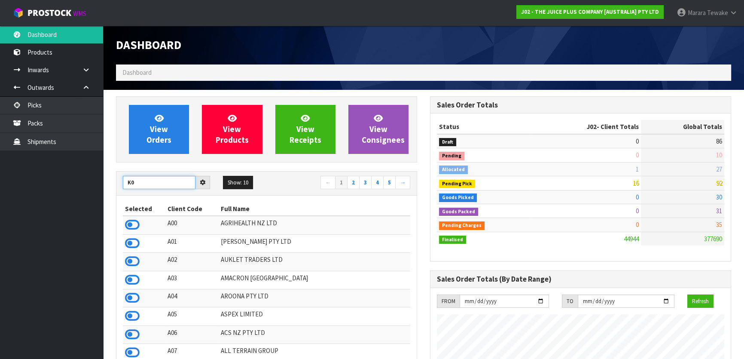
type input "K01"
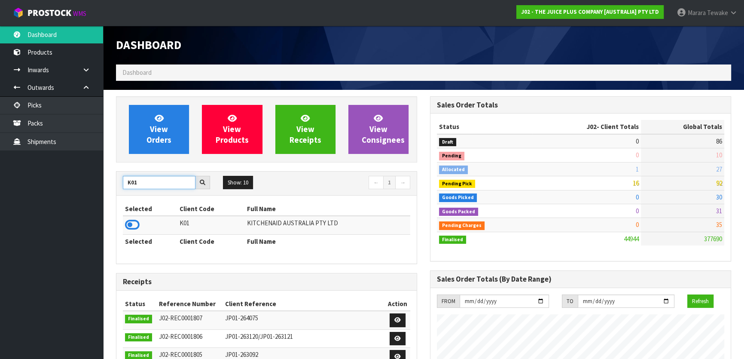
drag, startPoint x: 136, startPoint y: 182, endPoint x: 121, endPoint y: 179, distance: 15.3
click at [124, 180] on input "K01" at bounding box center [159, 182] width 73 height 13
type input "K01"
click at [123, 222] on td at bounding box center [150, 225] width 55 height 18
click at [124, 222] on td at bounding box center [150, 225] width 55 height 18
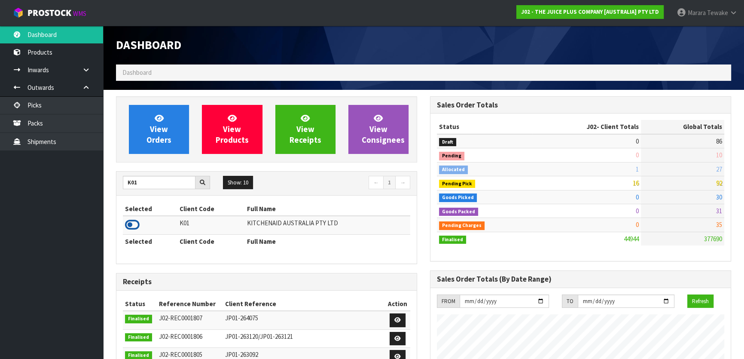
click at [130, 222] on icon at bounding box center [132, 224] width 15 height 13
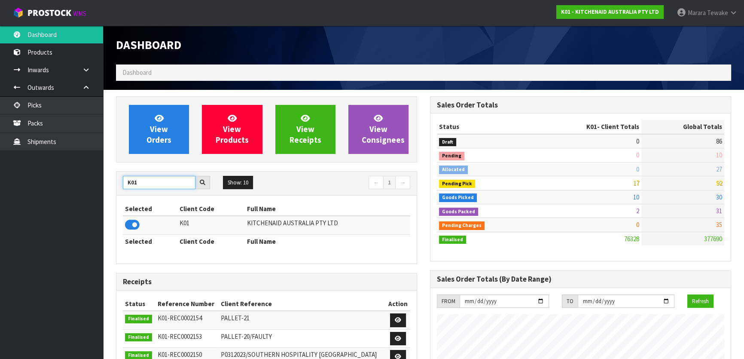
drag, startPoint x: 130, startPoint y: 183, endPoint x: 121, endPoint y: 180, distance: 9.9
click at [121, 180] on div "K01" at bounding box center [166, 183] width 100 height 14
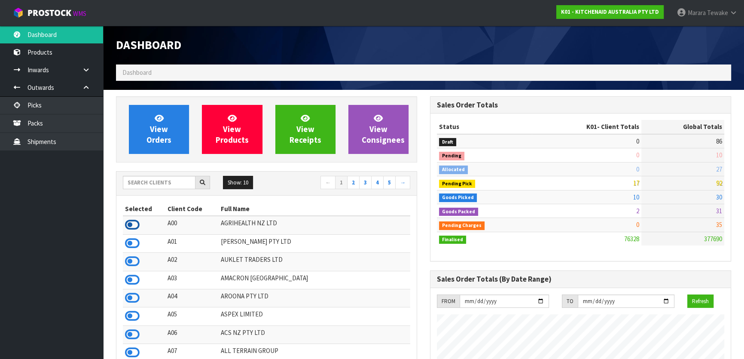
click at [138, 224] on icon at bounding box center [132, 224] width 15 height 13
click at [131, 245] on icon at bounding box center [132, 243] width 15 height 13
click at [129, 262] on icon at bounding box center [132, 261] width 15 height 13
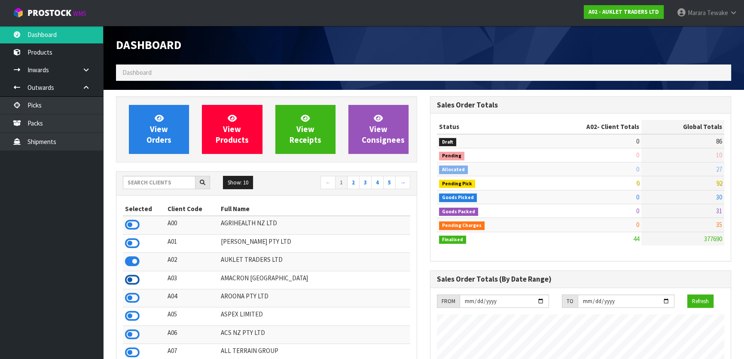
click at [131, 279] on icon at bounding box center [132, 279] width 15 height 13
click at [131, 299] on icon at bounding box center [132, 297] width 15 height 13
click at [145, 186] on input "text" at bounding box center [159, 182] width 73 height 13
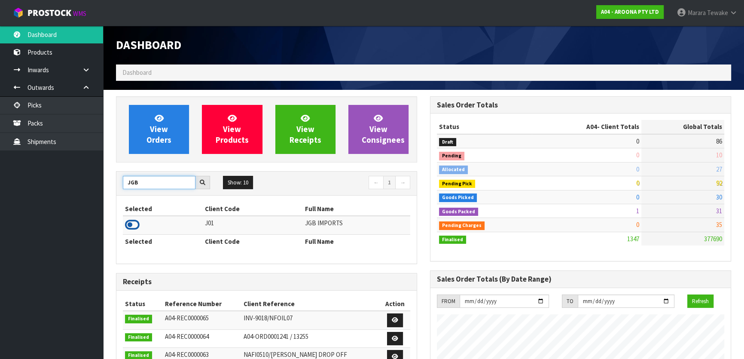
type input "JGB"
drag, startPoint x: 134, startPoint y: 226, endPoint x: 117, endPoint y: 225, distance: 17.3
click at [135, 226] on icon at bounding box center [132, 224] width 15 height 13
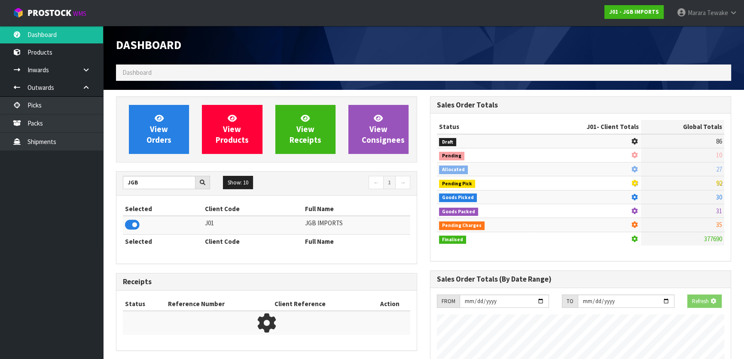
scroll to position [650, 314]
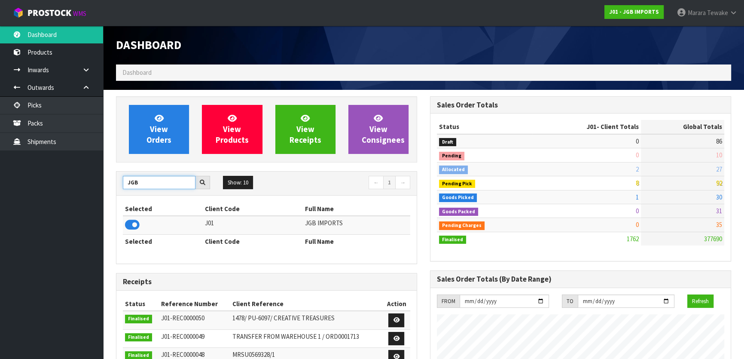
drag, startPoint x: 150, startPoint y: 179, endPoint x: 91, endPoint y: 171, distance: 59.9
click at [92, 171] on body "Toggle navigation ProStock WMS J01 - JGB IMPORTS Marara Tewake Logout Dashboard…" at bounding box center [372, 179] width 744 height 359
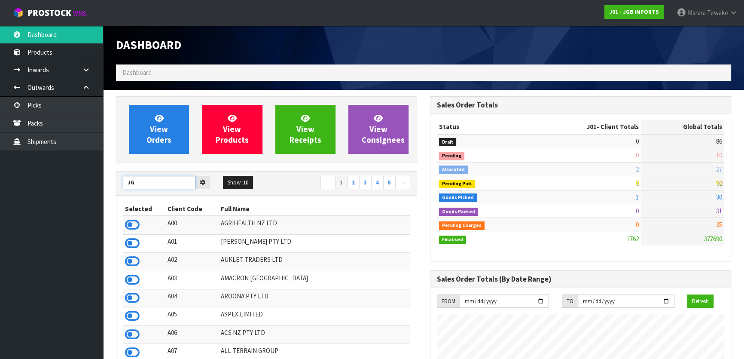
type input "JGB"
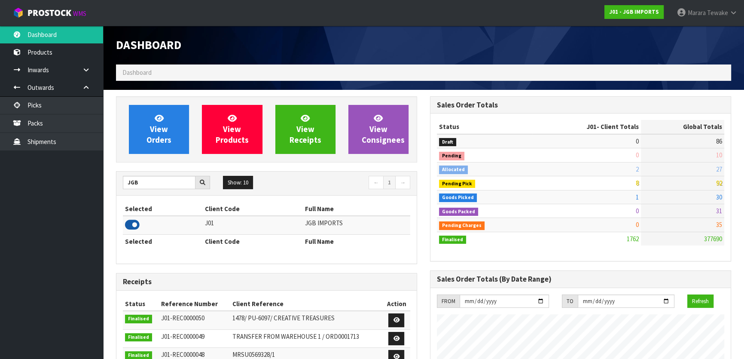
click at [130, 223] on icon at bounding box center [132, 224] width 15 height 13
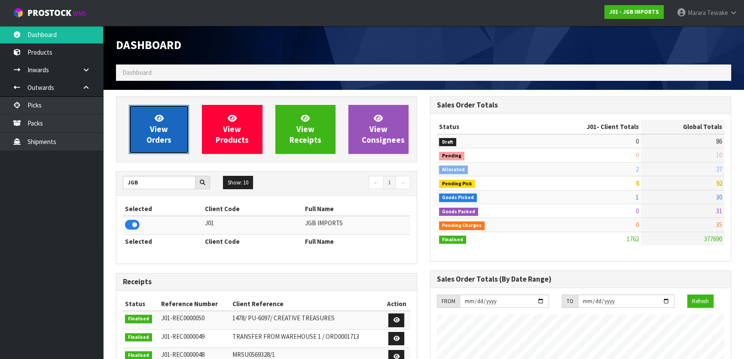
click at [152, 124] on span "View Orders" at bounding box center [158, 129] width 25 height 32
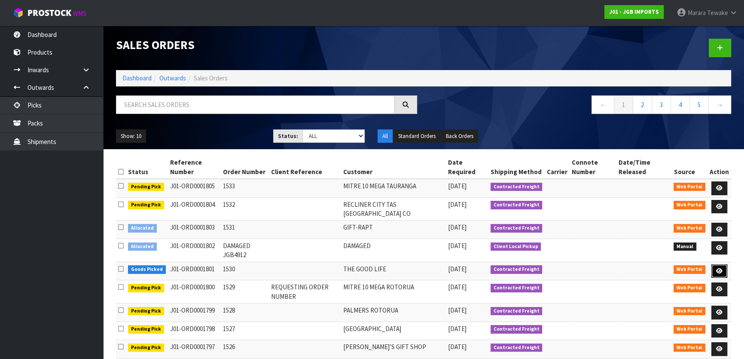
click at [723, 270] on icon at bounding box center [719, 271] width 6 height 6
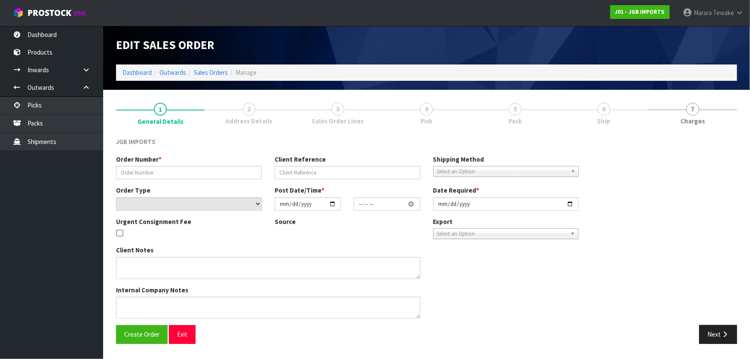
type input "1530"
select select "number:0"
type input "[DATE]"
type input "16:01:00.000"
type input "[DATE]"
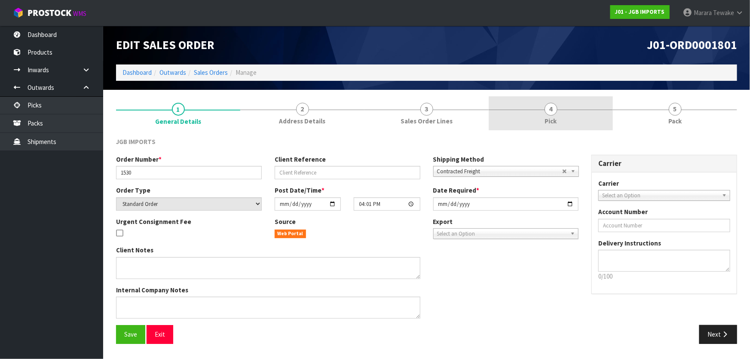
click at [554, 113] on link "4 Pick" at bounding box center [550, 113] width 124 height 34
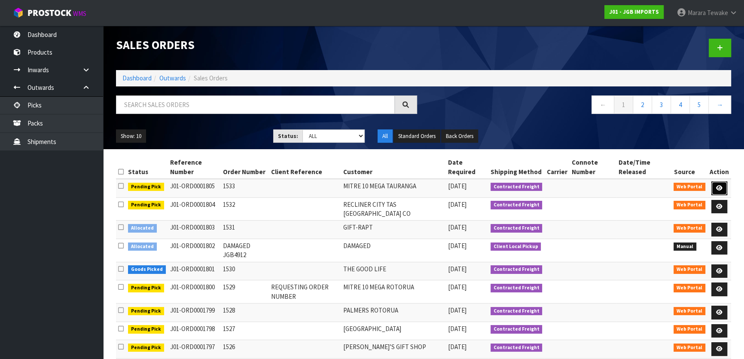
click at [720, 185] on icon at bounding box center [719, 188] width 6 height 6
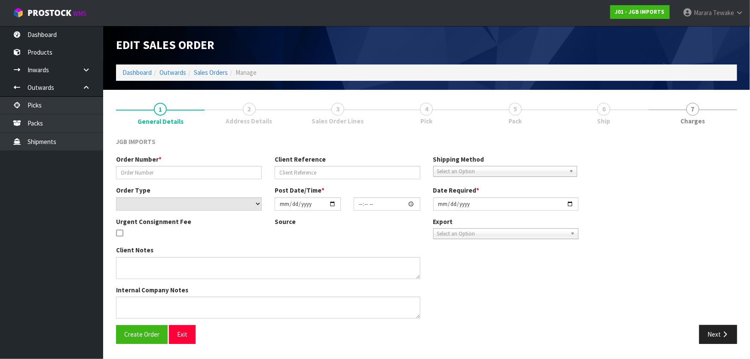
type input "1533"
select select "number:0"
type input "[DATE]"
type input "17:53:00.000"
type input "[DATE]"
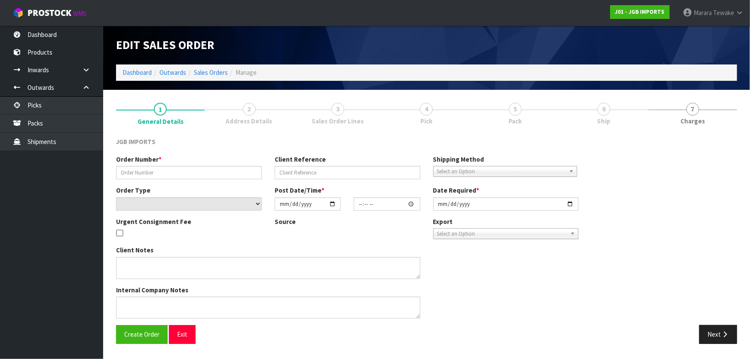
type textarea "PLEASE EMAIL PRO-FORMA INVOICE REQUESTING ORDER NUMBER BEFORE SENDING TO: [PERS…"
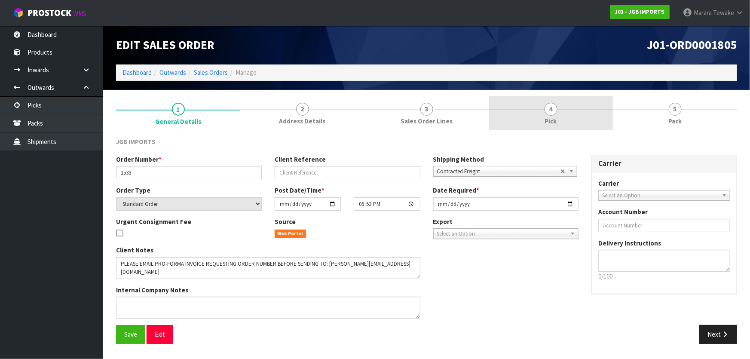
click at [593, 123] on link "4 Pick" at bounding box center [550, 113] width 124 height 34
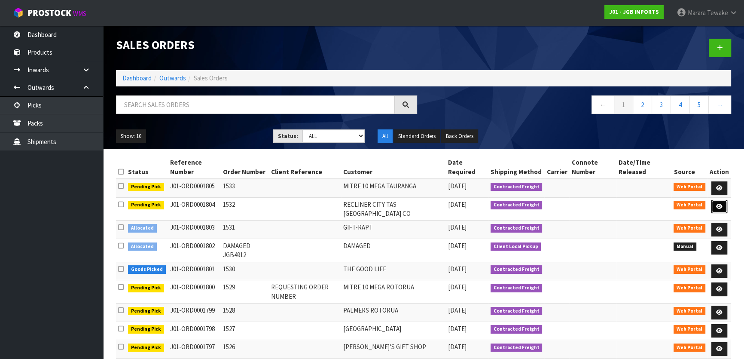
click at [720, 205] on icon at bounding box center [719, 207] width 6 height 6
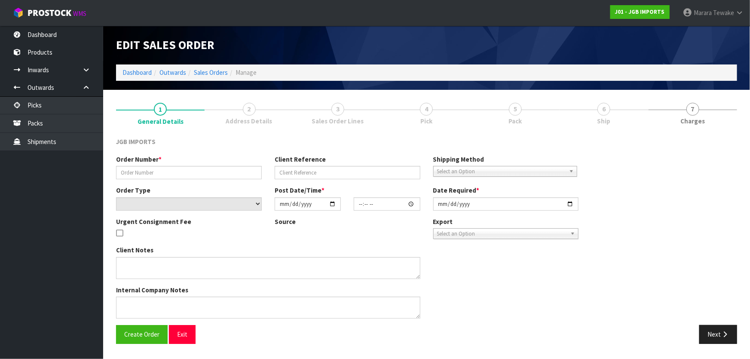
type input "1532"
select select "number:0"
type input "[DATE]"
type input "17:47:00.000"
type input "[DATE]"
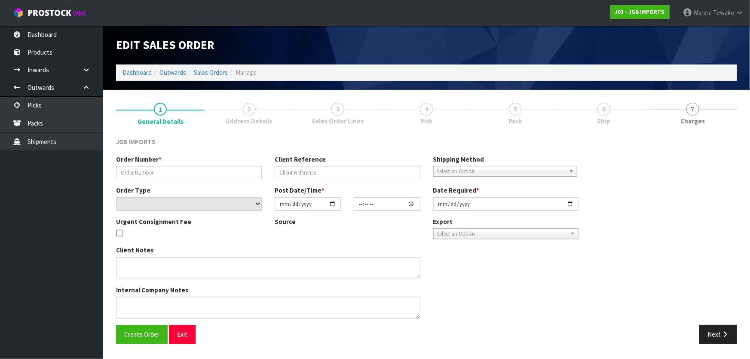
type textarea "LOSTS OF FRAGILE ITEMS. PLEASE PACK EXTRA CAREFULLY"
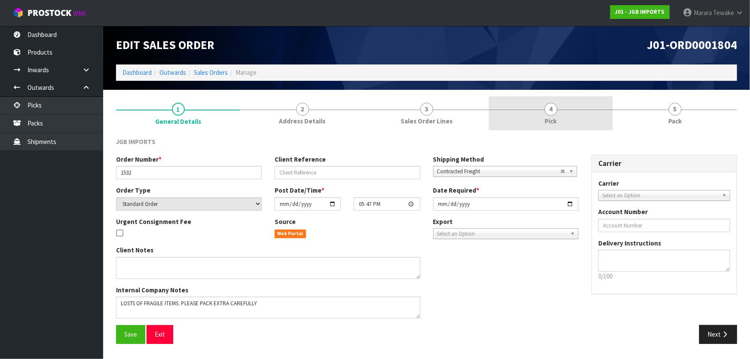
click at [546, 112] on span "4" at bounding box center [550, 109] width 13 height 13
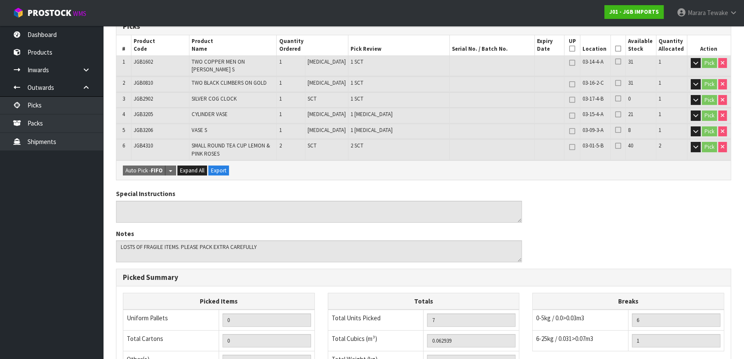
scroll to position [156, 0]
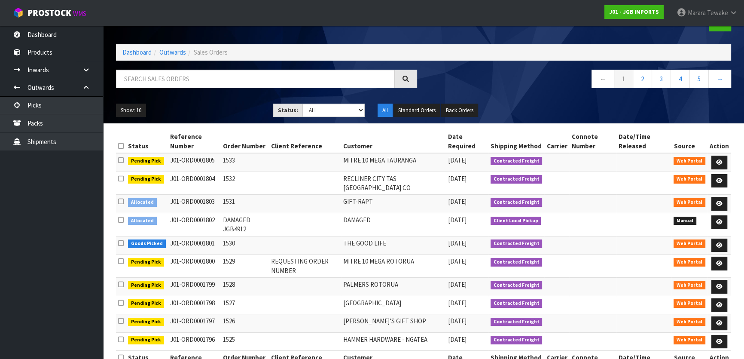
scroll to position [39, 0]
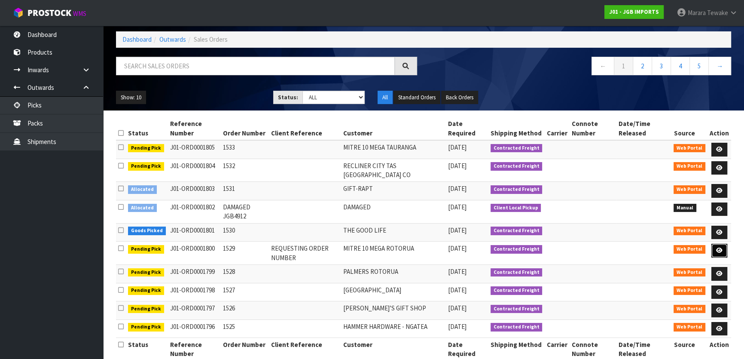
click at [725, 250] on link at bounding box center [719, 251] width 16 height 14
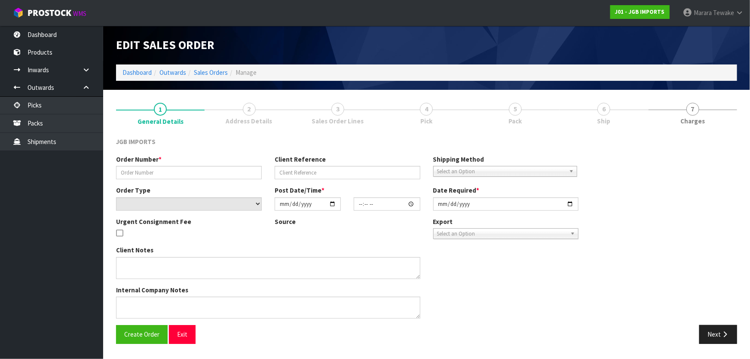
type input "1529"
type input "REQUESTING ORDER NUMBER"
select select "number:0"
type input "[DATE]"
type input "15:39:00.000"
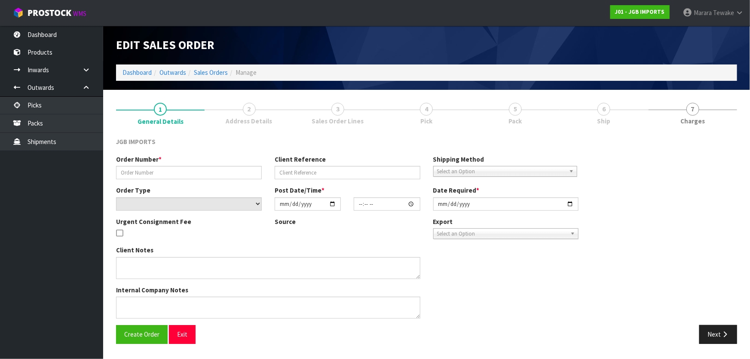
type input "[DATE]"
type textarea "PLEASE EMAIL PRO-FORMA INVOICE, REQUESTING ORDER NUMBER, TO: [EMAIL_ADDRESS][DO…"
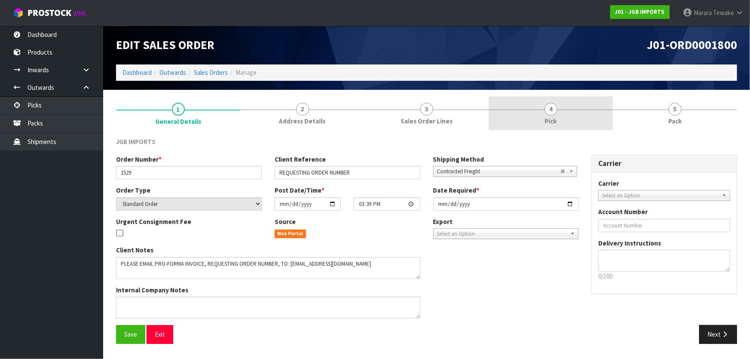
click at [554, 109] on span "4" at bounding box center [550, 109] width 13 height 13
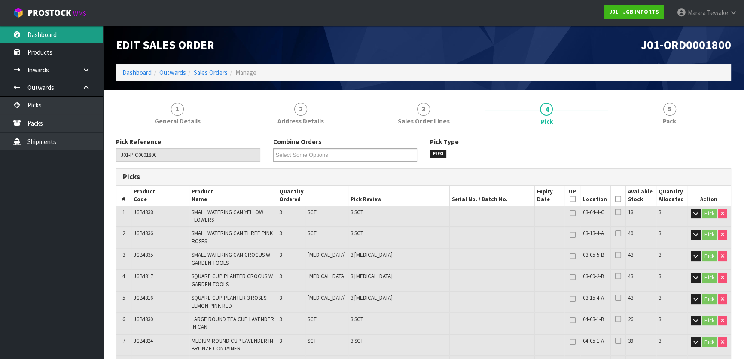
click at [49, 31] on link "Dashboard" at bounding box center [51, 35] width 103 height 18
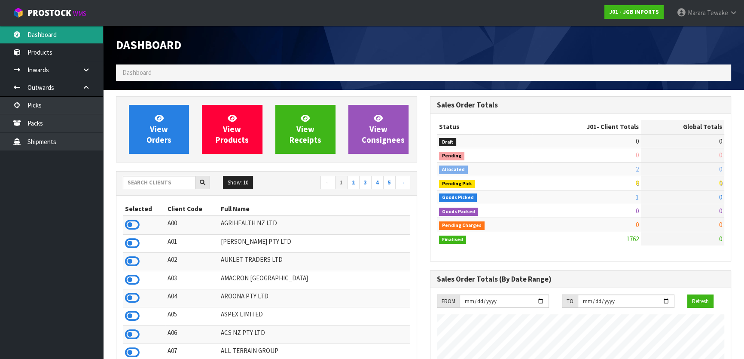
scroll to position [650, 314]
click at [165, 180] on input "text" at bounding box center [159, 182] width 73 height 13
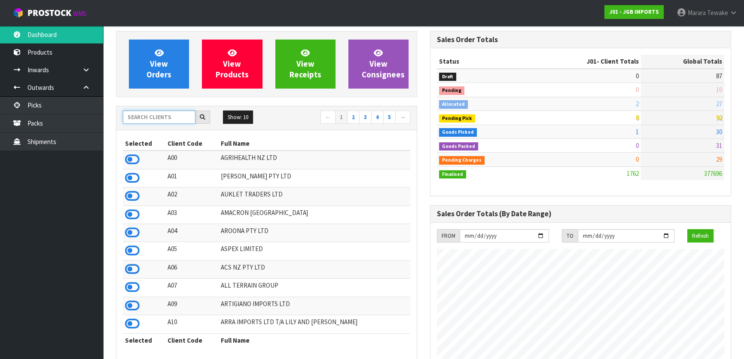
scroll to position [78, 0]
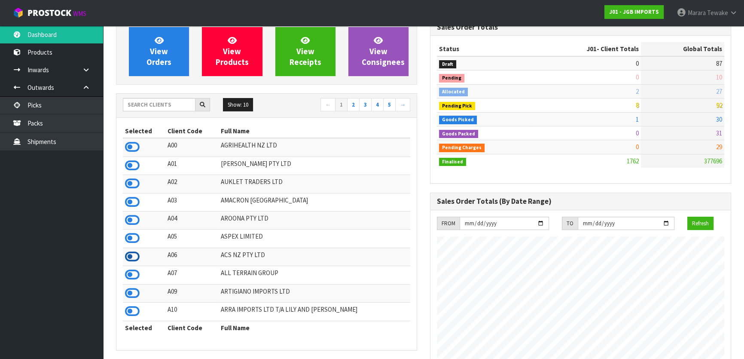
click at [129, 256] on icon at bounding box center [132, 256] width 15 height 13
click at [137, 314] on icon at bounding box center [132, 311] width 15 height 13
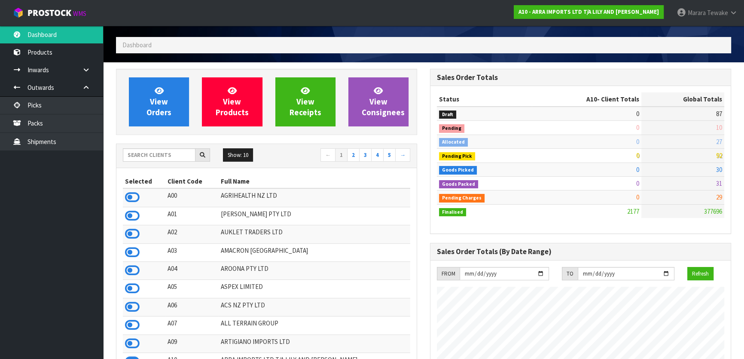
scroll to position [0, 0]
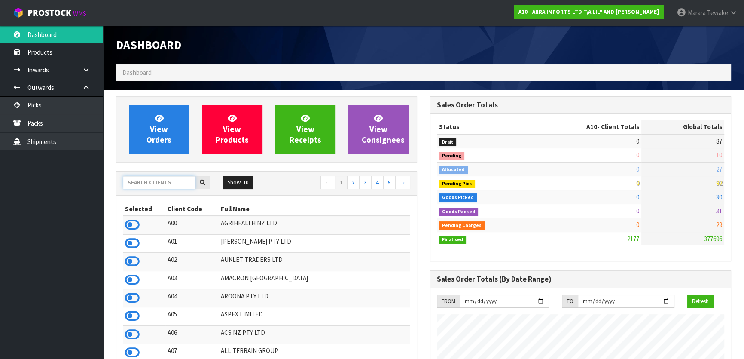
click at [152, 179] on input "text" at bounding box center [159, 182] width 73 height 13
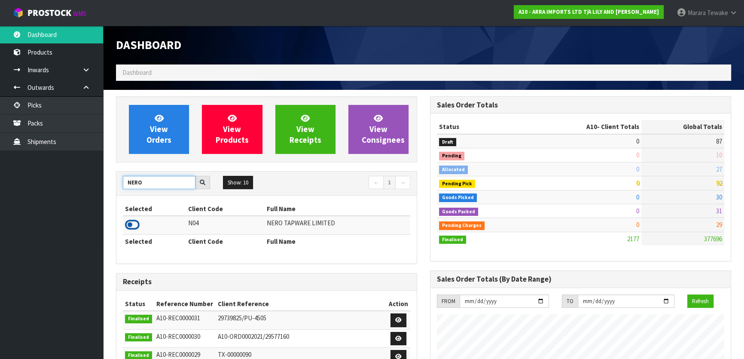
type input "NERO"
click at [129, 223] on icon at bounding box center [132, 224] width 15 height 13
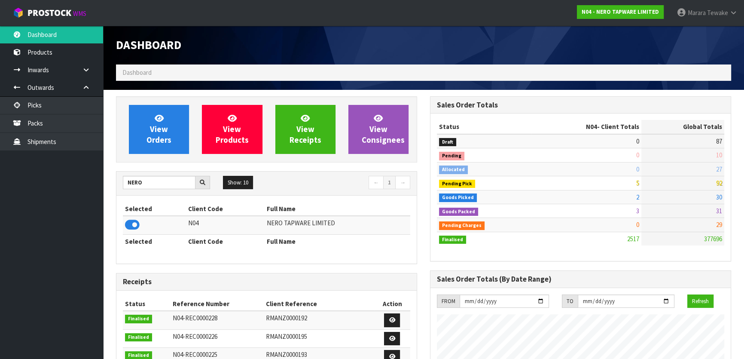
scroll to position [668, 314]
click at [162, 134] on link "View Orders" at bounding box center [159, 129] width 60 height 49
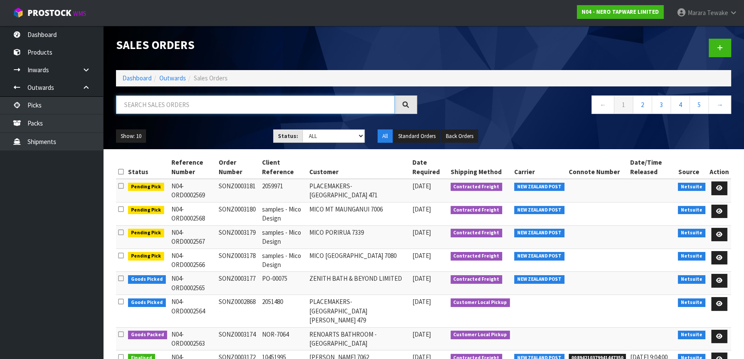
click at [168, 104] on input "text" at bounding box center [255, 104] width 279 height 18
type input "JOB-0408712"
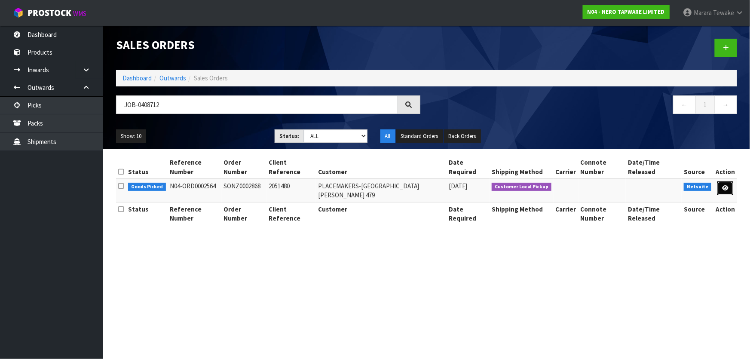
click at [723, 185] on icon at bounding box center [725, 188] width 6 height 6
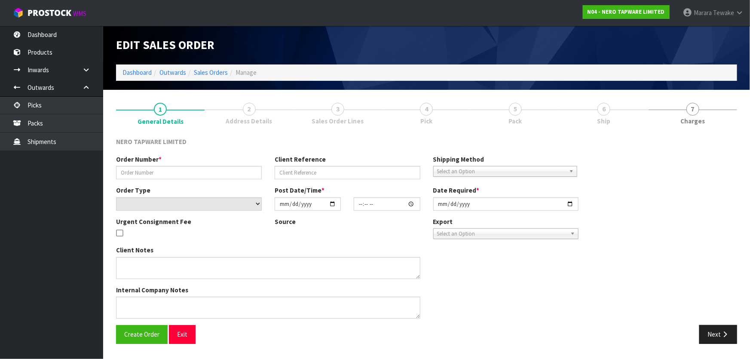
type input "SONZ0002868"
type input "2051480"
select select "number:0"
type input "[DATE]"
type input "08:15:10.000"
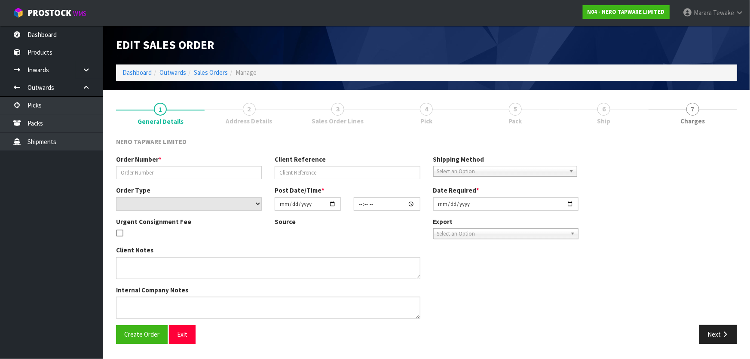
type input "[DATE]"
type textarea "urgent pls dispatch asap"
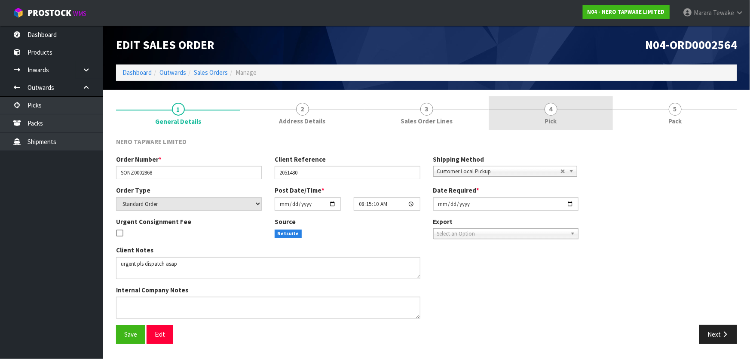
click at [537, 117] on link "4 Pick" at bounding box center [550, 113] width 124 height 34
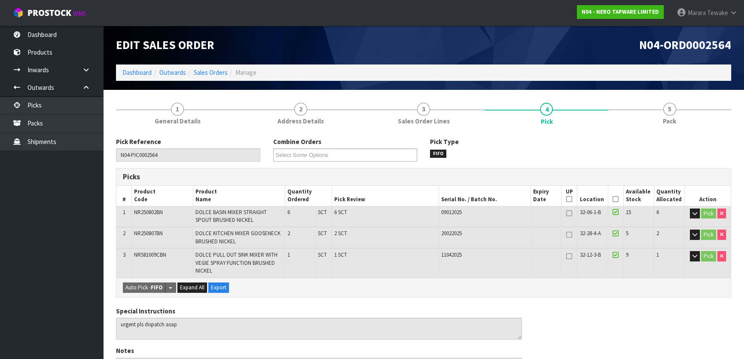
click at [615, 199] on icon at bounding box center [616, 199] width 6 height 0
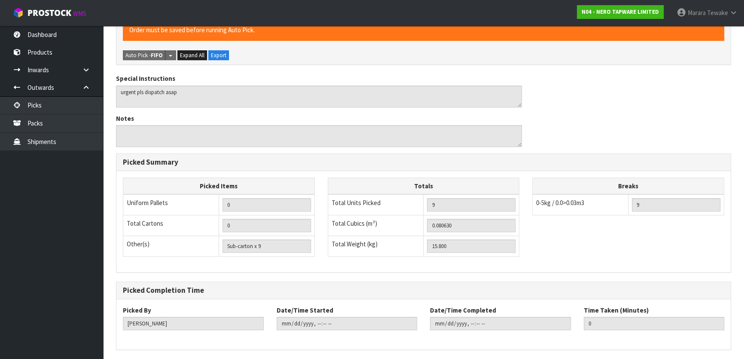
scroll to position [293, 0]
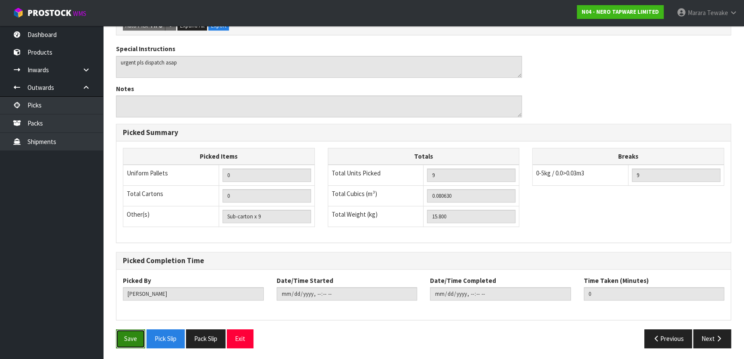
click at [136, 341] on button "Save" at bounding box center [130, 338] width 29 height 18
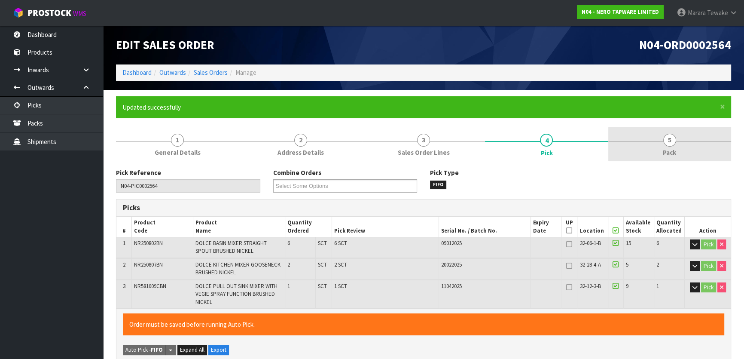
type input "[PERSON_NAME]"
type input "2025-08-21T10:31:58"
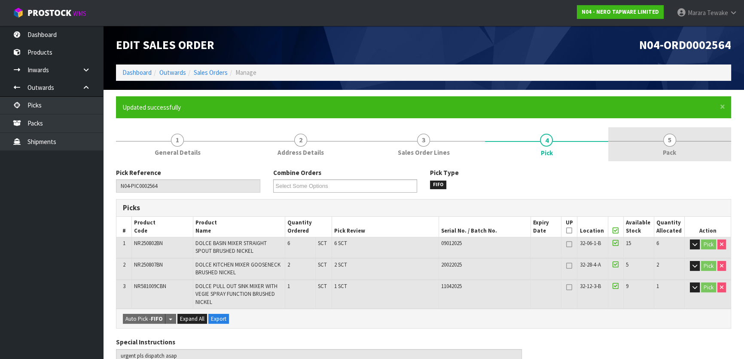
drag, startPoint x: 662, startPoint y: 147, endPoint x: 656, endPoint y: 146, distance: 6.6
click at [662, 147] on link "5 Pack" at bounding box center [669, 144] width 123 height 34
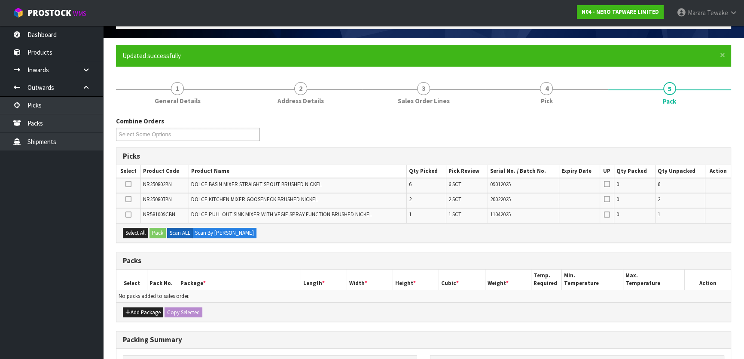
scroll to position [171, 0]
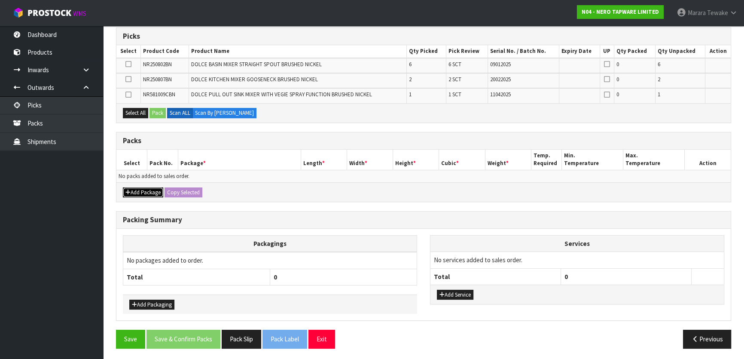
drag, startPoint x: 150, startPoint y: 194, endPoint x: 142, endPoint y: 186, distance: 11.3
click at [150, 194] on button "Add Package" at bounding box center [143, 192] width 40 height 10
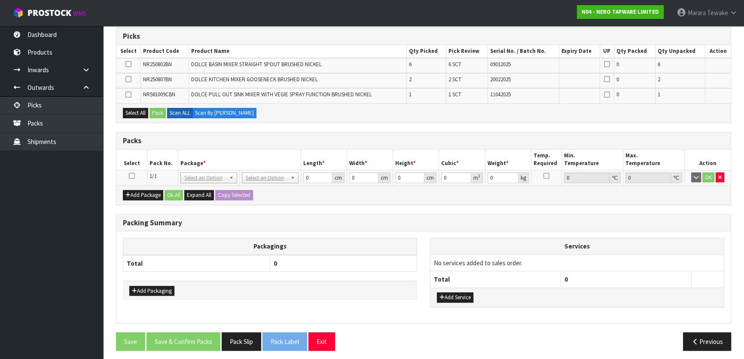
click at [129, 176] on icon at bounding box center [132, 176] width 6 height 0
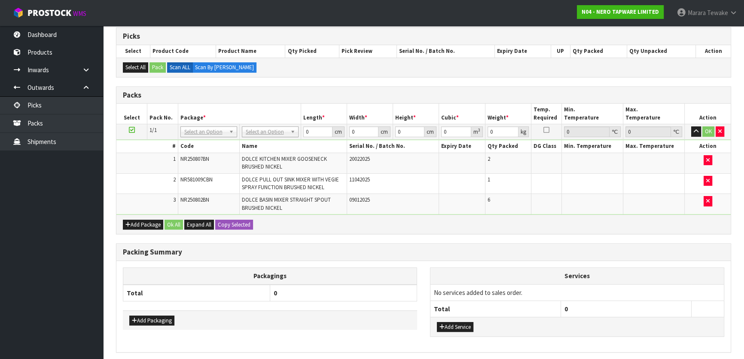
click at [256, 125] on td "No Packaging Cartons PLT GEN120 (1200 X 1000) PLT ONE WAY SKID CHEP HIRE PALLET…" at bounding box center [269, 131] width 61 height 15
drag, startPoint x: 256, startPoint y: 139, endPoint x: 255, endPoint y: 135, distance: 4.3
click at [256, 140] on th "Name" at bounding box center [292, 146] width 107 height 12
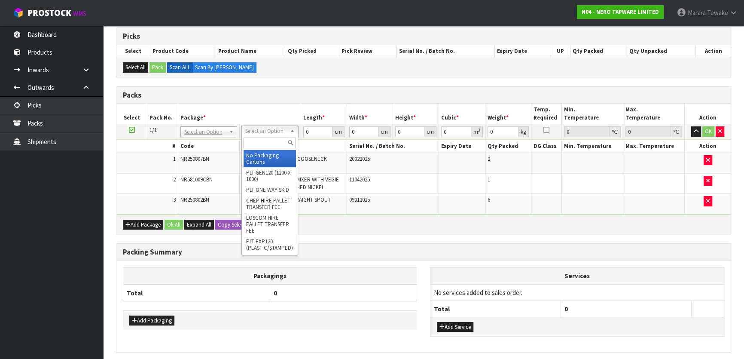
click at [256, 142] on input "text" at bounding box center [270, 142] width 52 height 11
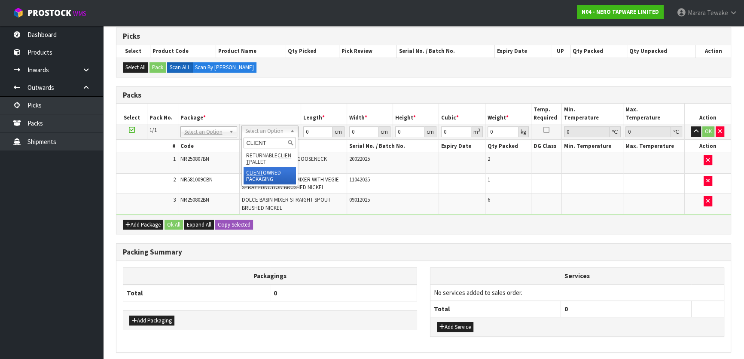
type input "CLIENT"
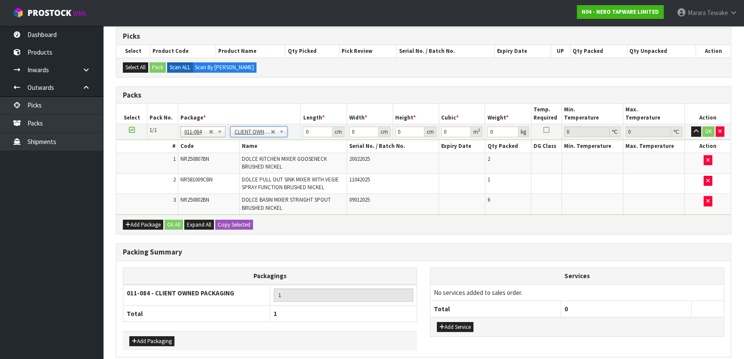
type input "15.8"
drag, startPoint x: 296, startPoint y: 129, endPoint x: 275, endPoint y: 119, distance: 23.5
click at [278, 122] on table "Select Pack No. Package * Length * Width * Height * Cubic * Weight * Temp. Requ…" at bounding box center [423, 159] width 614 height 111
type input "1"
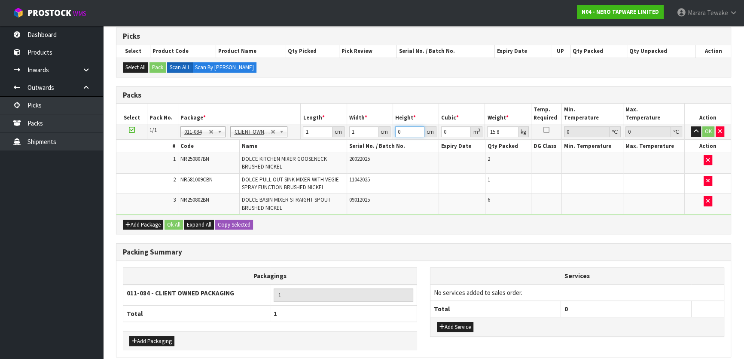
type input "1"
type input "0.000001"
type input "1"
type input "2"
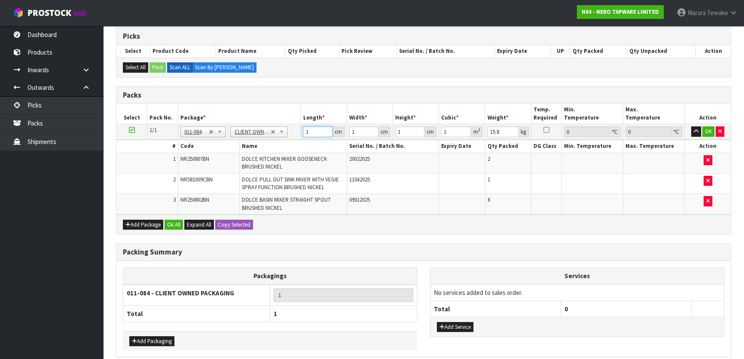
type input "0.000002"
type input "2"
type input "0.000004"
type input "2"
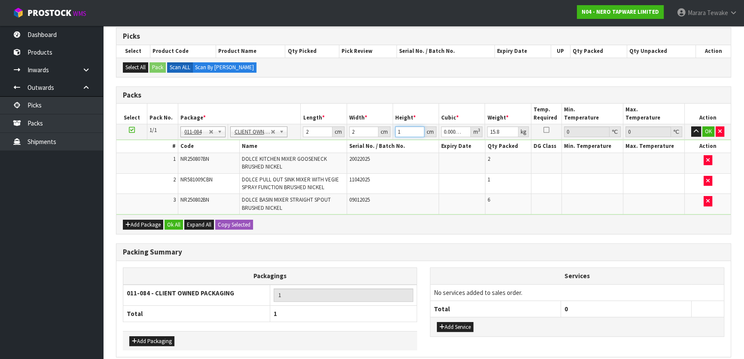
type input "2"
type input "0.000008"
type input "2"
click at [691, 126] on button "button" at bounding box center [696, 131] width 10 height 10
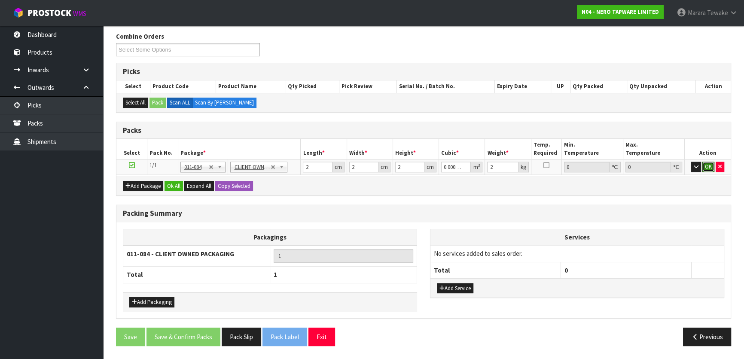
click button "OK" at bounding box center [708, 167] width 12 height 10
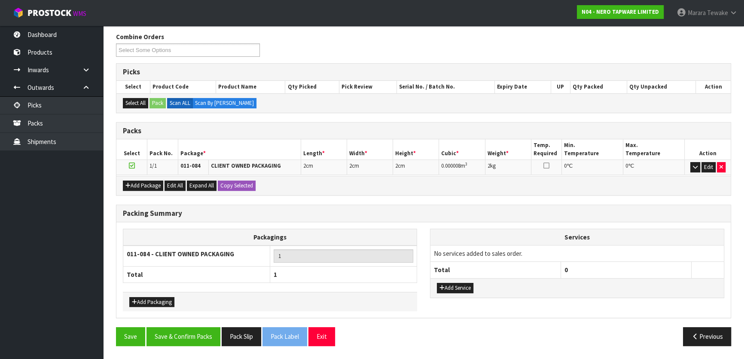
scroll to position [133, 0]
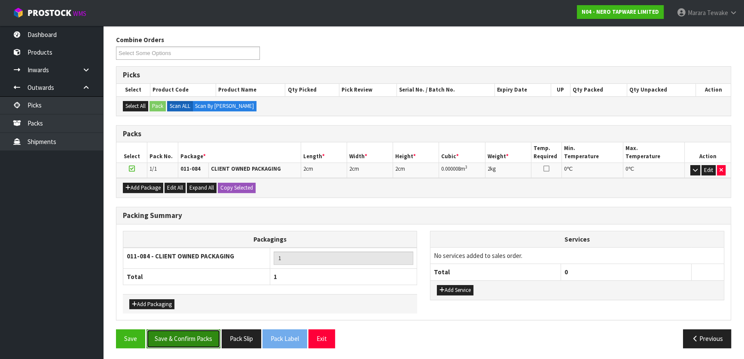
click at [187, 337] on button "Save & Confirm Packs" at bounding box center [183, 338] width 74 height 18
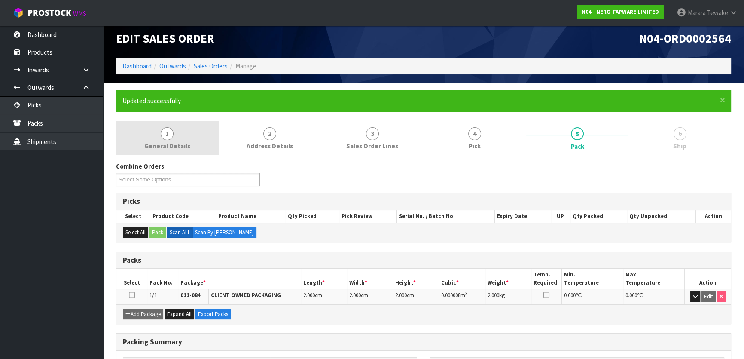
scroll to position [0, 0]
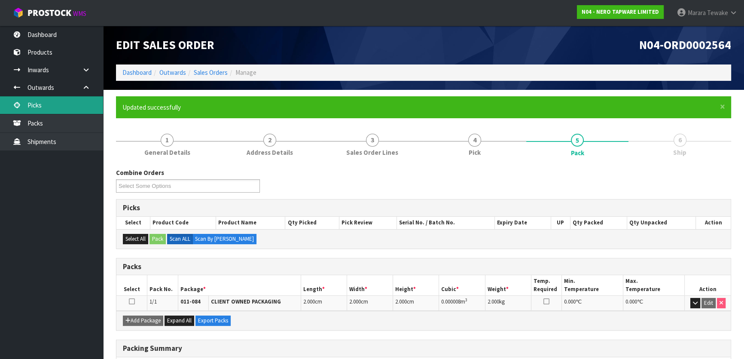
click at [73, 104] on link "Picks" at bounding box center [51, 105] width 103 height 18
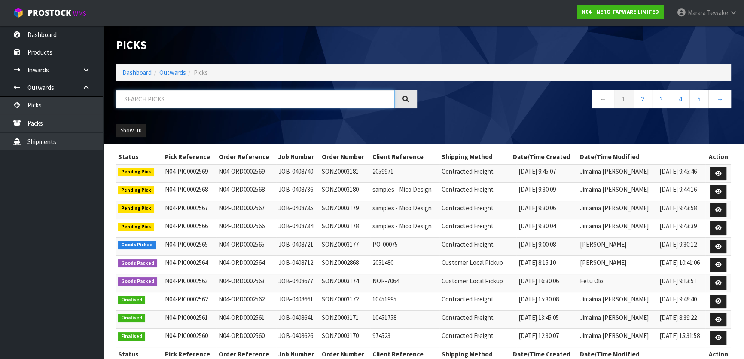
click at [156, 101] on input "text" at bounding box center [255, 99] width 279 height 18
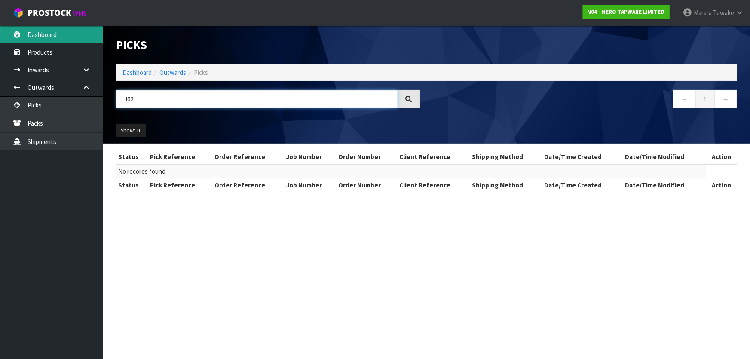
type input "J02"
click at [49, 28] on link "Dashboard" at bounding box center [51, 35] width 103 height 18
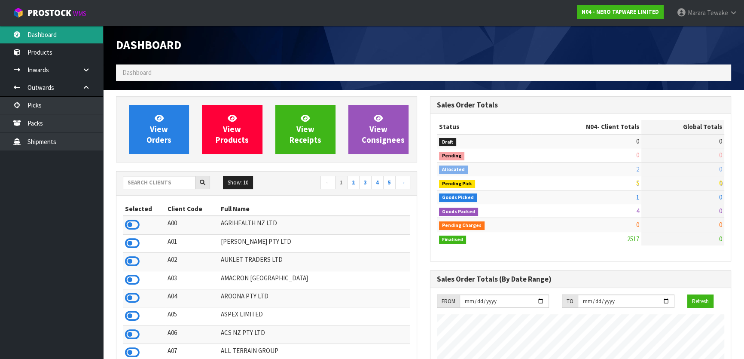
scroll to position [668, 314]
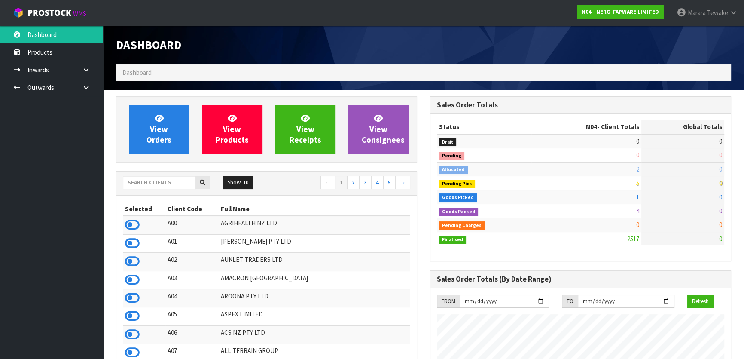
scroll to position [677, 314]
click at [159, 182] on input "text" at bounding box center [159, 182] width 73 height 13
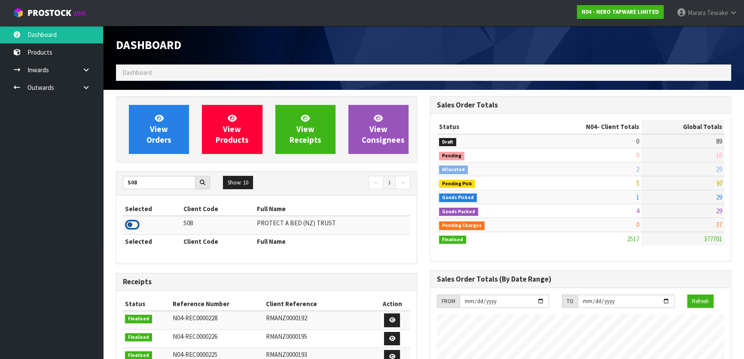
click at [135, 222] on icon at bounding box center [132, 224] width 15 height 13
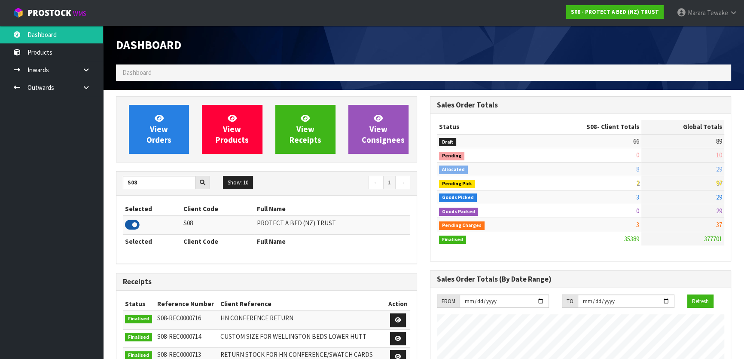
scroll to position [668, 314]
drag, startPoint x: 131, startPoint y: 185, endPoint x: 123, endPoint y: 183, distance: 8.3
click at [120, 184] on div "S08" at bounding box center [166, 183] width 100 height 14
click at [146, 180] on input "S08" at bounding box center [159, 182] width 73 height 13
drag, startPoint x: 146, startPoint y: 180, endPoint x: 99, endPoint y: 175, distance: 47.6
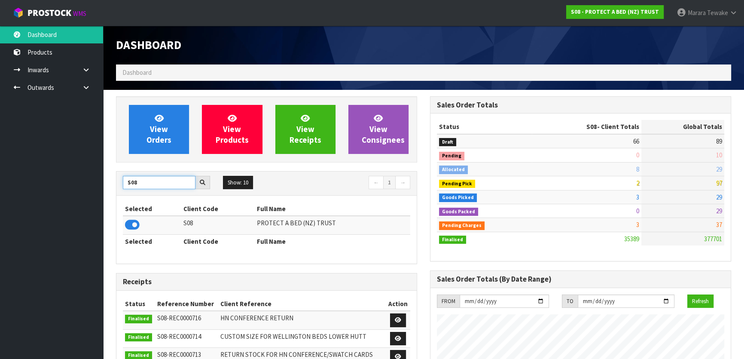
click at [102, 176] on body "Toggle navigation ProStock WMS S08 - PROTECT A BED (NZ) TRUST Marara Tewake Log…" at bounding box center [372, 179] width 744 height 359
click at [132, 223] on icon at bounding box center [132, 224] width 15 height 13
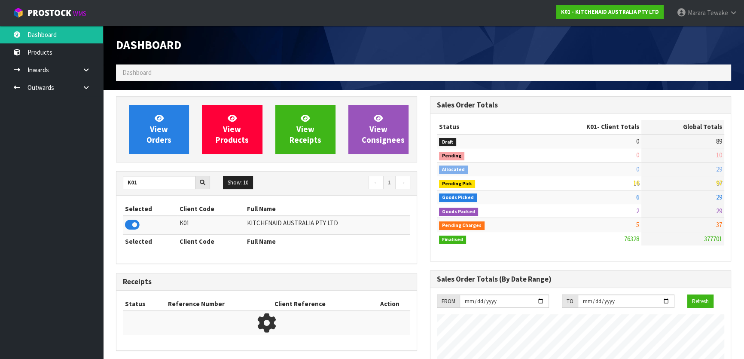
scroll to position [650, 314]
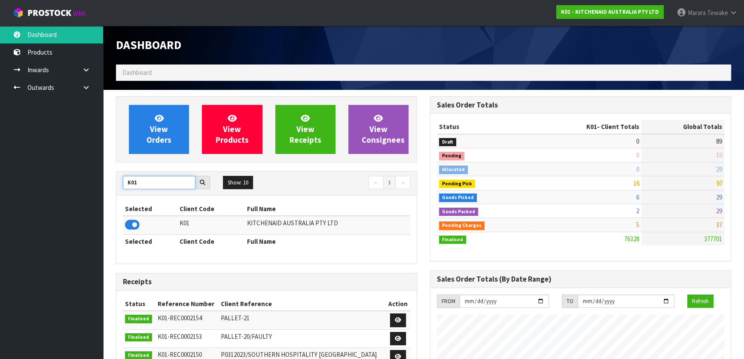
drag, startPoint x: 113, startPoint y: 184, endPoint x: 102, endPoint y: 186, distance: 10.5
click at [137, 227] on icon at bounding box center [132, 224] width 15 height 13
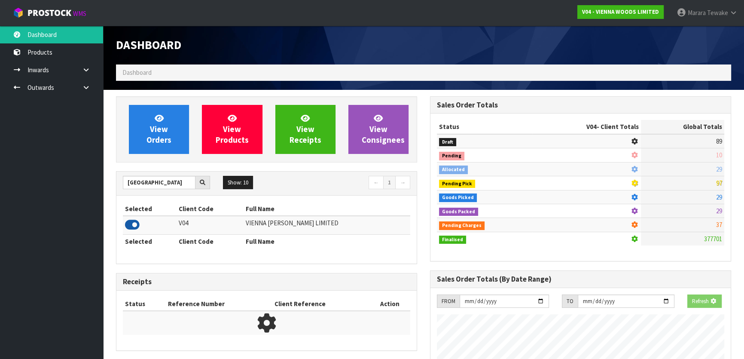
scroll to position [538, 314]
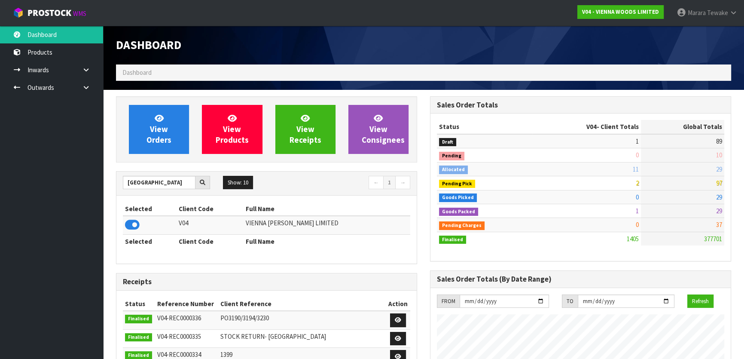
click at [146, 171] on div "[GEOGRAPHIC_DATA] Show: 10 5 10 25 50 ← 1 →" at bounding box center [266, 183] width 300 height 24
drag, startPoint x: 151, startPoint y: 183, endPoint x: 116, endPoint y: 163, distance: 40.2
click at [131, 172] on div "[GEOGRAPHIC_DATA] Show: 10 5 10 25 50 ← 1 →" at bounding box center [266, 183] width 300 height 24
type input "V"
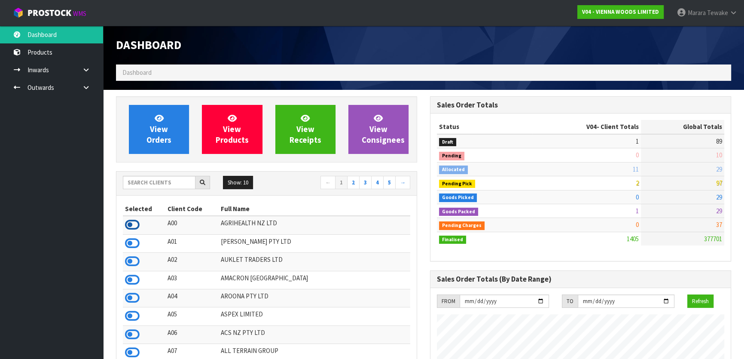
click at [134, 223] on icon at bounding box center [132, 224] width 15 height 13
click at [145, 184] on input "text" at bounding box center [159, 182] width 73 height 13
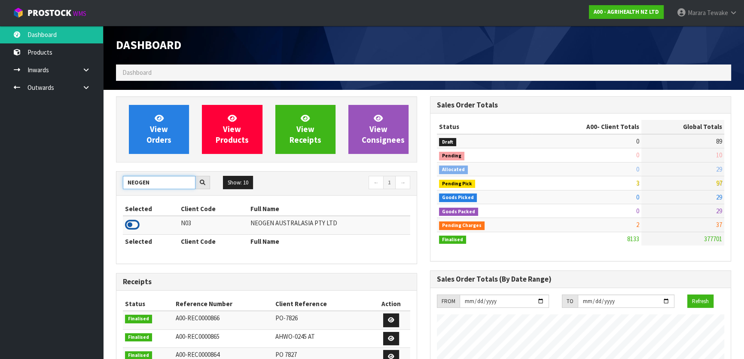
type input "NEOGEN"
click at [137, 219] on icon at bounding box center [132, 224] width 15 height 13
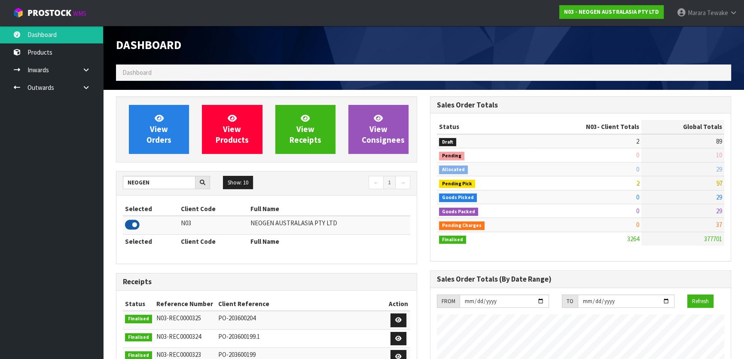
scroll to position [668, 314]
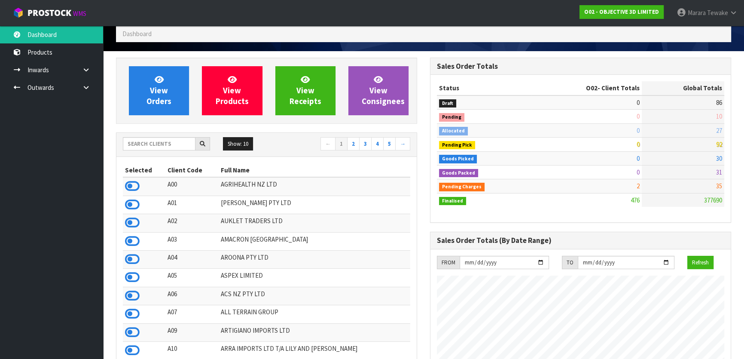
scroll to position [589, 314]
drag, startPoint x: 181, startPoint y: 142, endPoint x: 177, endPoint y: 142, distance: 4.3
click at [180, 142] on input "text" at bounding box center [159, 143] width 73 height 13
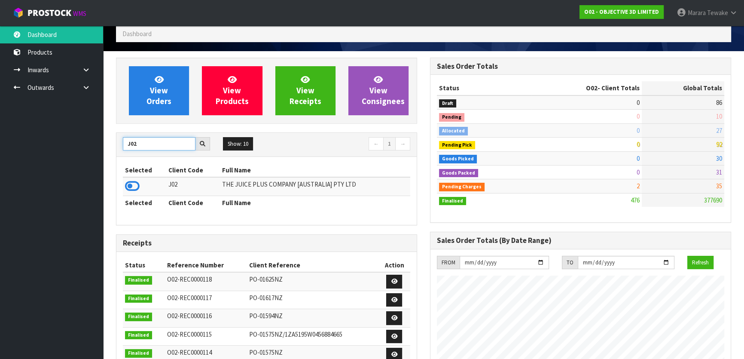
type input "J02"
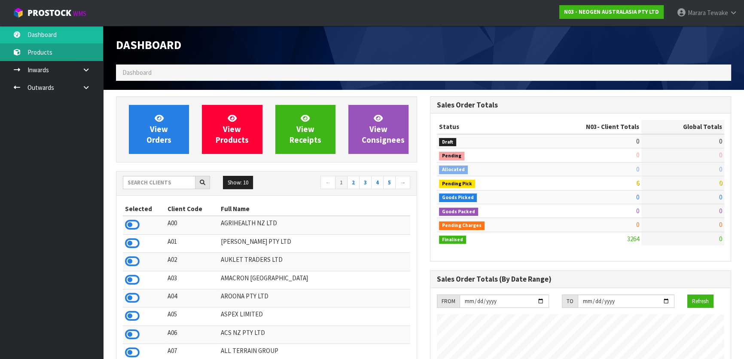
scroll to position [668, 314]
click at [168, 186] on input "text" at bounding box center [159, 182] width 73 height 13
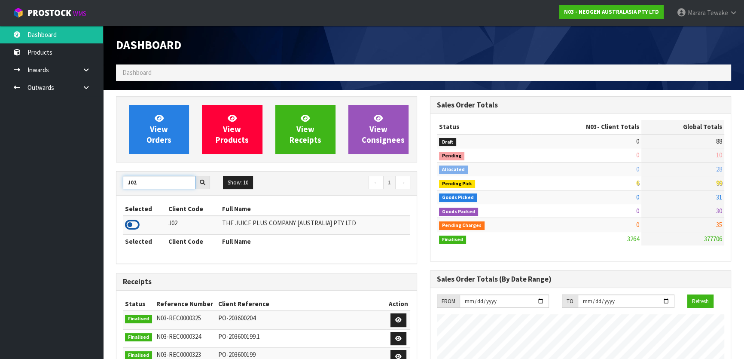
type input "J02"
click at [132, 228] on icon at bounding box center [132, 224] width 15 height 13
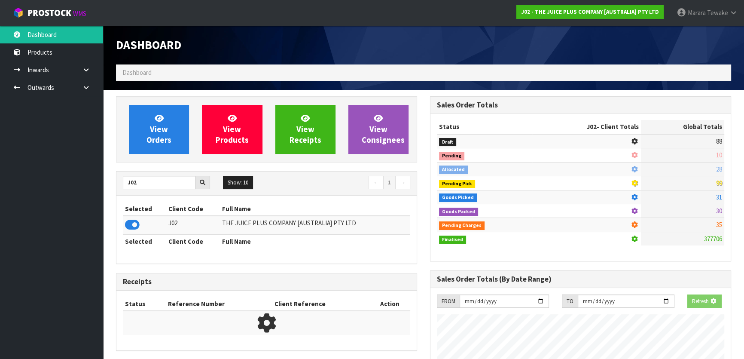
scroll to position [535, 314]
click at [186, 122] on link "View Orders" at bounding box center [159, 129] width 60 height 49
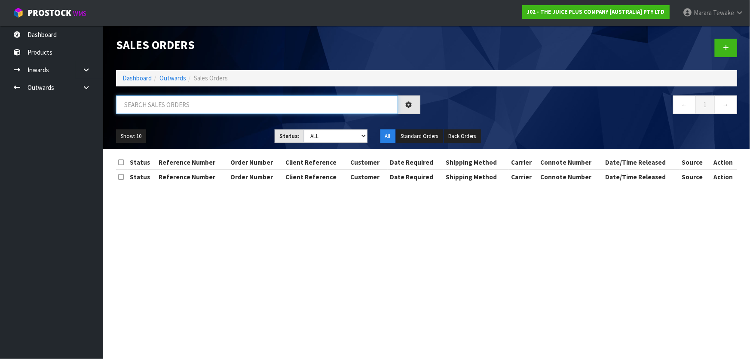
click at [166, 103] on input "text" at bounding box center [257, 104] width 282 height 18
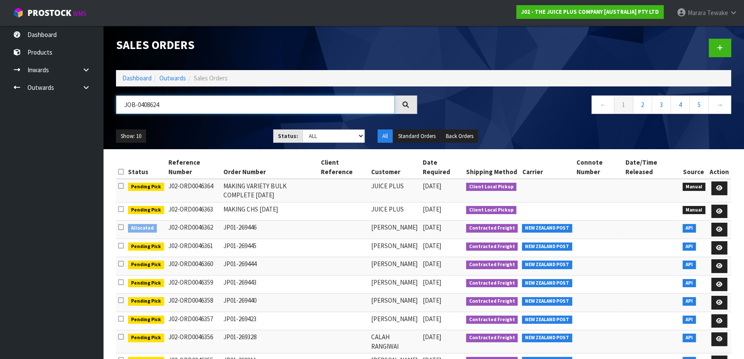
type input "JOB-0408624"
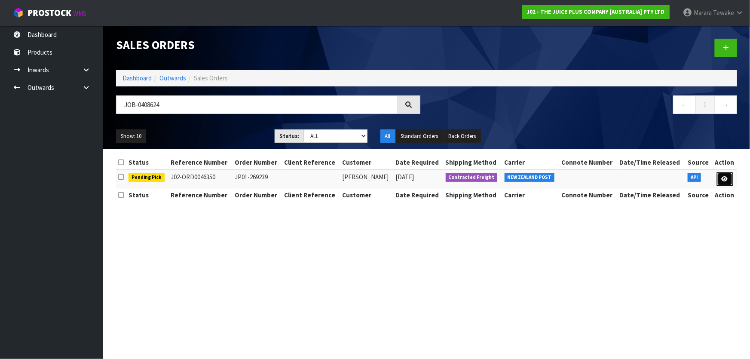
click at [726, 177] on icon at bounding box center [724, 179] width 6 height 6
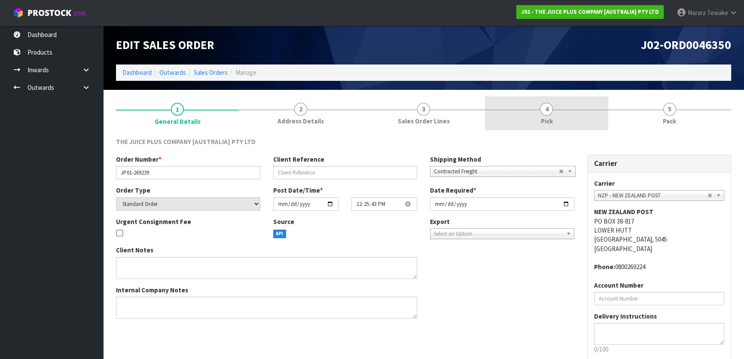
drag, startPoint x: 510, startPoint y: 119, endPoint x: 522, endPoint y: 122, distance: 12.3
click at [512, 119] on link "4 Pick" at bounding box center [546, 113] width 123 height 34
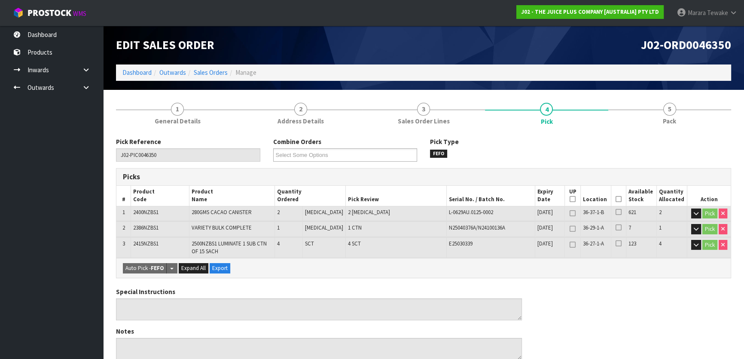
click at [615, 201] on th "Picked" at bounding box center [618, 196] width 15 height 20
click at [616, 199] on icon at bounding box center [619, 199] width 6 height 0
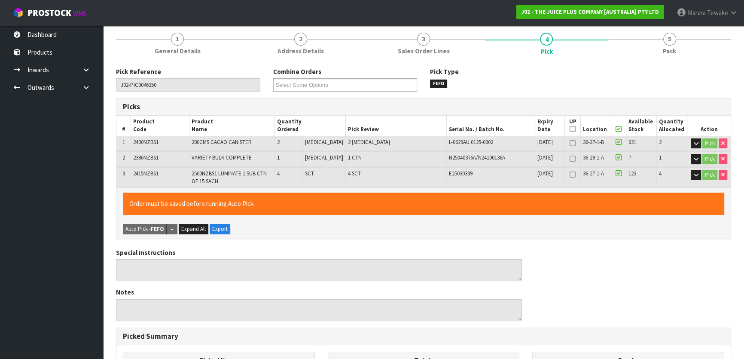
scroll to position [273, 0]
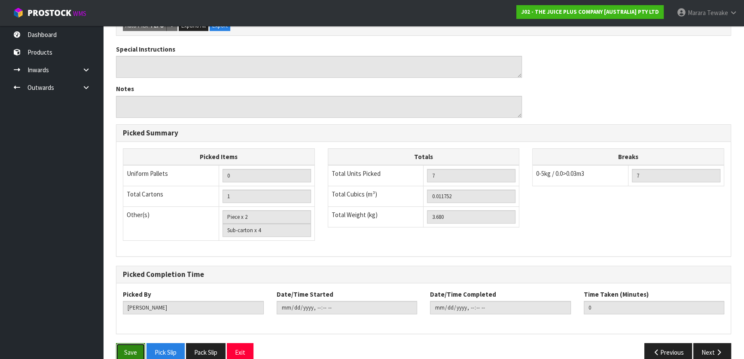
drag, startPoint x: 128, startPoint y: 348, endPoint x: 140, endPoint y: 342, distance: 13.6
click at [128, 348] on button "Save" at bounding box center [130, 352] width 29 height 18
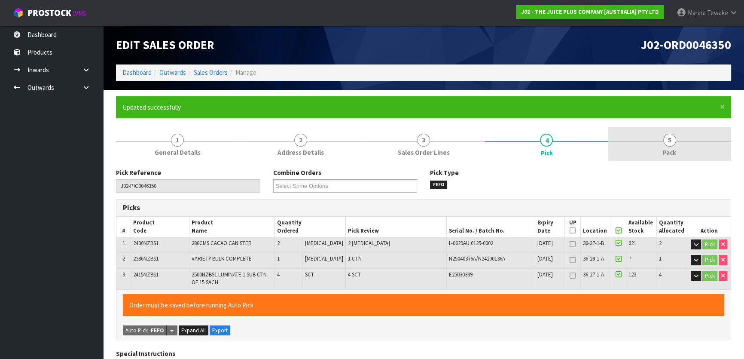
type input "[PERSON_NAME]"
type input "[DATE]T11:03:46"
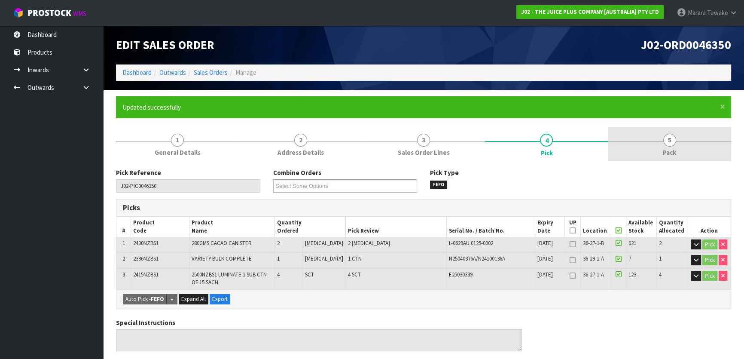
drag, startPoint x: 669, startPoint y: 138, endPoint x: 639, endPoint y: 137, distance: 30.1
click at [668, 138] on span "5" at bounding box center [669, 140] width 13 height 13
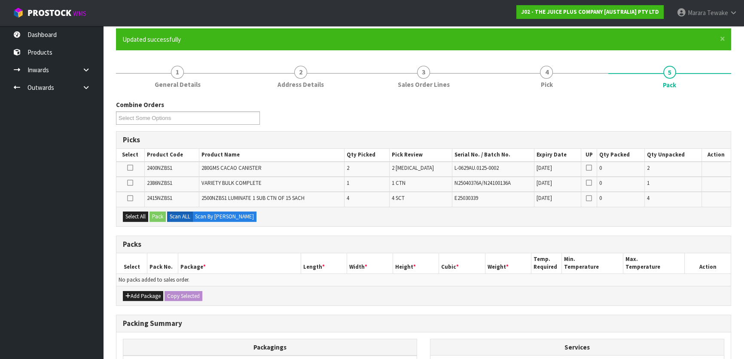
scroll to position [171, 0]
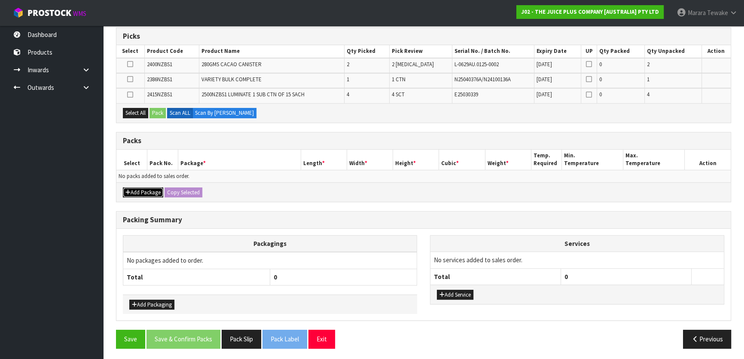
drag, startPoint x: 143, startPoint y: 194, endPoint x: 137, endPoint y: 186, distance: 9.8
click at [143, 192] on button "Add Package" at bounding box center [143, 192] width 40 height 10
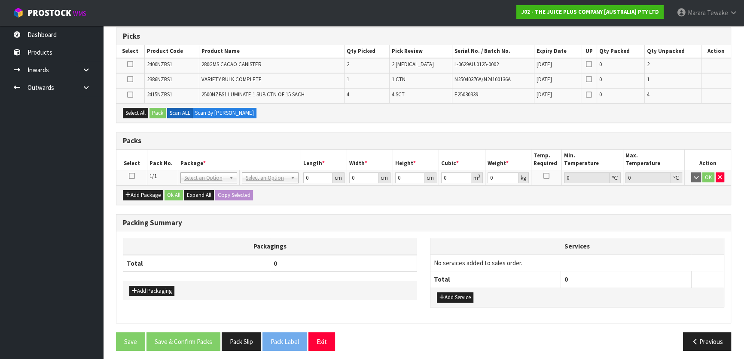
click at [130, 176] on icon at bounding box center [132, 176] width 6 height 0
drag, startPoint x: 136, startPoint y: 108, endPoint x: 163, endPoint y: 107, distance: 27.5
click at [136, 108] on button "Select All" at bounding box center [135, 113] width 25 height 10
click at [164, 108] on button "Pack" at bounding box center [157, 113] width 16 height 10
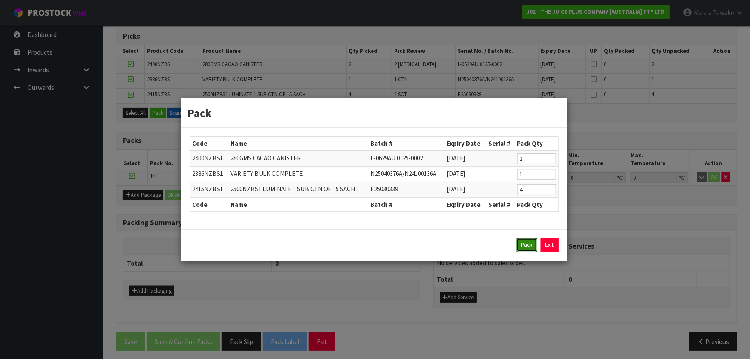
drag, startPoint x: 525, startPoint y: 244, endPoint x: 443, endPoint y: 206, distance: 89.6
click at [523, 244] on button "Pack" at bounding box center [526, 245] width 21 height 14
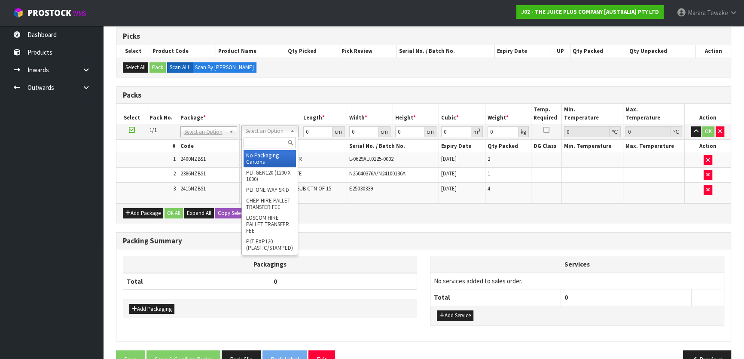
click at [275, 139] on input "text" at bounding box center [270, 142] width 52 height 11
type input "A4"
drag, startPoint x: 284, startPoint y: 154, endPoint x: 282, endPoint y: 149, distance: 5.0
type input "31"
type input "22.5"
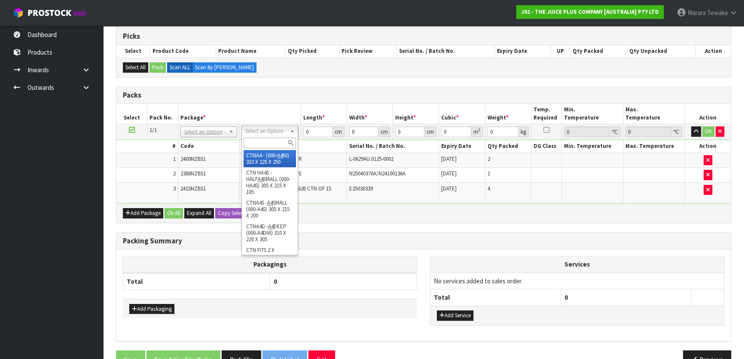
type input "25"
type input "0.017438"
type input "3.88"
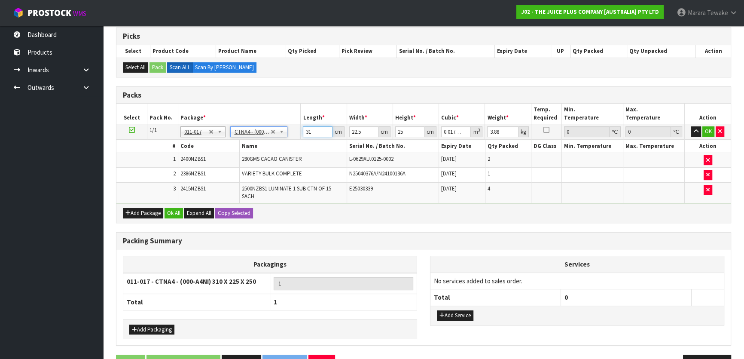
drag, startPoint x: 310, startPoint y: 131, endPoint x: 294, endPoint y: 112, distance: 24.4
click at [295, 113] on table "Select Pack No. Package * Length * Width * Height * Cubic * Weight * Temp. Requ…" at bounding box center [423, 153] width 614 height 99
type input "3"
type input "0.001687"
type input "32"
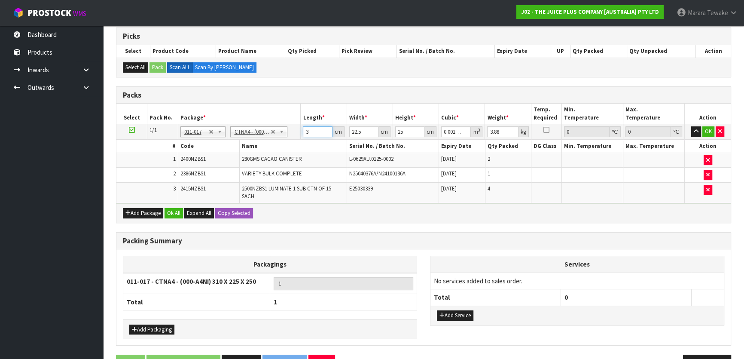
type input "0.018"
type input "32"
type input "2"
type input "0.0016"
type input "25"
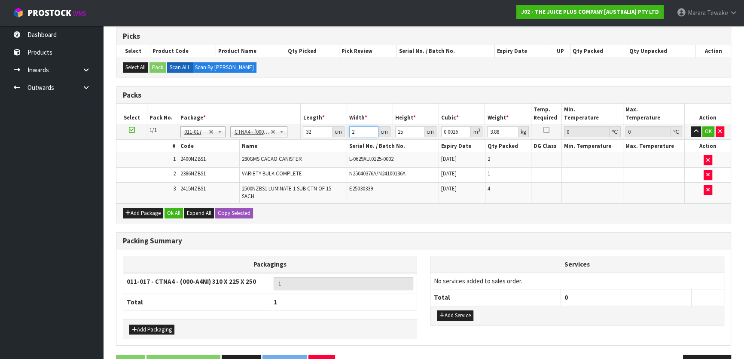
type input "0.02"
type input "25"
type input "2"
type input "0.0016"
type input "23"
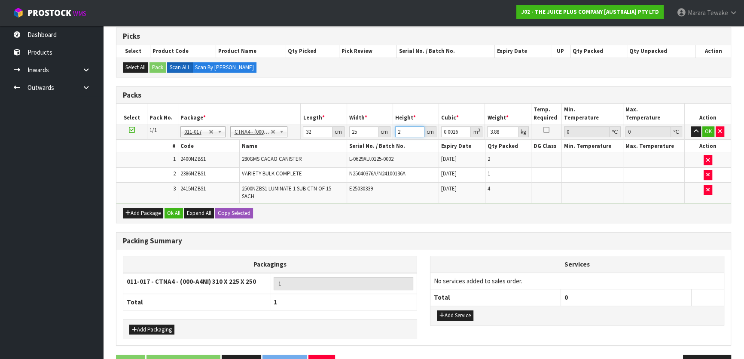
type input "0.0184"
type input "23"
type input "4"
click at [691, 126] on button "button" at bounding box center [696, 131] width 10 height 10
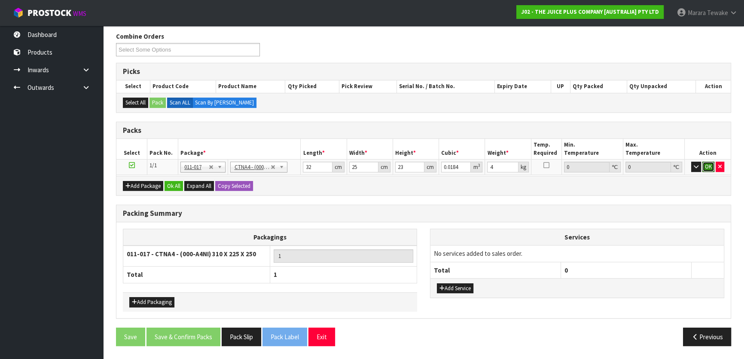
click button "OK" at bounding box center [708, 167] width 12 height 10
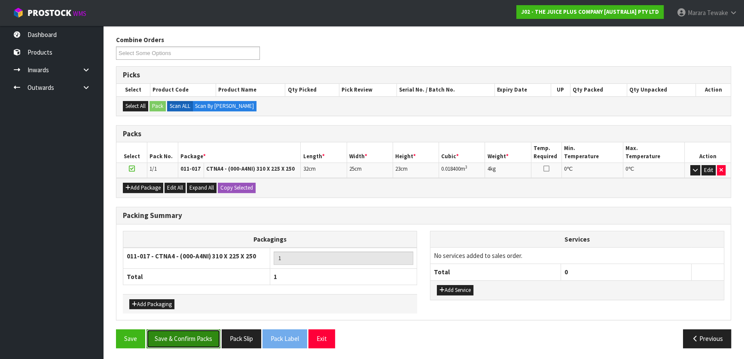
click at [200, 331] on button "Save & Confirm Packs" at bounding box center [183, 338] width 74 height 18
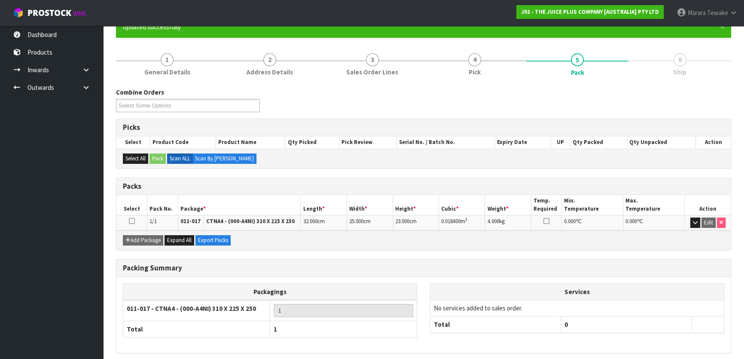
scroll to position [113, 0]
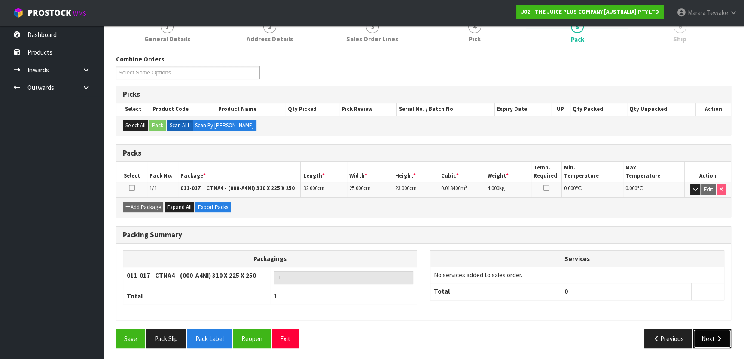
click at [709, 339] on button "Next" at bounding box center [712, 338] width 38 height 18
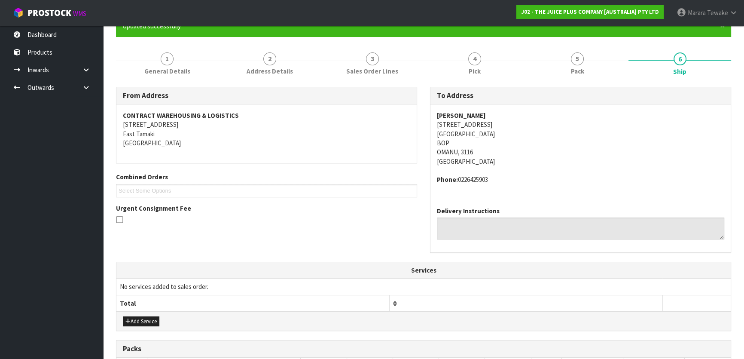
scroll to position [226, 0]
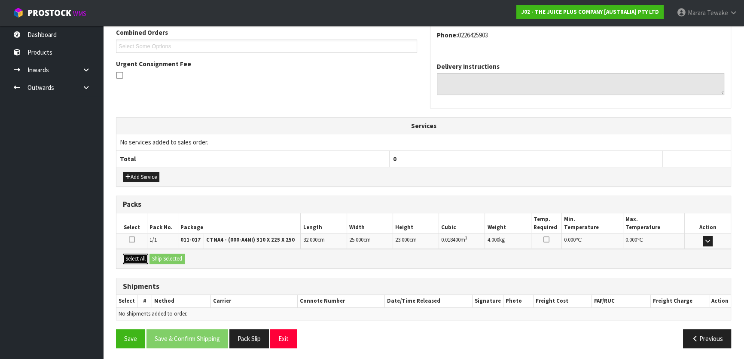
click at [131, 257] on button "Select All" at bounding box center [135, 258] width 25 height 10
click at [156, 257] on button "Ship Selected" at bounding box center [166, 258] width 35 height 10
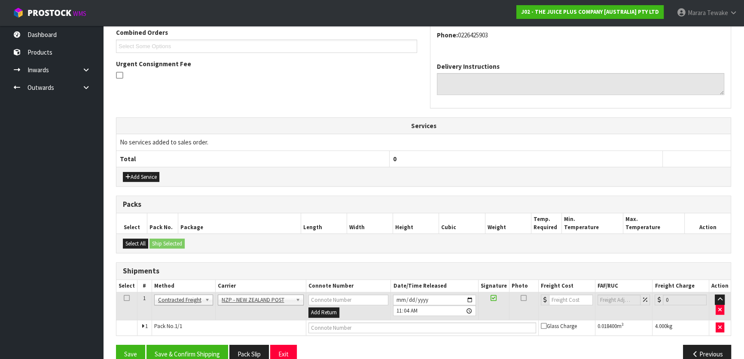
scroll to position [241, 0]
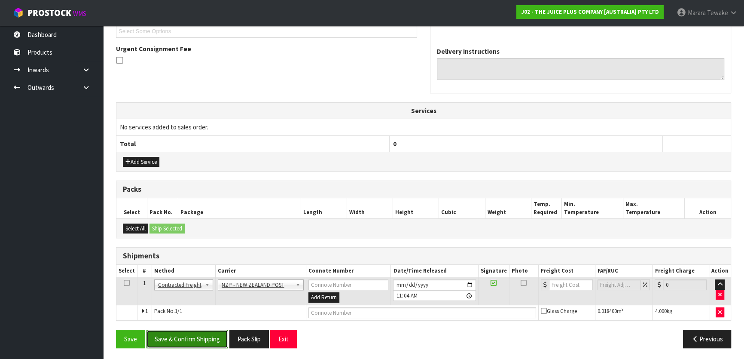
click at [173, 332] on button "Save & Confirm Shipping" at bounding box center [187, 338] width 82 height 18
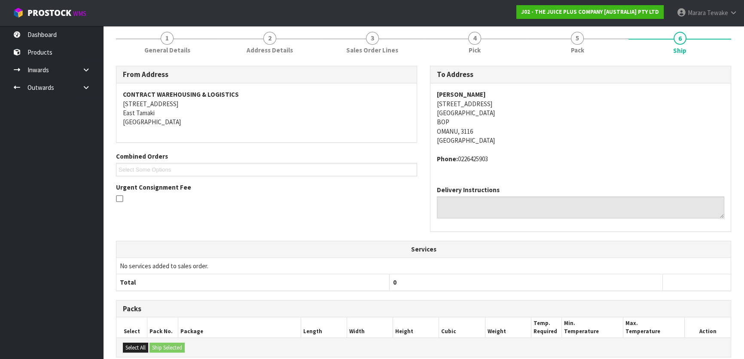
scroll to position [229, 0]
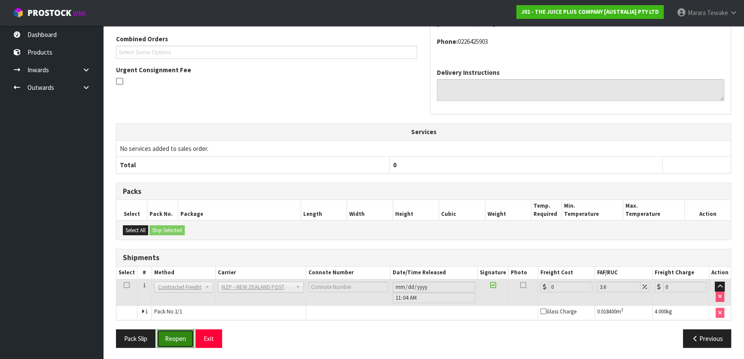
drag, startPoint x: 179, startPoint y: 335, endPoint x: 159, endPoint y: 329, distance: 20.5
click at [177, 333] on button "Reopen" at bounding box center [175, 338] width 37 height 18
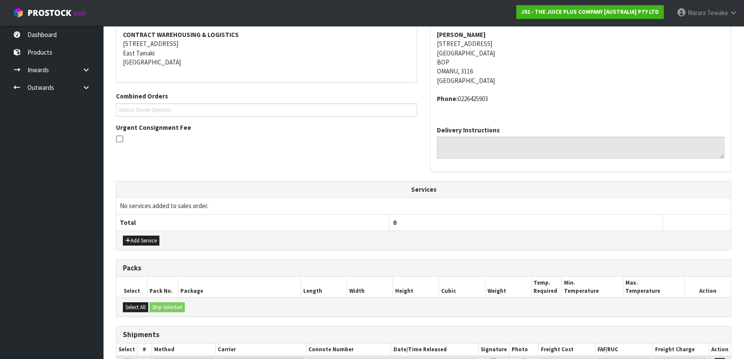
scroll to position [241, 0]
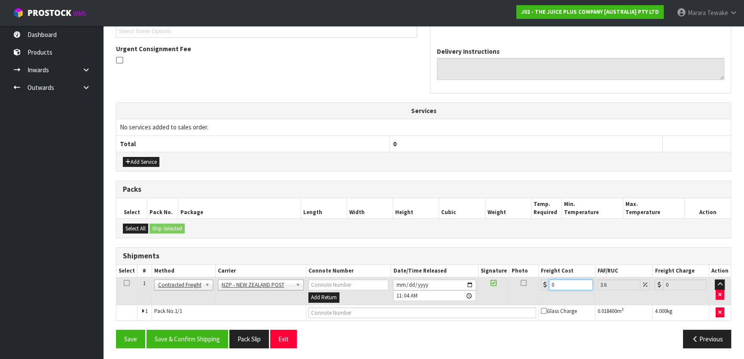
drag, startPoint x: 567, startPoint y: 279, endPoint x: 511, endPoint y: 279, distance: 55.8
click at [513, 280] on tr "1 Client Local Pickup Customer Local Pickup Company Freight Contracted Freight …" at bounding box center [423, 291] width 614 height 28
type input "8"
type input "8.29"
type input "8.4"
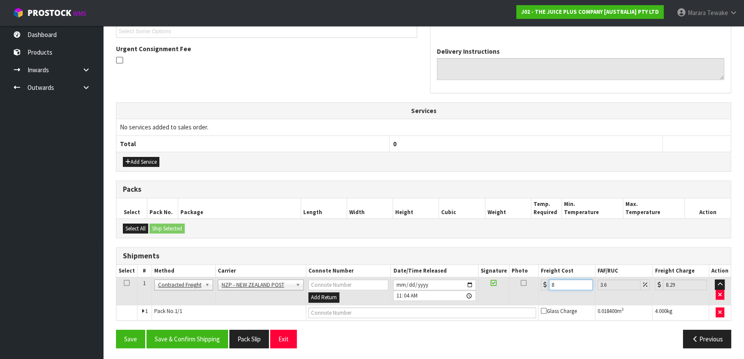
type input "8.7"
type input "8.45"
type input "8.75"
type input "8.45"
click at [183, 333] on button "Save & Confirm Shipping" at bounding box center [187, 338] width 82 height 18
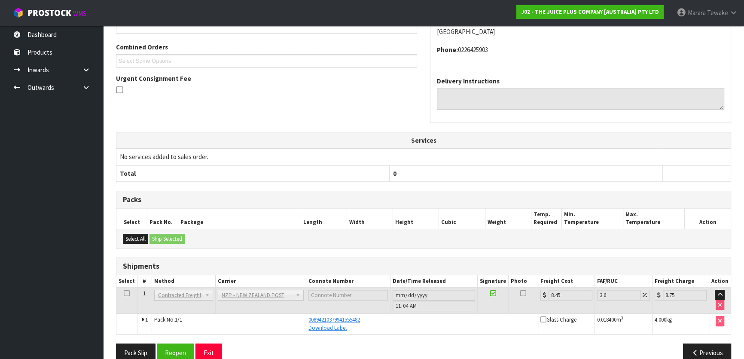
scroll to position [226, 0]
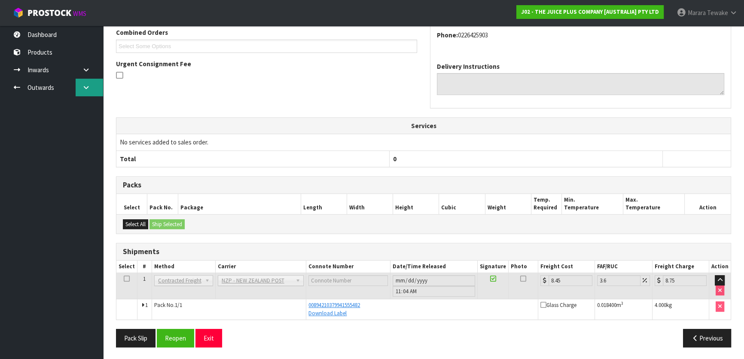
click at [83, 85] on icon at bounding box center [86, 87] width 8 height 6
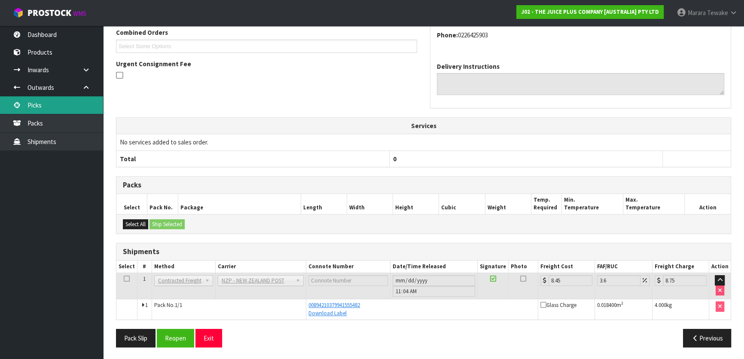
click at [82, 107] on link "Picks" at bounding box center [51, 105] width 103 height 18
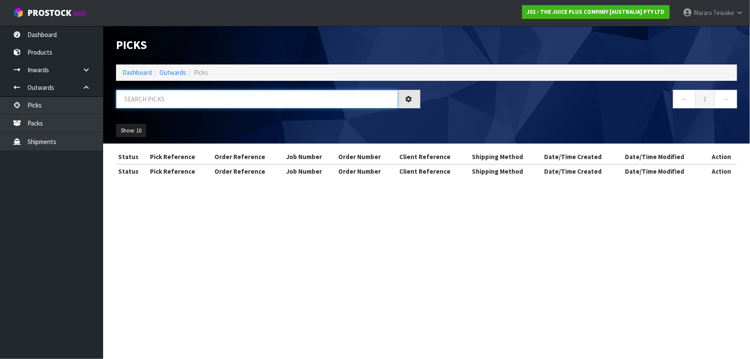
click at [145, 105] on input "text" at bounding box center [257, 99] width 282 height 18
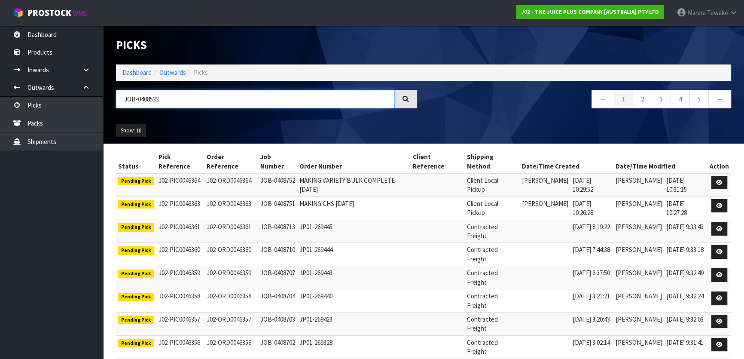
type input "JOB-0408533"
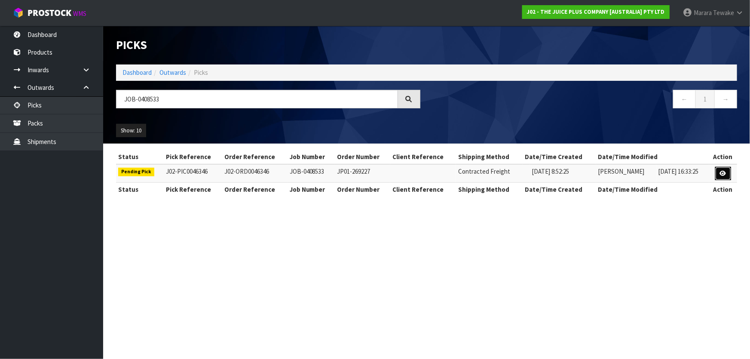
click at [717, 170] on link at bounding box center [723, 174] width 16 height 14
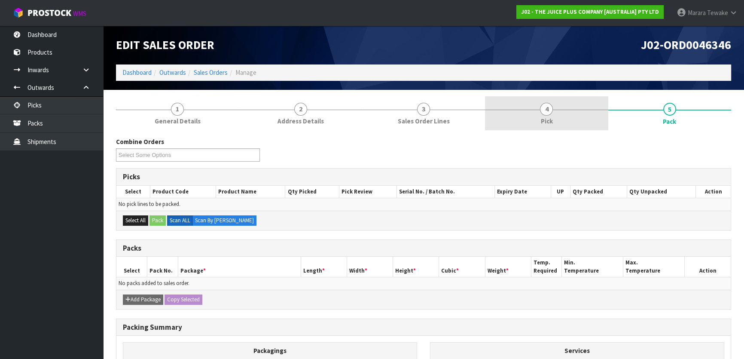
click at [570, 106] on link "4 Pick" at bounding box center [546, 113] width 123 height 34
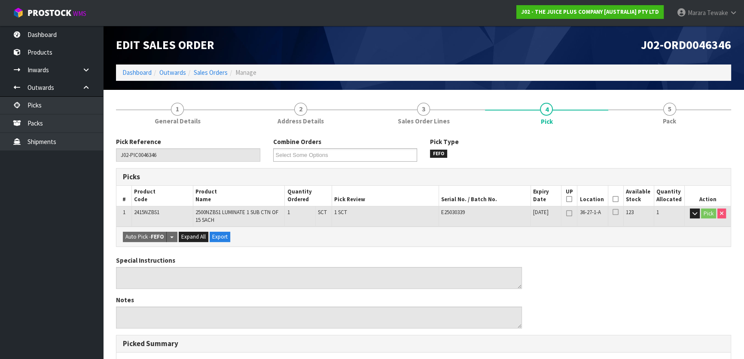
click at [613, 199] on icon at bounding box center [616, 199] width 6 height 0
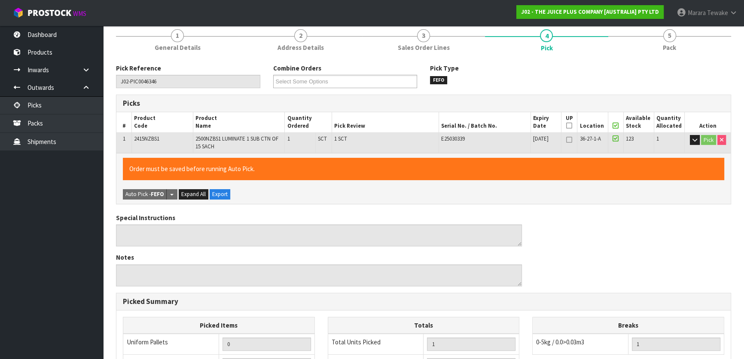
scroll to position [242, 0]
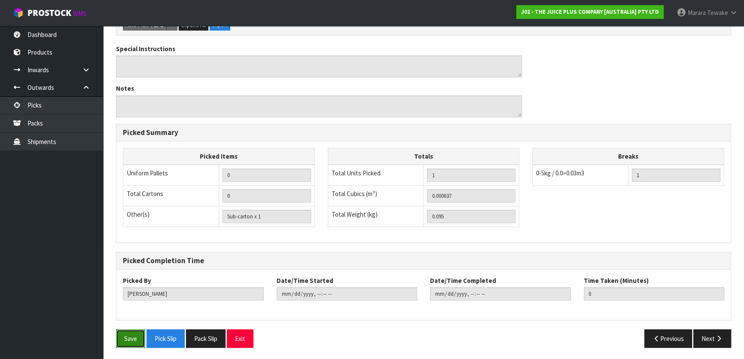
drag, startPoint x: 138, startPoint y: 332, endPoint x: 178, endPoint y: 317, distance: 43.1
click at [138, 332] on button "Save" at bounding box center [130, 338] width 29 height 18
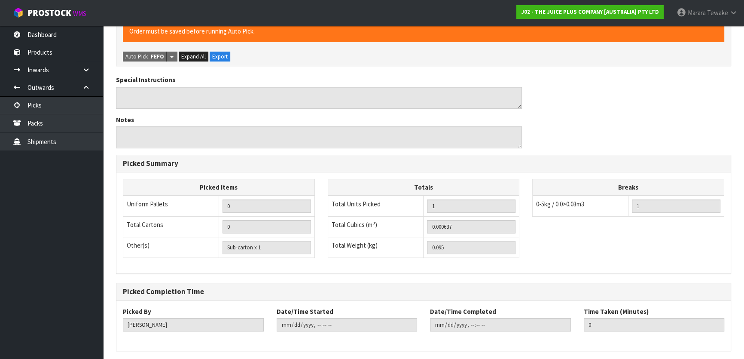
scroll to position [0, 0]
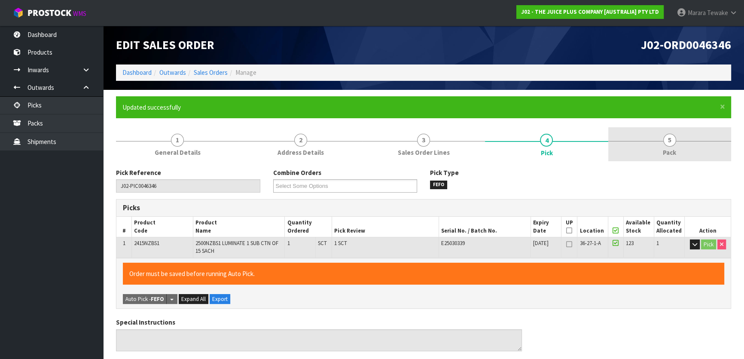
type input "[PERSON_NAME]"
type input "[DATE]T11:09:25"
click at [683, 146] on link "5 Pack" at bounding box center [669, 144] width 123 height 34
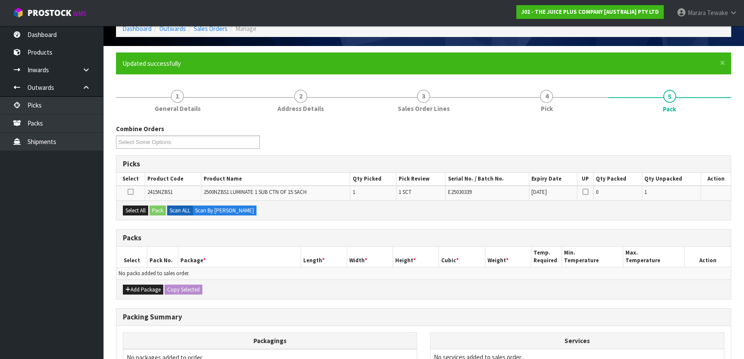
scroll to position [117, 0]
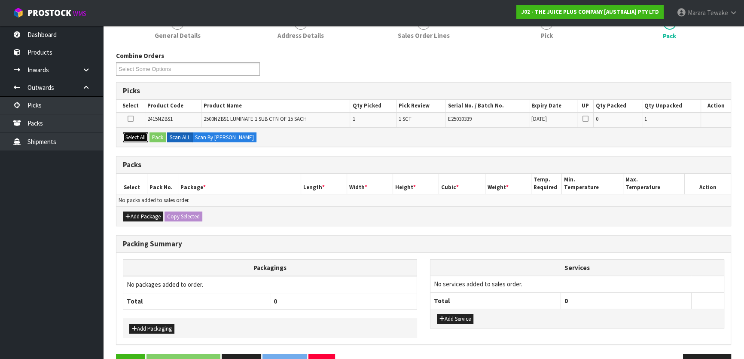
drag, startPoint x: 139, startPoint y: 137, endPoint x: 165, endPoint y: 135, distance: 26.8
click at [140, 137] on button "Select All" at bounding box center [135, 137] width 25 height 10
click at [166, 135] on button "Pack" at bounding box center [157, 137] width 16 height 10
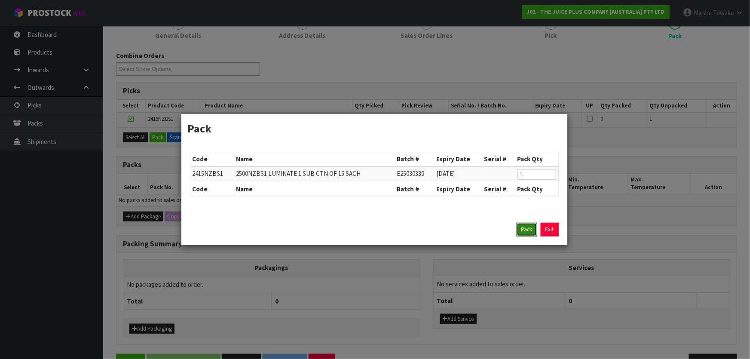
click at [528, 229] on button "Pack" at bounding box center [526, 230] width 21 height 14
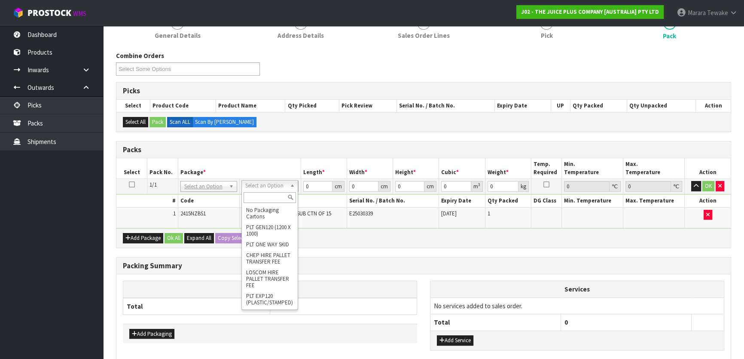
drag, startPoint x: 272, startPoint y: 196, endPoint x: 270, endPoint y: 187, distance: 9.1
click at [272, 193] on input "text" at bounding box center [270, 197] width 52 height 11
type input "0"
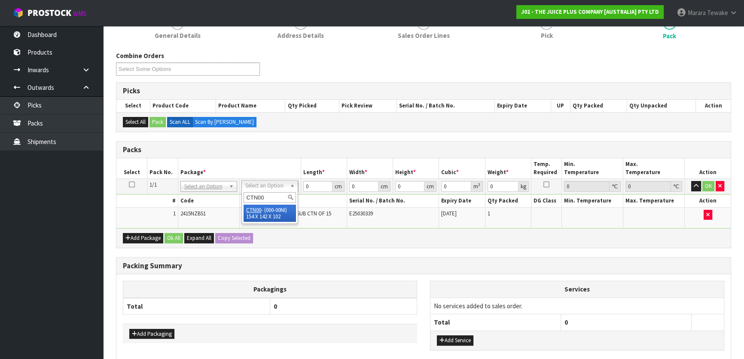
type input "CTN00"
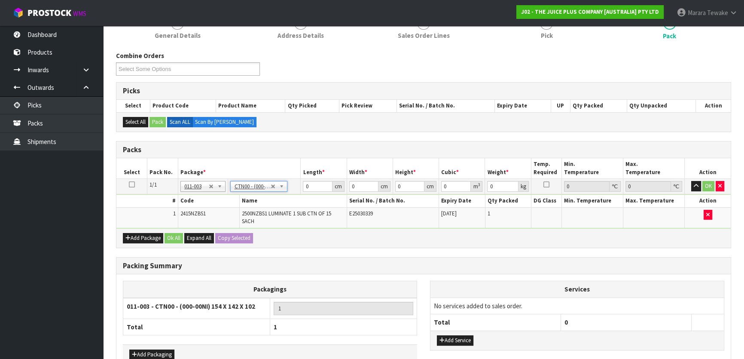
type input "15.4"
type input "14.2"
type input "10.2"
type input "0.002231"
type input "0.295"
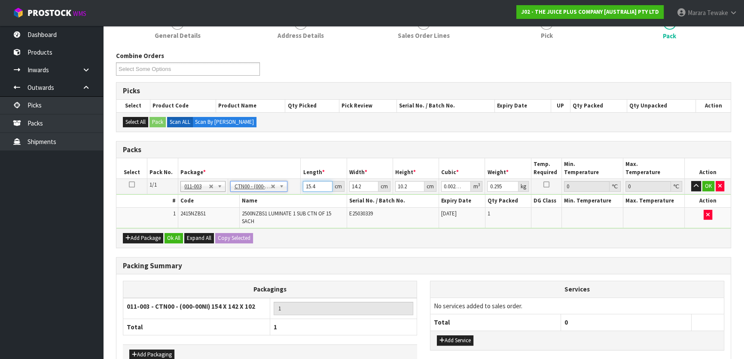
drag, startPoint x: 318, startPoint y: 189, endPoint x: 292, endPoint y: 180, distance: 27.3
click at [292, 180] on tr "1/1 NONE 007-001 007-002 007-004 007-009 007-013 007-014 007-015 007-017 007-01…" at bounding box center [423, 186] width 614 height 15
type input "1"
type input "0.000145"
type input "17"
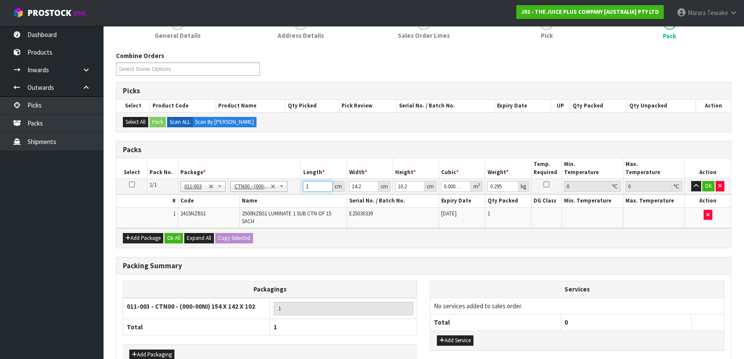
type input "0.002462"
type input "17"
type input "1"
type input "0.000173"
type input "16"
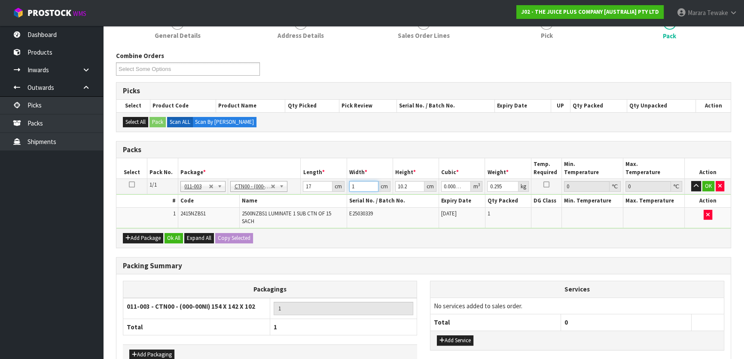
type input "0.002774"
type input "16"
type input "1"
type input "0.000272"
type input "12"
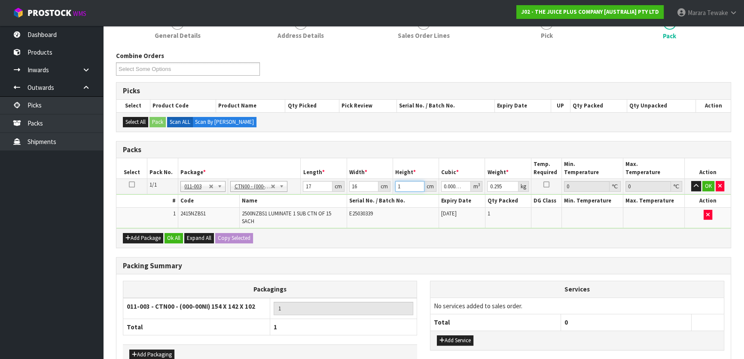
type input "0.003264"
type input "12"
type input "1"
click at [691, 181] on button "button" at bounding box center [696, 186] width 10 height 10
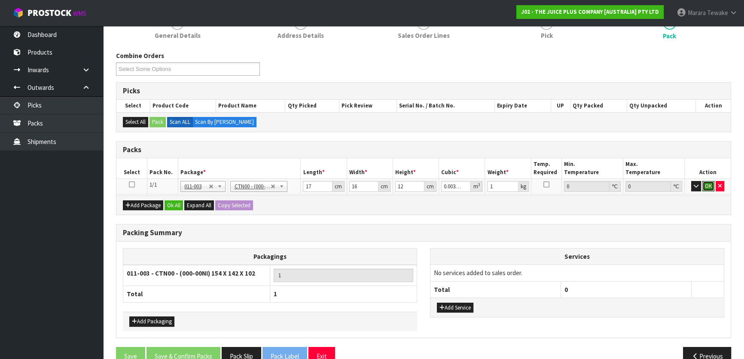
click button "OK" at bounding box center [708, 186] width 12 height 10
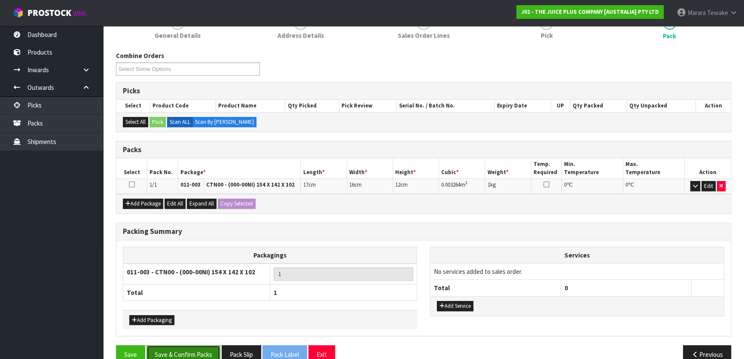
click at [193, 354] on button "Save & Confirm Packs" at bounding box center [183, 354] width 74 height 18
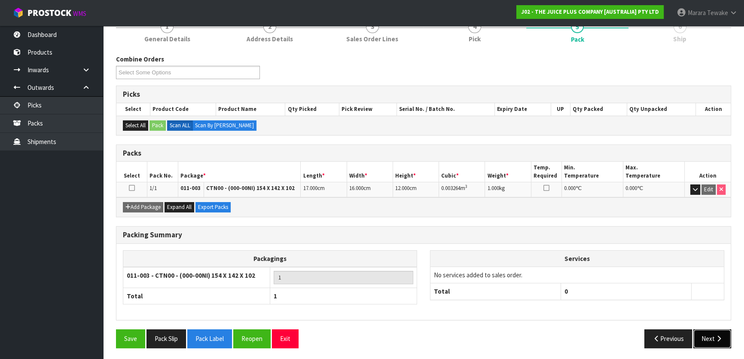
click at [715, 332] on button "Next" at bounding box center [712, 338] width 38 height 18
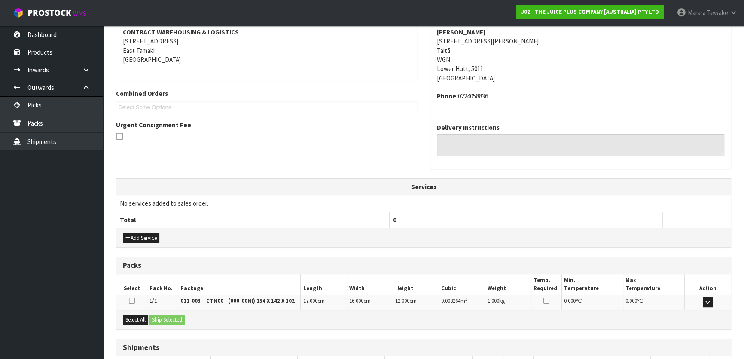
scroll to position [226, 0]
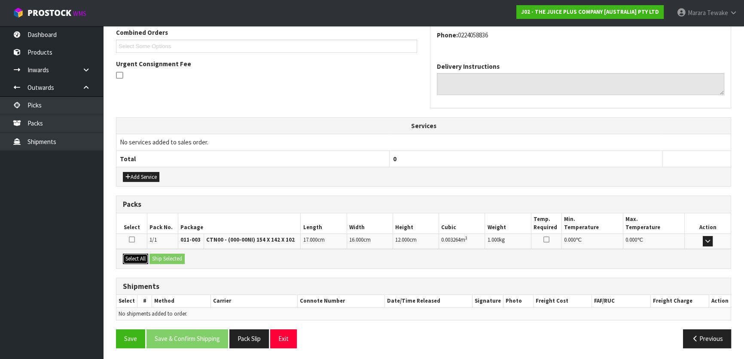
drag, startPoint x: 134, startPoint y: 257, endPoint x: 164, endPoint y: 257, distance: 29.6
click at [136, 257] on button "Select All" at bounding box center [135, 258] width 25 height 10
drag, startPoint x: 164, startPoint y: 257, endPoint x: 170, endPoint y: 257, distance: 6.4
click at [166, 257] on button "Ship Selected" at bounding box center [166, 258] width 35 height 10
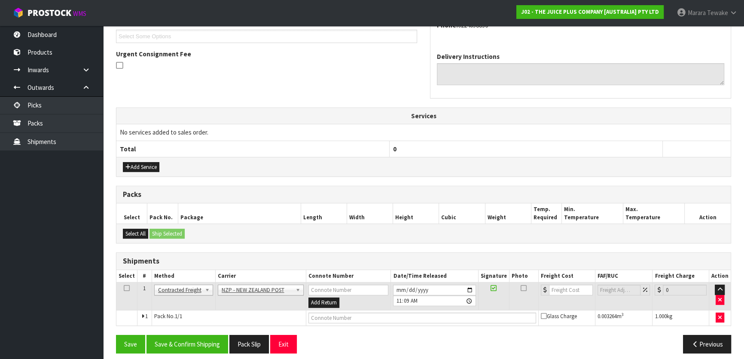
scroll to position [241, 0]
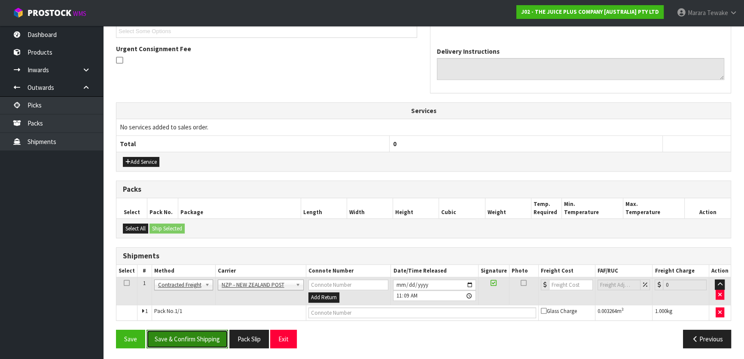
click at [202, 332] on button "Save & Confirm Shipping" at bounding box center [187, 338] width 82 height 18
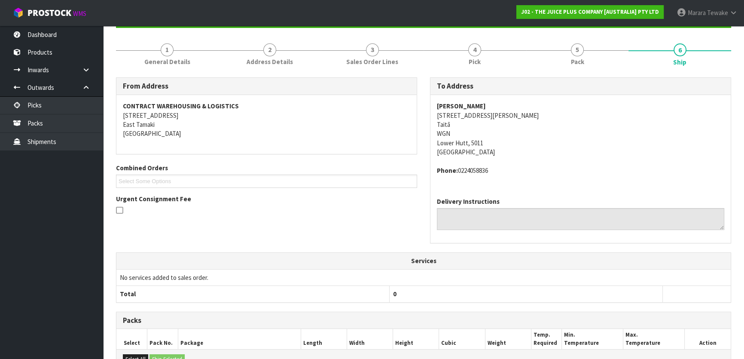
scroll to position [229, 0]
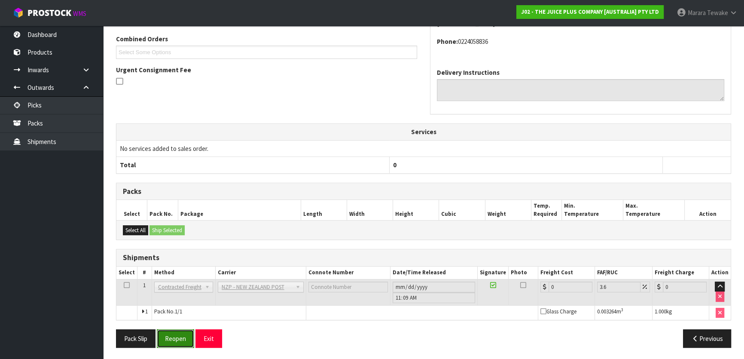
click at [178, 341] on button "Reopen" at bounding box center [175, 338] width 37 height 18
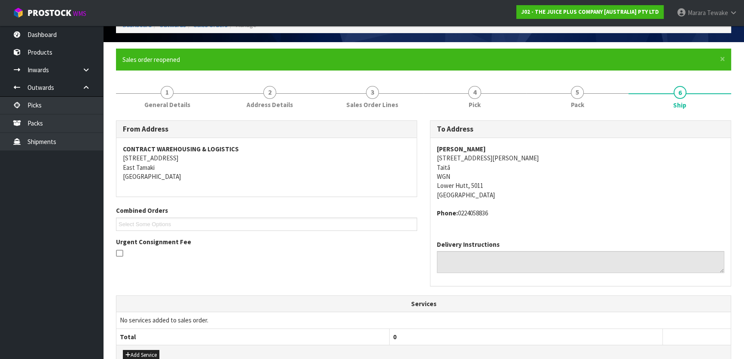
scroll to position [234, 0]
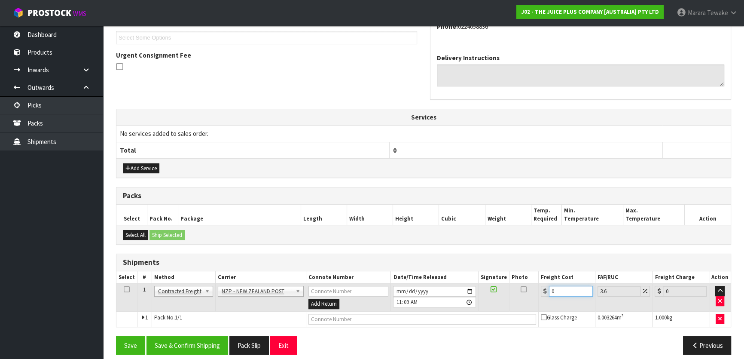
drag, startPoint x: 555, startPoint y: 294, endPoint x: 531, endPoint y: 271, distance: 34.0
click at [529, 276] on table "Select # Method Carrier Connote Number Date/Time Released Signature Photo Freig…" at bounding box center [423, 298] width 614 height 55
type input "8"
type input "8.29"
type input "8.4"
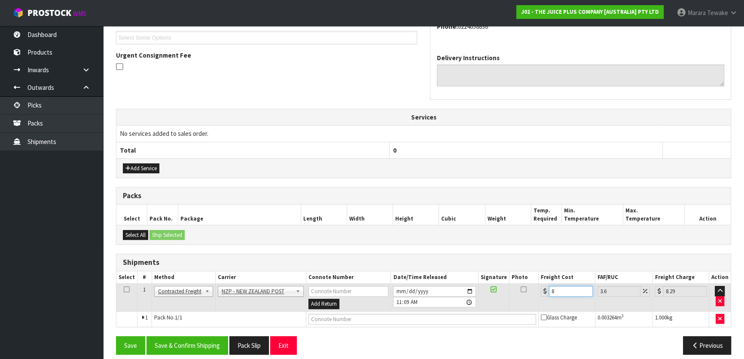
type input "8.7"
type input "8.458"
type input "8.76"
type input "8.45"
type input "8.75"
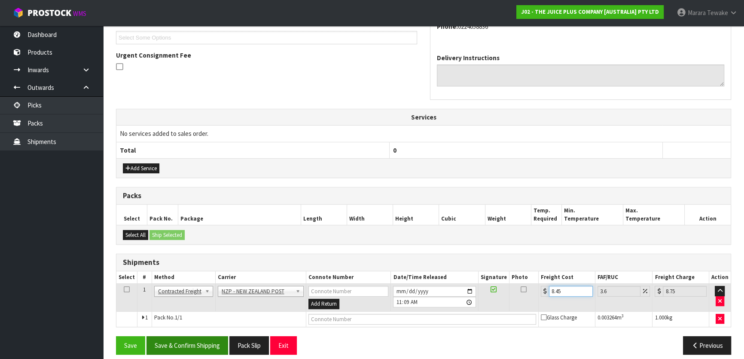
type input "8.45"
click at [191, 348] on button "Save & Confirm Shipping" at bounding box center [187, 345] width 82 height 18
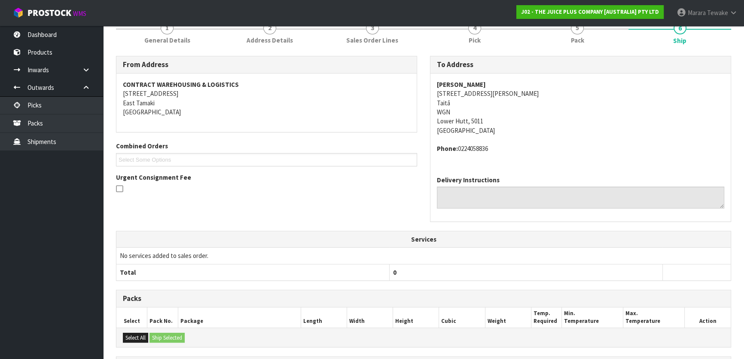
scroll to position [0, 0]
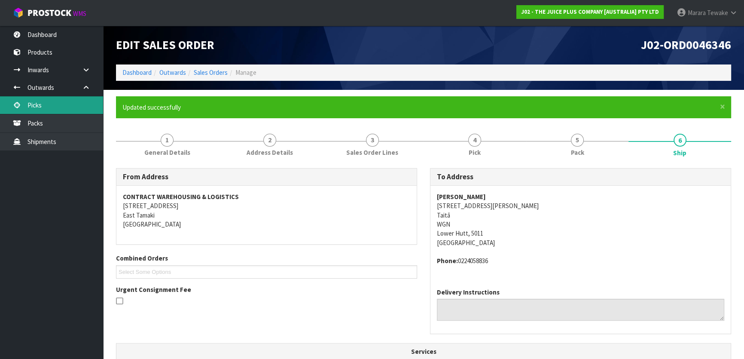
click at [68, 104] on link "Picks" at bounding box center [51, 105] width 103 height 18
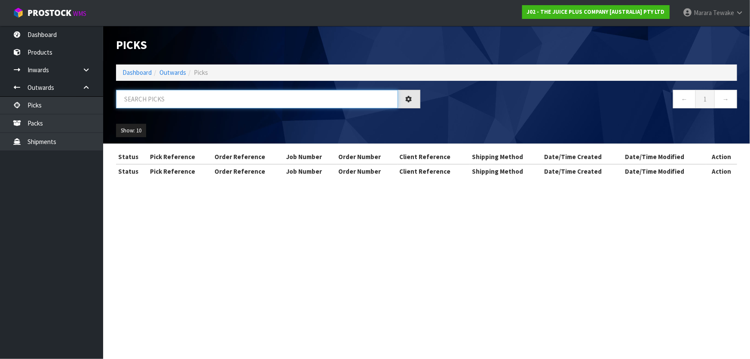
click at [146, 101] on input "text" at bounding box center [257, 99] width 282 height 18
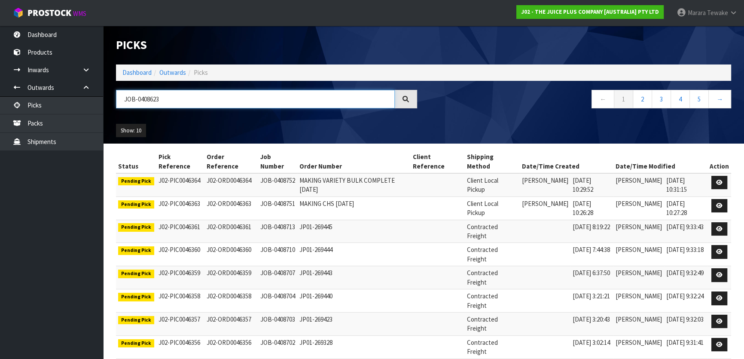
type input "JOB-0408623"
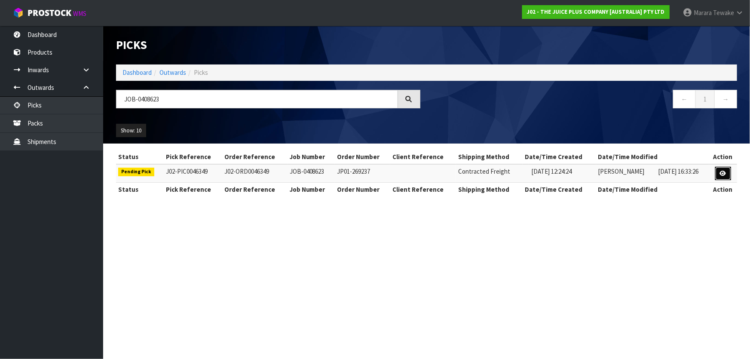
click at [723, 171] on icon at bounding box center [723, 174] width 6 height 6
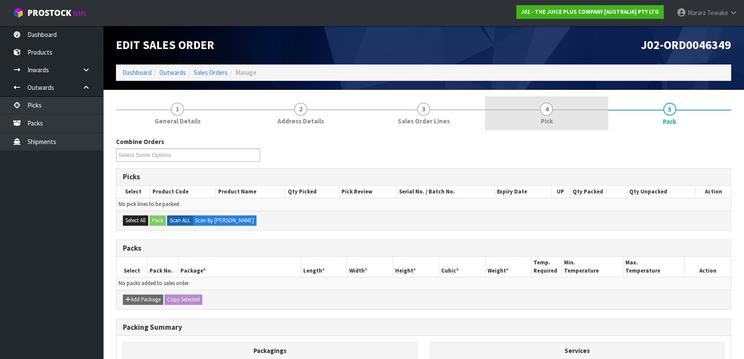
click at [551, 113] on link "4 Pick" at bounding box center [546, 113] width 123 height 34
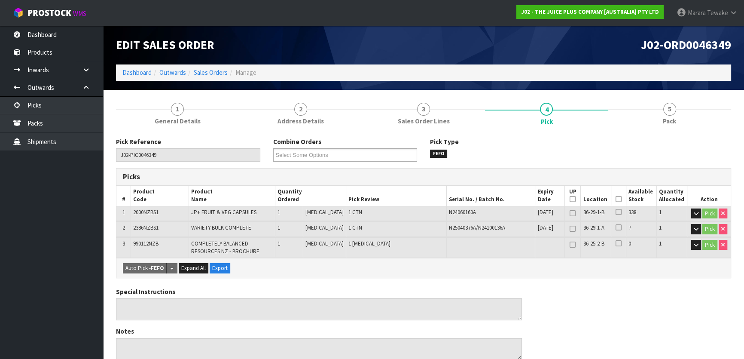
click at [617, 199] on icon at bounding box center [619, 199] width 6 height 0
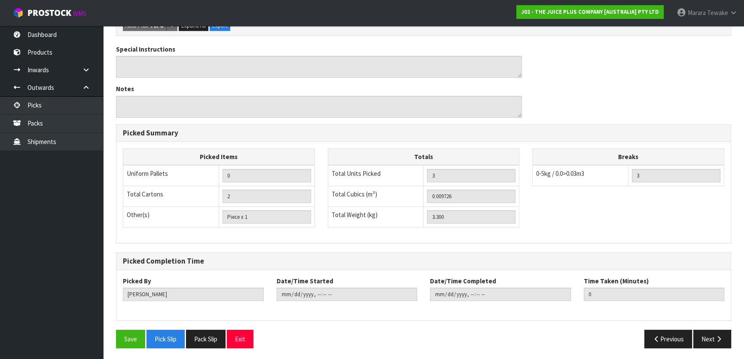
scroll to position [274, 0]
click at [122, 338] on button "Save" at bounding box center [130, 338] width 29 height 18
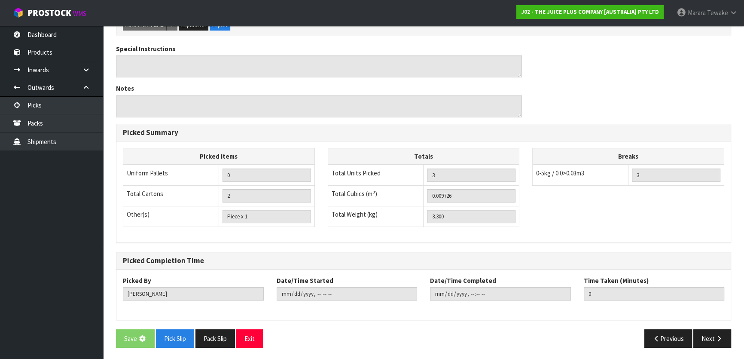
scroll to position [0, 0]
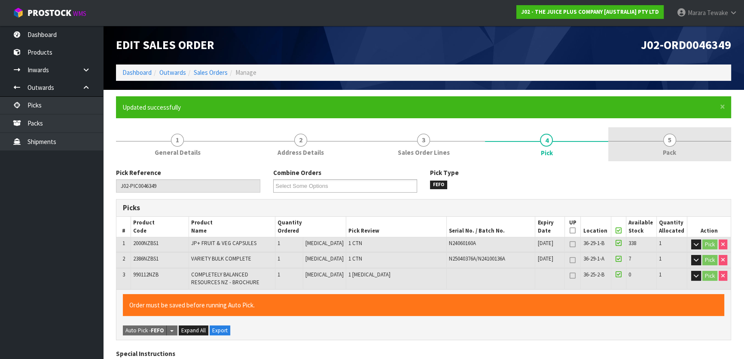
type input "[PERSON_NAME]"
type input "[DATE]T11:15:30"
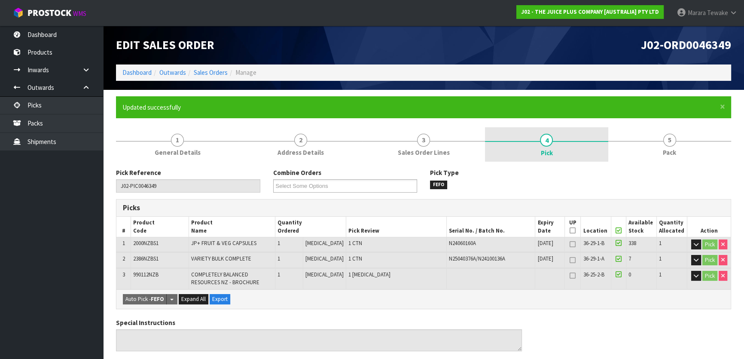
drag, startPoint x: 660, startPoint y: 146, endPoint x: 594, endPoint y: 155, distance: 66.7
click at [658, 145] on link "5 Pack" at bounding box center [669, 144] width 123 height 34
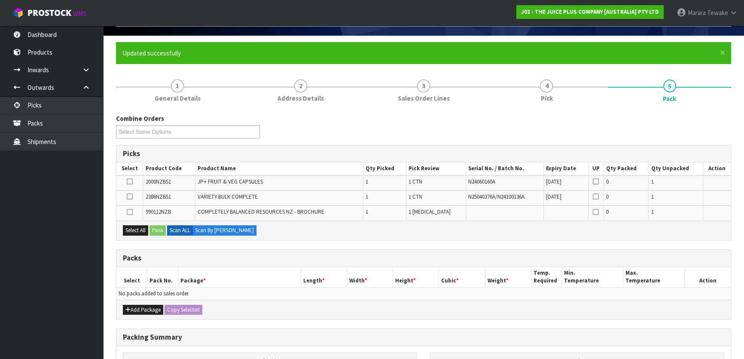
scroll to position [156, 0]
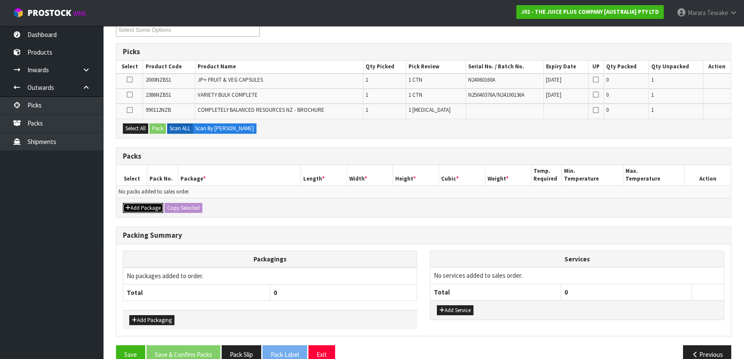
click at [143, 204] on button "Add Package" at bounding box center [143, 208] width 40 height 10
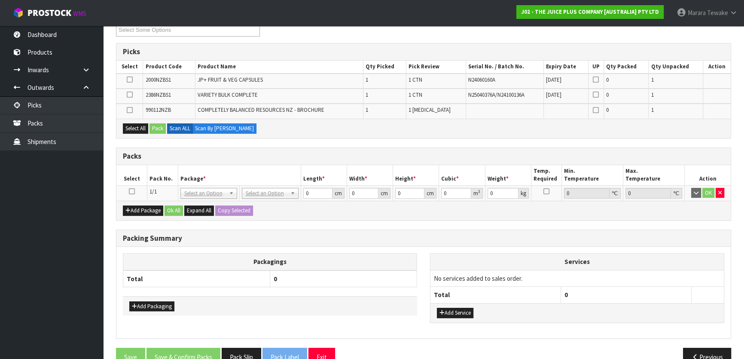
click at [131, 191] on icon at bounding box center [132, 191] width 6 height 0
drag, startPoint x: 138, startPoint y: 127, endPoint x: 143, endPoint y: 127, distance: 5.2
click at [142, 127] on button "Select All" at bounding box center [135, 128] width 25 height 10
click at [157, 128] on button "Pack" at bounding box center [157, 128] width 16 height 10
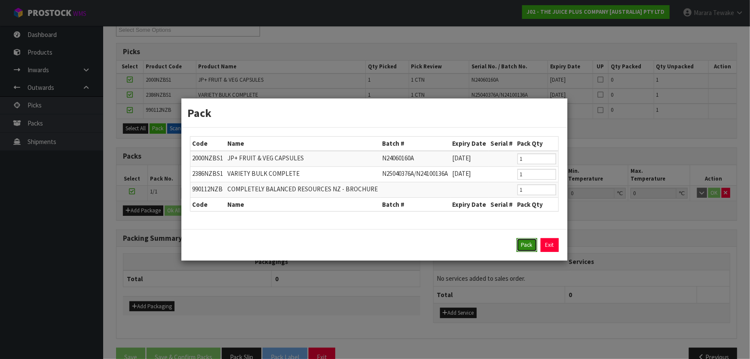
click at [532, 246] on button "Pack" at bounding box center [526, 245] width 21 height 14
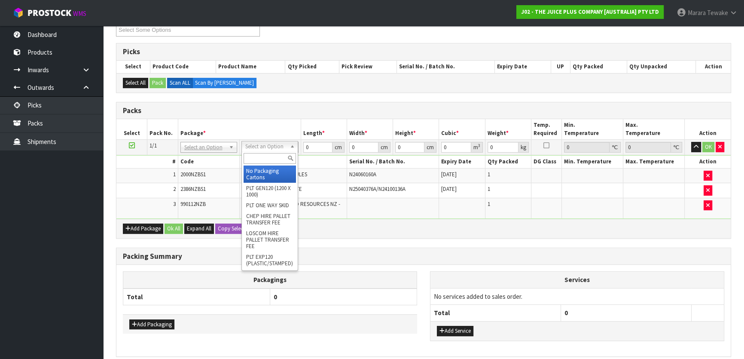
click at [258, 162] on input "text" at bounding box center [270, 158] width 52 height 11
type input "A4"
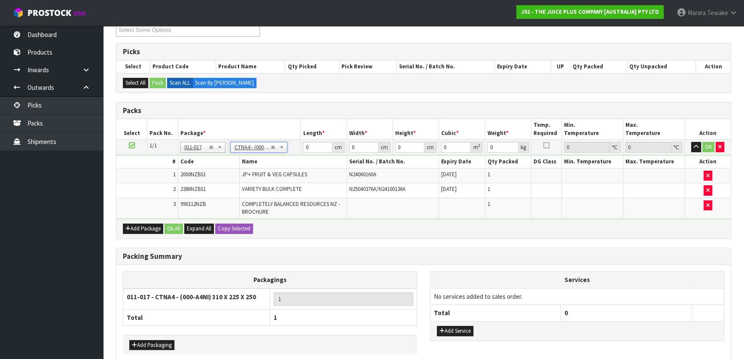
type input "31"
type input "22.5"
type input "25"
type input "0.017438"
type input "3.5"
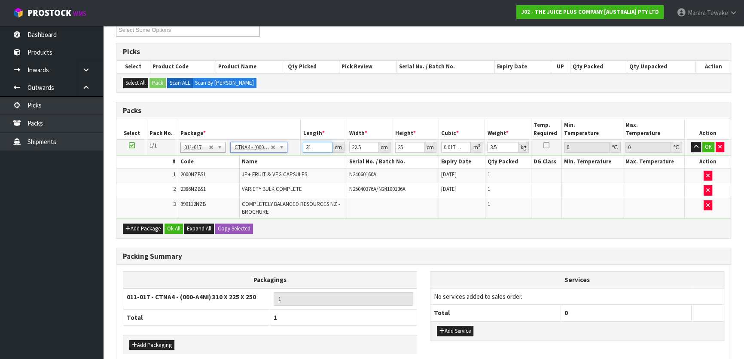
drag, startPoint x: 307, startPoint y: 149, endPoint x: 314, endPoint y: 148, distance: 7.4
click at [314, 148] on input "31" at bounding box center [317, 147] width 29 height 11
type input "3"
type input "0.001687"
type input "0"
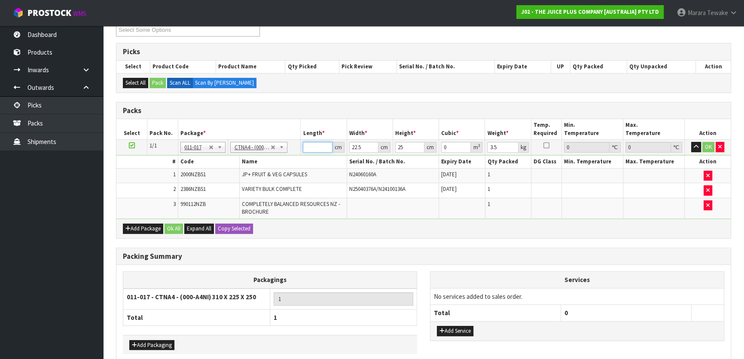
type input "3"
type input "0.001687"
type input "32"
type input "0.018"
type input "32"
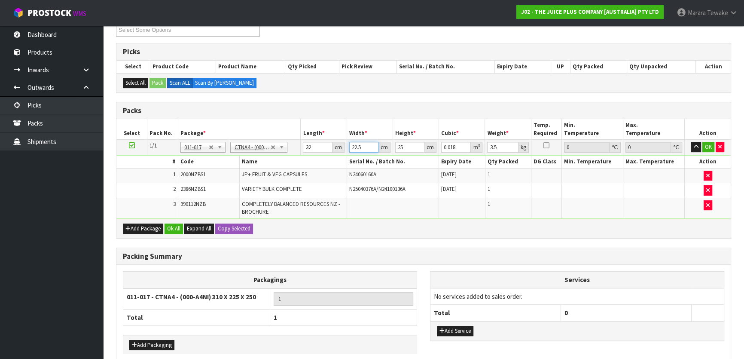
type input "2"
type input "0.0016"
type input "24"
type input "0.0192"
type input "24"
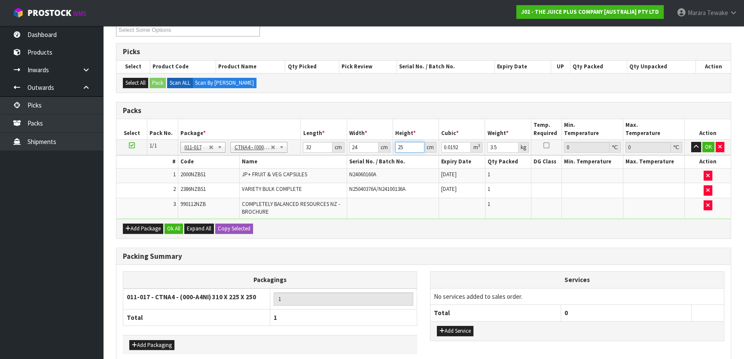
type input "2"
type input "0.001536"
type input "24"
type input "0.018432"
type input "24"
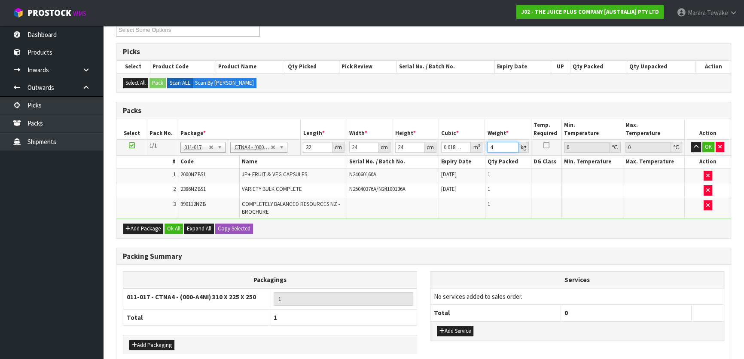
type input "4"
click at [691, 142] on button "button" at bounding box center [696, 147] width 10 height 10
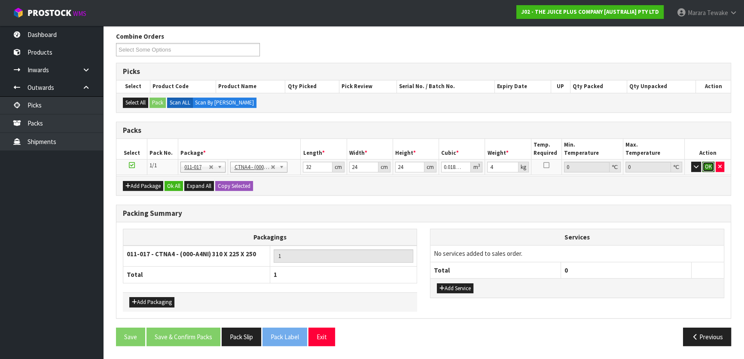
click button "OK" at bounding box center [708, 167] width 12 height 10
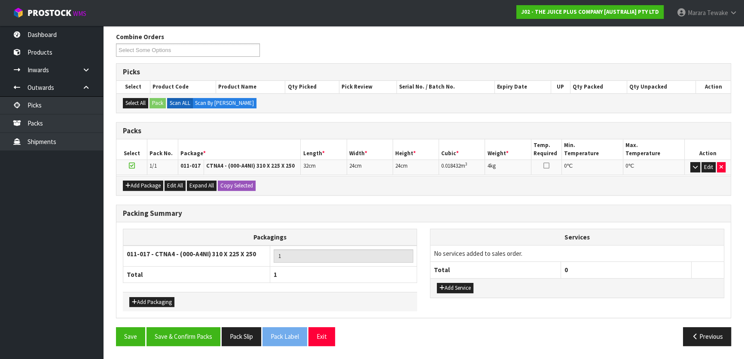
scroll to position [133, 0]
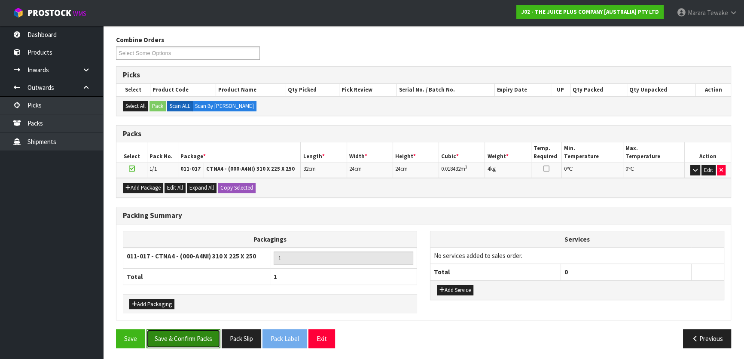
click at [184, 336] on button "Save & Confirm Packs" at bounding box center [183, 338] width 74 height 18
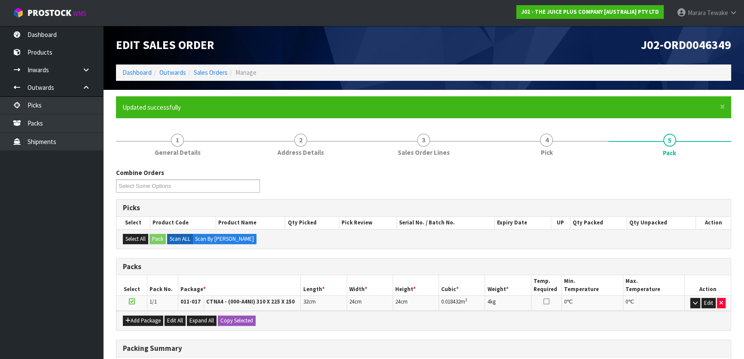
scroll to position [113, 0]
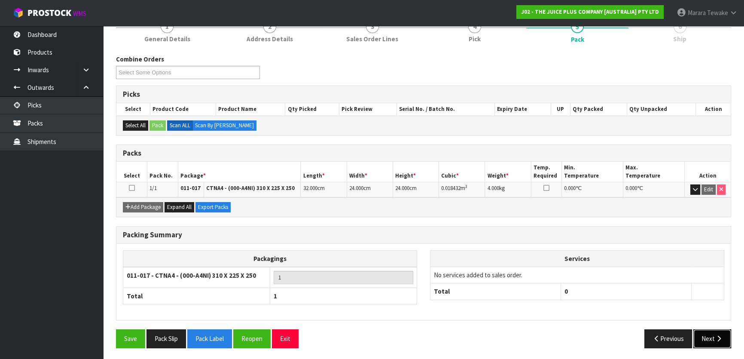
click at [708, 336] on button "Next" at bounding box center [712, 338] width 38 height 18
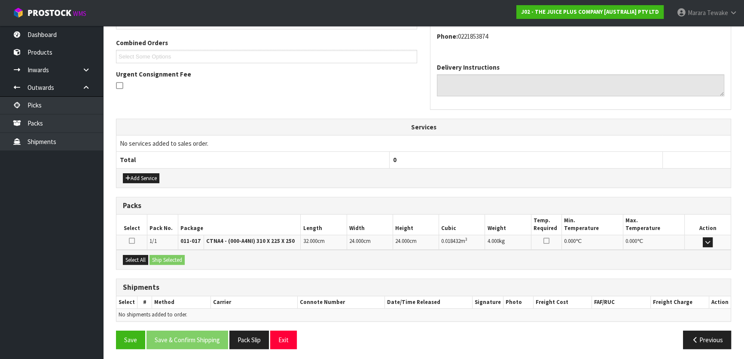
scroll to position [216, 0]
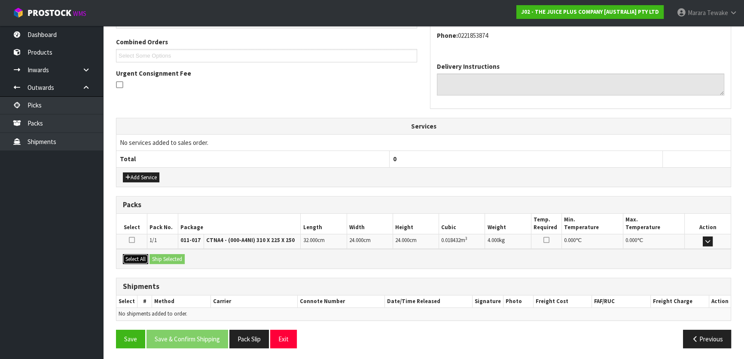
click at [144, 257] on button "Select All" at bounding box center [135, 259] width 25 height 10
click at [174, 259] on button "Ship Selected" at bounding box center [166, 259] width 35 height 10
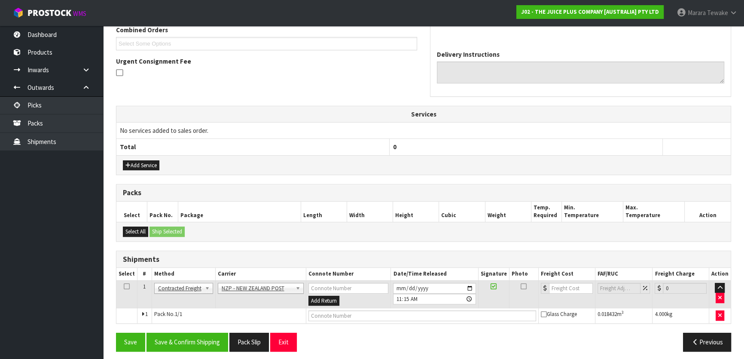
scroll to position [232, 0]
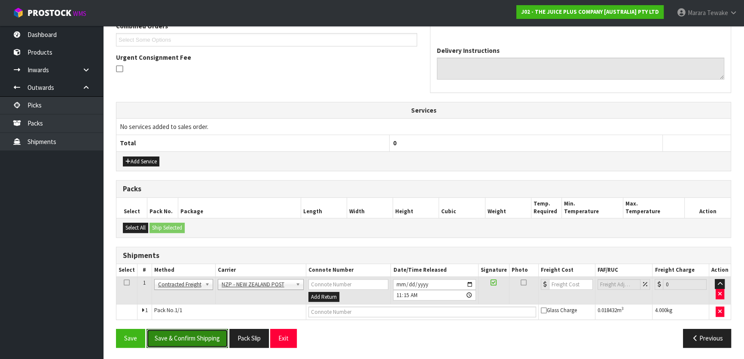
drag, startPoint x: 204, startPoint y: 337, endPoint x: 52, endPoint y: 314, distance: 153.4
click at [201, 336] on button "Save & Confirm Shipping" at bounding box center [187, 338] width 82 height 18
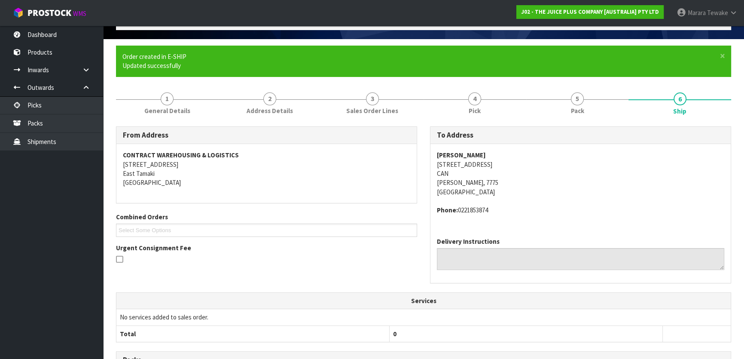
scroll to position [220, 0]
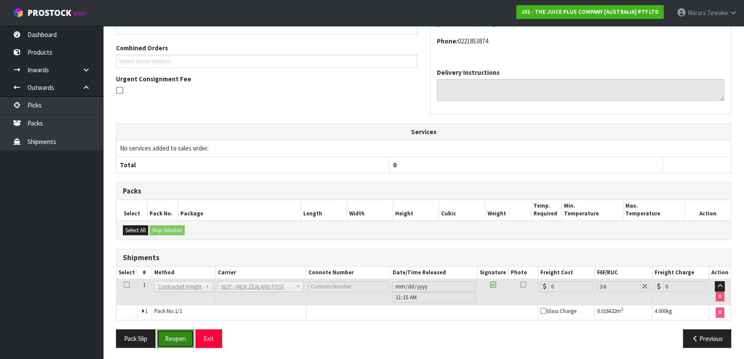
drag, startPoint x: 174, startPoint y: 338, endPoint x: 165, endPoint y: 339, distance: 9.0
click at [174, 338] on button "Reopen" at bounding box center [175, 338] width 37 height 18
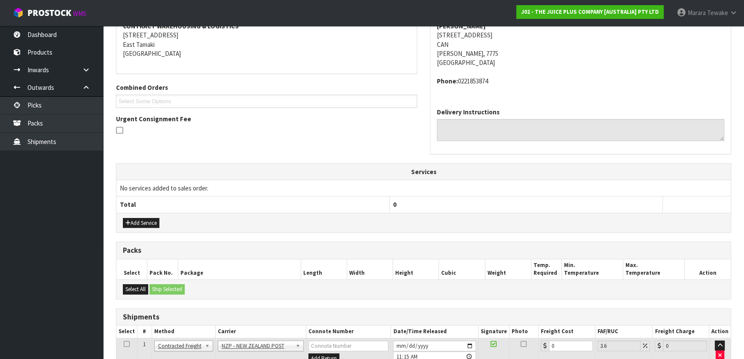
scroll to position [37, 0]
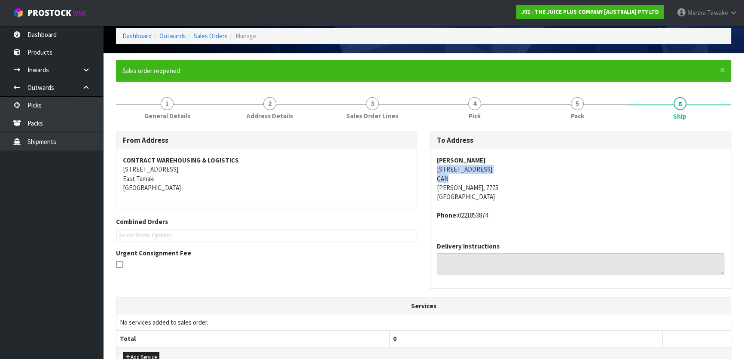
drag, startPoint x: 436, startPoint y: 168, endPoint x: 484, endPoint y: 180, distance: 50.1
click at [484, 180] on div "[PERSON_NAME] [STREET_ADDRESS][PERSON_NAME] Phone: [PHONE_NUMBER]" at bounding box center [580, 192] width 300 height 86
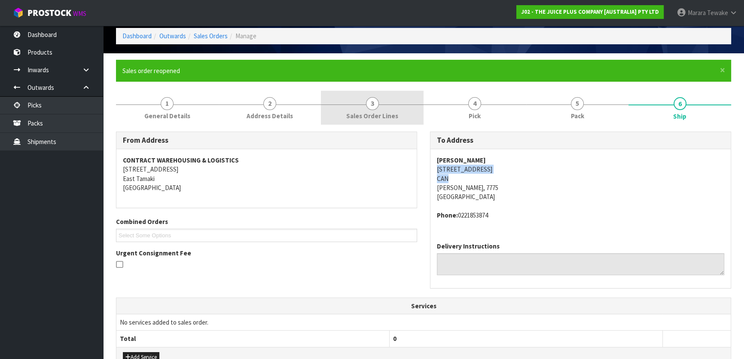
copy address "[STREET_ADDRESS]"
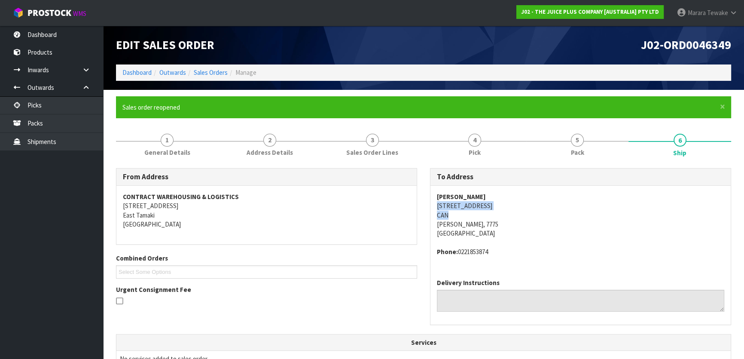
scroll to position [232, 0]
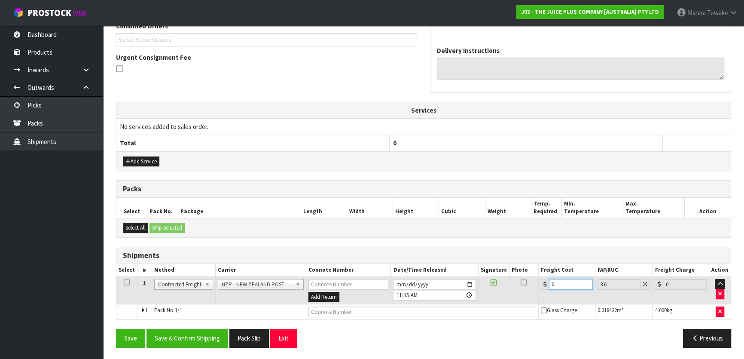
drag, startPoint x: 565, startPoint y: 285, endPoint x: 504, endPoint y: 261, distance: 65.2
click at [524, 271] on table "Select # Method Carrier Connote Number Date/Time Released Signature Photo Freig…" at bounding box center [423, 291] width 614 height 55
type input "1"
type input "1.04"
type input "16"
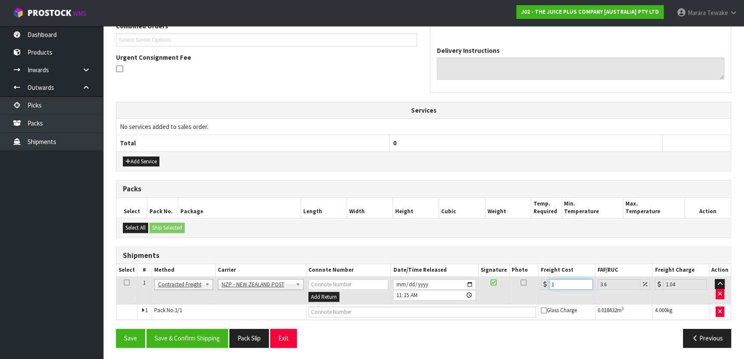
type input "16.58"
type input "16.2"
type input "16.78"
type input "16.20"
drag, startPoint x: 184, startPoint y: 332, endPoint x: 51, endPoint y: 217, distance: 176.3
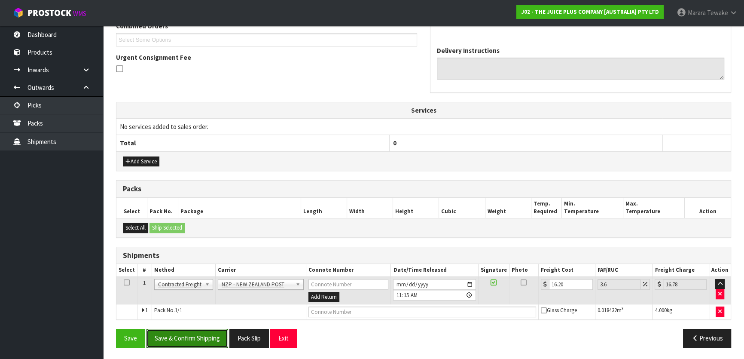
click at [182, 331] on button "Save & Confirm Shipping" at bounding box center [187, 338] width 82 height 18
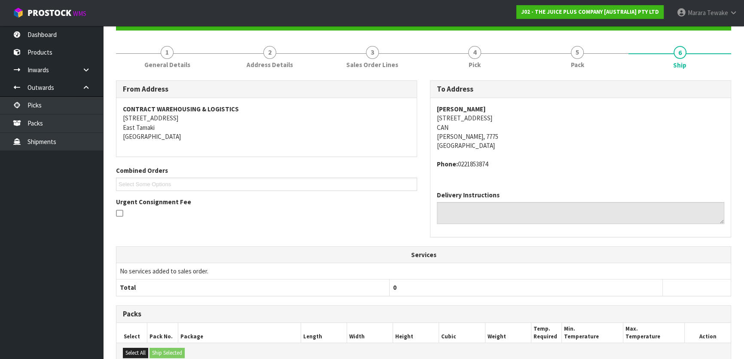
scroll to position [0, 0]
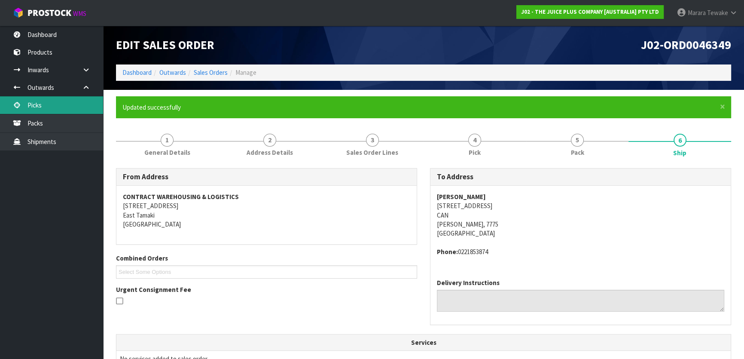
click at [69, 103] on link "Picks" at bounding box center [51, 105] width 103 height 18
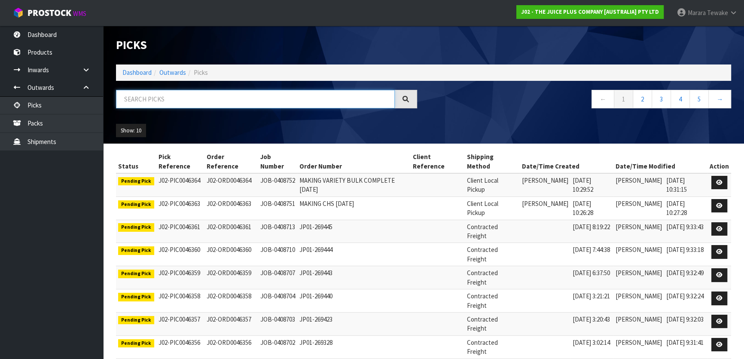
click at [217, 100] on input "text" at bounding box center [255, 99] width 279 height 18
type input "JOB-0408713"
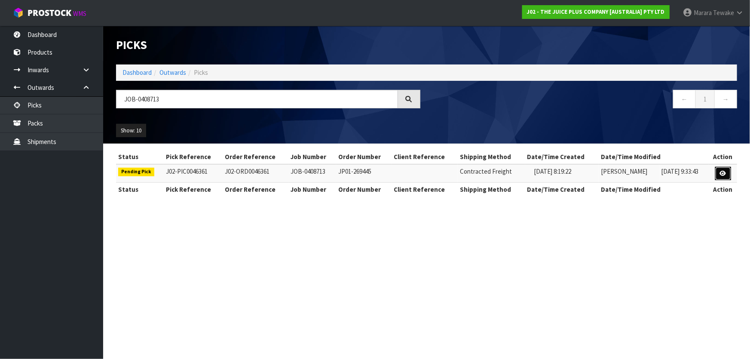
click at [725, 173] on icon at bounding box center [723, 174] width 6 height 6
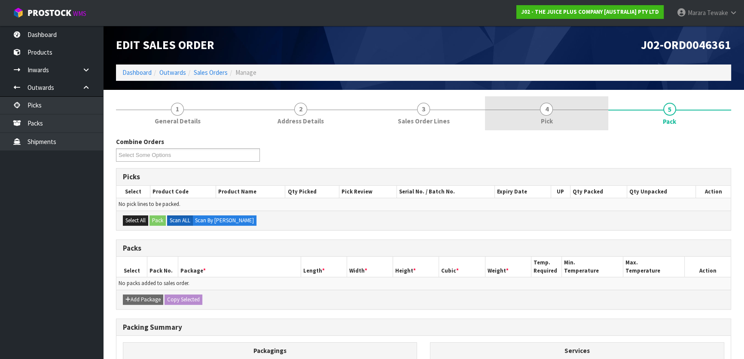
click at [585, 120] on link "4 Pick" at bounding box center [546, 113] width 123 height 34
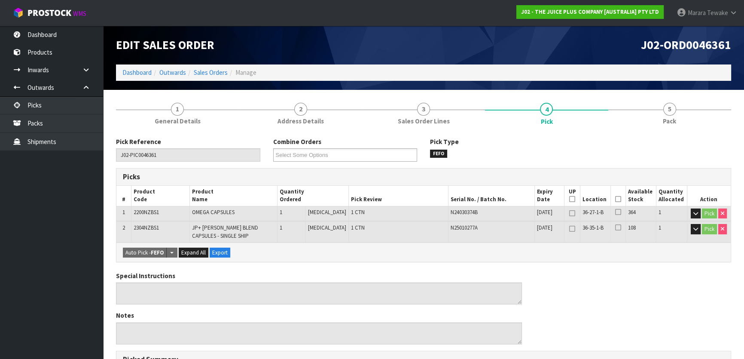
click at [616, 199] on icon at bounding box center [618, 199] width 6 height 0
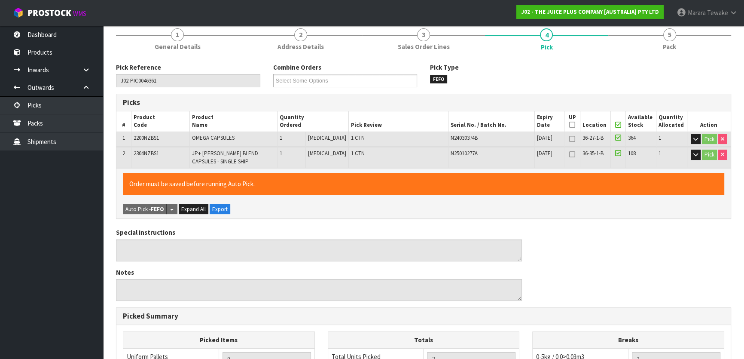
scroll to position [258, 0]
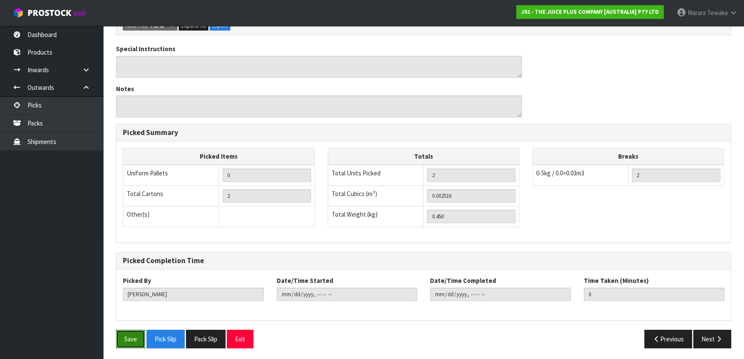
click at [129, 329] on button "Save" at bounding box center [130, 338] width 29 height 18
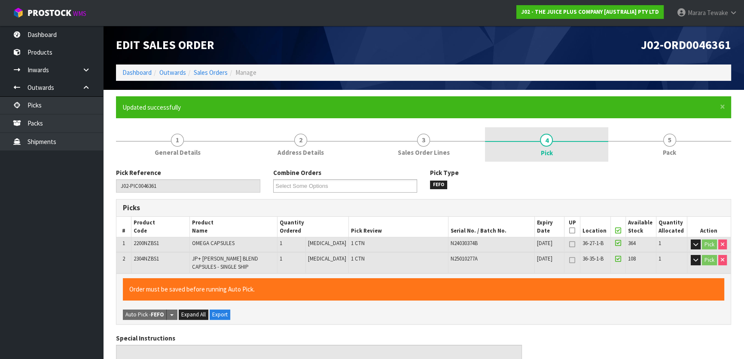
type input "[PERSON_NAME]"
type input "[DATE]T11:19:57"
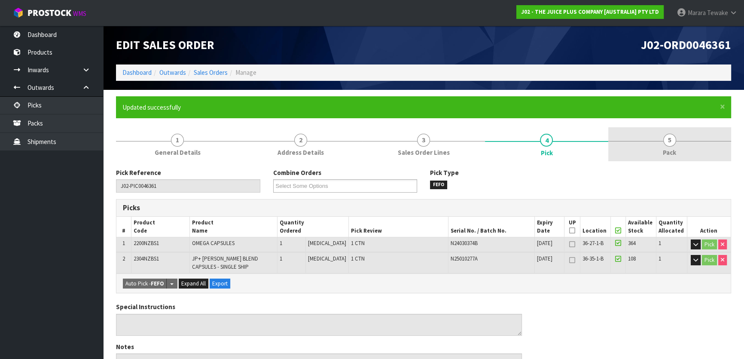
click at [696, 146] on link "5 Pack" at bounding box center [669, 144] width 123 height 34
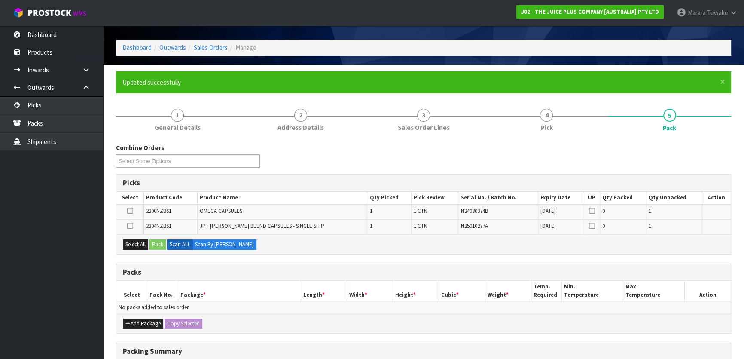
scroll to position [78, 0]
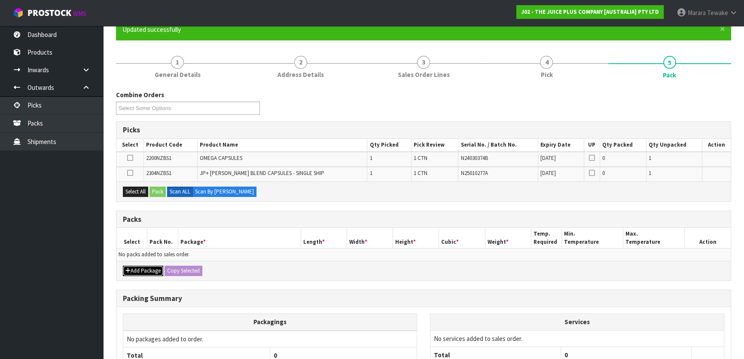
click at [142, 266] on button "Add Package" at bounding box center [143, 270] width 40 height 10
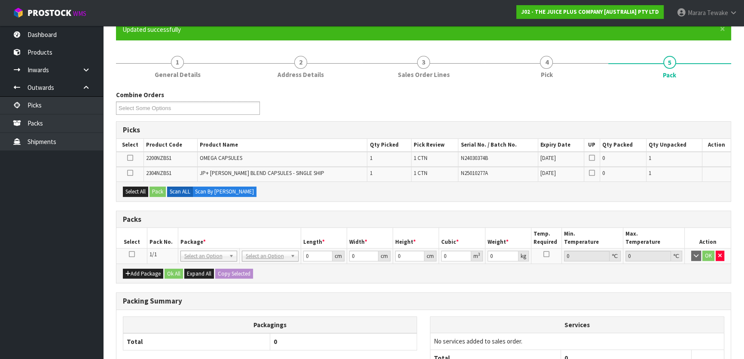
click at [129, 254] on icon at bounding box center [132, 254] width 6 height 0
drag, startPoint x: 133, startPoint y: 189, endPoint x: 152, endPoint y: 189, distance: 18.9
click at [133, 189] on button "Select All" at bounding box center [135, 191] width 25 height 10
click at [158, 189] on button "Pack" at bounding box center [157, 191] width 16 height 10
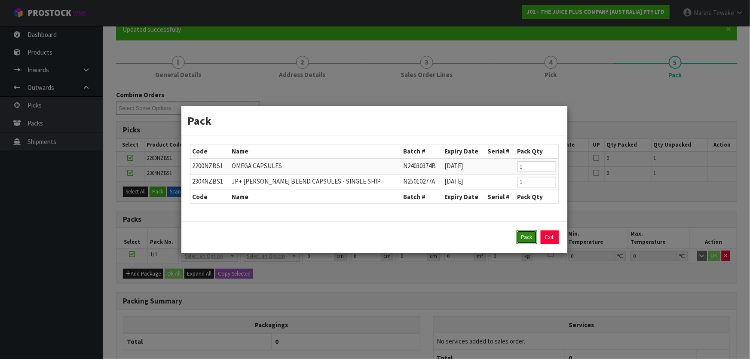
click at [520, 238] on button "Pack" at bounding box center [526, 237] width 21 height 14
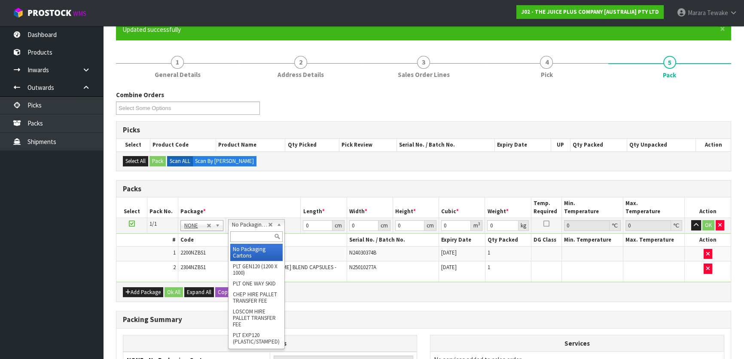
click at [251, 236] on input "text" at bounding box center [256, 236] width 52 height 11
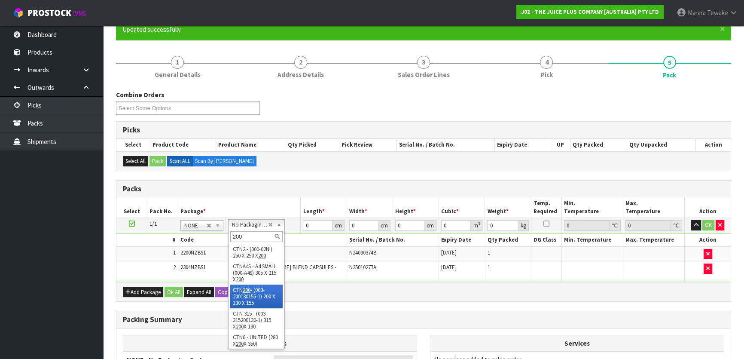
type input "200"
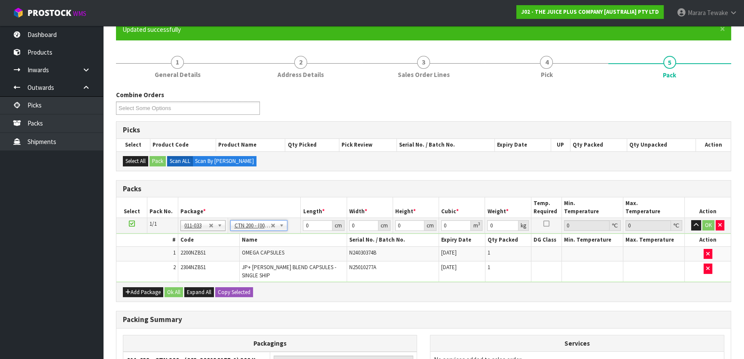
type input "20"
type input "13"
type input "15.5"
type input "0.00403"
type input "0.65"
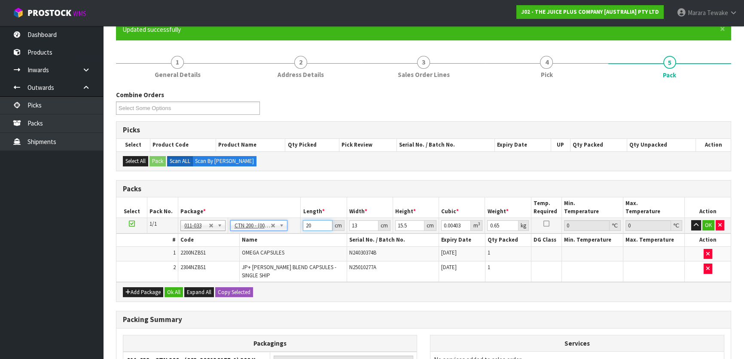
drag, startPoint x: 307, startPoint y: 224, endPoint x: 281, endPoint y: 199, distance: 35.5
click at [282, 204] on table "Select Pack No. Package * Length * Width * Height * Cubic * Weight * Temp. Requ…" at bounding box center [423, 239] width 614 height 85
type input "2"
type input "0.000403"
type input "21"
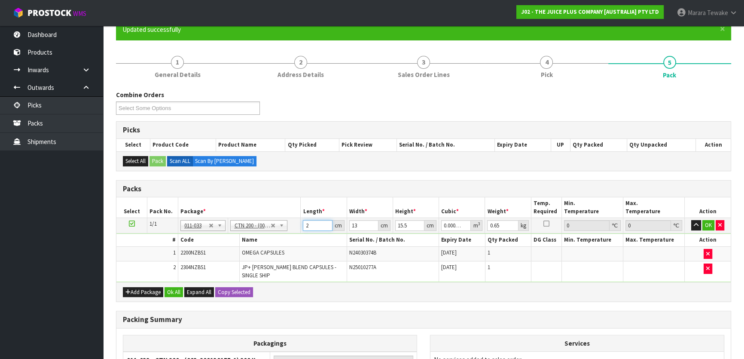
type input "0.004232"
type input "21"
type input "1"
type input "0.000325"
type input "14"
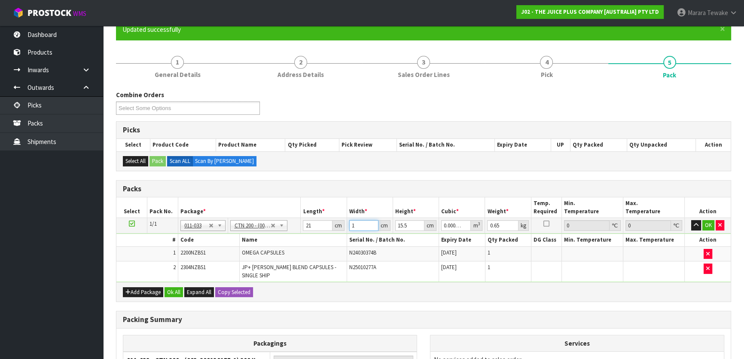
type input "0.004557"
type input "14"
type input "1"
type input "0.000294"
type input "17"
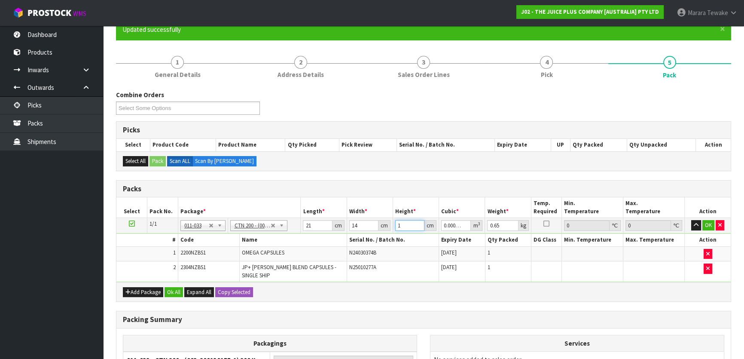
type input "0.004998"
type input "17"
type input "1"
click at [691, 220] on button "button" at bounding box center [696, 225] width 10 height 10
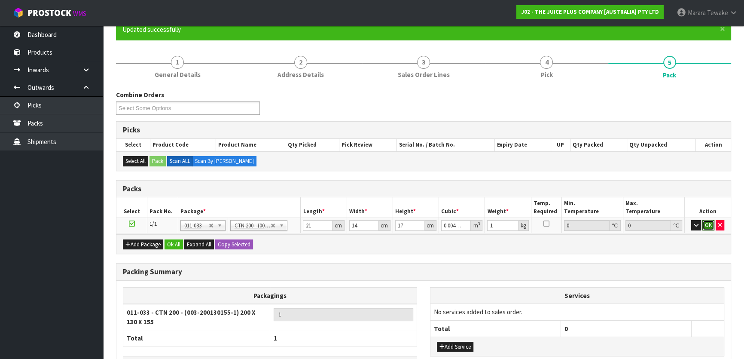
click button "OK" at bounding box center [708, 225] width 12 height 10
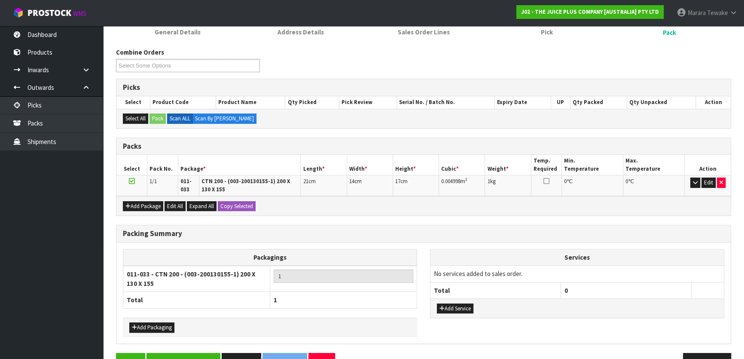
scroll to position [143, 0]
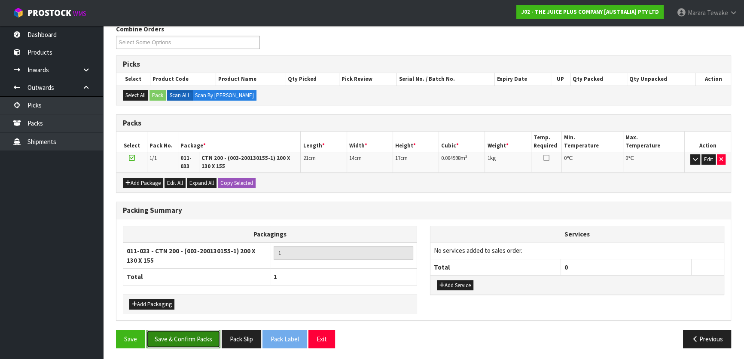
click at [185, 344] on button "Save & Confirm Packs" at bounding box center [183, 338] width 74 height 18
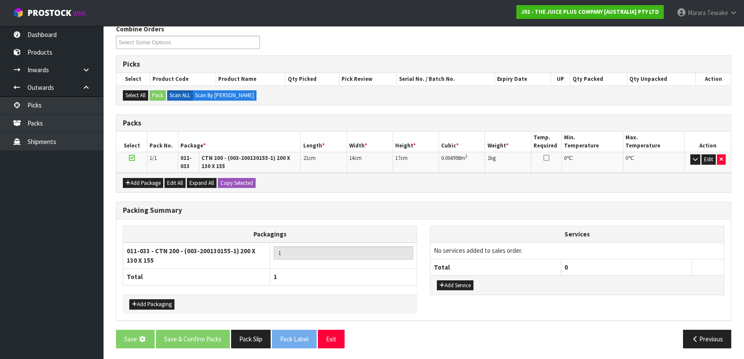
scroll to position [0, 0]
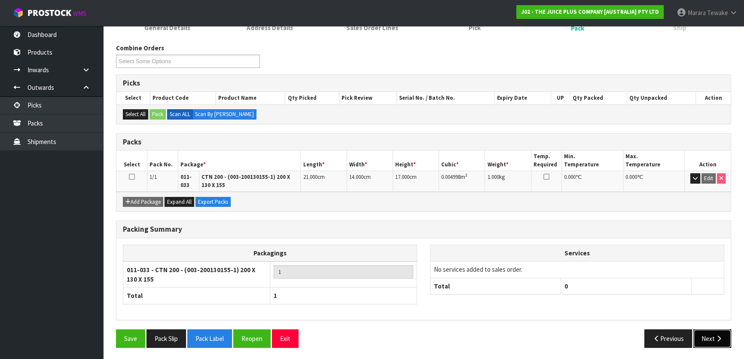
click at [713, 338] on button "Next" at bounding box center [712, 338] width 38 height 18
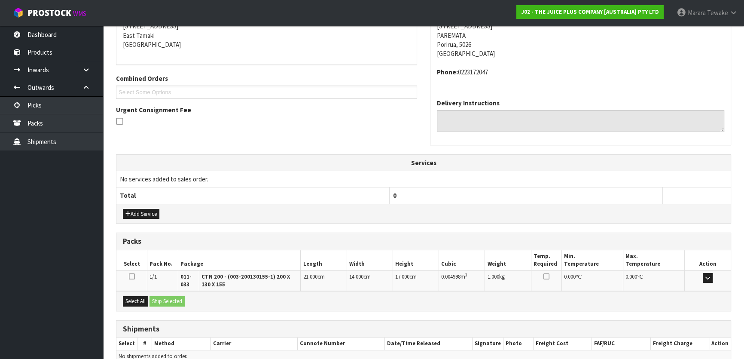
scroll to position [222, 0]
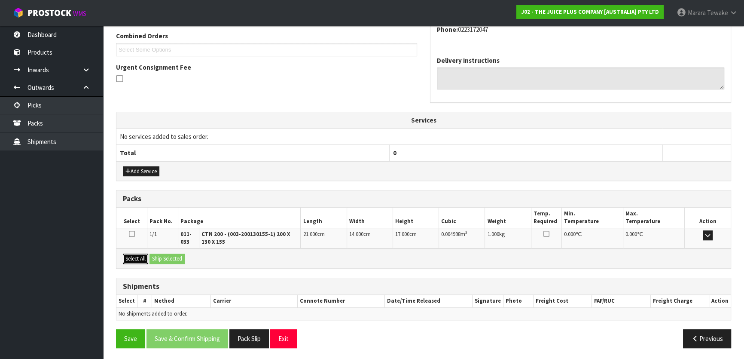
click at [136, 259] on button "Select All" at bounding box center [135, 258] width 25 height 10
click at [163, 262] on div "Select All Ship Selected" at bounding box center [423, 257] width 614 height 19
click at [167, 257] on button "Ship Selected" at bounding box center [166, 258] width 35 height 10
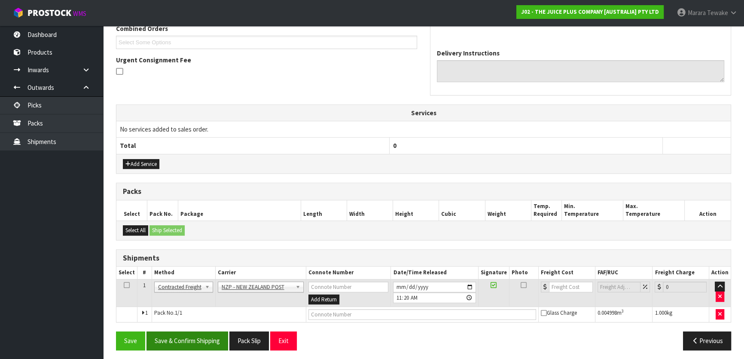
scroll to position [232, 0]
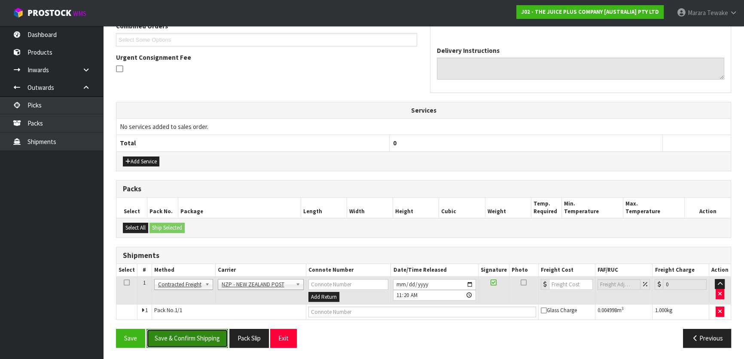
click at [202, 331] on button "Save & Confirm Shipping" at bounding box center [187, 338] width 82 height 18
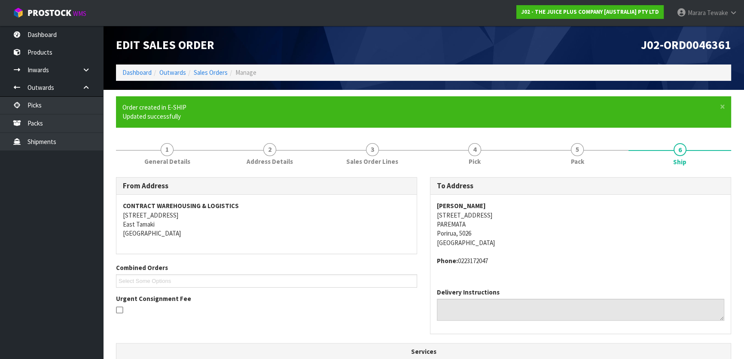
scroll to position [220, 0]
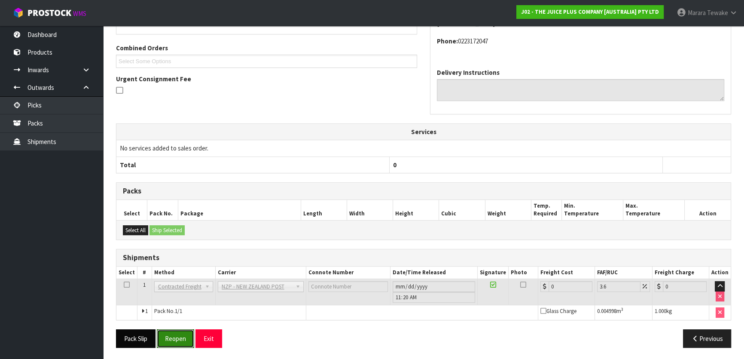
drag, startPoint x: 174, startPoint y: 339, endPoint x: 149, endPoint y: 339, distance: 24.9
click at [174, 339] on button "Reopen" at bounding box center [175, 338] width 37 height 18
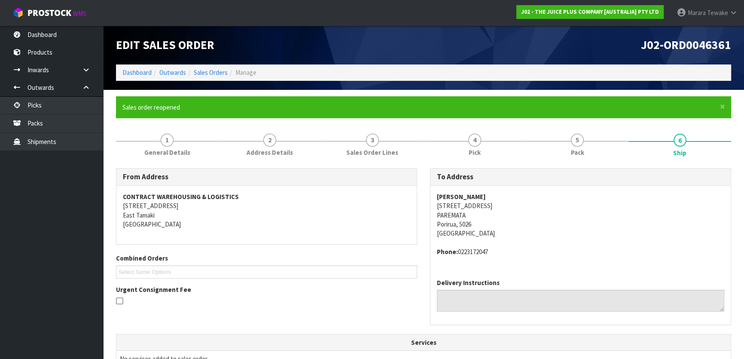
scroll to position [232, 0]
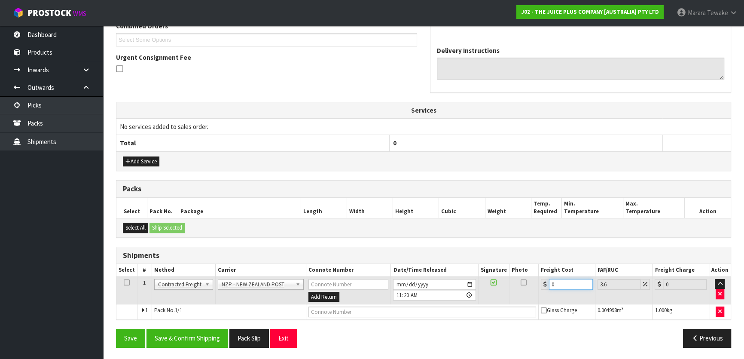
drag, startPoint x: 563, startPoint y: 283, endPoint x: 537, endPoint y: 230, distance: 59.2
click at [541, 258] on div "Shipments Select # Method Carrier Connote Number Date/Time Released Signature P…" at bounding box center [423, 283] width 615 height 73
type input "8"
type input "8.29"
type input "8.4"
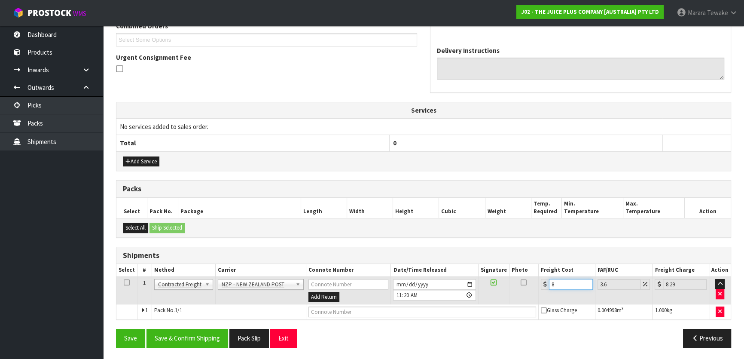
type input "8.7"
type input "8.45"
type input "8.75"
type input "8.45"
click at [199, 336] on button "Save & Confirm Shipping" at bounding box center [187, 338] width 82 height 18
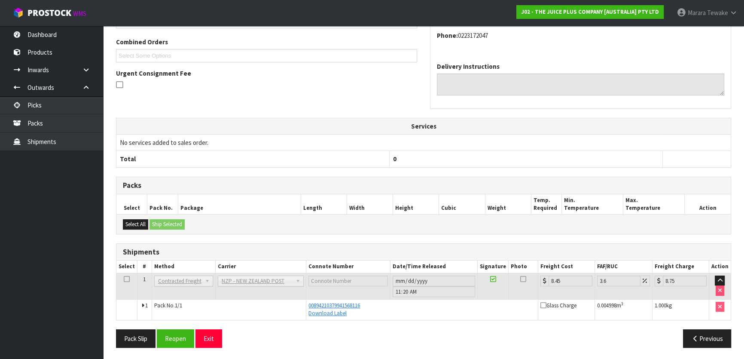
scroll to position [0, 0]
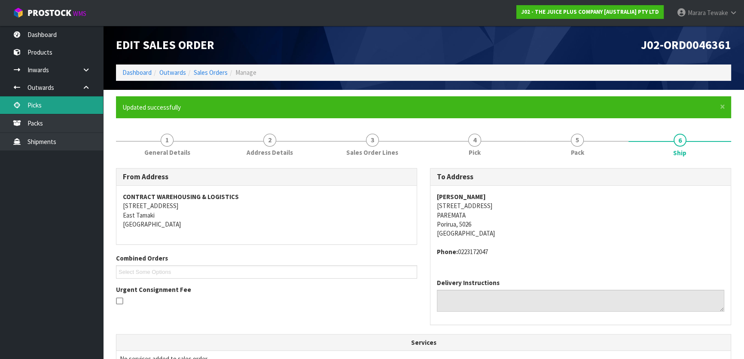
click at [73, 101] on link "Picks" at bounding box center [51, 105] width 103 height 18
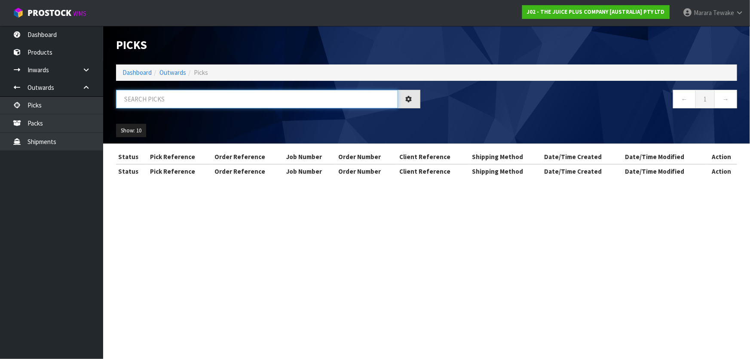
click at [140, 96] on input "text" at bounding box center [257, 99] width 282 height 18
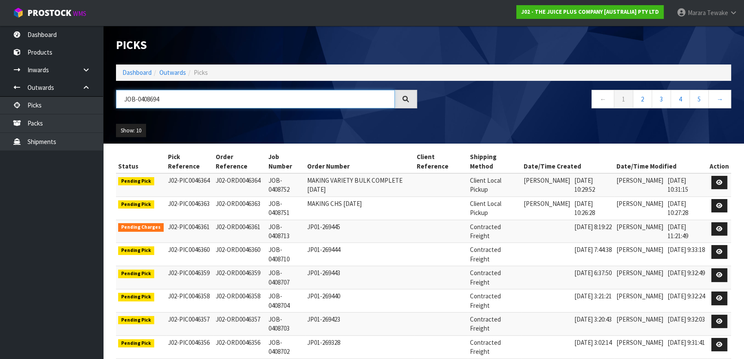
type input "JOB-0408694"
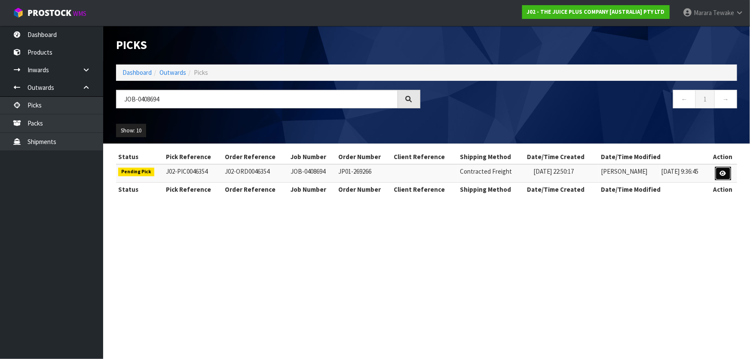
click at [720, 174] on icon at bounding box center [723, 174] width 6 height 6
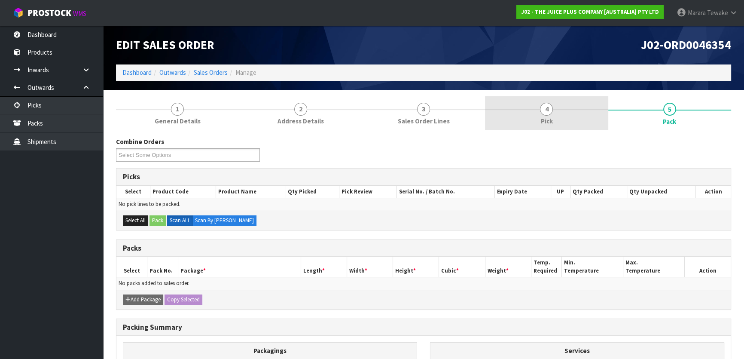
click at [551, 113] on span "4" at bounding box center [546, 109] width 13 height 13
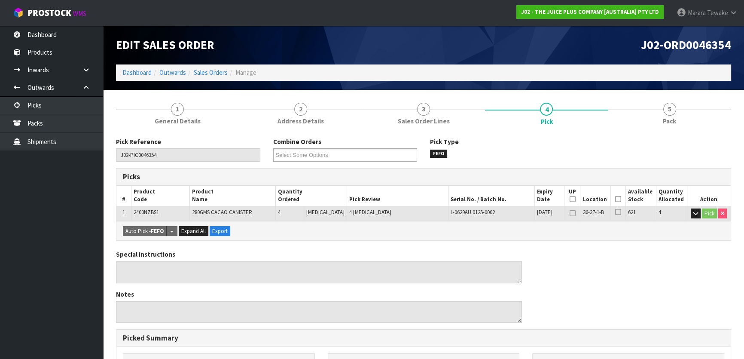
click at [616, 199] on icon at bounding box center [618, 199] width 6 height 0
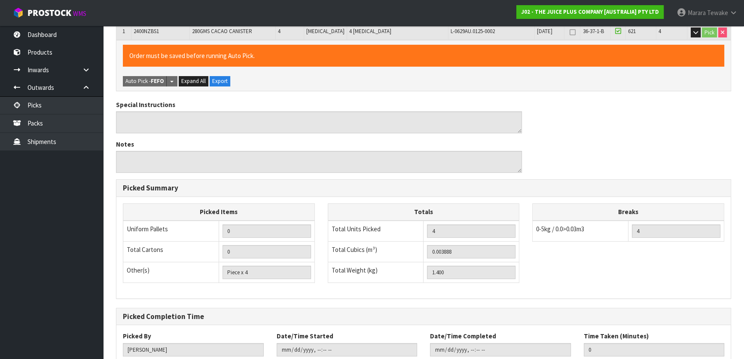
scroll to position [236, 0]
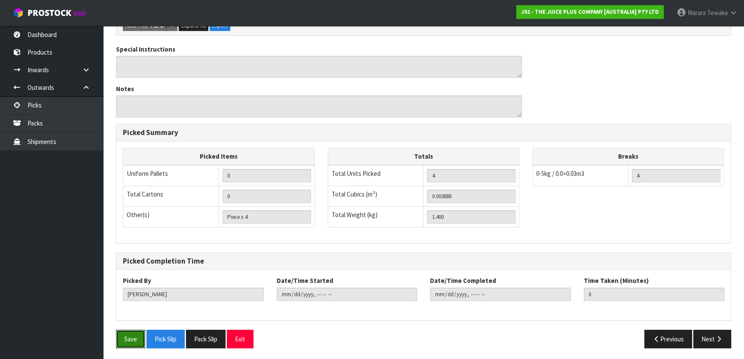
drag, startPoint x: 124, startPoint y: 336, endPoint x: 137, endPoint y: 322, distance: 19.5
click at [125, 336] on button "Save" at bounding box center [130, 338] width 29 height 18
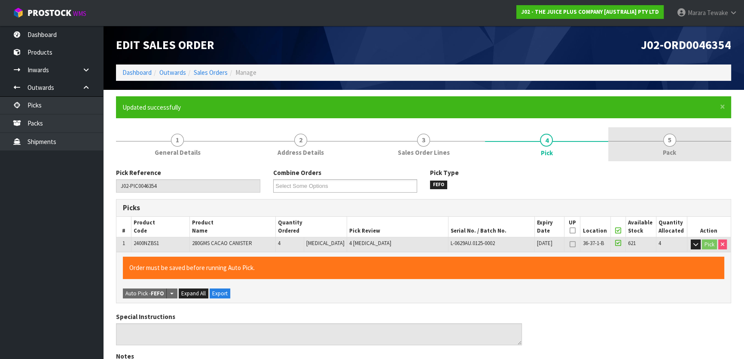
type input "[PERSON_NAME]"
type input "[DATE]T11:25:26"
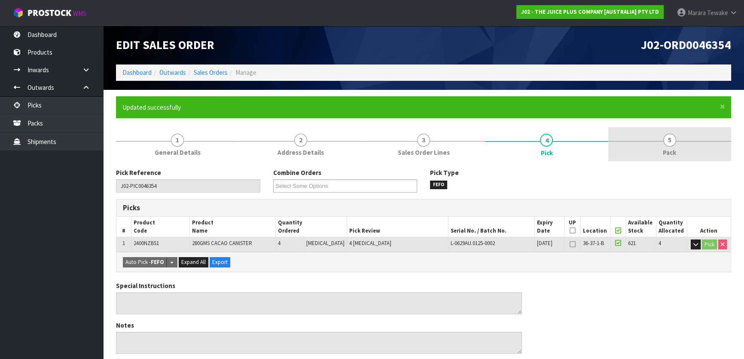
click at [650, 144] on link "5 Pack" at bounding box center [669, 144] width 123 height 34
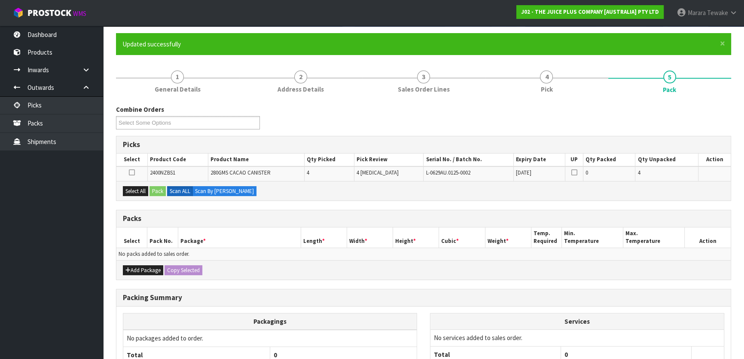
scroll to position [141, 0]
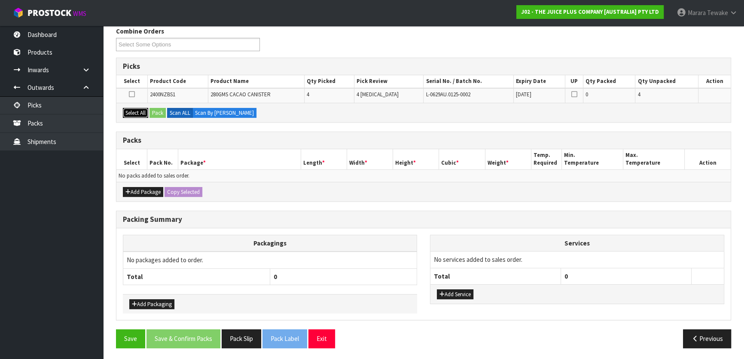
click at [138, 108] on button "Select All" at bounding box center [135, 113] width 25 height 10
click at [151, 112] on div "Select All Pack Scan ALL Scan By [PERSON_NAME]" at bounding box center [423, 112] width 614 height 19
click at [156, 113] on button "Pack" at bounding box center [157, 113] width 16 height 10
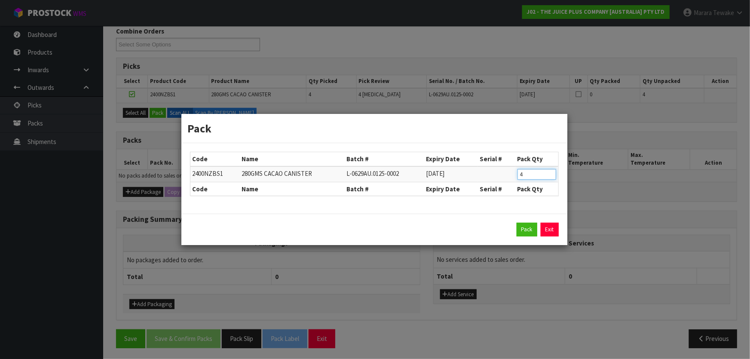
drag, startPoint x: 528, startPoint y: 172, endPoint x: 497, endPoint y: 161, distance: 33.8
click at [504, 168] on tr "2400NZBS1 280GMS CACAO CANISTER L-0629AU.0125-0002 [DATE] 4" at bounding box center [374, 174] width 368 height 16
click at [520, 224] on button "Pack" at bounding box center [526, 230] width 21 height 14
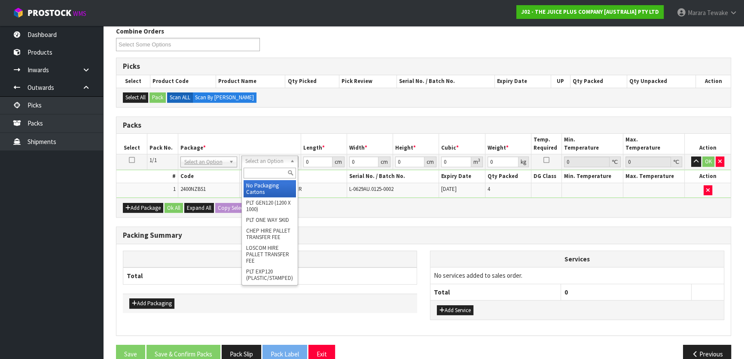
click at [268, 171] on input "text" at bounding box center [270, 173] width 52 height 11
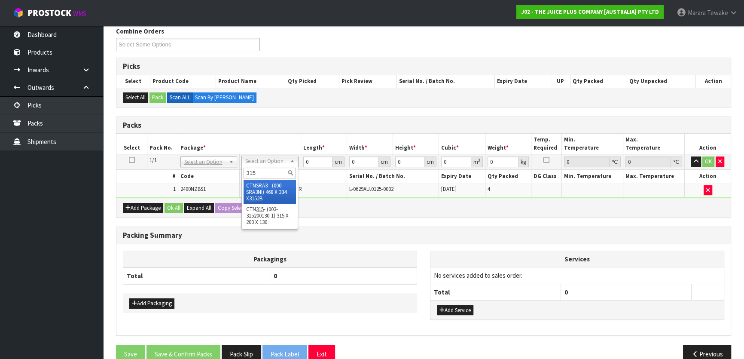
type input "315"
type input "31.5"
type input "20"
type input "13"
type input "0.00819"
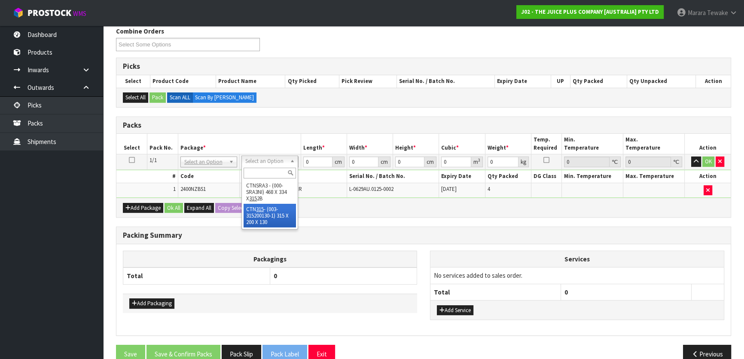
type input "1.6"
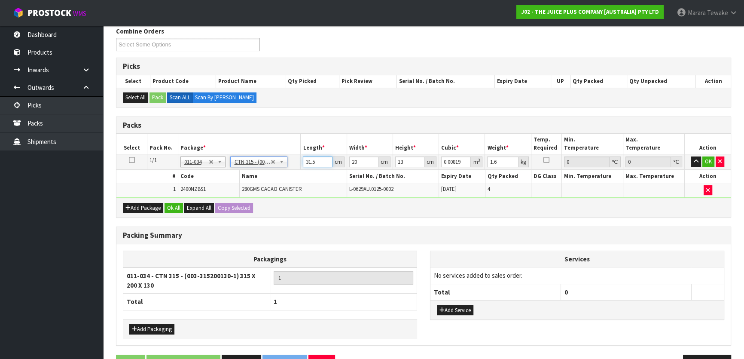
drag, startPoint x: 317, startPoint y: 157, endPoint x: 309, endPoint y: 119, distance: 38.6
click at [288, 149] on table "Select Pack No. Package * Length * Width * Height * Cubic * Weight * Temp. Requ…" at bounding box center [423, 166] width 614 height 64
type input "3"
type input "0.00078"
type input "32"
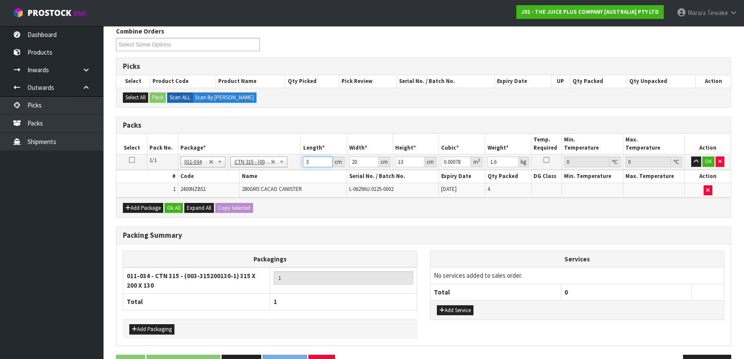
type input "0.00832"
type input "32"
type input "2"
type input "0.000832"
type input "21"
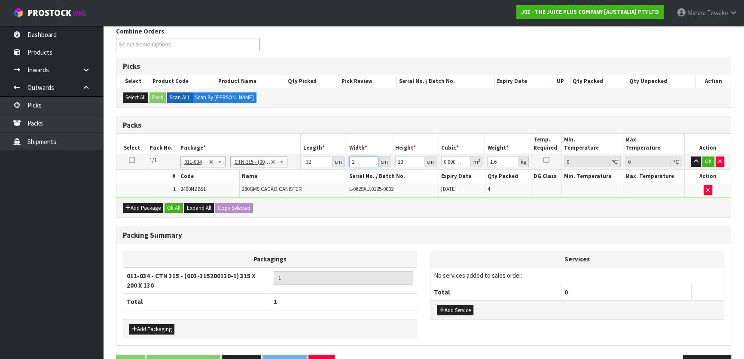
type input "0.008736"
type input "21"
type input "1"
type input "0.000672"
type input "15"
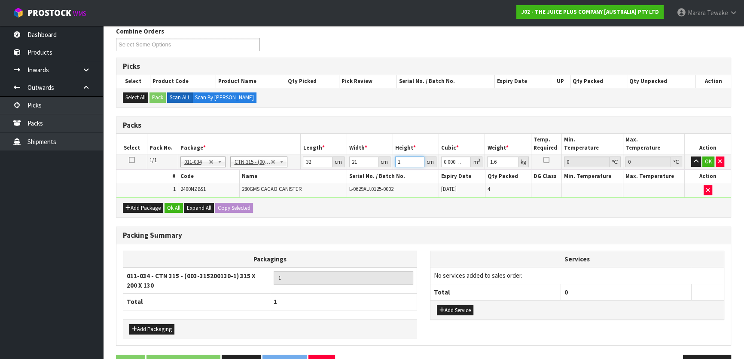
type input "0.01008"
type input "15"
type input "2"
click at [691, 156] on button "button" at bounding box center [696, 161] width 10 height 10
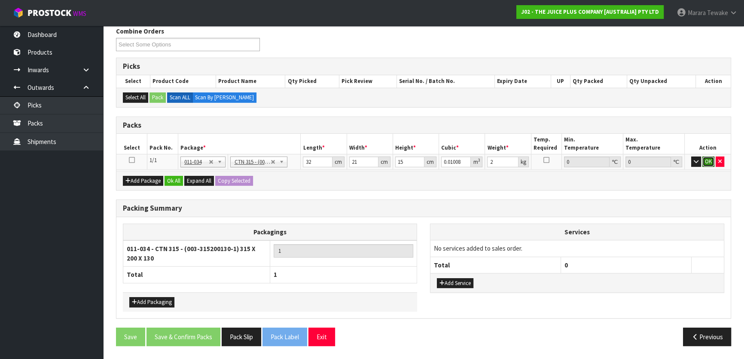
click button "OK" at bounding box center [708, 161] width 12 height 10
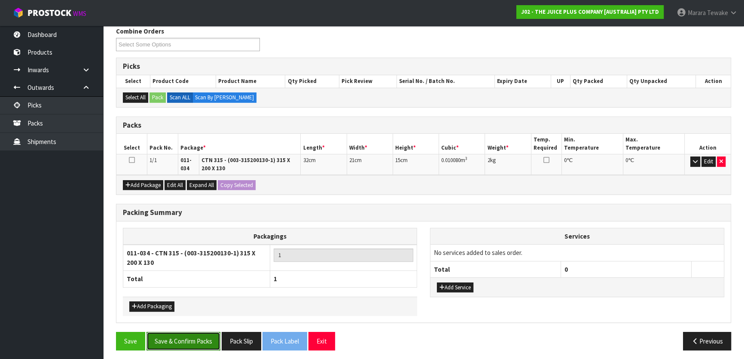
click at [195, 345] on button "Save & Confirm Packs" at bounding box center [183, 341] width 74 height 18
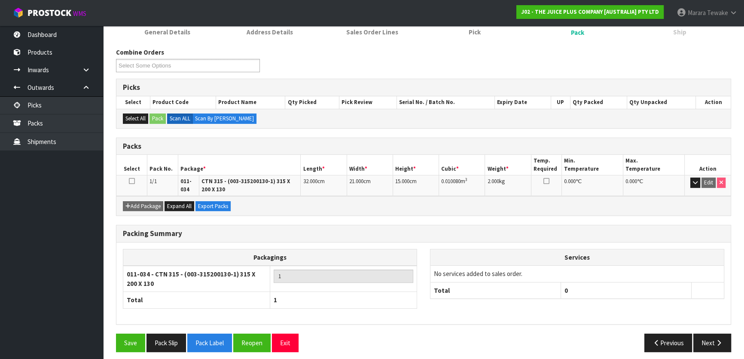
scroll to position [125, 0]
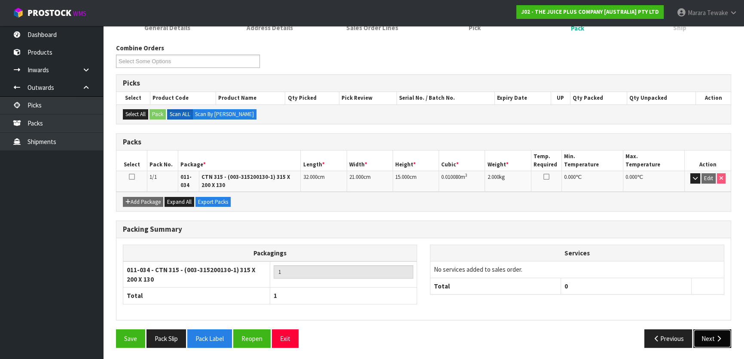
click at [716, 341] on button "Next" at bounding box center [712, 338] width 38 height 18
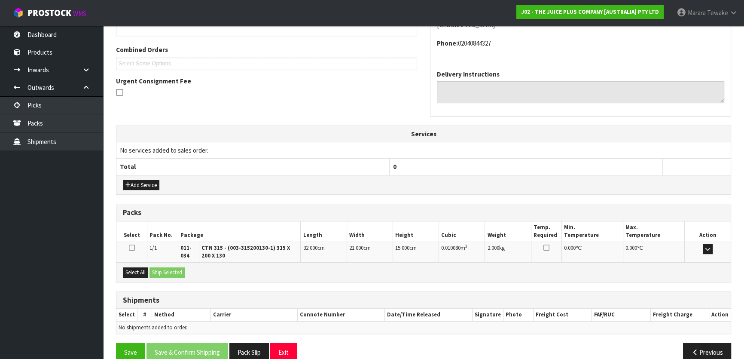
scroll to position [222, 0]
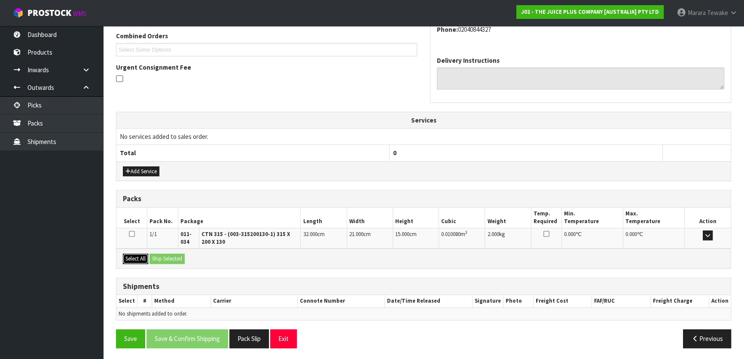
click at [140, 254] on button "Select All" at bounding box center [135, 258] width 25 height 10
click at [162, 256] on button "Ship Selected" at bounding box center [166, 258] width 35 height 10
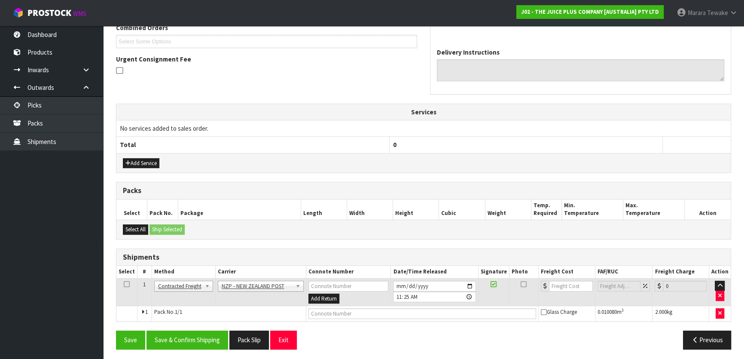
scroll to position [232, 0]
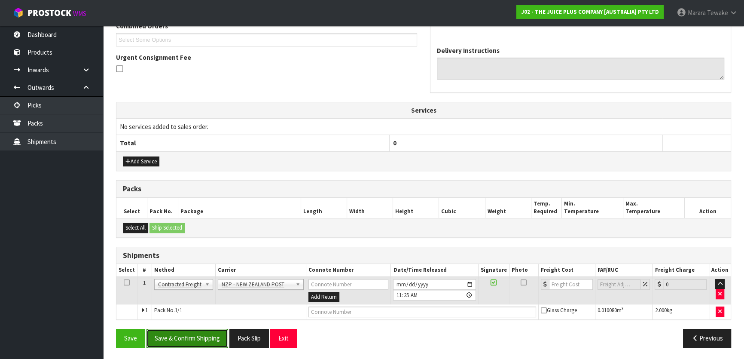
drag, startPoint x: 197, startPoint y: 331, endPoint x: 191, endPoint y: 329, distance: 5.8
click at [196, 331] on button "Save & Confirm Shipping" at bounding box center [187, 338] width 82 height 18
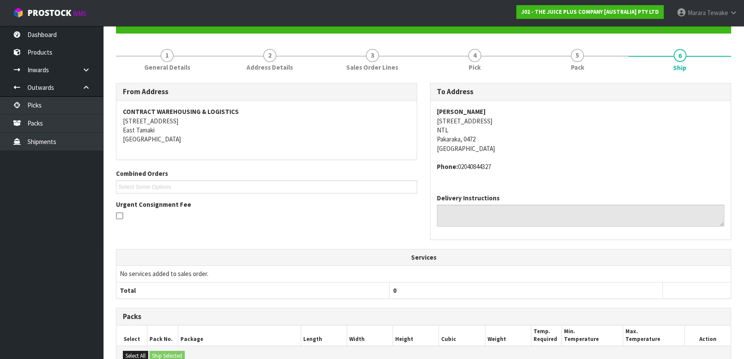
scroll to position [220, 0]
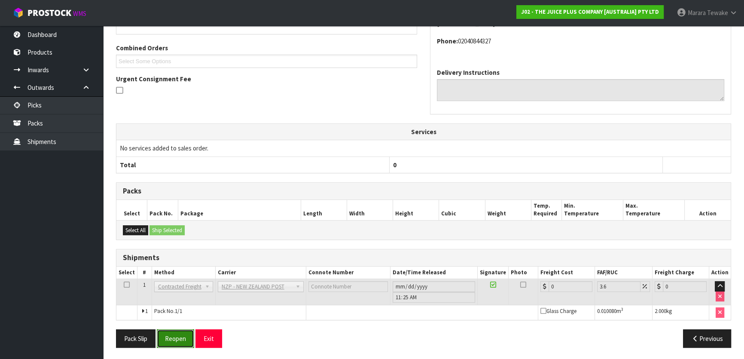
click at [168, 342] on button "Reopen" at bounding box center [175, 338] width 37 height 18
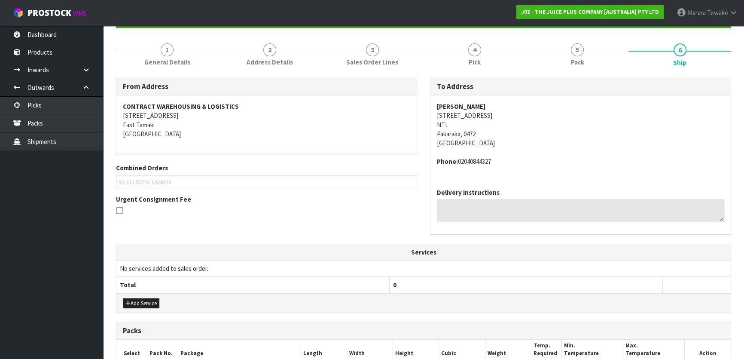
scroll to position [232, 0]
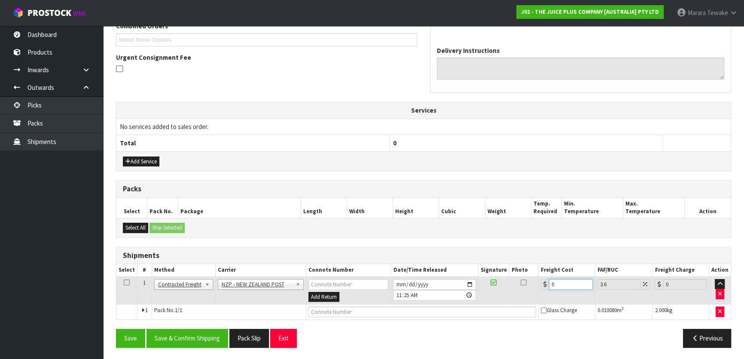
drag, startPoint x: 550, startPoint y: 277, endPoint x: 556, endPoint y: 250, distance: 26.9
click at [539, 258] on div "Shipments Select # Method Carrier Connote Number Date/Time Released Signature P…" at bounding box center [423, 283] width 615 height 73
type input "1"
type input "1.04"
type input "11"
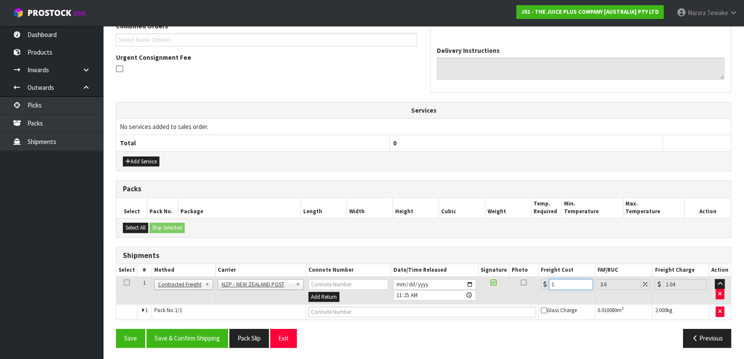
type input "11.4"
type input "11.9"
type input "12.33"
type input "11.90"
drag, startPoint x: 196, startPoint y: 330, endPoint x: 191, endPoint y: 331, distance: 4.8
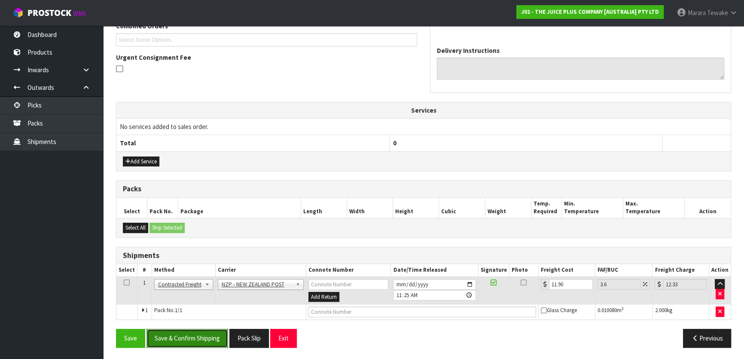
click at [195, 330] on button "Save & Confirm Shipping" at bounding box center [187, 338] width 82 height 18
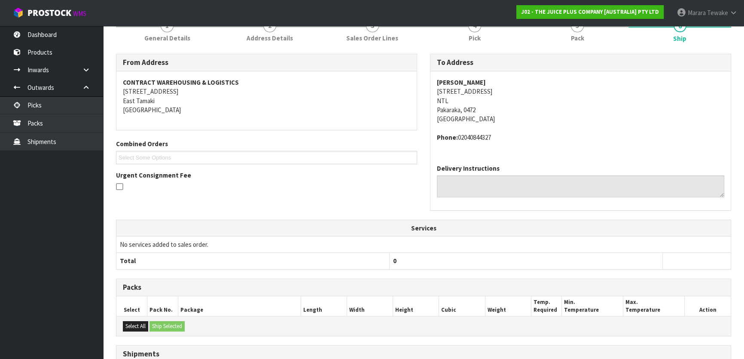
scroll to position [211, 0]
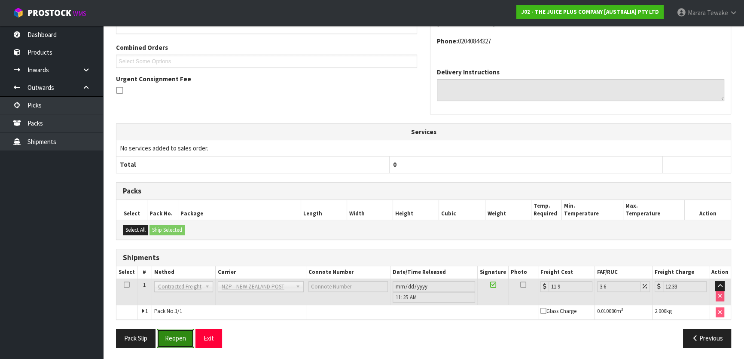
click at [186, 333] on button "Reopen" at bounding box center [175, 338] width 37 height 18
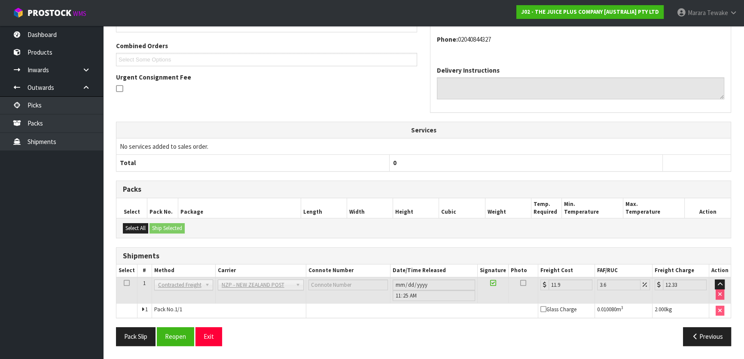
scroll to position [240, 0]
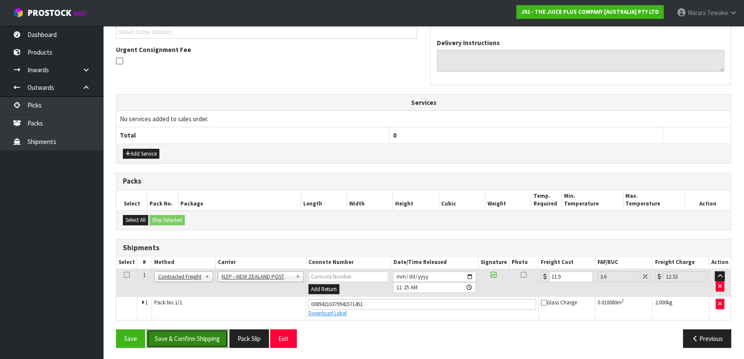
drag, startPoint x: 193, startPoint y: 332, endPoint x: 104, endPoint y: 304, distance: 93.3
click at [193, 332] on button "Save & Confirm Shipping" at bounding box center [187, 338] width 82 height 18
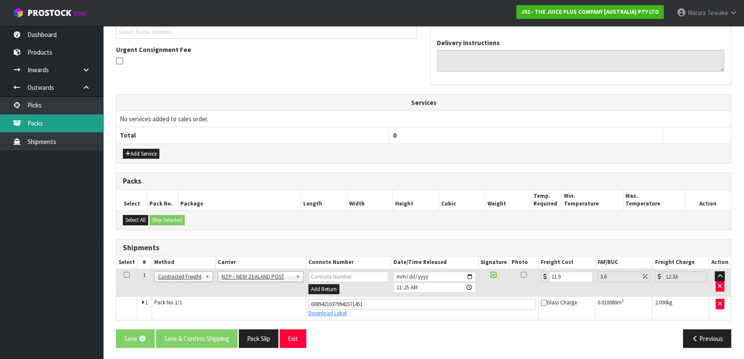
scroll to position [0, 0]
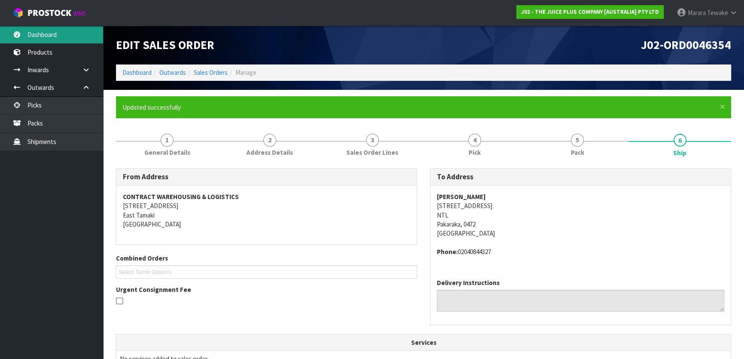
click at [45, 37] on link "Dashboard" at bounding box center [51, 35] width 103 height 18
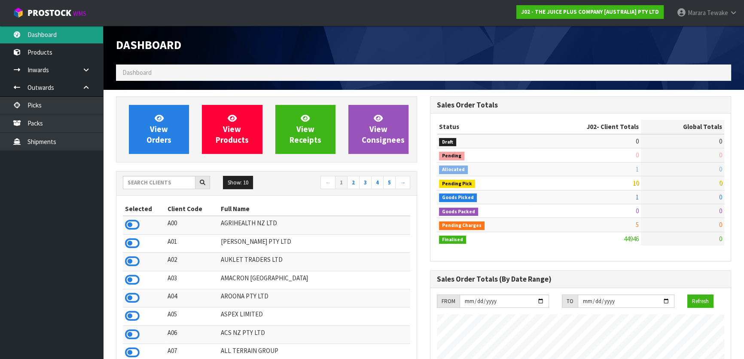
scroll to position [650, 314]
click at [154, 190] on div "Show: 10 5 10 25 50 ← 1 2 3 4 5 →" at bounding box center [266, 183] width 300 height 15
click at [168, 187] on input "text" at bounding box center [159, 182] width 73 height 13
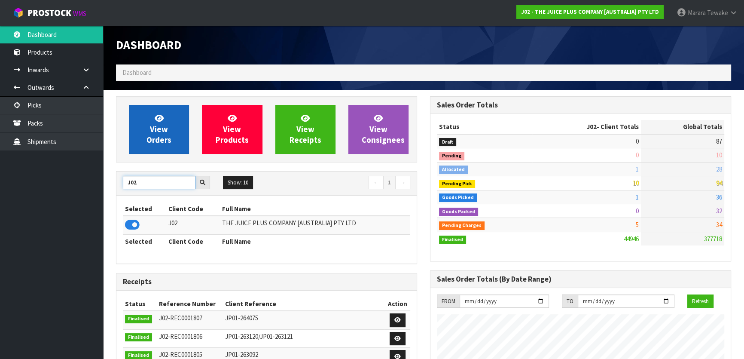
type input "J02"
click at [149, 128] on link "View Orders" at bounding box center [159, 129] width 60 height 49
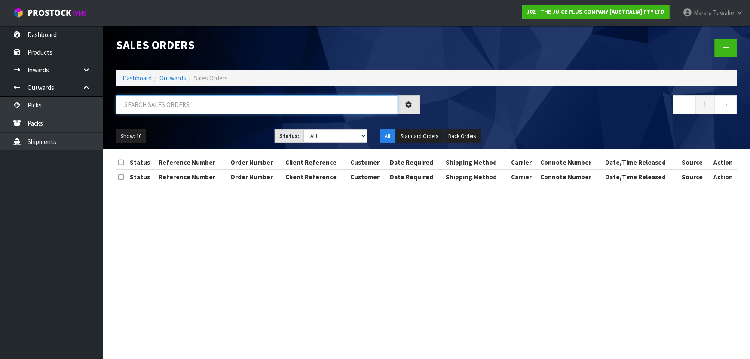
click at [241, 110] on input "text" at bounding box center [257, 104] width 282 height 18
type input "JOB-0408701"
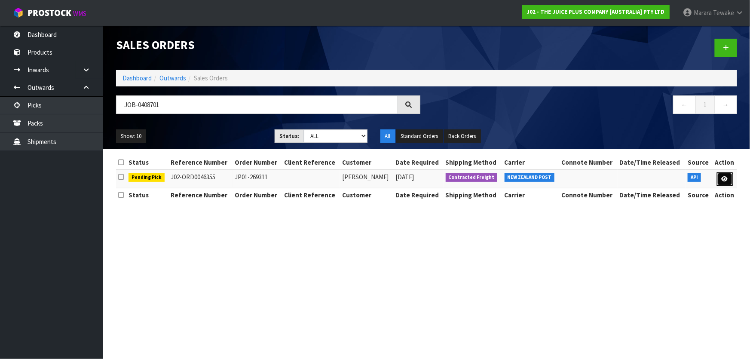
click at [722, 180] on icon at bounding box center [724, 179] width 6 height 6
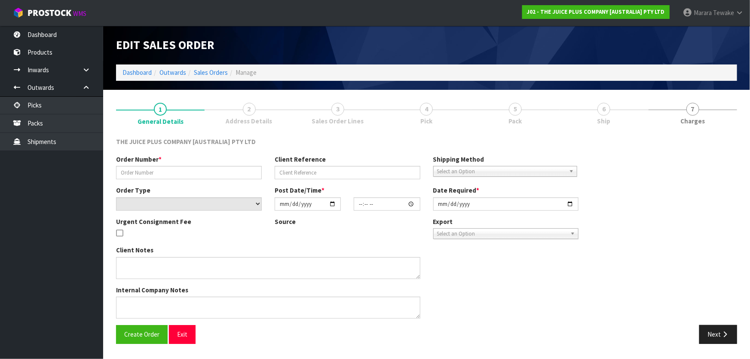
type input "JP01-269311"
select select "number:0"
type input "[DATE]"
type input "03:01:44.000"
type input "[DATE]"
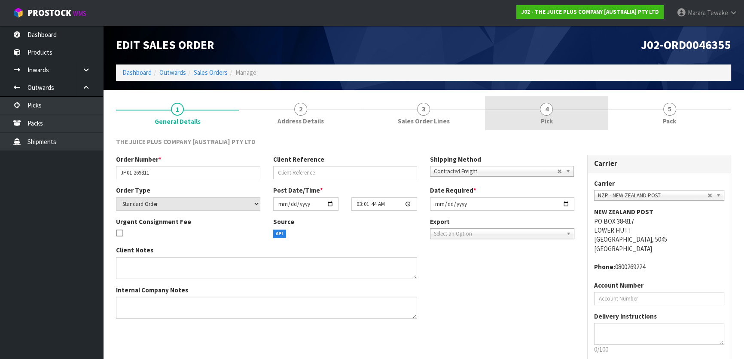
click at [535, 118] on link "4 Pick" at bounding box center [546, 113] width 123 height 34
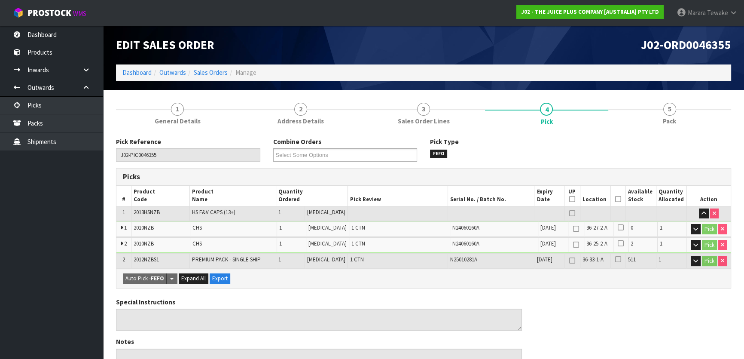
click at [615, 199] on icon at bounding box center [618, 199] width 6 height 0
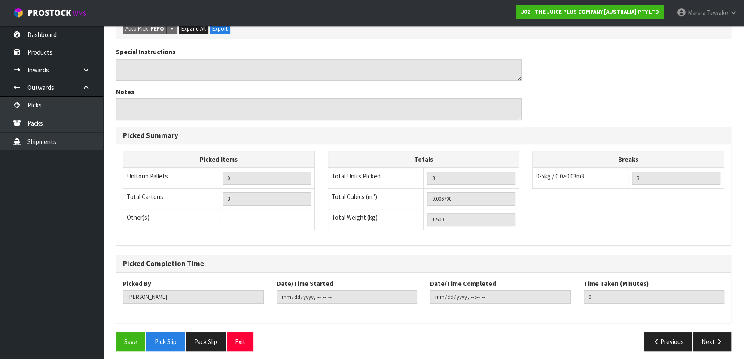
scroll to position [284, 0]
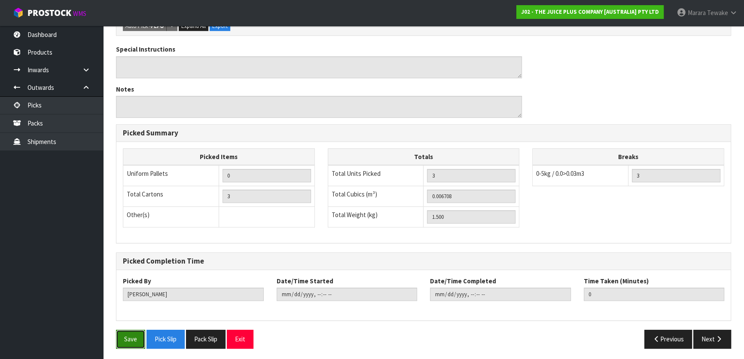
click at [137, 338] on button "Save" at bounding box center [130, 338] width 29 height 18
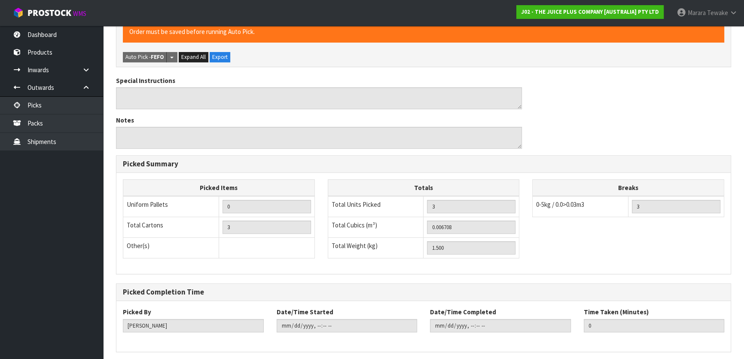
scroll to position [0, 0]
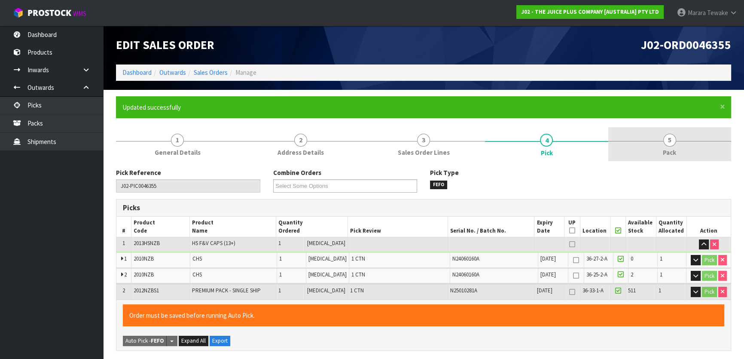
type input "[PERSON_NAME]"
type input "[DATE]T11:28:46"
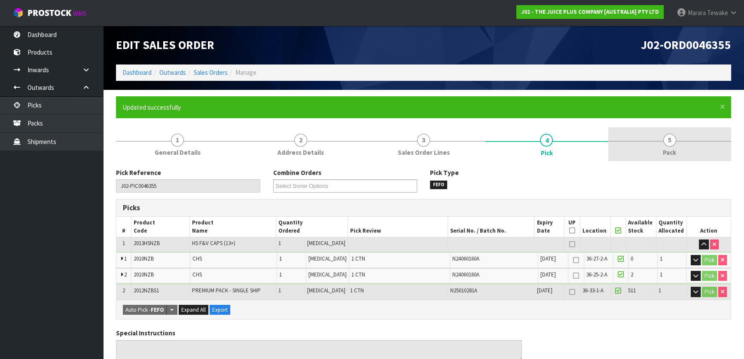
click at [675, 140] on span "5" at bounding box center [669, 140] width 13 height 13
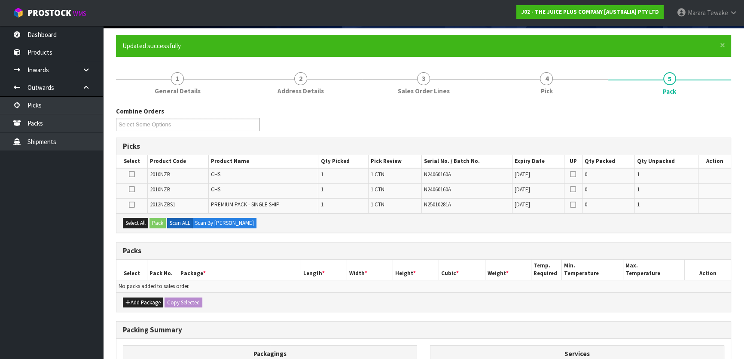
scroll to position [117, 0]
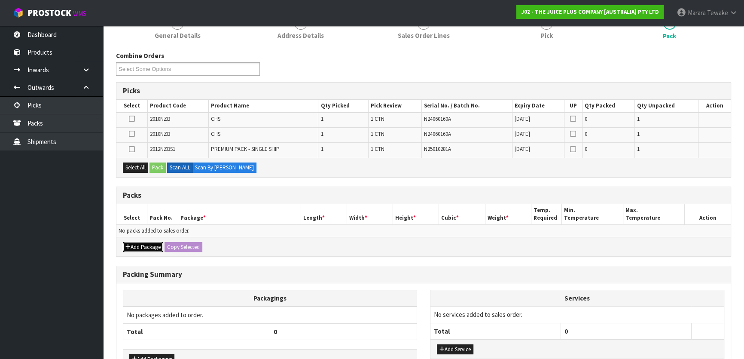
drag, startPoint x: 135, startPoint y: 246, endPoint x: 130, endPoint y: 238, distance: 9.7
click at [134, 244] on button "Add Package" at bounding box center [143, 247] width 40 height 10
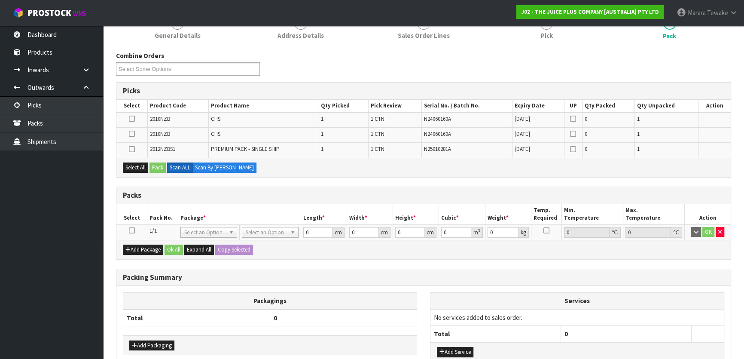
click at [131, 230] on icon at bounding box center [132, 230] width 6 height 0
drag, startPoint x: 141, startPoint y: 166, endPoint x: 159, endPoint y: 164, distance: 18.2
click at [146, 165] on button "Select All" at bounding box center [135, 167] width 25 height 10
click at [159, 164] on button "Pack" at bounding box center [157, 167] width 16 height 10
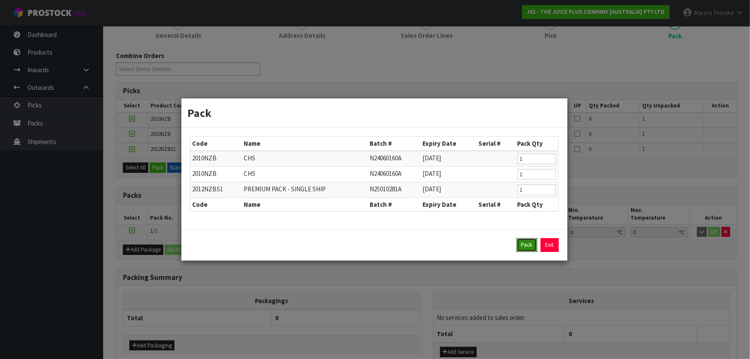
click at [528, 247] on button "Pack" at bounding box center [526, 245] width 21 height 14
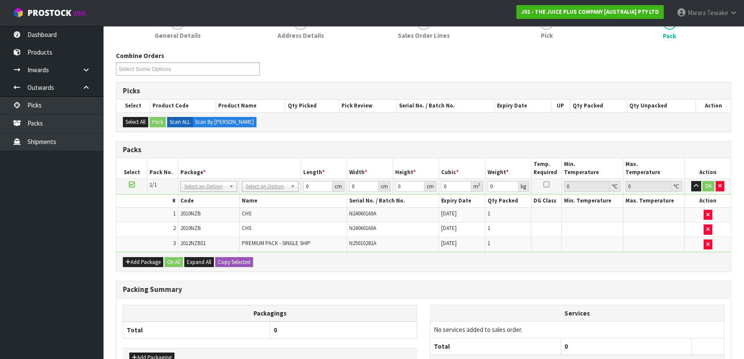
drag, startPoint x: 258, startPoint y: 180, endPoint x: 258, endPoint y: 190, distance: 10.3
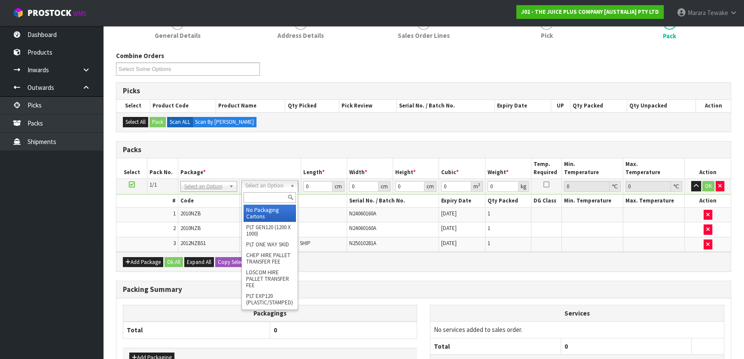
click at [260, 192] on input "text" at bounding box center [270, 197] width 52 height 11
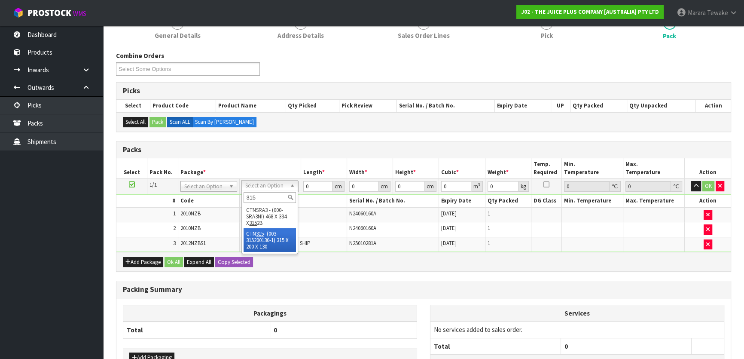
type input "315"
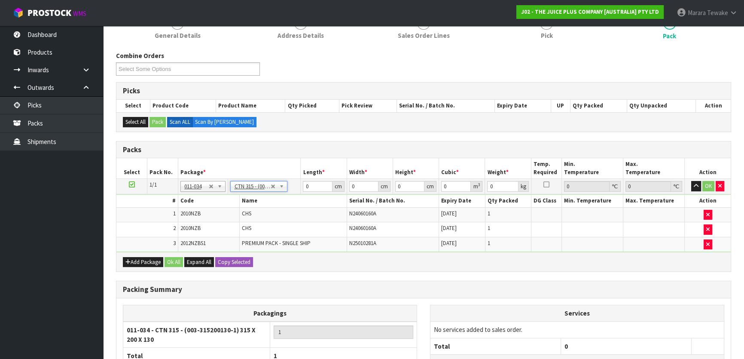
type input "31.5"
type input "20"
type input "13"
type input "0.00819"
type input "1.7"
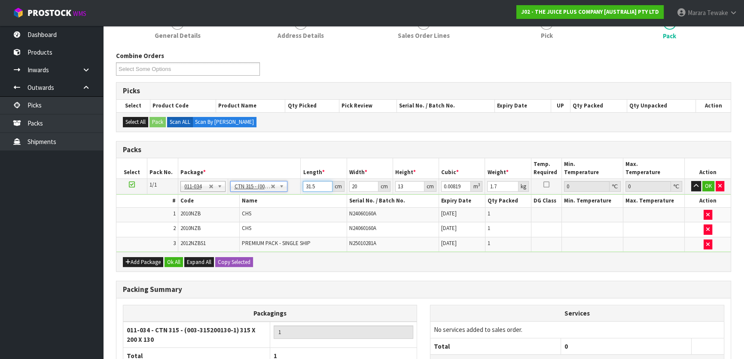
drag, startPoint x: 321, startPoint y: 186, endPoint x: 284, endPoint y: 171, distance: 40.1
click at [284, 172] on table "Select Pack No. Package * Length * Width * Height * Cubic * Weight * Temp. Requ…" at bounding box center [423, 205] width 614 height 94
type input "3"
type input "0.00078"
type input "32"
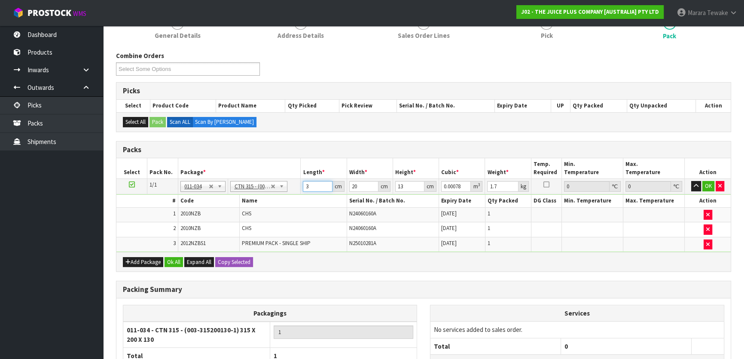
type input "0.00832"
type input "32"
type input "2"
type input "0.000832"
type input "21"
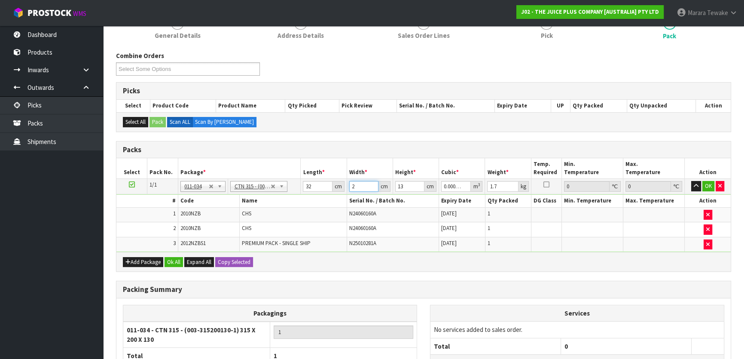
type input "0.008736"
type input "21"
type input "1"
type input "0.000672"
click at [691, 181] on button "button" at bounding box center [696, 186] width 10 height 10
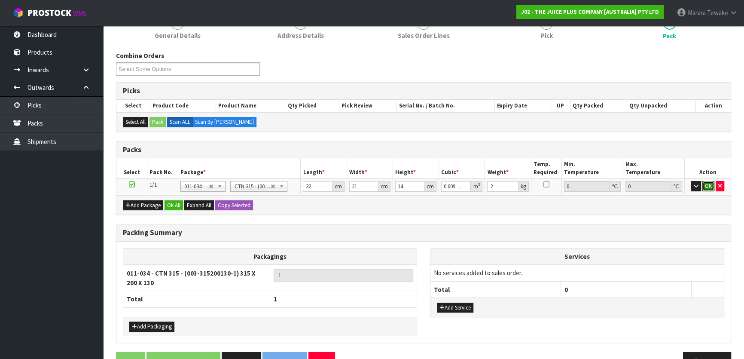
click button "OK" at bounding box center [708, 186] width 12 height 10
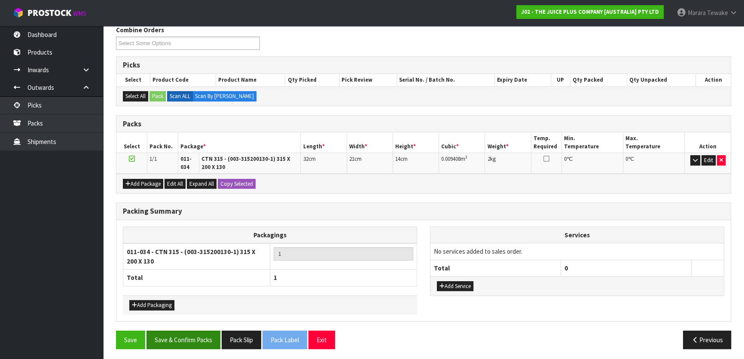
scroll to position [143, 0]
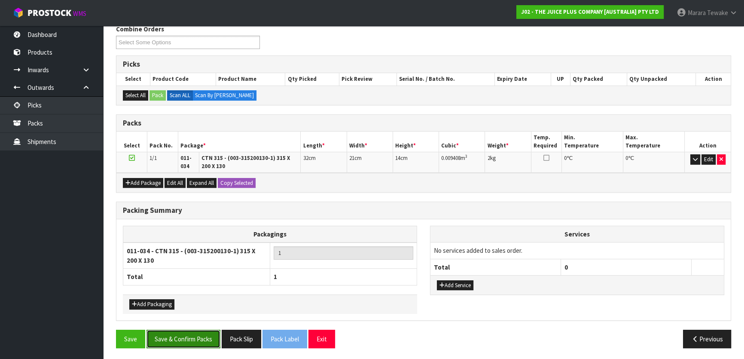
click at [191, 337] on button "Save & Confirm Packs" at bounding box center [183, 338] width 74 height 18
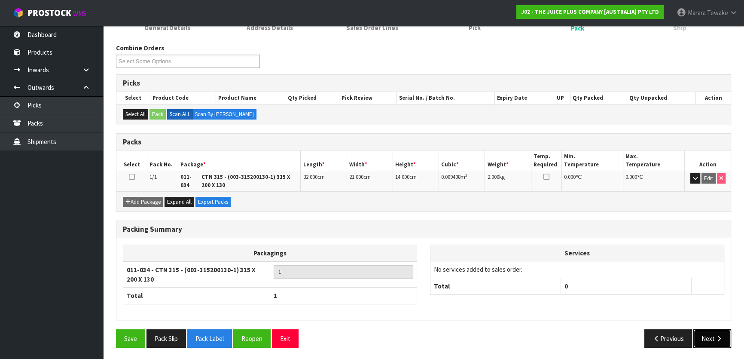
click at [720, 335] on icon "button" at bounding box center [719, 338] width 8 height 6
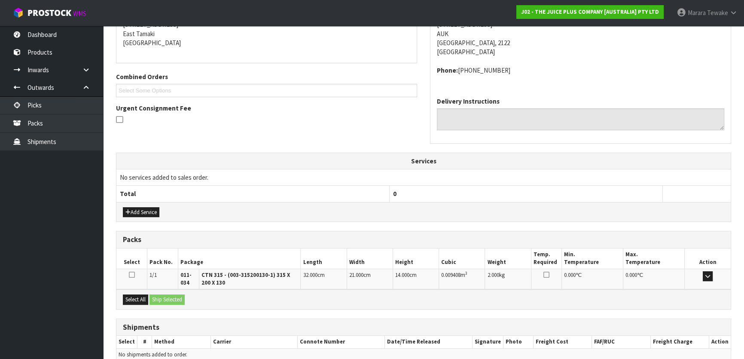
scroll to position [222, 0]
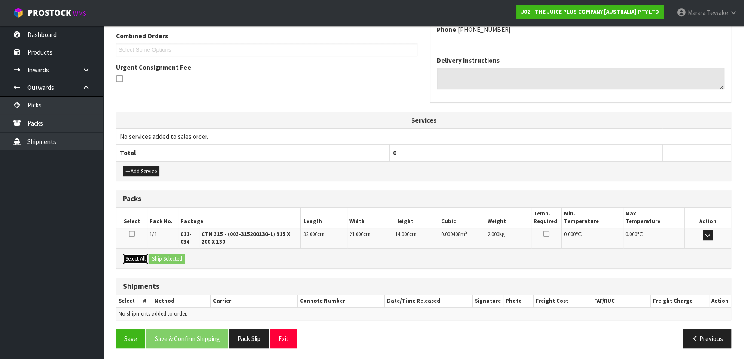
click at [133, 262] on button "Select All" at bounding box center [135, 258] width 25 height 10
click at [153, 257] on button "Ship Selected" at bounding box center [166, 258] width 35 height 10
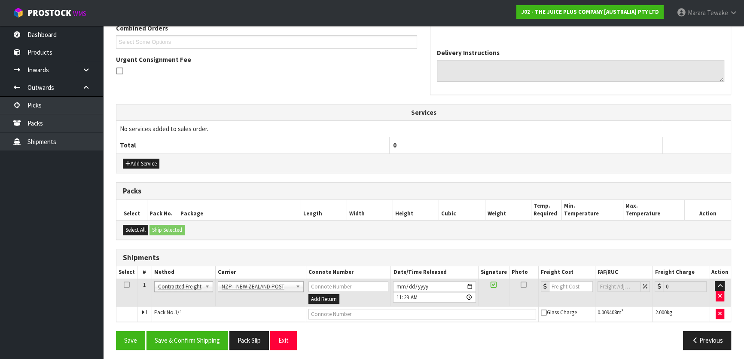
scroll to position [232, 0]
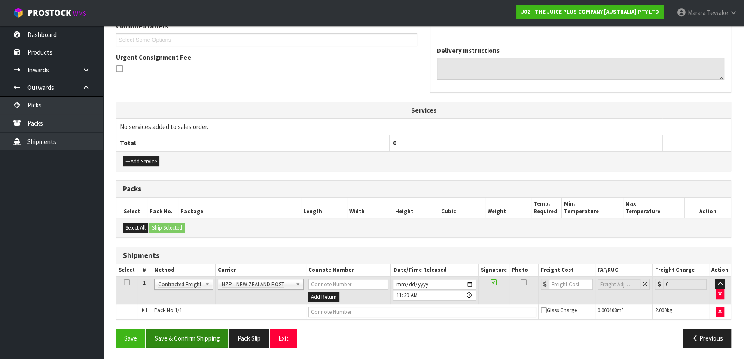
click at [187, 345] on div "Save Save & Confirm Shipping Pack Slip Exit Previous" at bounding box center [424, 341] width 628 height 25
drag, startPoint x: 186, startPoint y: 339, endPoint x: 51, endPoint y: 314, distance: 137.1
click at [186, 339] on button "Save & Confirm Shipping" at bounding box center [187, 338] width 82 height 18
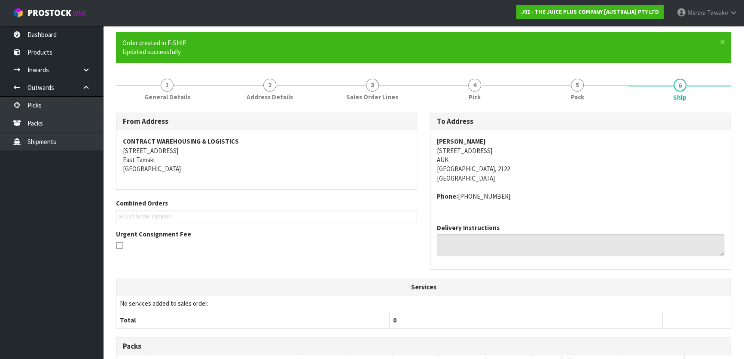
scroll to position [220, 0]
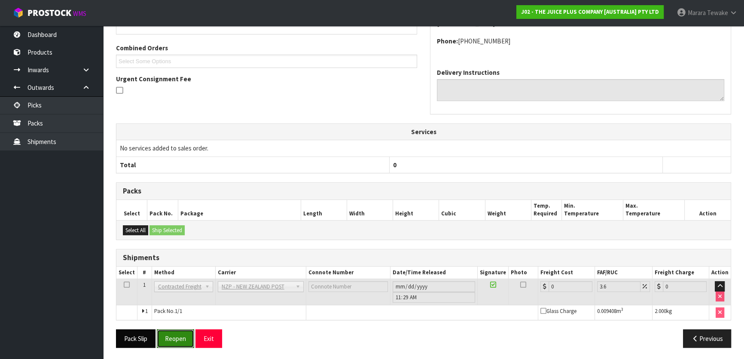
drag, startPoint x: 176, startPoint y: 336, endPoint x: 116, endPoint y: 329, distance: 60.5
click at [175, 336] on button "Reopen" at bounding box center [175, 338] width 37 height 18
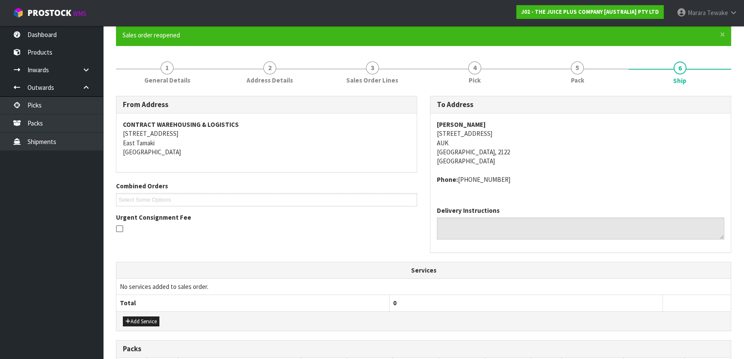
scroll to position [232, 0]
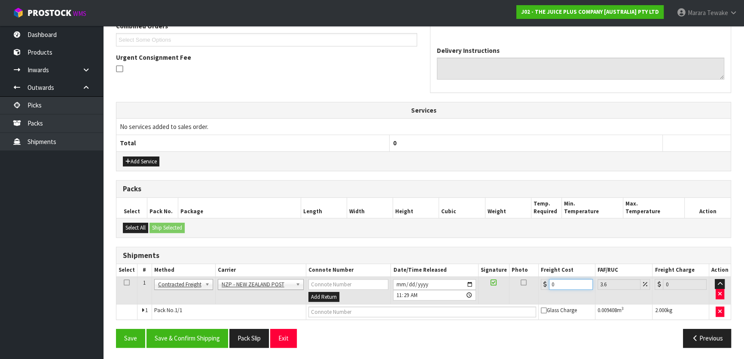
click at [528, 269] on table "Select # Method Carrier Connote Number Date/Time Released Signature Photo Freig…" at bounding box center [423, 291] width 614 height 55
click at [192, 335] on button "Save & Confirm Shipping" at bounding box center [187, 338] width 82 height 18
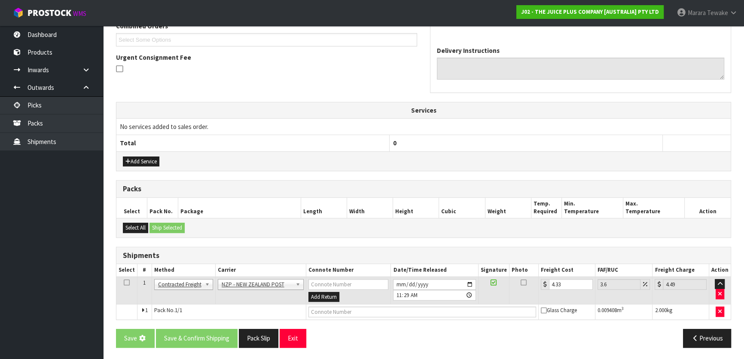
scroll to position [0, 0]
